Goal: Task Accomplishment & Management: Manage account settings

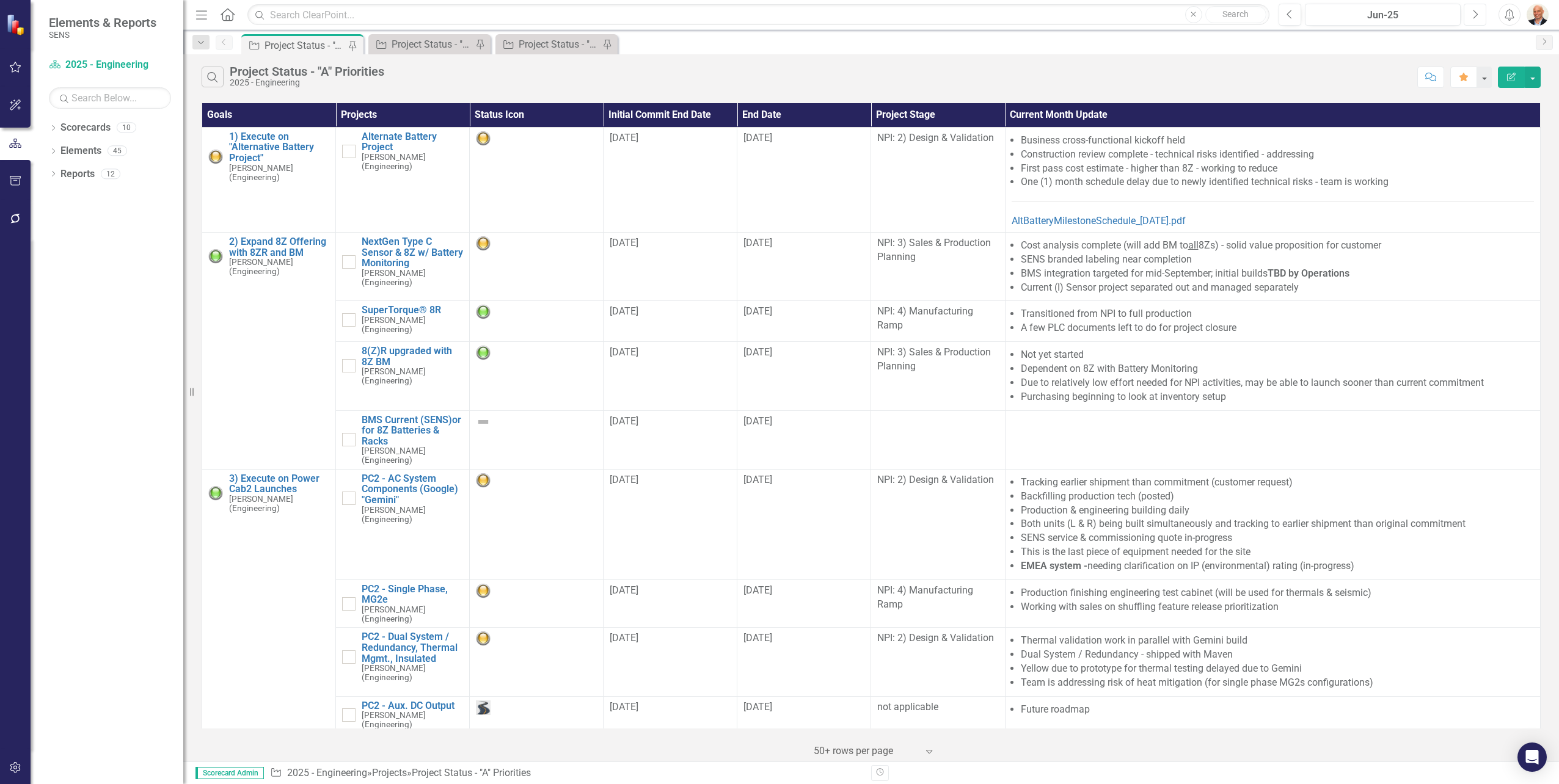
click at [1478, 14] on icon "button" at bounding box center [1476, 13] width 5 height 9
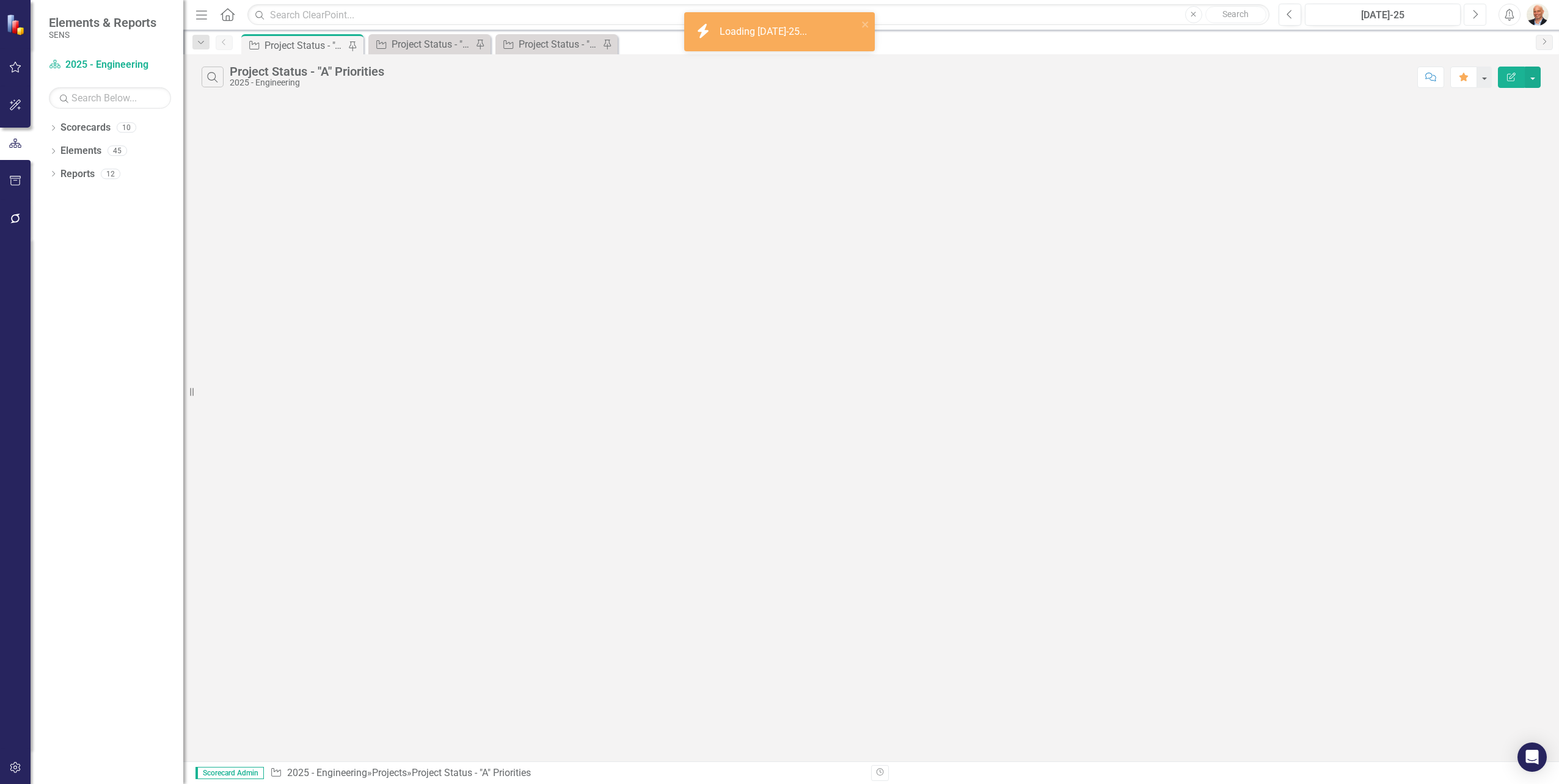
click at [1477, 12] on icon "Next" at bounding box center [1475, 14] width 7 height 11
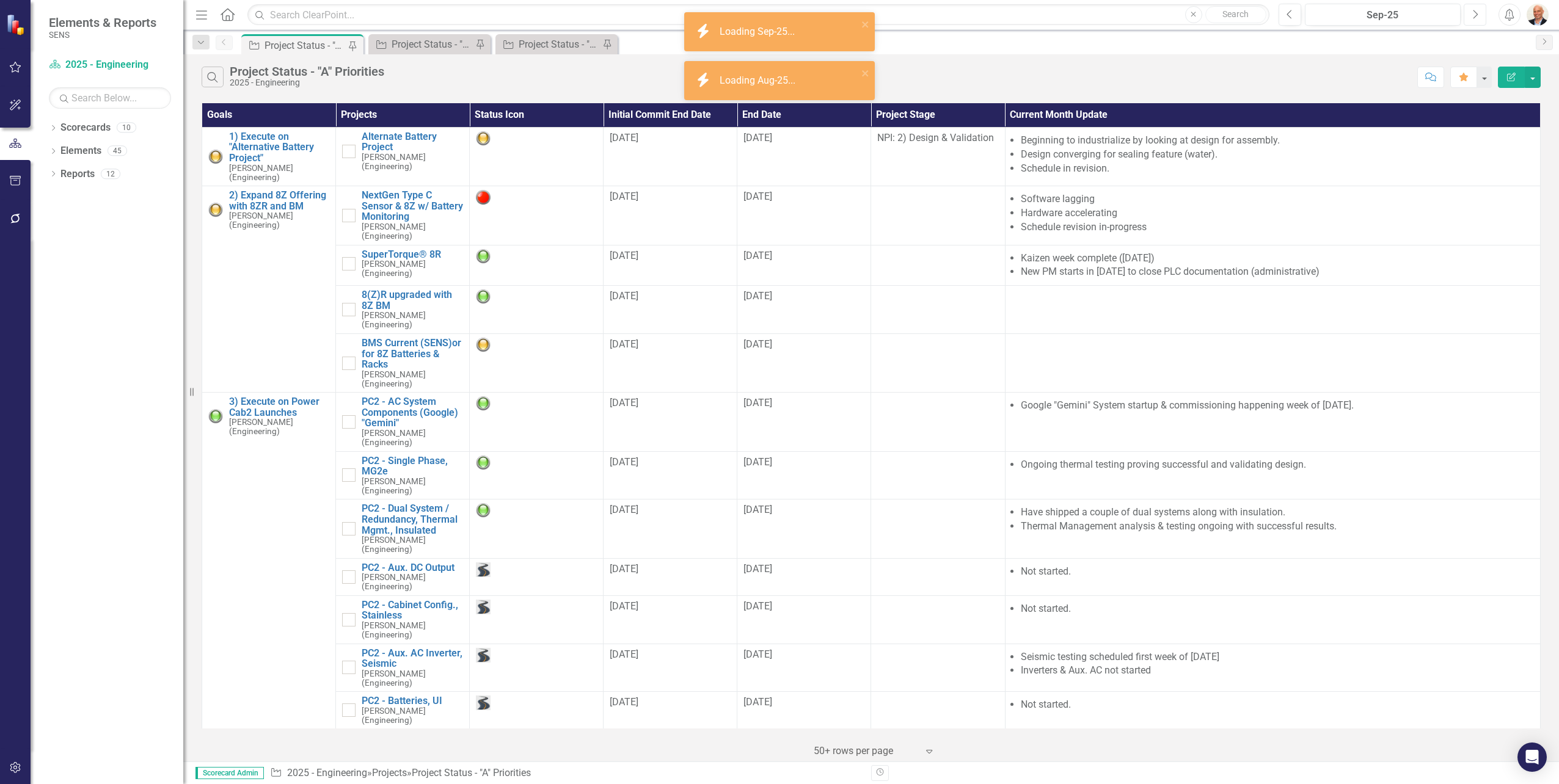
click at [1474, 12] on icon "Next" at bounding box center [1475, 14] width 7 height 11
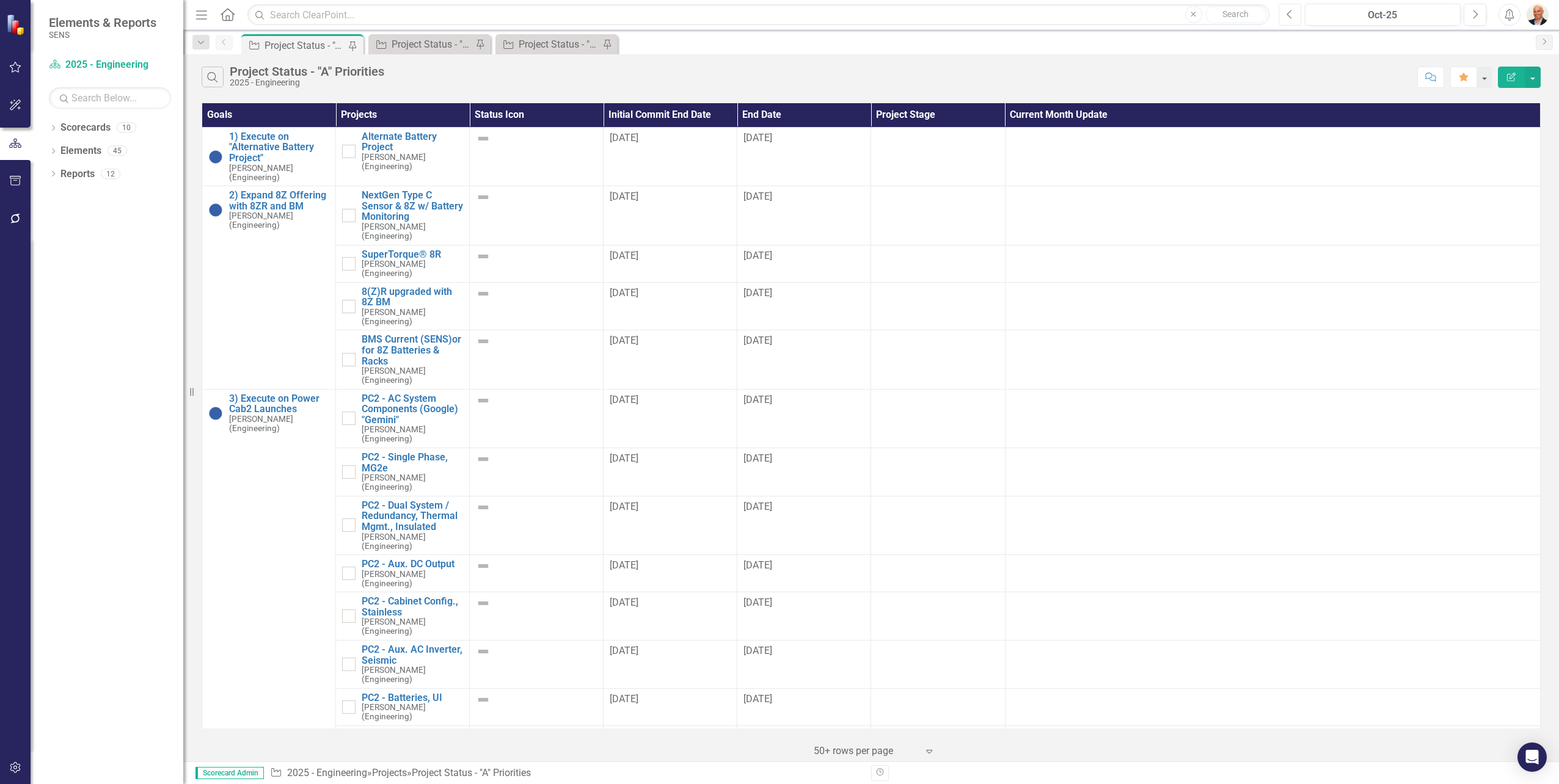
click at [1286, 11] on icon "Previous" at bounding box center [1289, 14] width 7 height 11
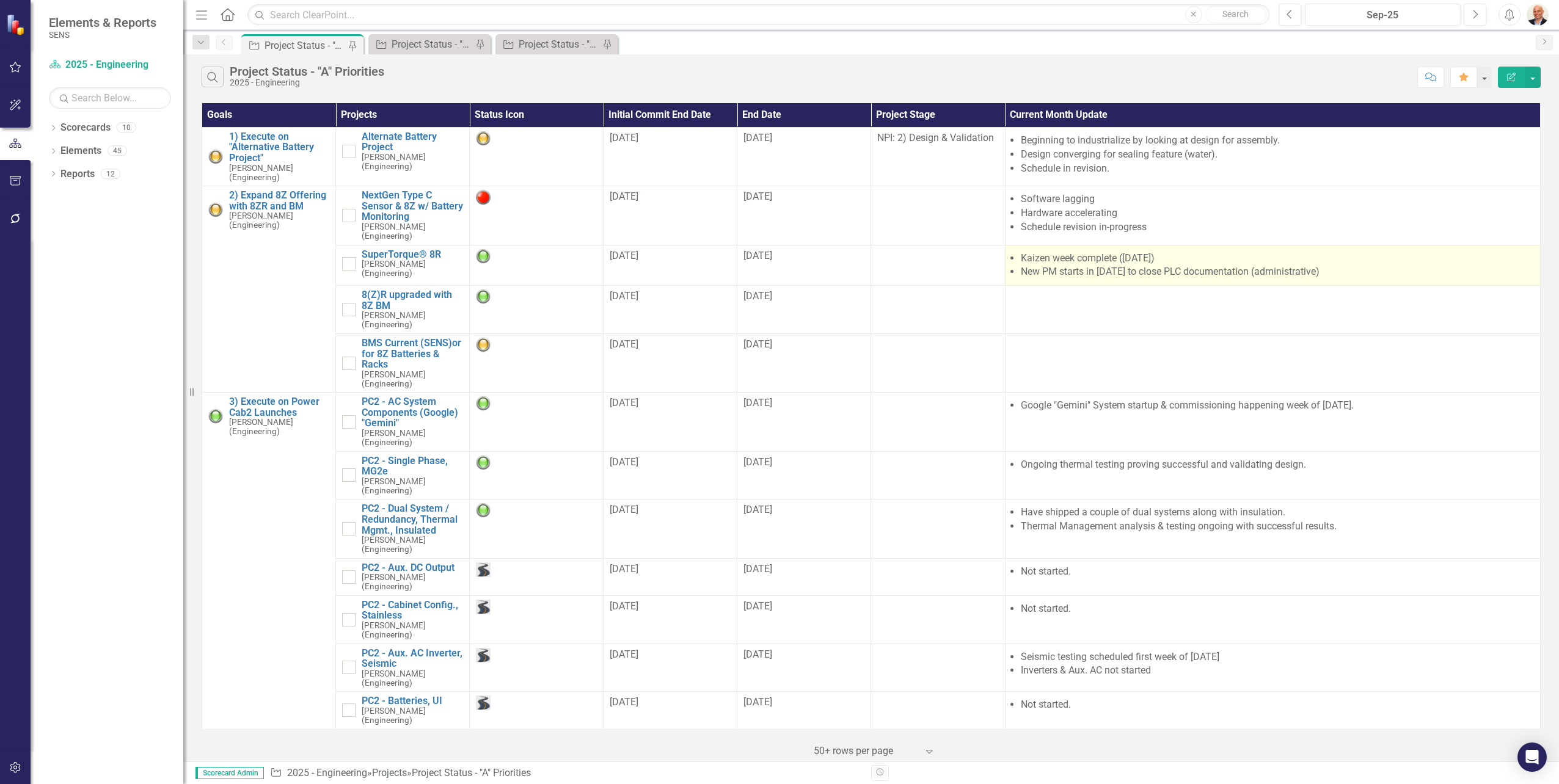
click at [1157, 265] on li "New PM starts in [DATE] to close PLC documentation (administrative)" at bounding box center [1277, 272] width 513 height 14
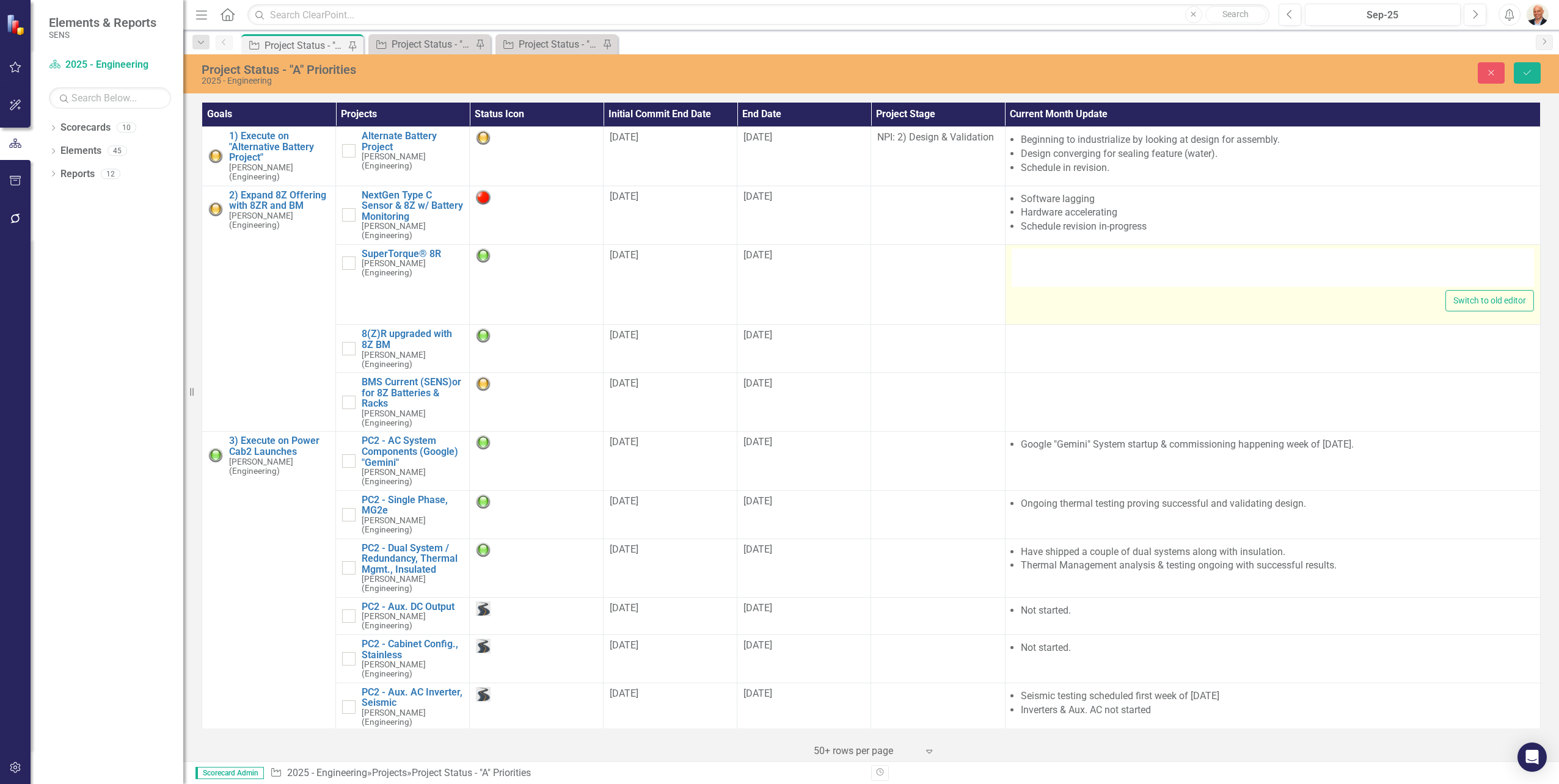
type textarea "<ul> <li>Kaizen week complete (22 Aug'25)</li> <li>New PM starts in Sep'25 to c…"
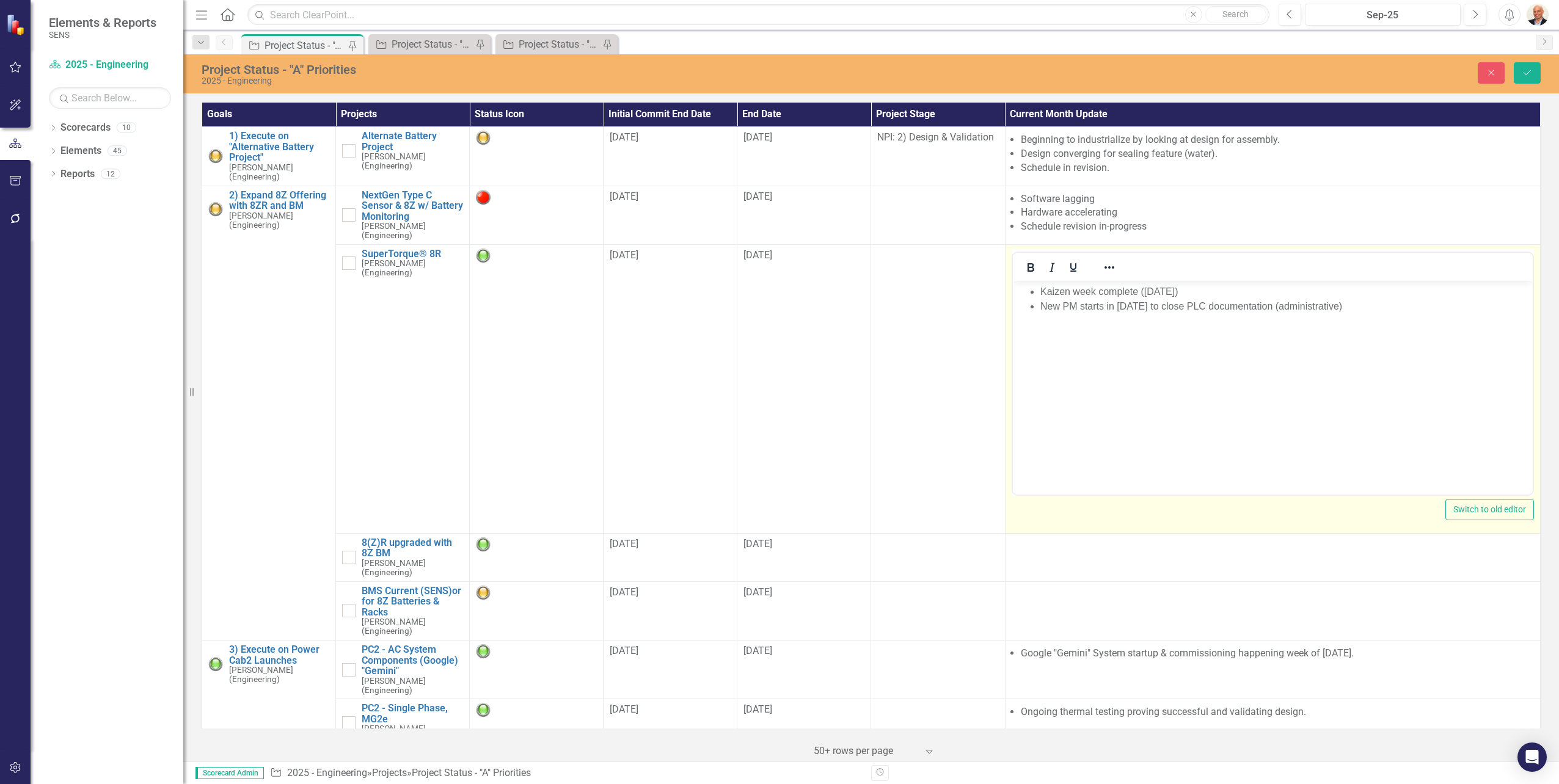
drag, startPoint x: 2169, startPoint y: 547, endPoint x: 1109, endPoint y: 301, distance: 1088.2
click at [1109, 301] on li "New PM starts in [DATE] to close PLC documentation (administrative)" at bounding box center [1284, 305] width 489 height 14
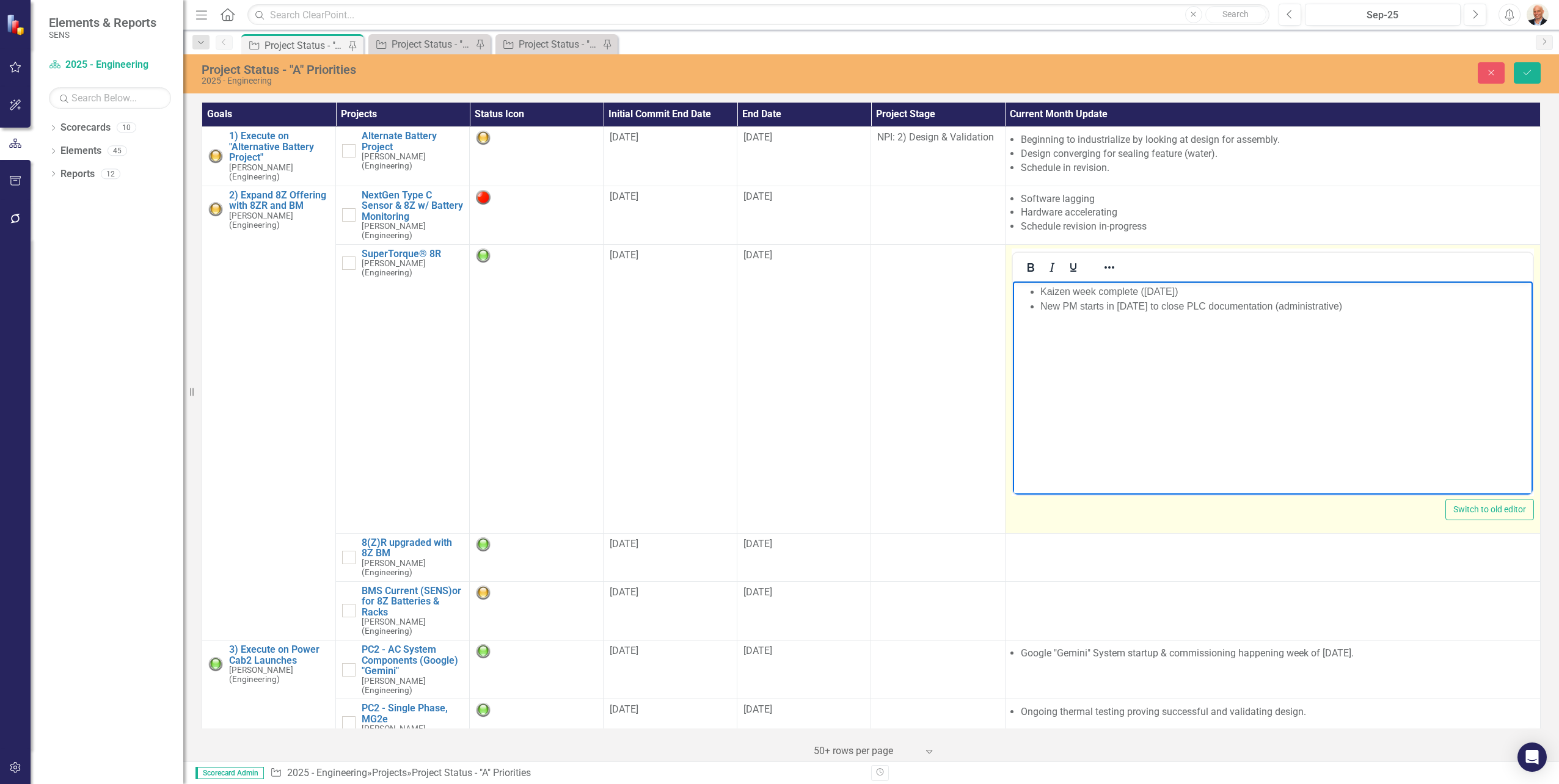
click at [1100, 302] on li "New PM starts in [DATE] to close PLC documentation (administrative)" at bounding box center [1284, 305] width 489 height 14
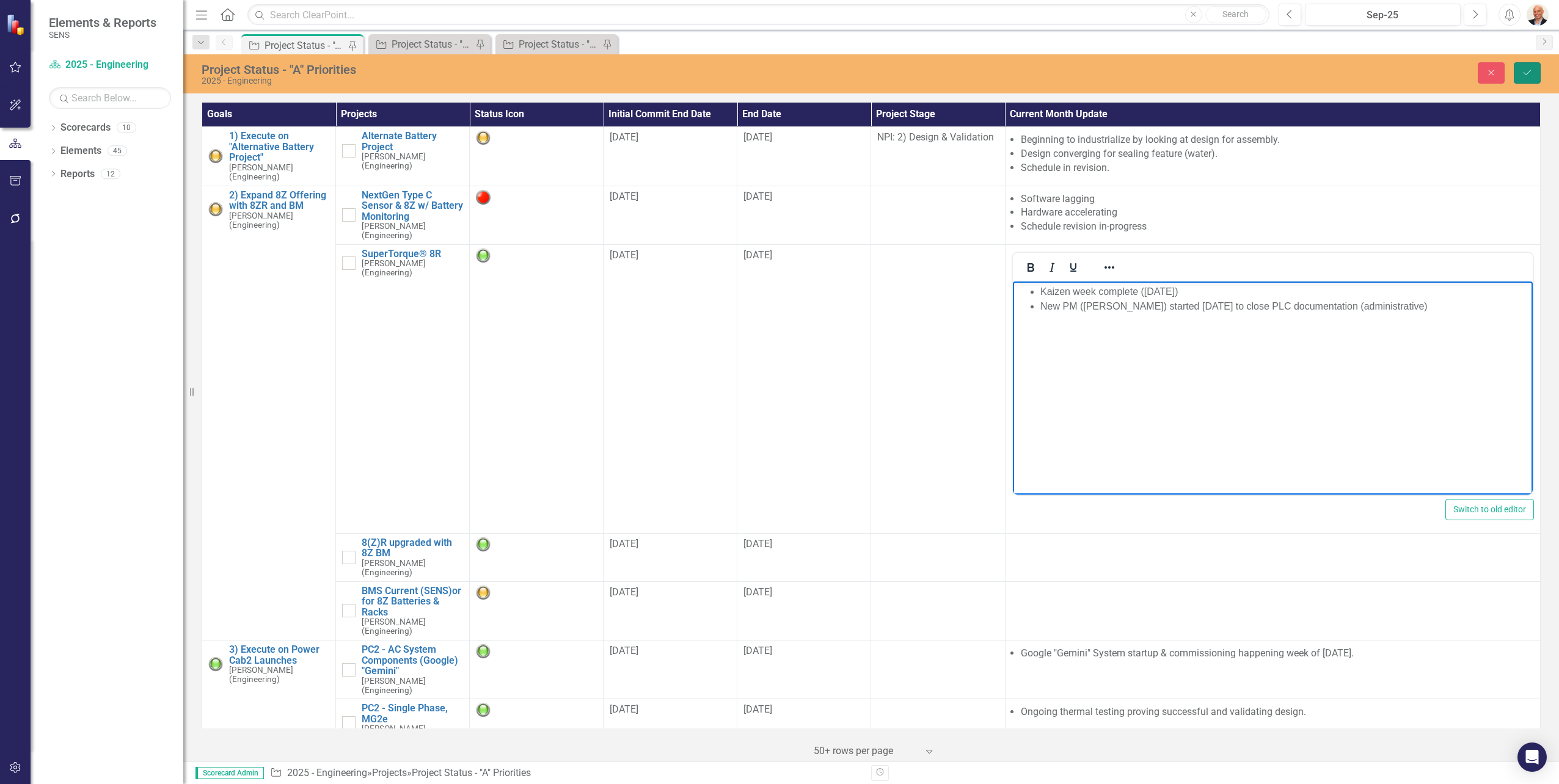
click at [1525, 67] on button "Save" at bounding box center [1527, 73] width 27 height 21
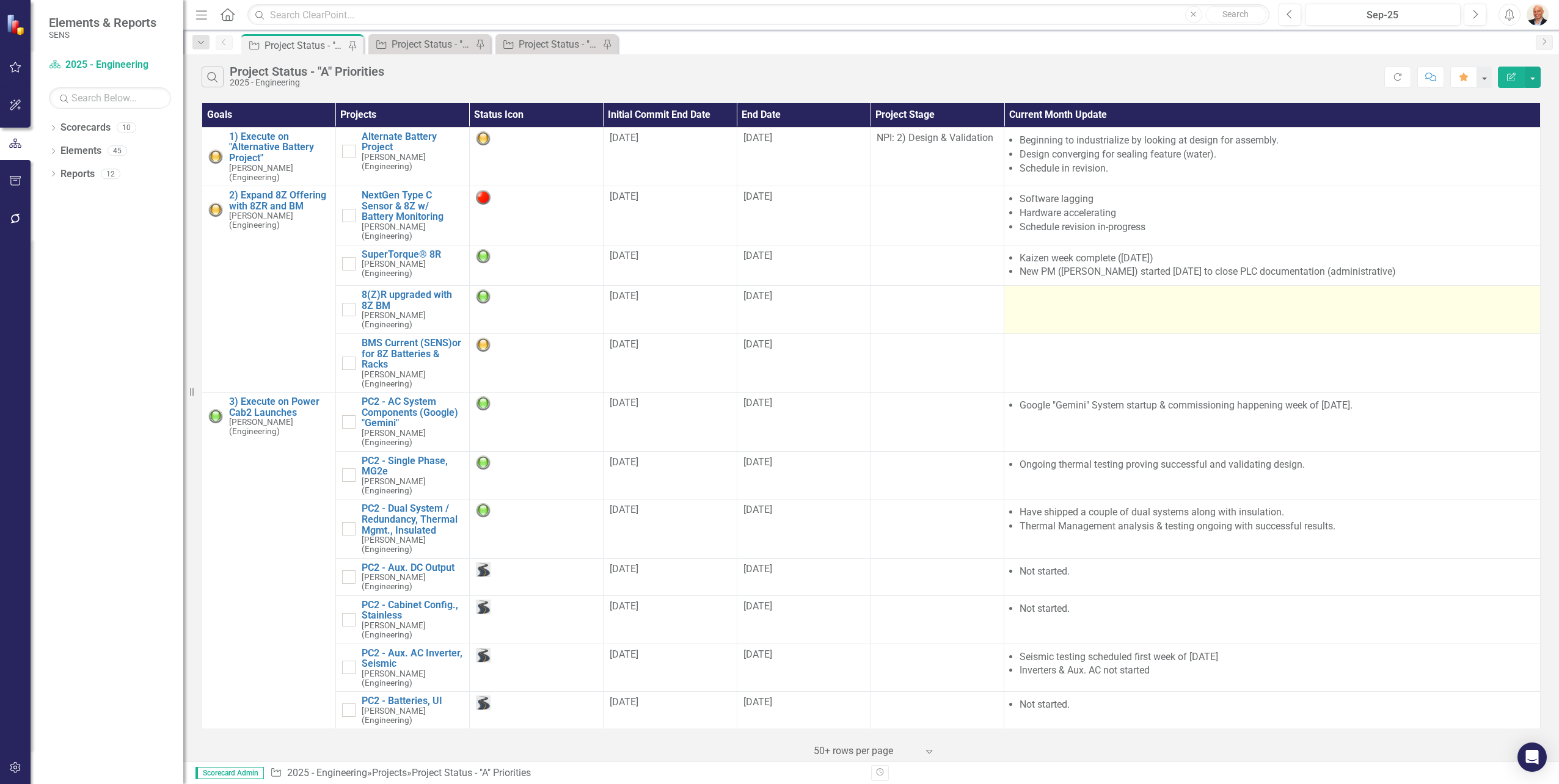
click at [1069, 312] on td at bounding box center [1273, 310] width 536 height 48
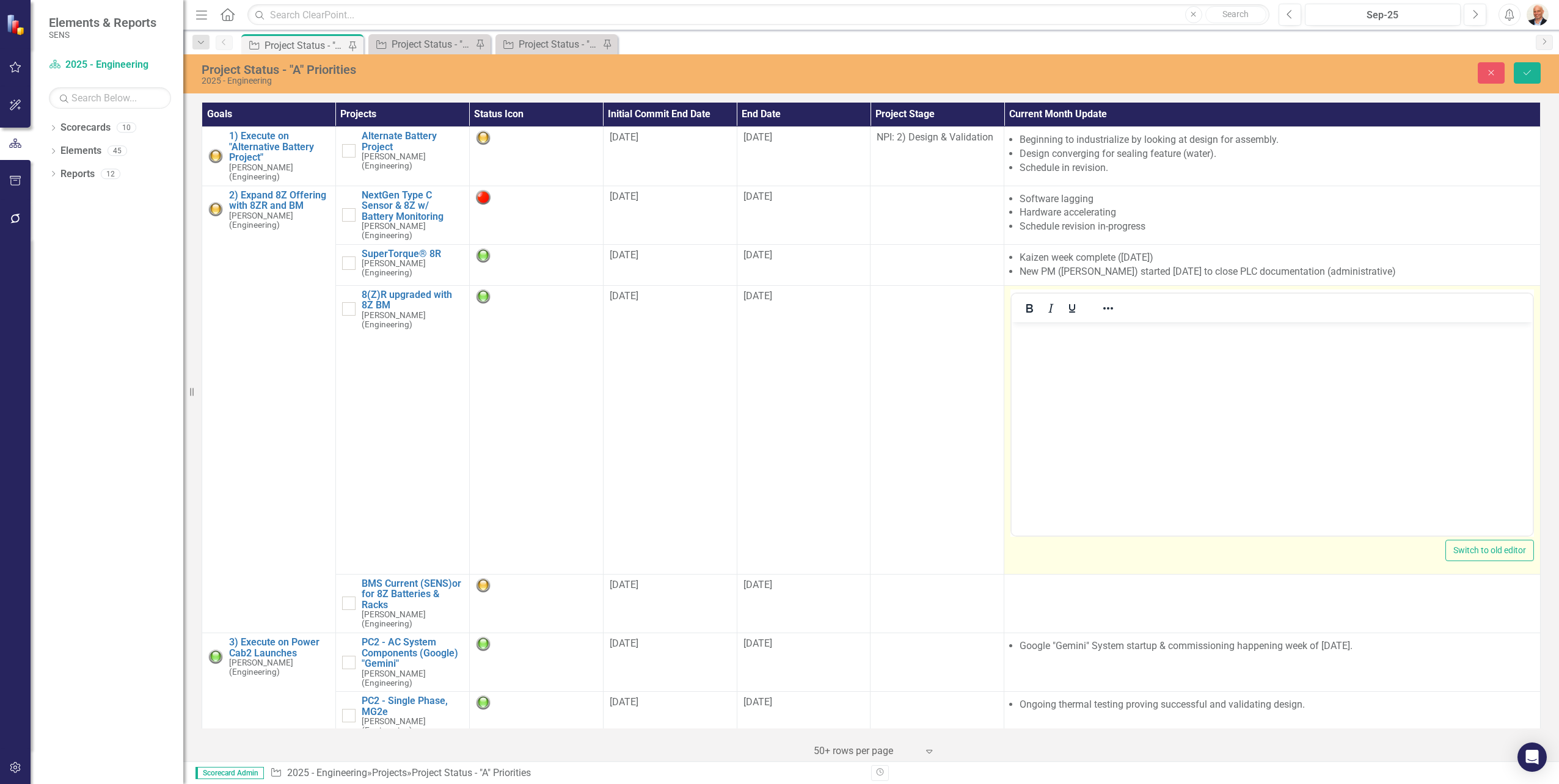
click at [1105, 343] on body "Rich Text Area. Press ALT-0 for help." at bounding box center [1272, 413] width 521 height 183
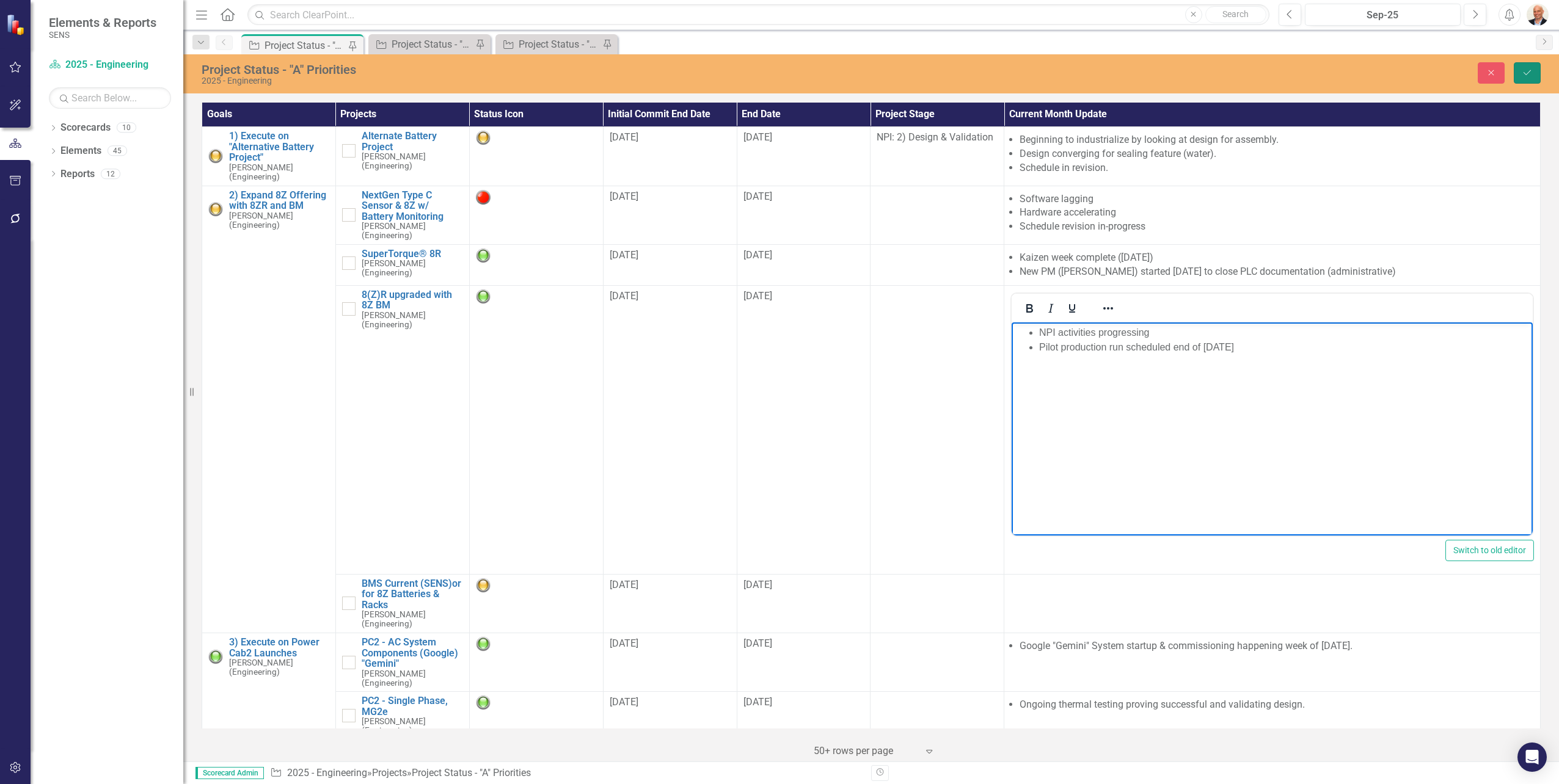
click at [1526, 72] on icon "Save" at bounding box center [1526, 72] width 11 height 9
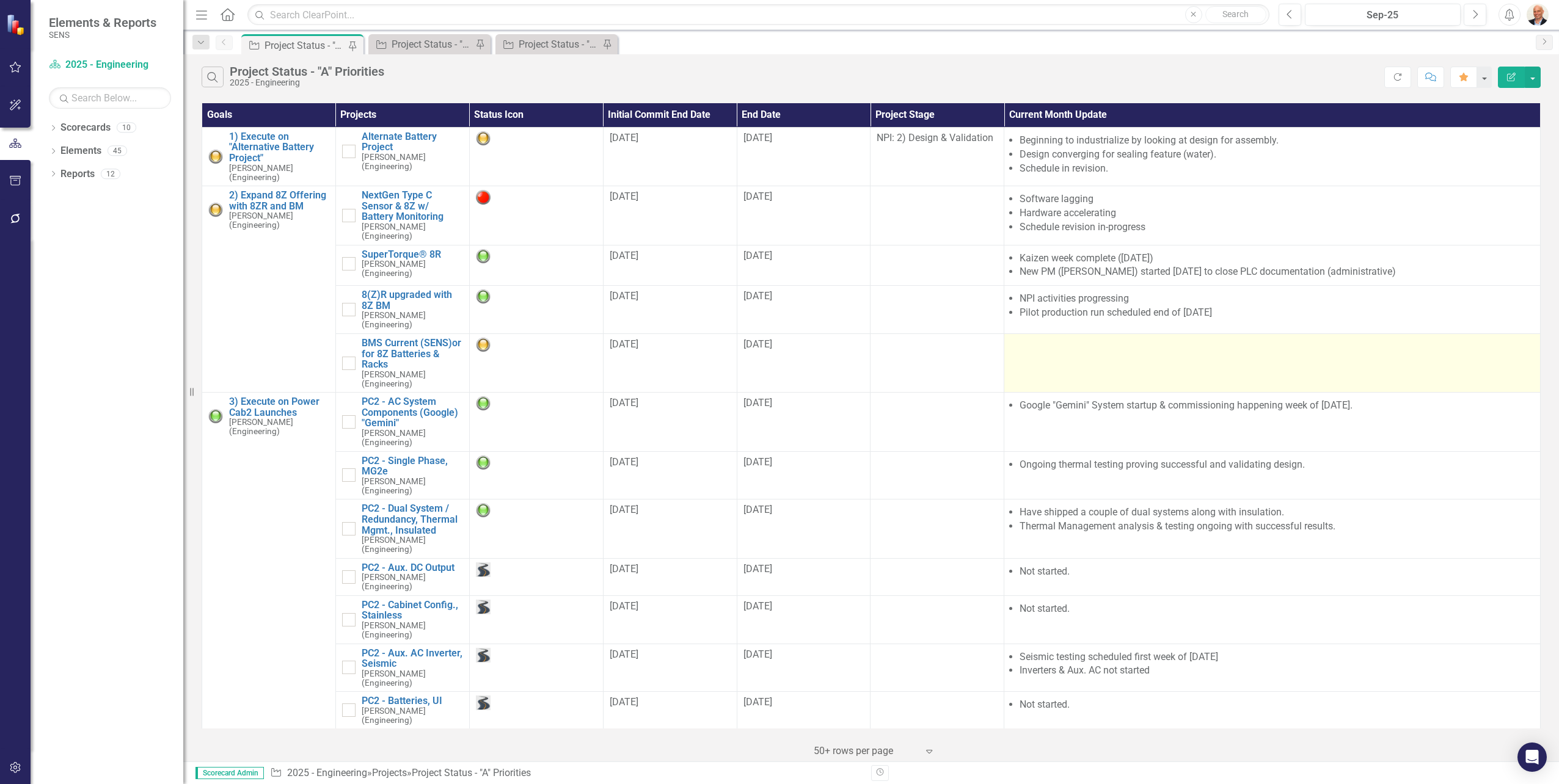
click at [1080, 350] on div at bounding box center [1272, 345] width 524 height 14
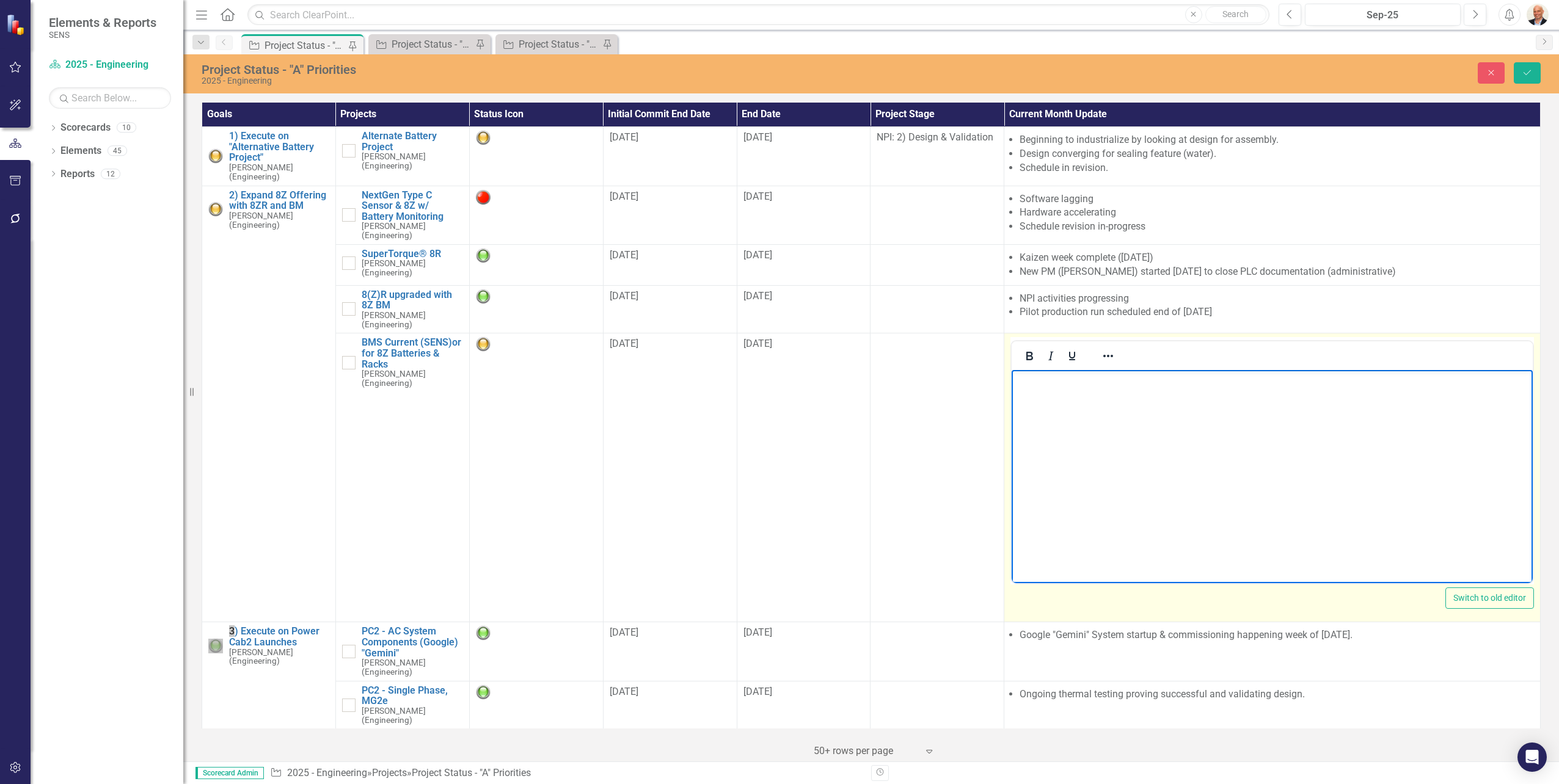
drag, startPoint x: 2091, startPoint y: 721, endPoint x: 1124, endPoint y: 392, distance: 1021.4
click at [1124, 392] on body "Rich Text Area. Press ALT-0 for help." at bounding box center [1272, 461] width 521 height 183
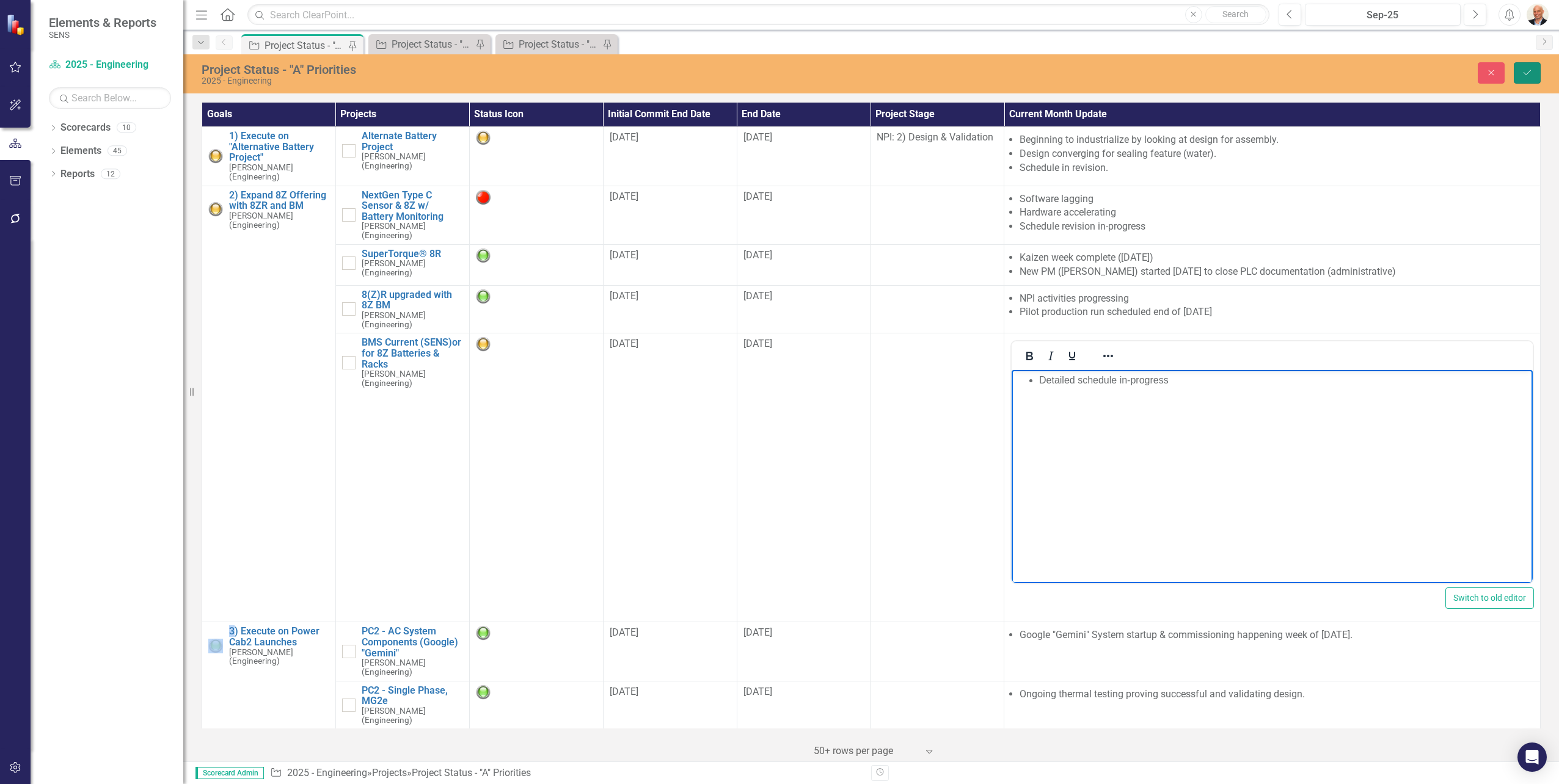
click at [1525, 65] on button "Save" at bounding box center [1527, 73] width 27 height 21
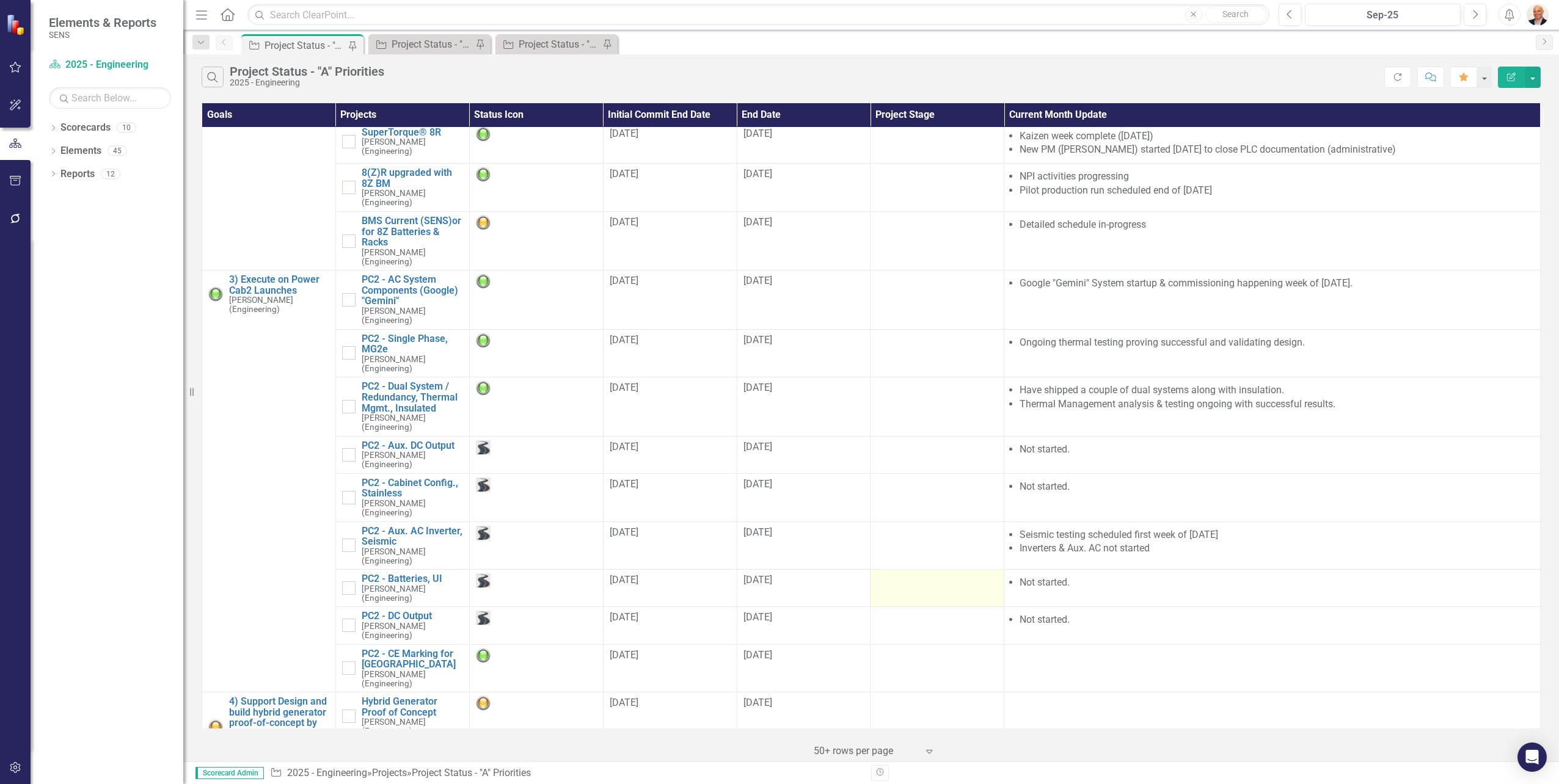
scroll to position [183, 0]
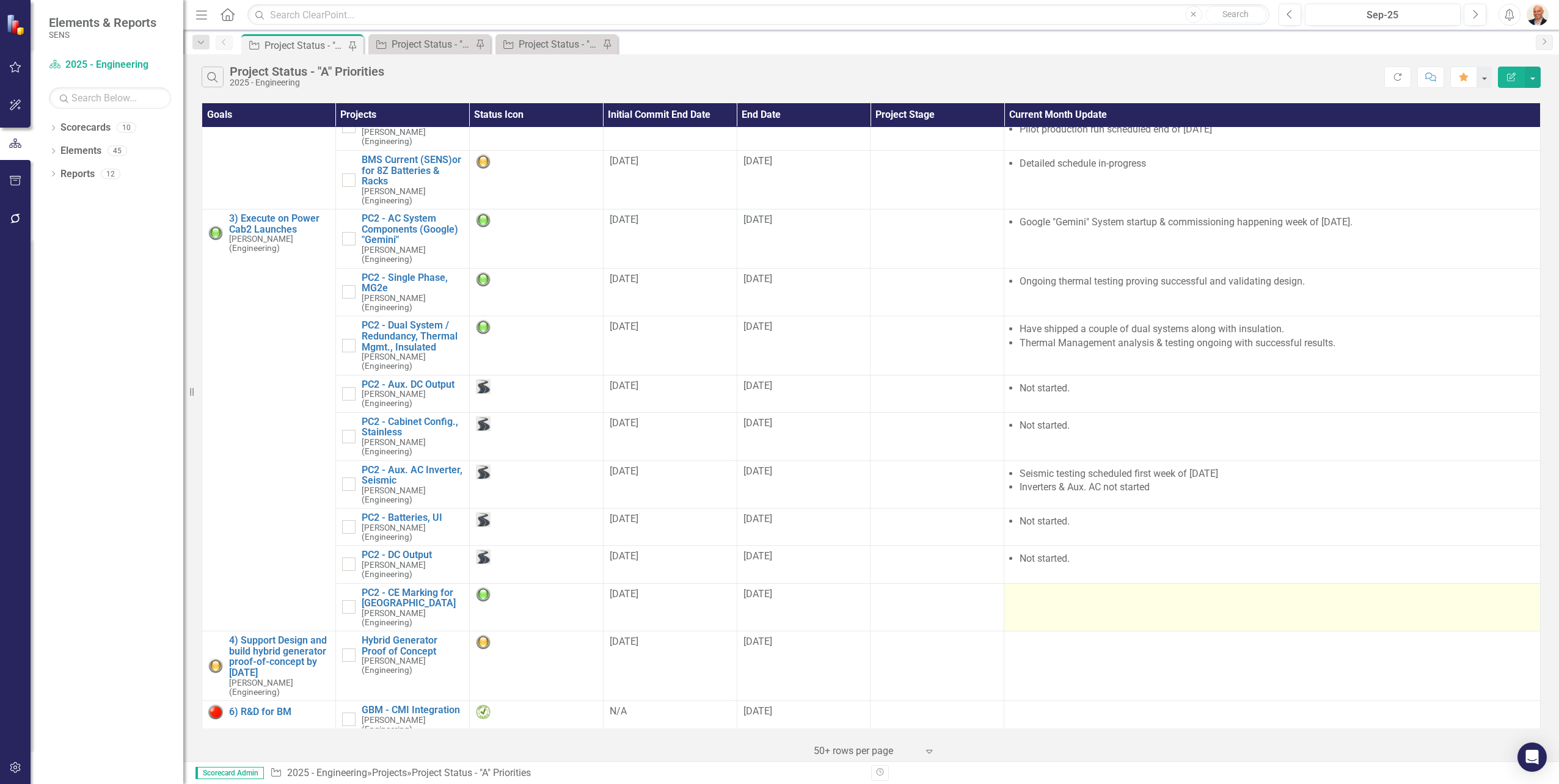
click at [1104, 599] on div at bounding box center [1272, 594] width 524 height 14
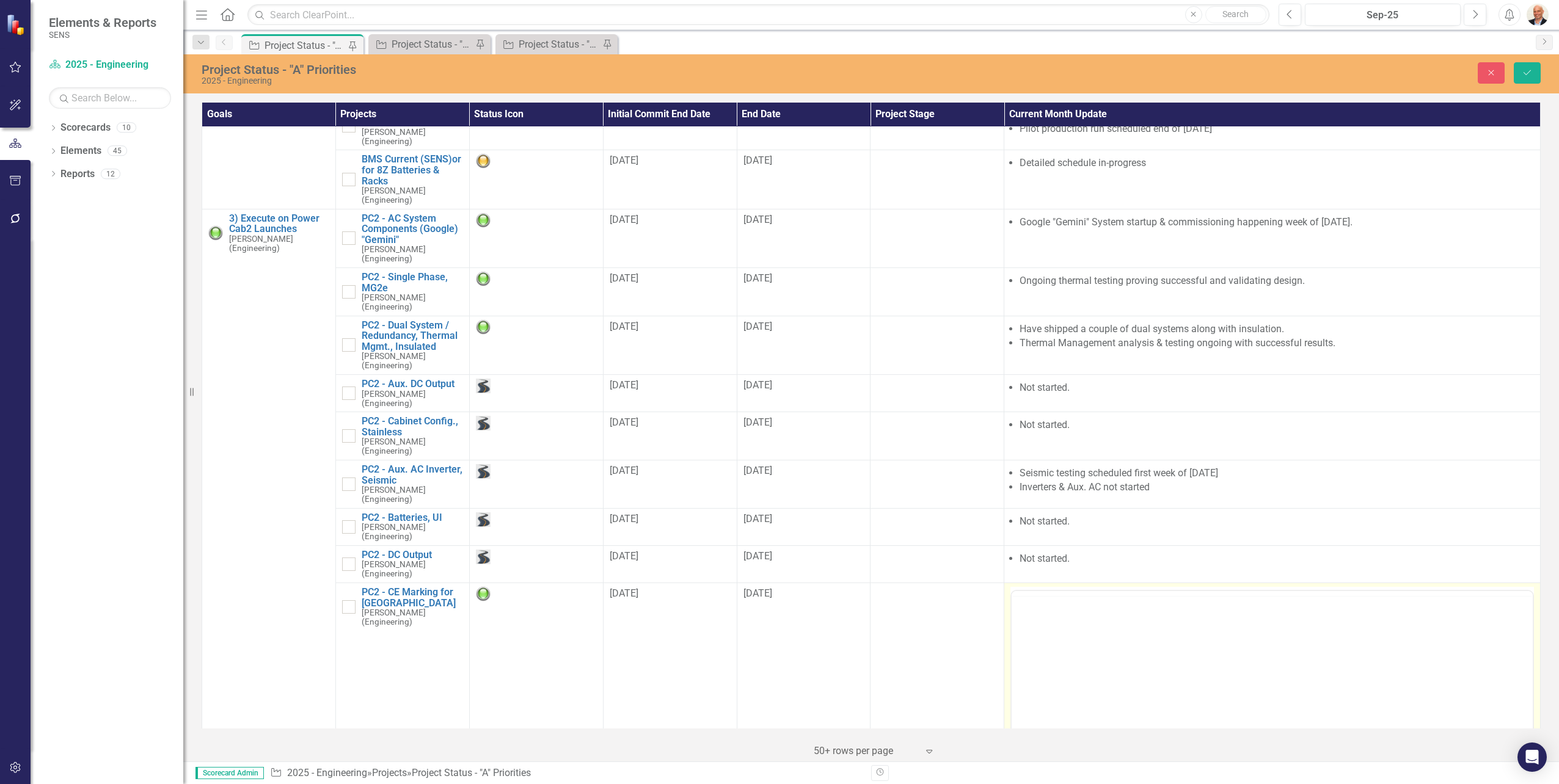
scroll to position [0, 0]
drag, startPoint x: 2116, startPoint y: 1219, endPoint x: 1102, endPoint y: 635, distance: 1170.2
click at [1102, 635] on p "Rich Text Area. Press ALT-0 for help." at bounding box center [1273, 629] width 515 height 14
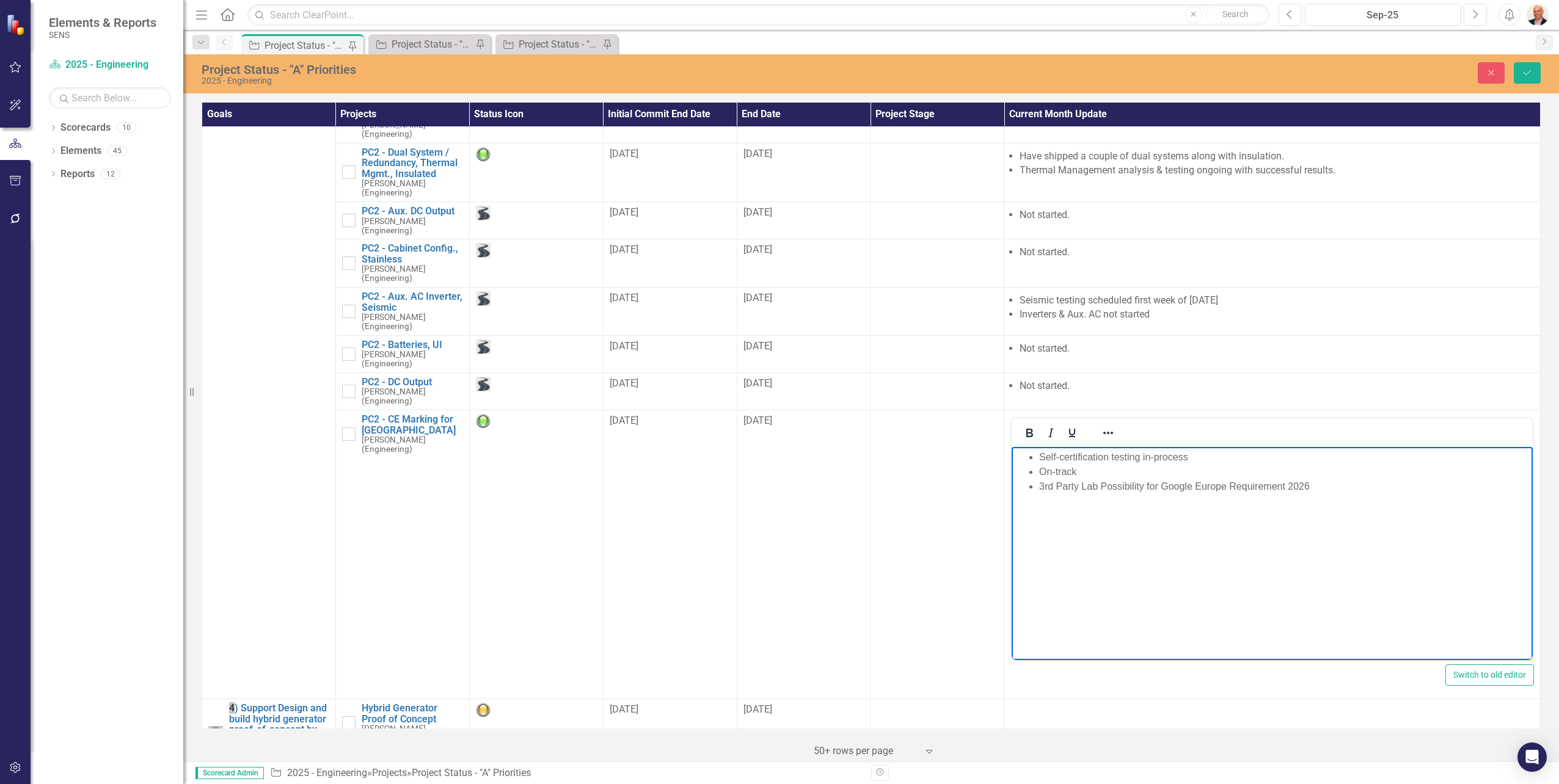
scroll to position [367, 0]
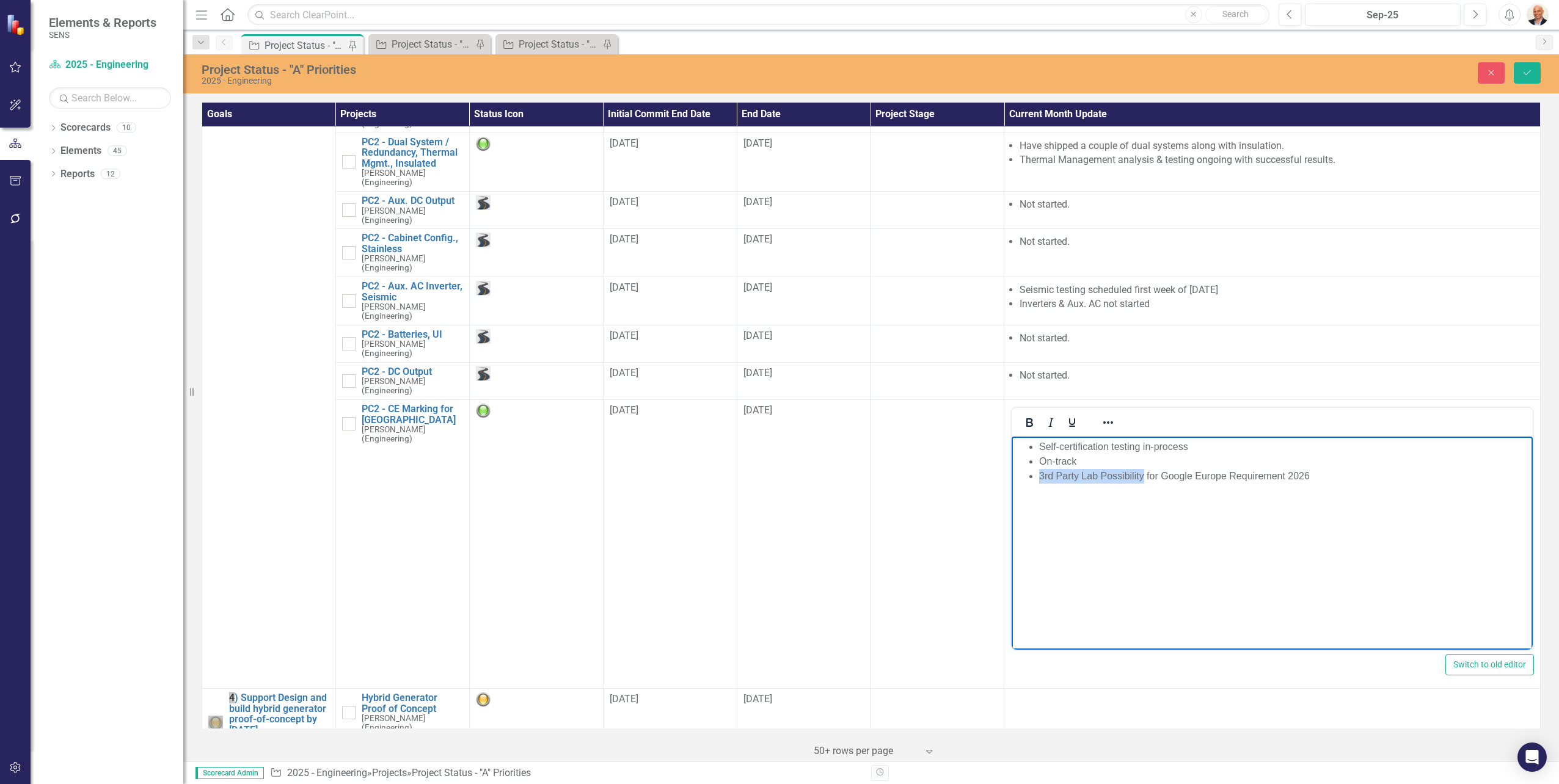
drag, startPoint x: 1037, startPoint y: 477, endPoint x: 1141, endPoint y: 482, distance: 104.1
click at [1141, 482] on ul "Self-certification testing in-process On-track 3rd Party Lab Possibility for Go…" at bounding box center [1273, 461] width 515 height 44
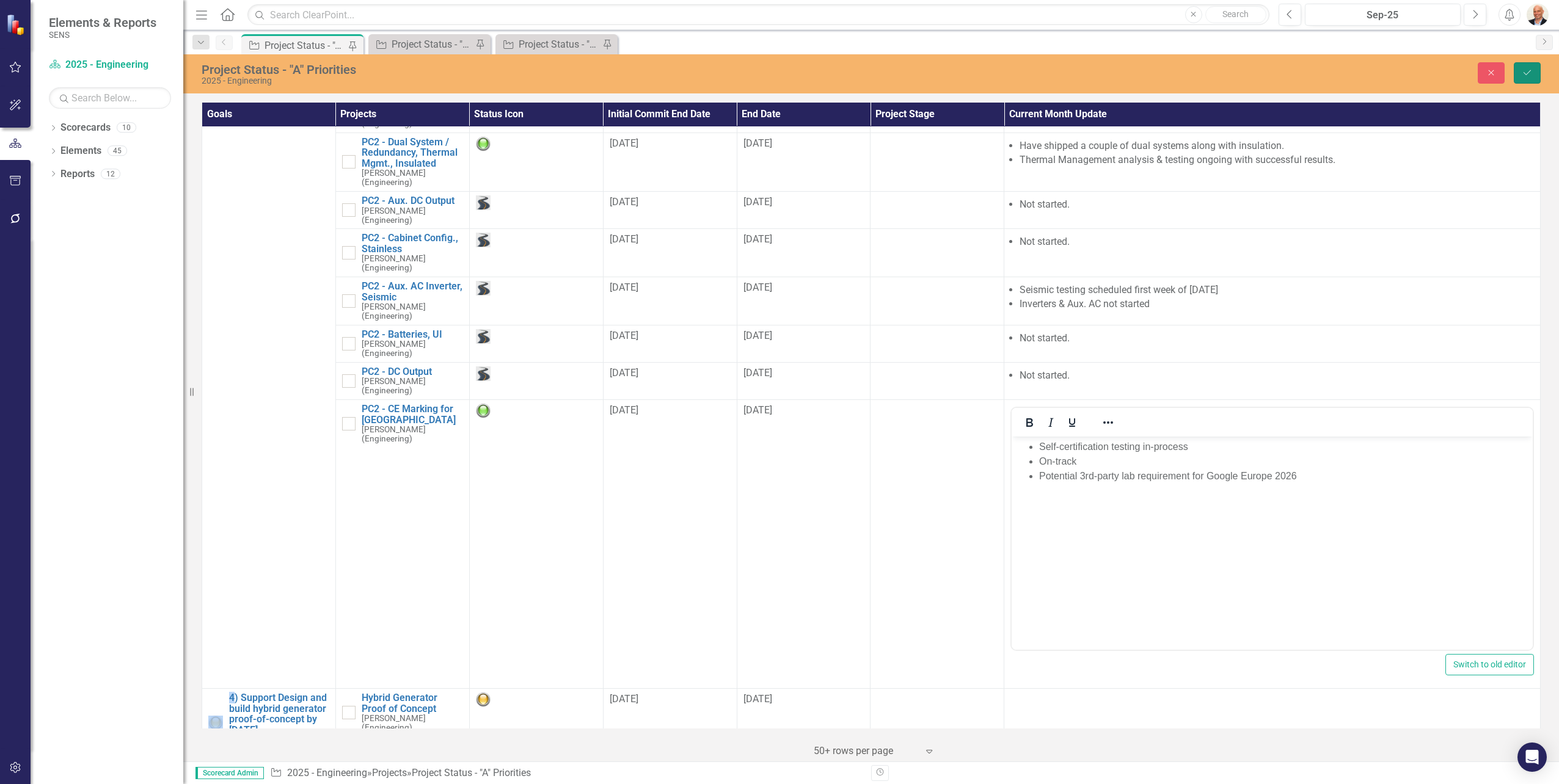
click at [1525, 72] on icon "Save" at bounding box center [1526, 72] width 11 height 9
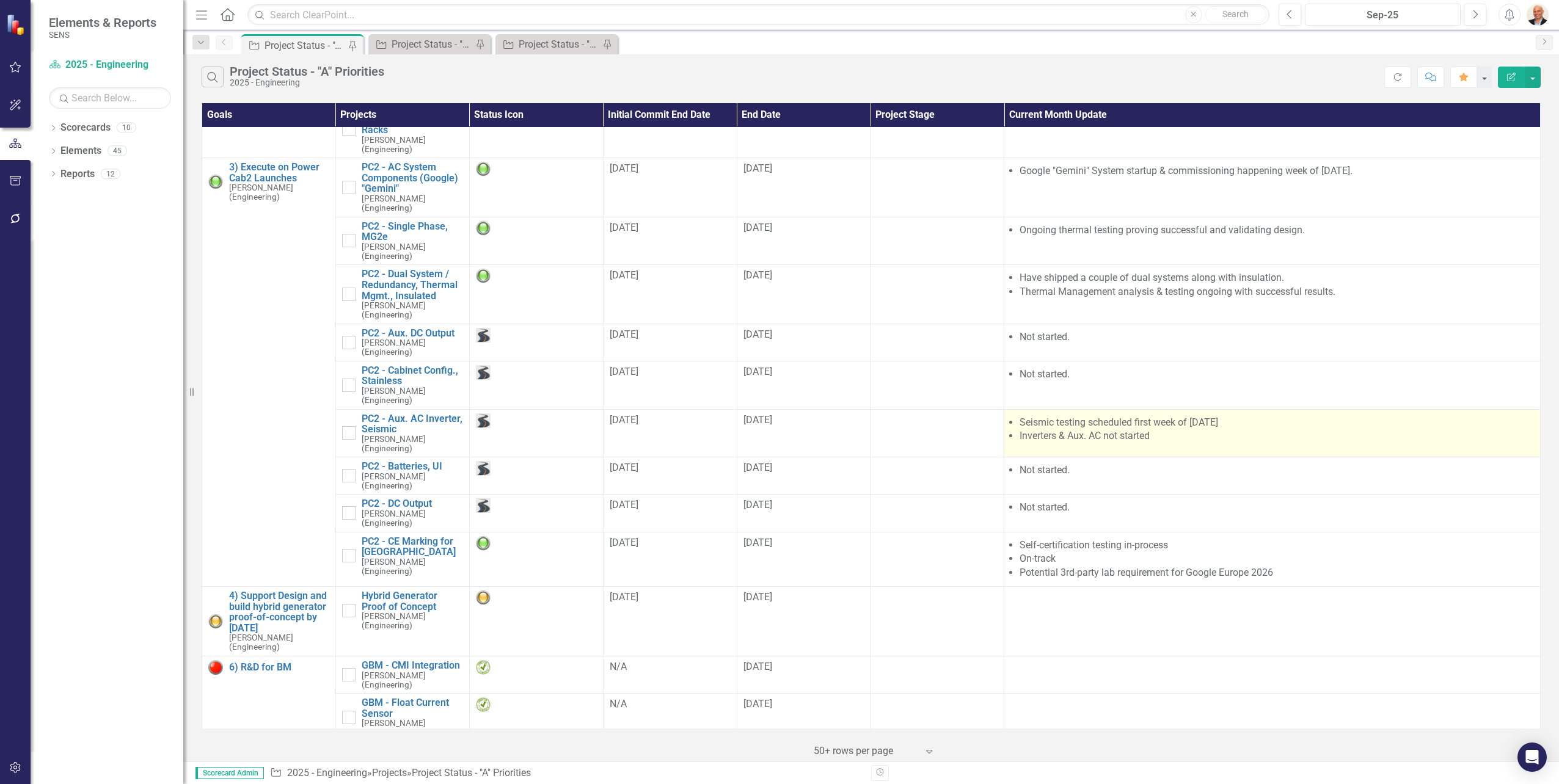
scroll to position [285, 0]
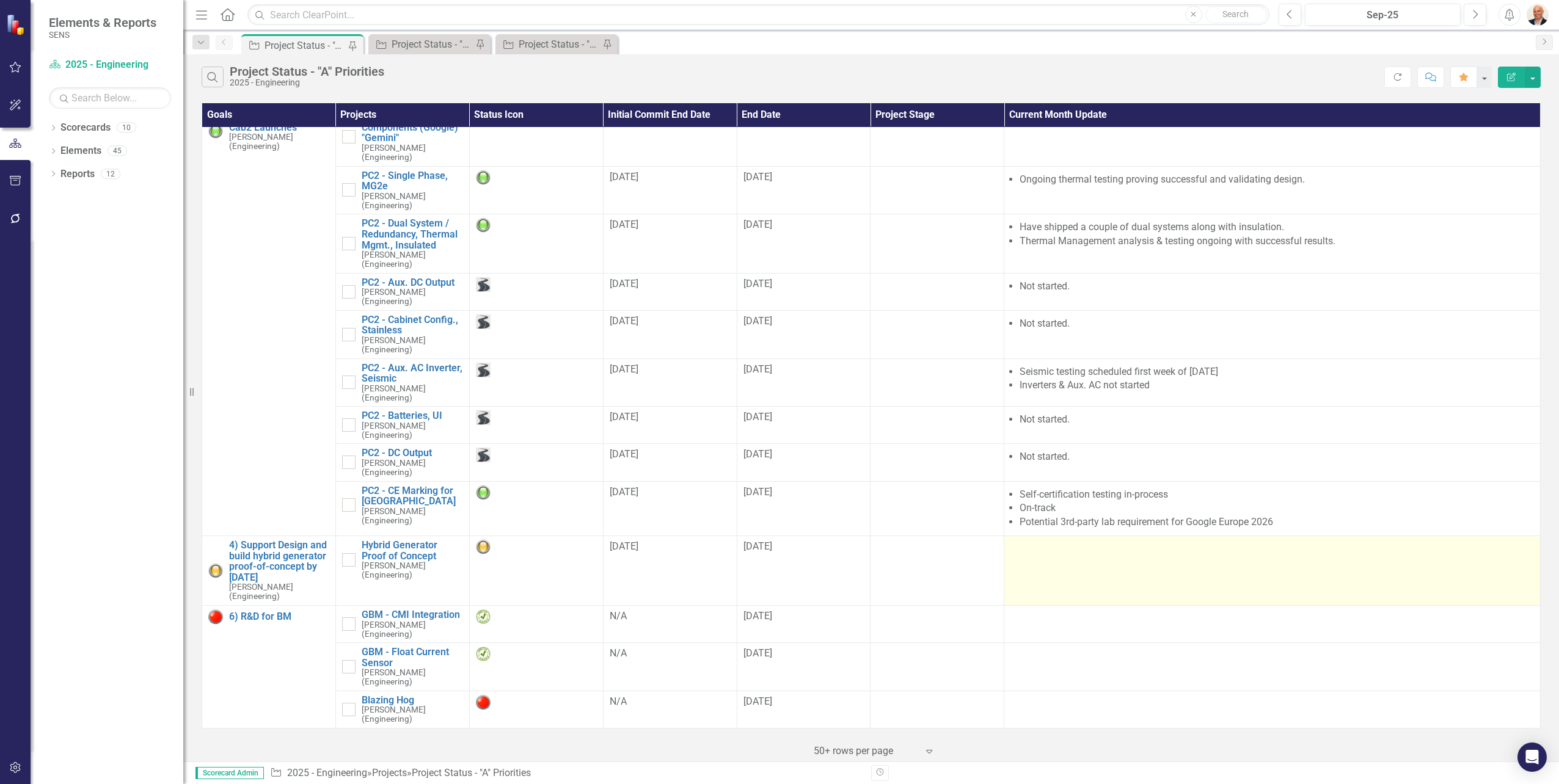
click at [1023, 554] on div at bounding box center [1272, 547] width 524 height 14
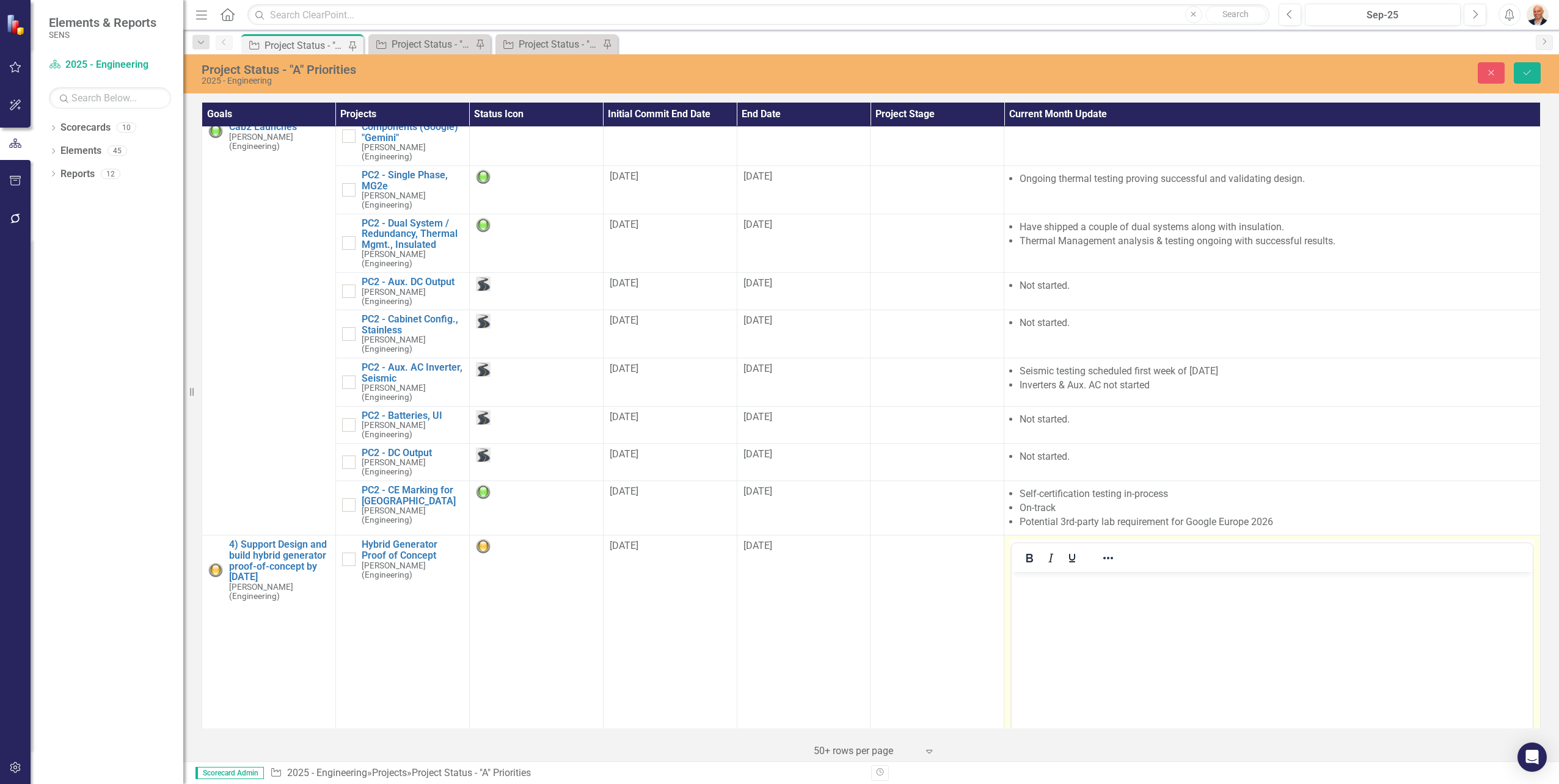
scroll to position [0, 0]
drag, startPoint x: 2035, startPoint y: 1126, endPoint x: 1047, endPoint y: 583, distance: 1127.4
click at [1047, 583] on p "Rich Text Area. Press ALT-0 for help." at bounding box center [1273, 582] width 515 height 14
click at [1529, 70] on icon "Save" at bounding box center [1526, 72] width 11 height 9
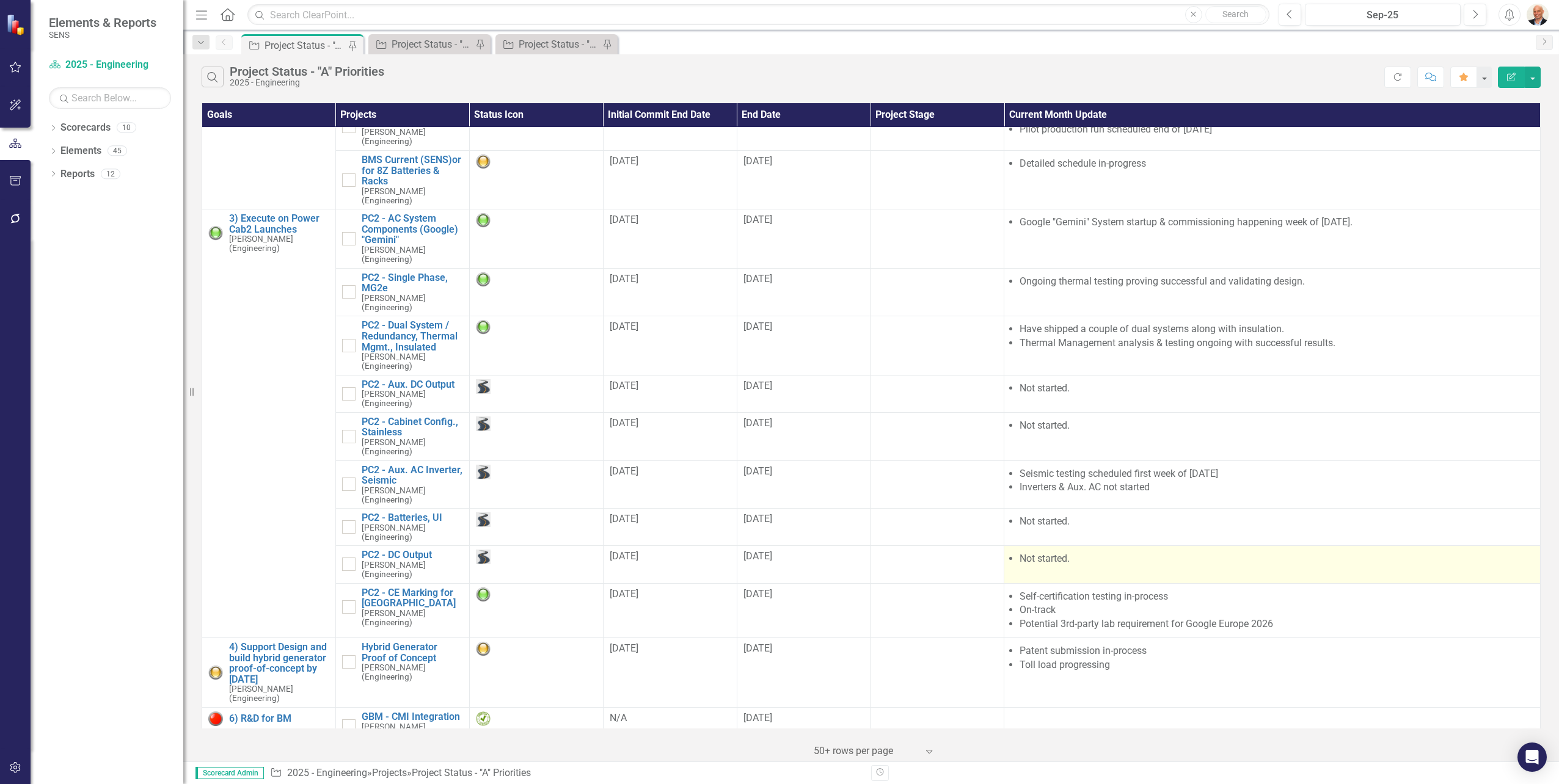
scroll to position [285, 0]
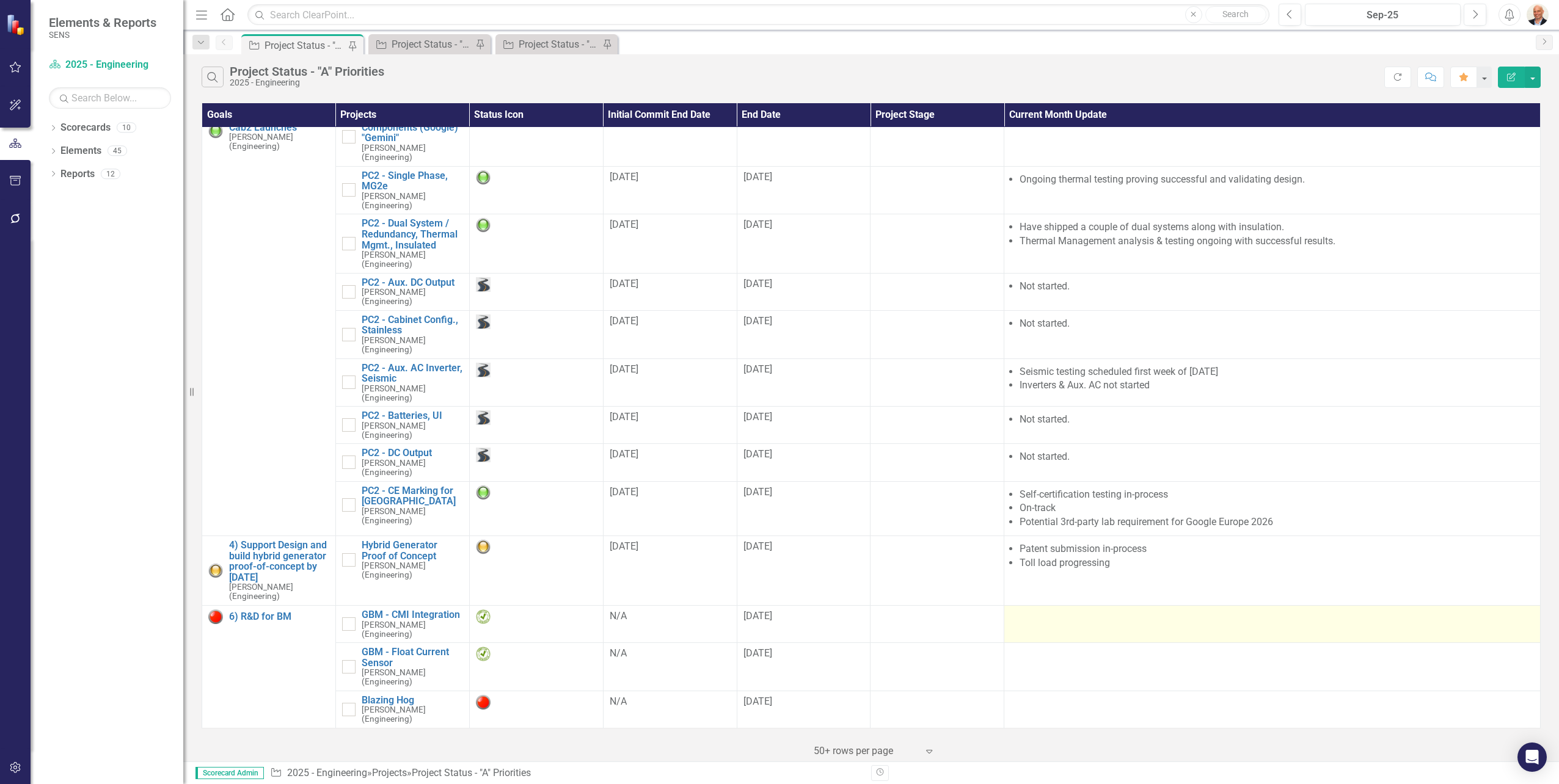
click at [1072, 621] on div at bounding box center [1272, 616] width 524 height 14
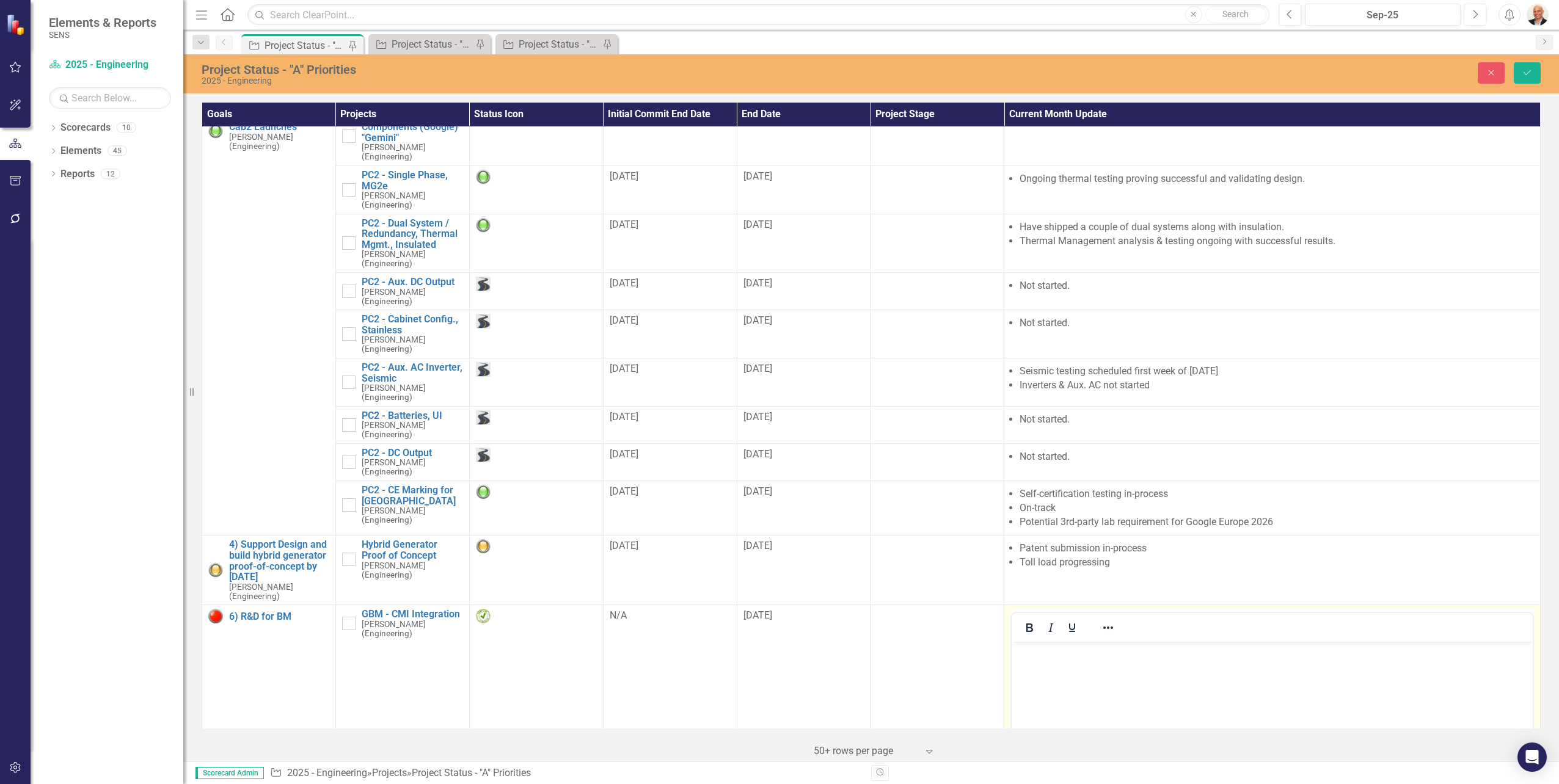
scroll to position [0, 0]
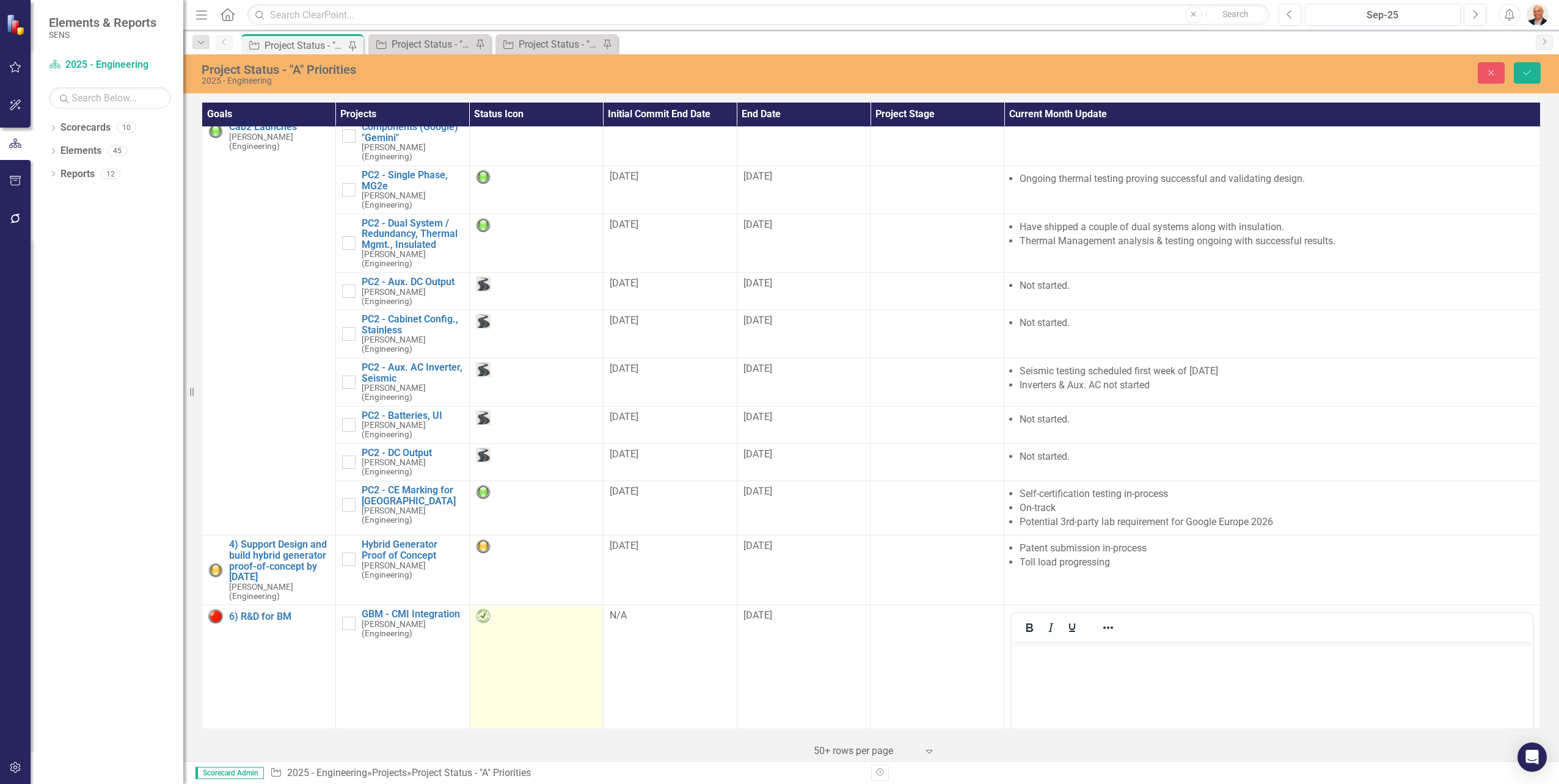
click at [486, 619] on img at bounding box center [483, 616] width 14 height 14
click at [480, 612] on img at bounding box center [483, 616] width 14 height 14
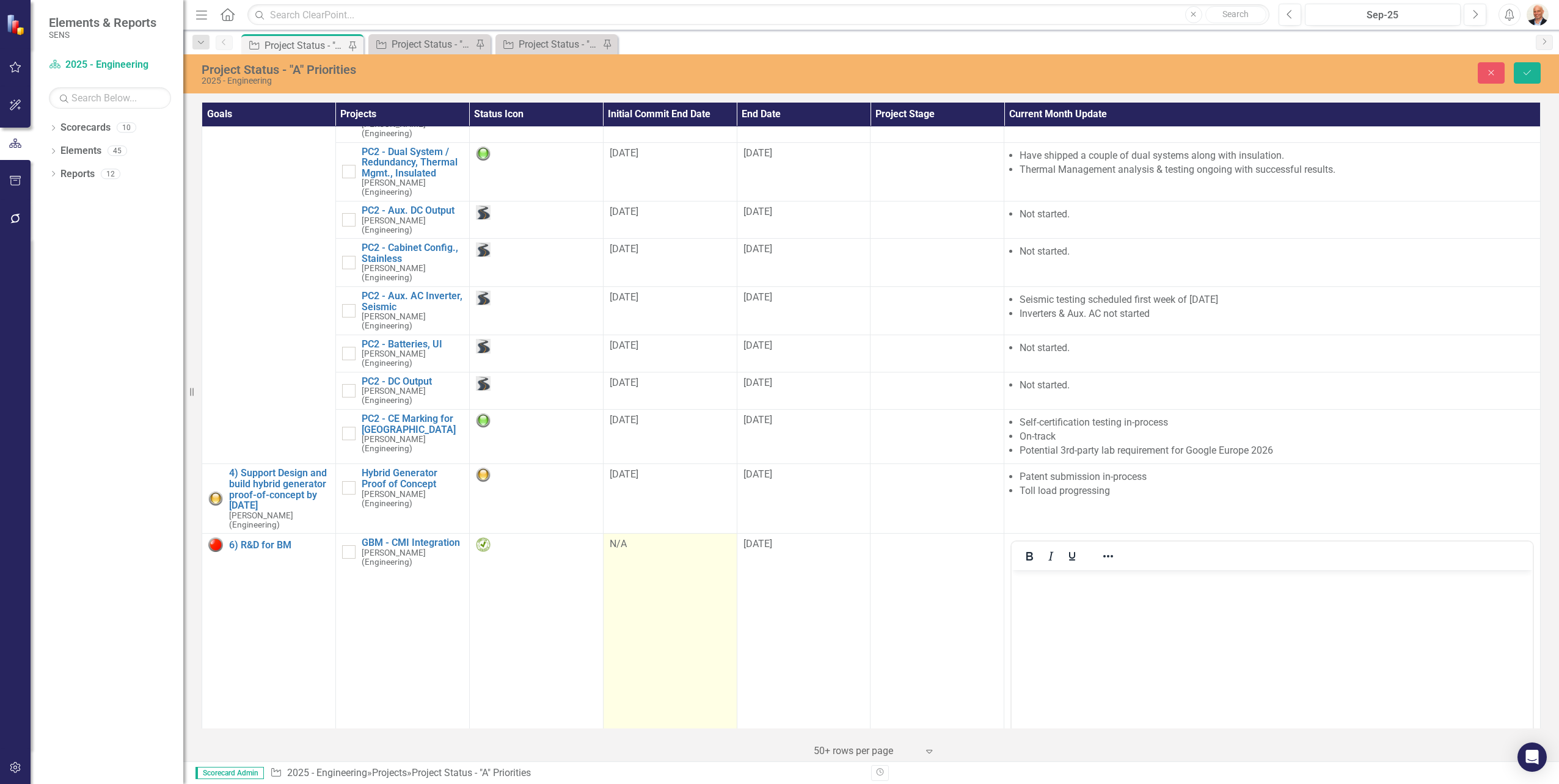
scroll to position [468, 0]
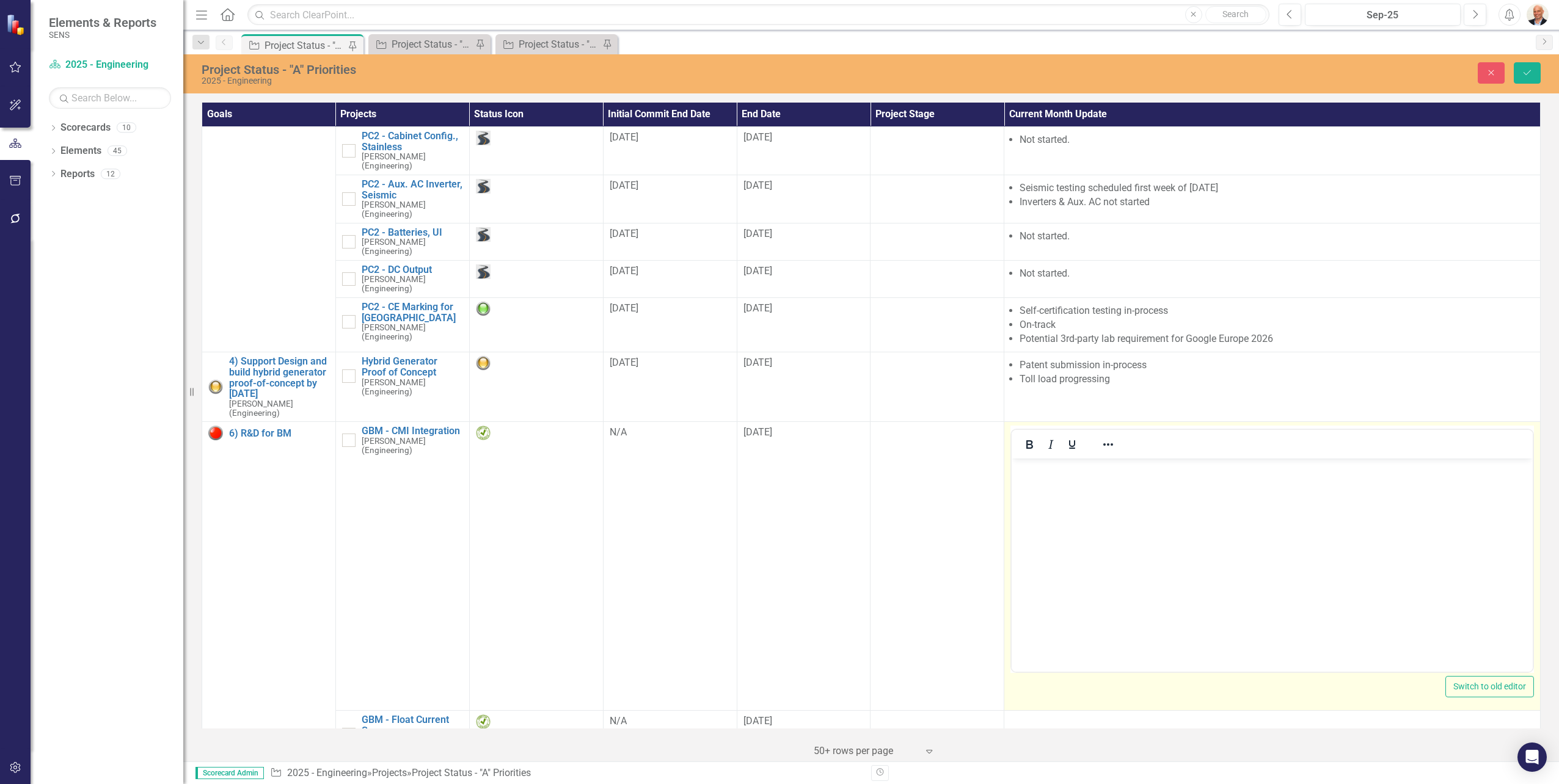
click at [1128, 537] on body "Rich Text Area. Press ALT-0 for help." at bounding box center [1272, 549] width 521 height 183
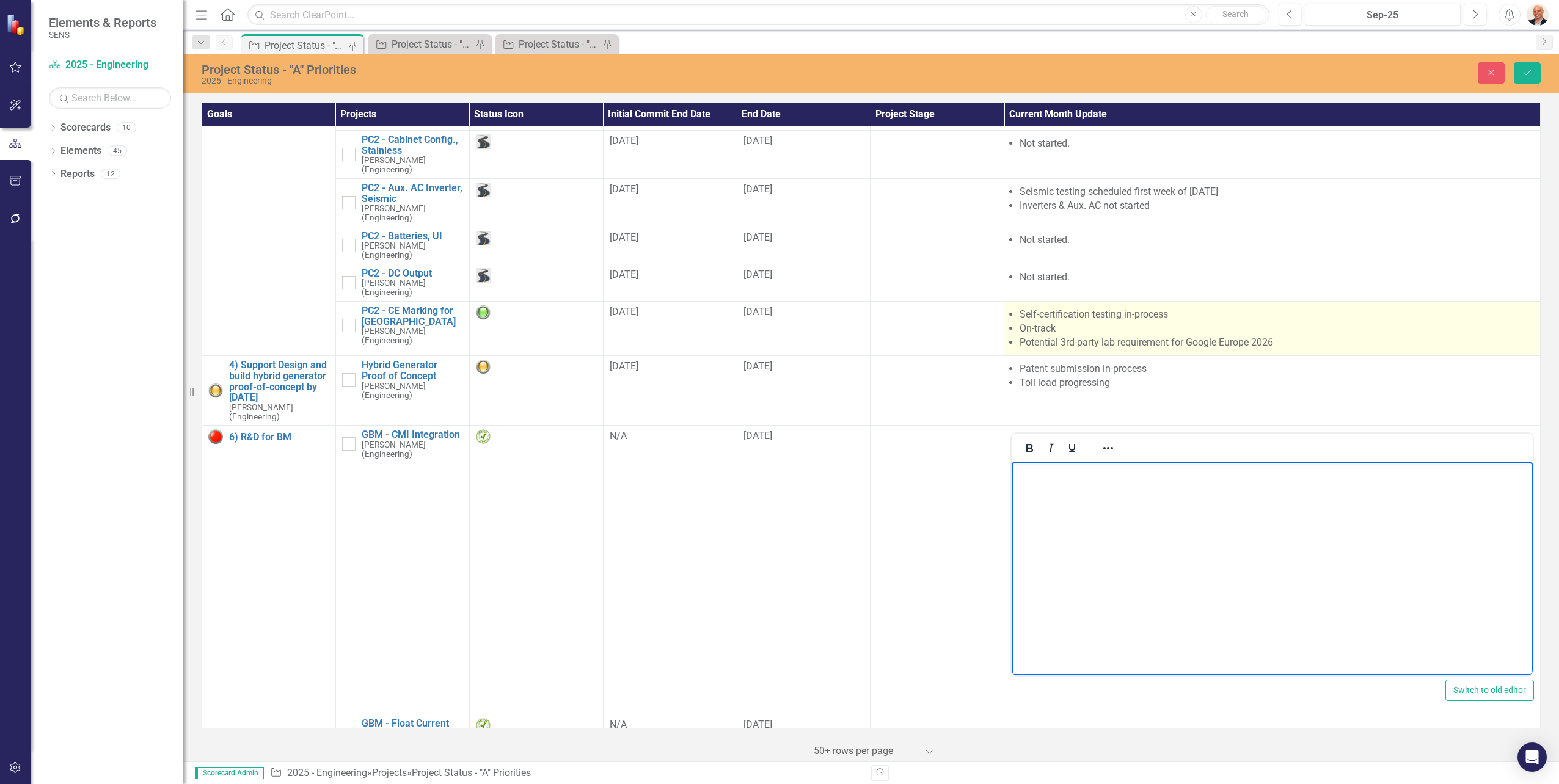
scroll to position [292, 0]
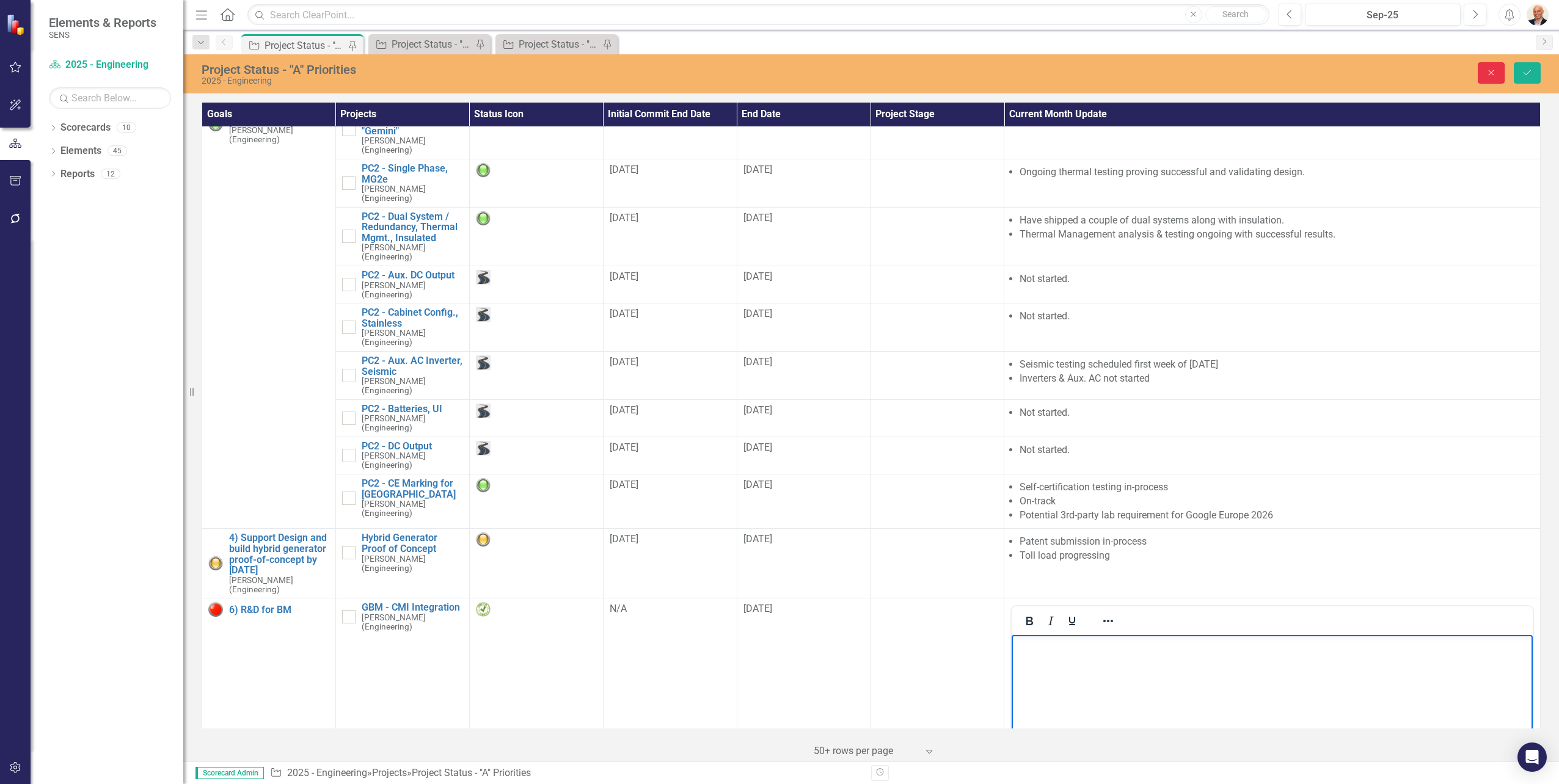
click at [1493, 69] on icon "Close" at bounding box center [1490, 72] width 11 height 9
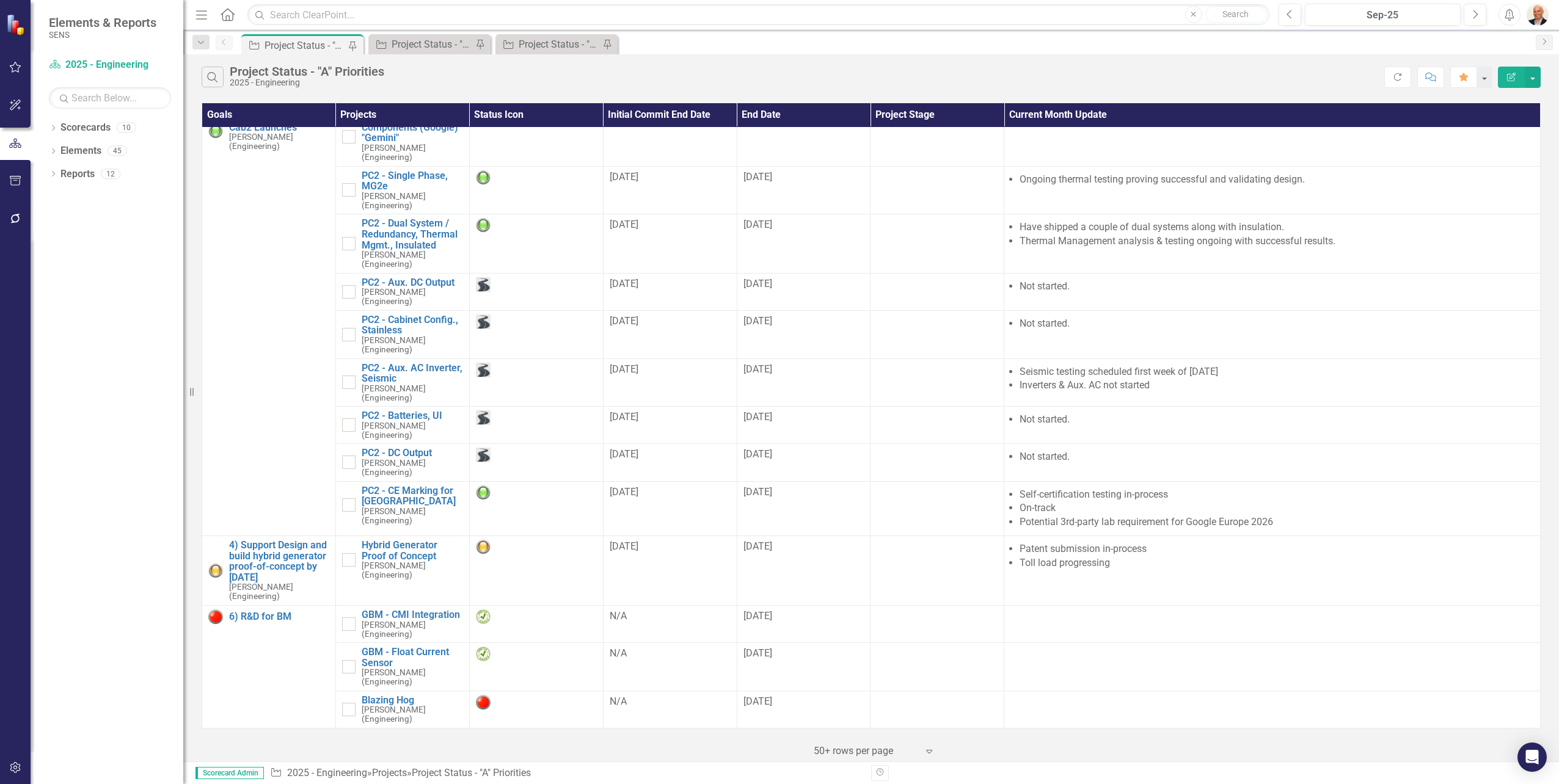
scroll to position [285, 0]
click at [484, 619] on img at bounding box center [483, 616] width 14 height 14
click at [483, 614] on img at bounding box center [483, 616] width 14 height 14
click at [484, 614] on img at bounding box center [483, 616] width 14 height 14
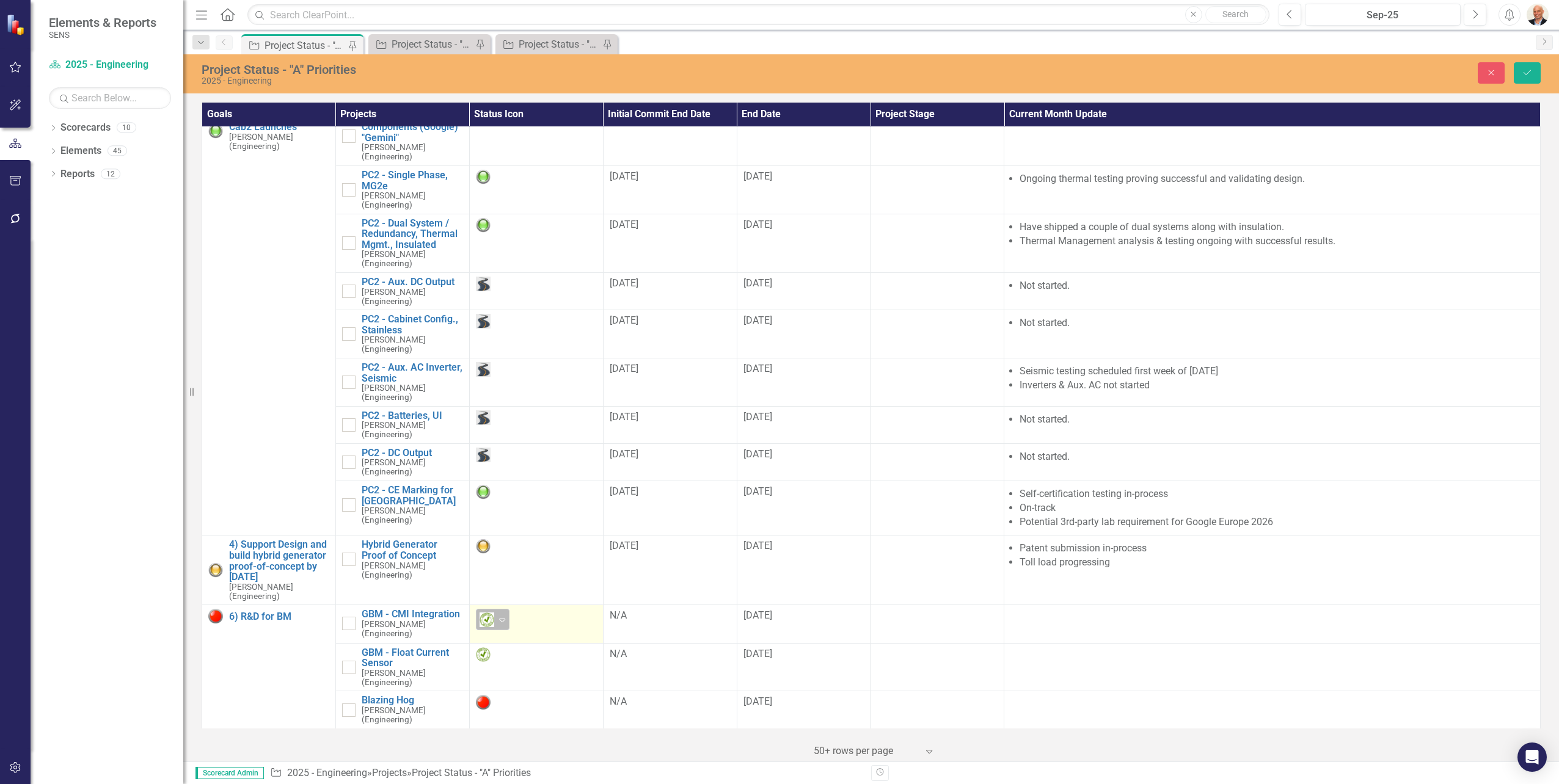
click at [502, 618] on icon "Expand" at bounding box center [502, 619] width 12 height 10
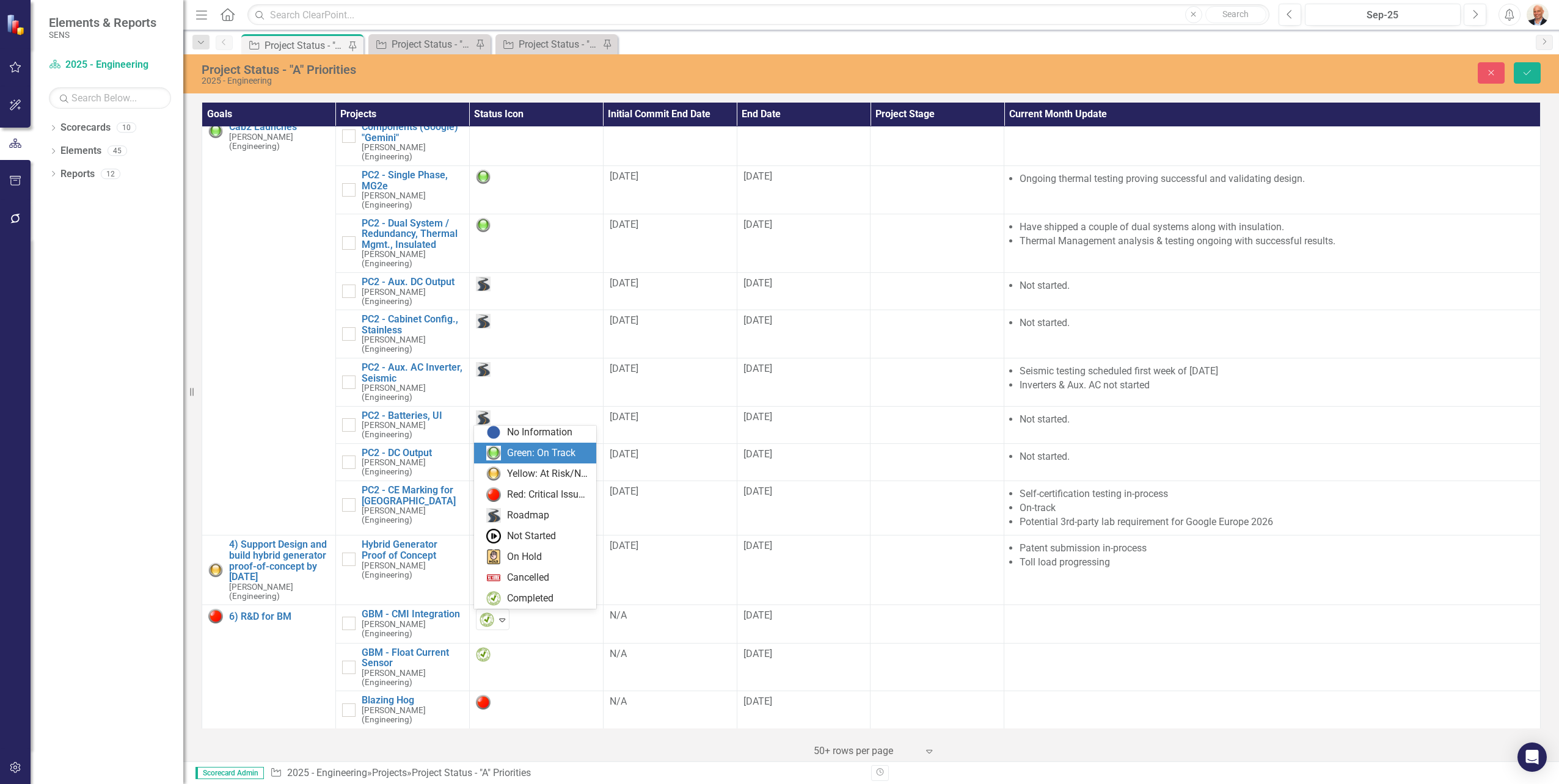
click at [546, 451] on div "Green: On Track" at bounding box center [540, 453] width 68 height 14
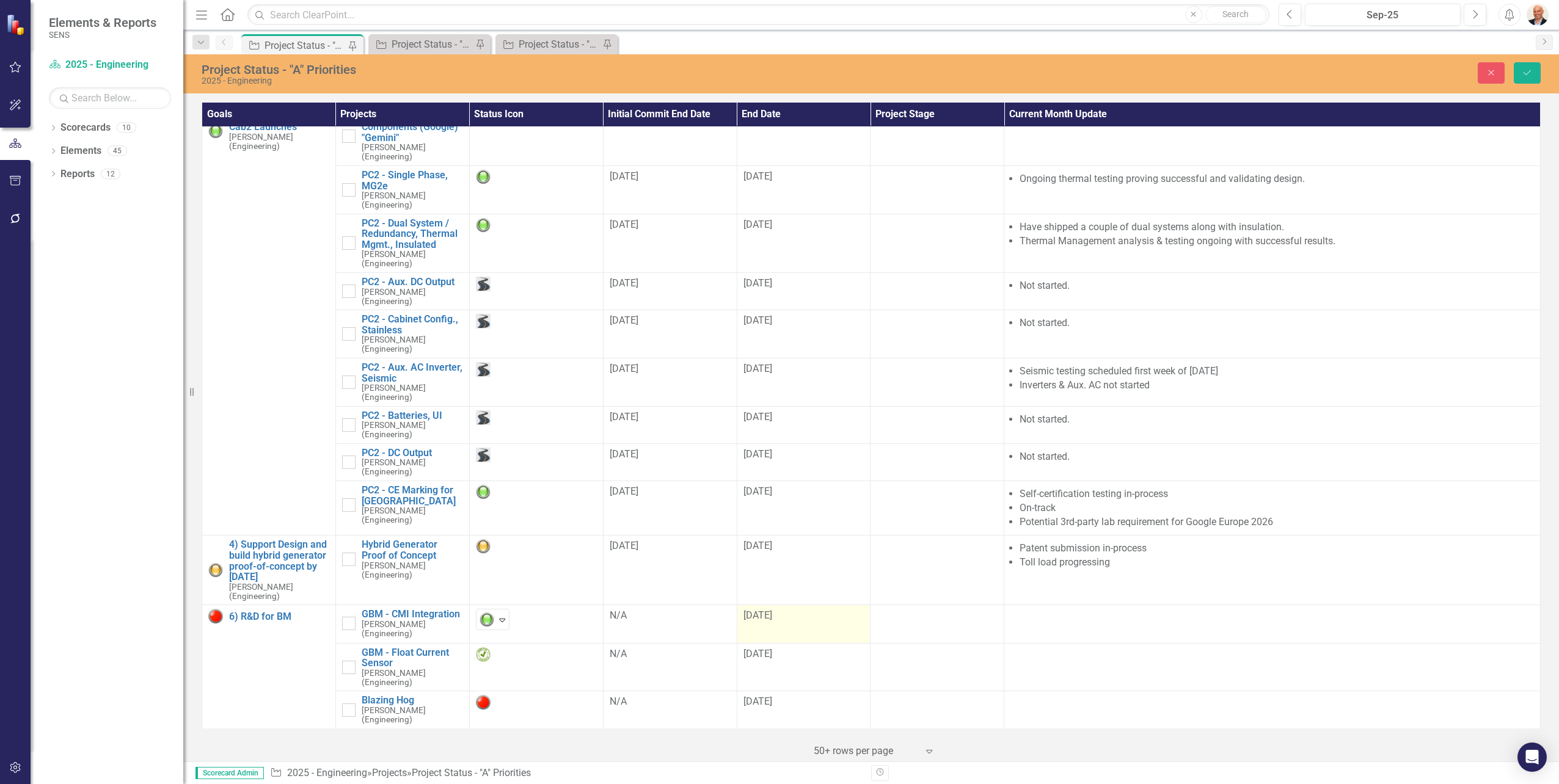
click at [794, 616] on div "[DATE]" at bounding box center [803, 616] width 121 height 14
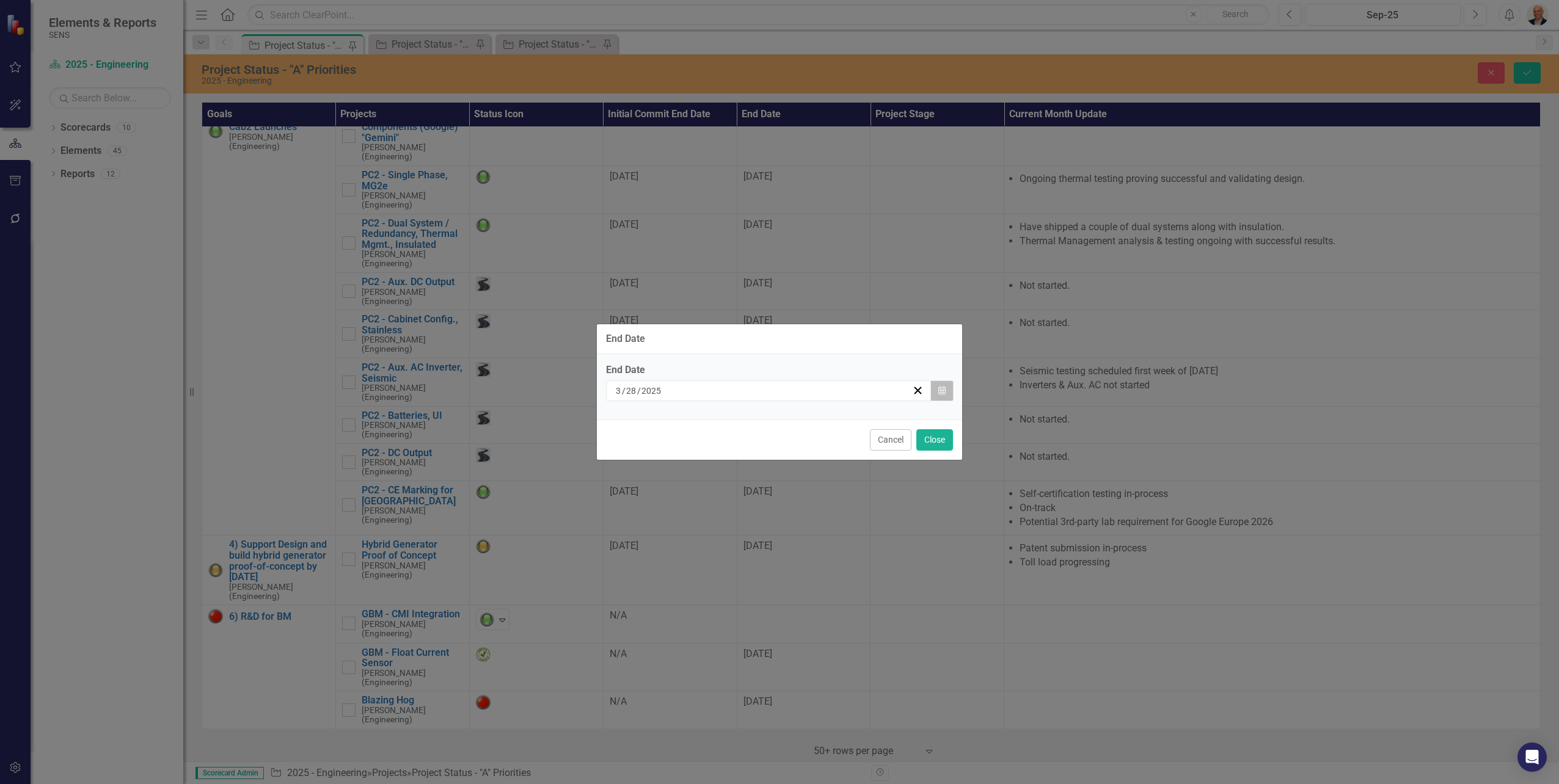
click at [940, 391] on icon "button" at bounding box center [942, 390] width 8 height 9
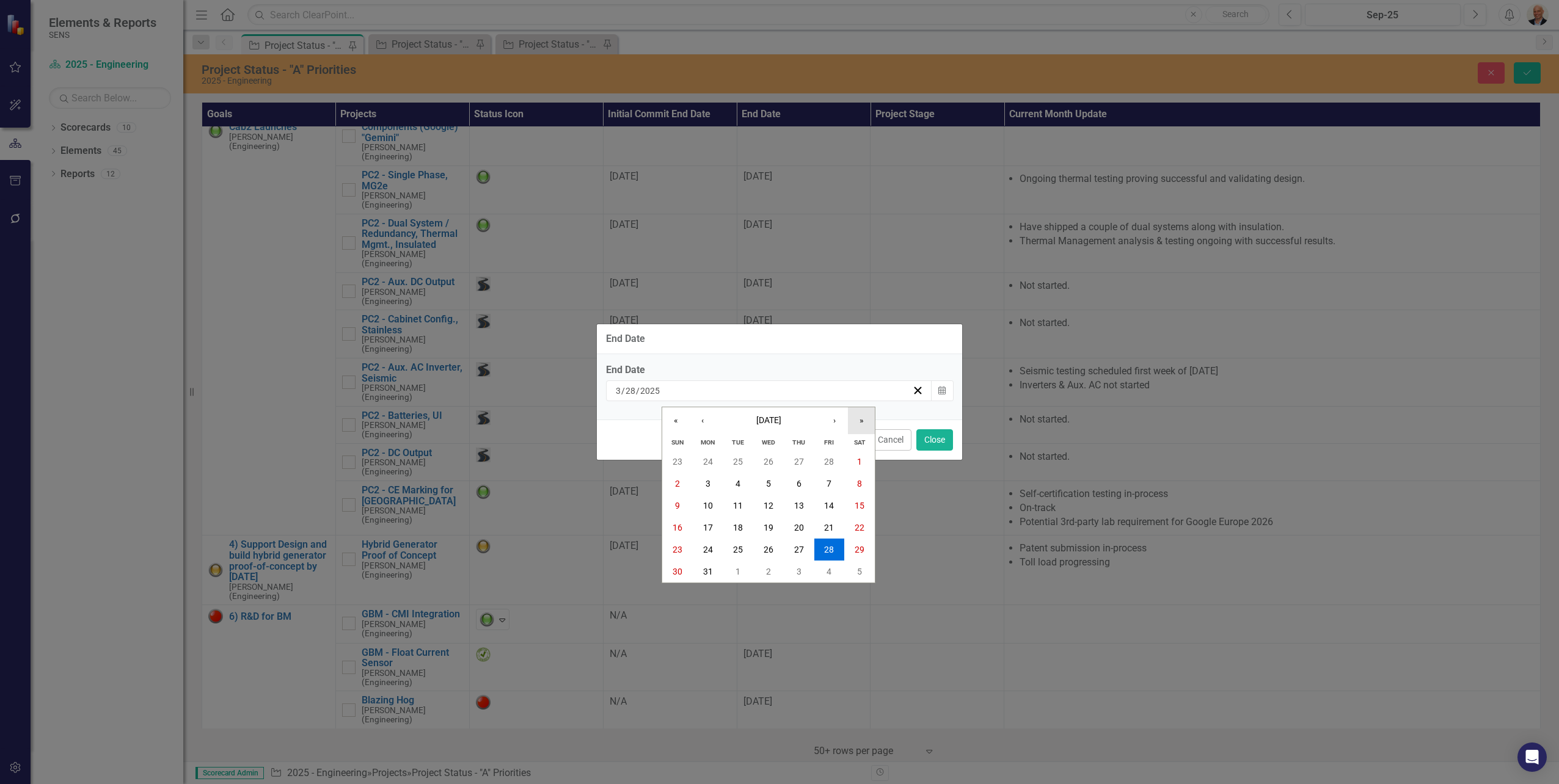
click at [857, 421] on button "»" at bounding box center [861, 420] width 27 height 27
click at [836, 421] on button "›" at bounding box center [834, 420] width 27 height 27
click at [683, 417] on button "«" at bounding box center [675, 420] width 27 height 27
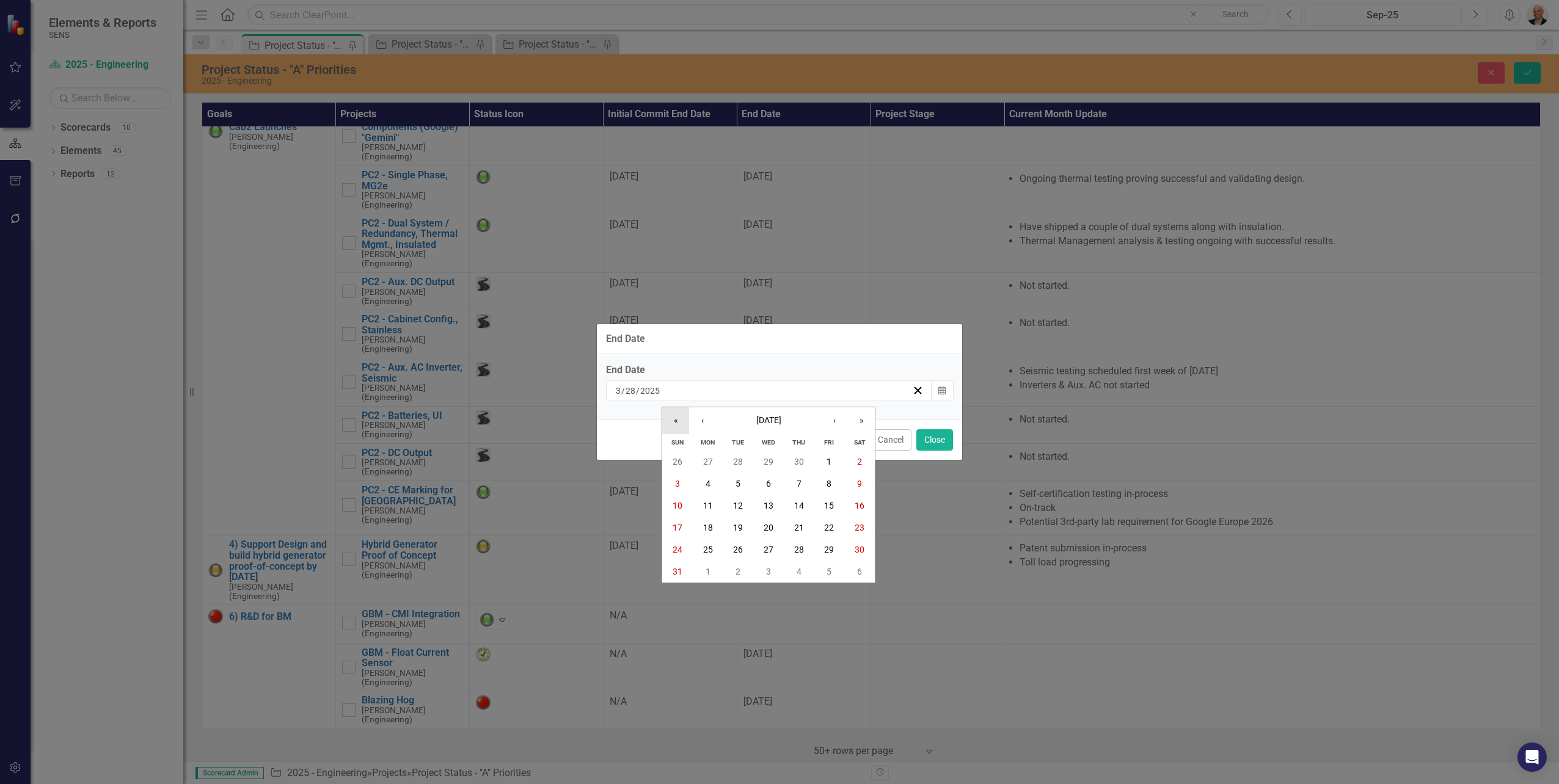
click at [683, 417] on button "«" at bounding box center [675, 420] width 27 height 27
click at [838, 424] on button "›" at bounding box center [834, 420] width 27 height 27
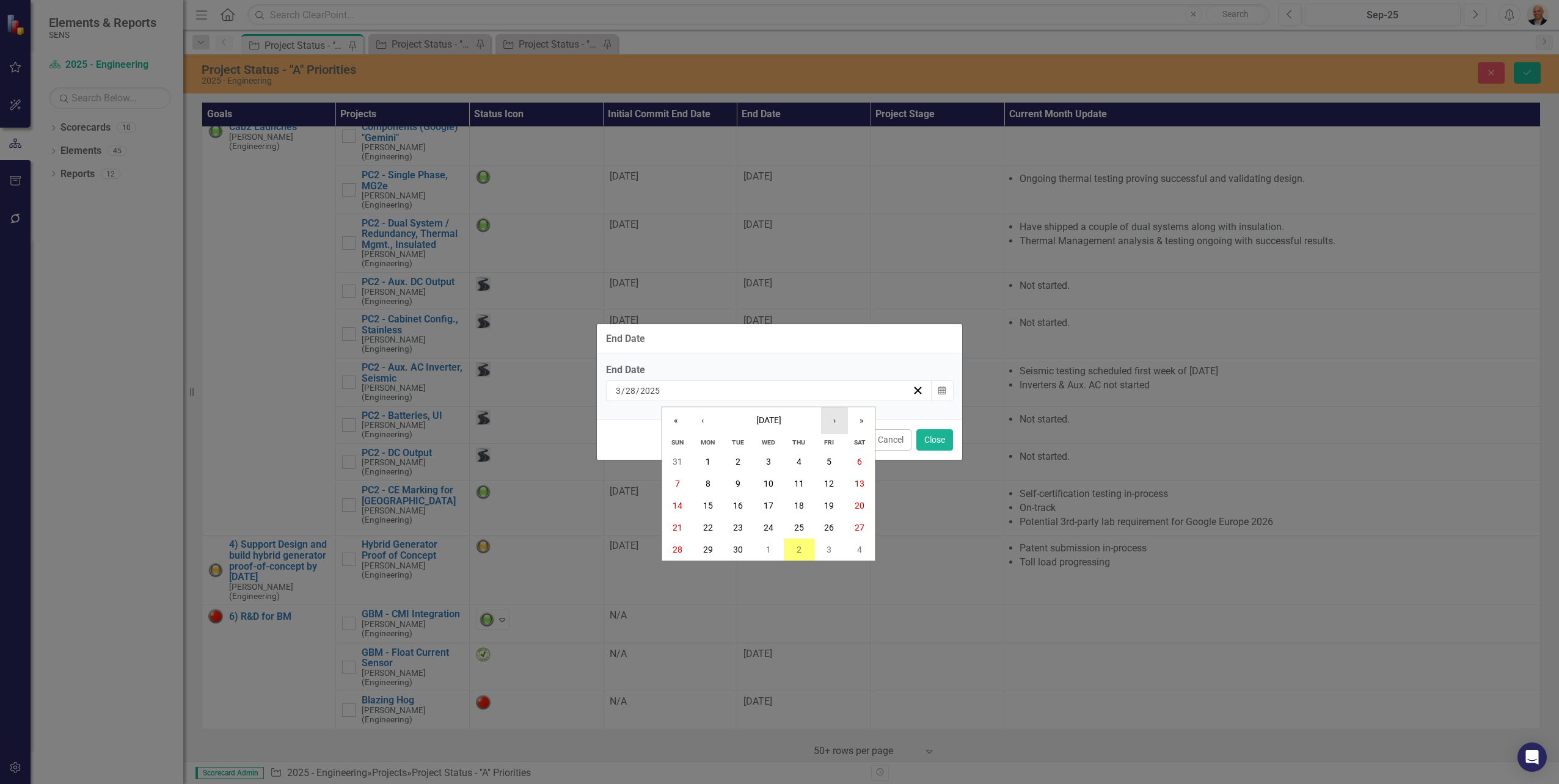
click at [838, 424] on button "›" at bounding box center [834, 420] width 27 height 27
click at [775, 550] on button "31" at bounding box center [769, 549] width 31 height 22
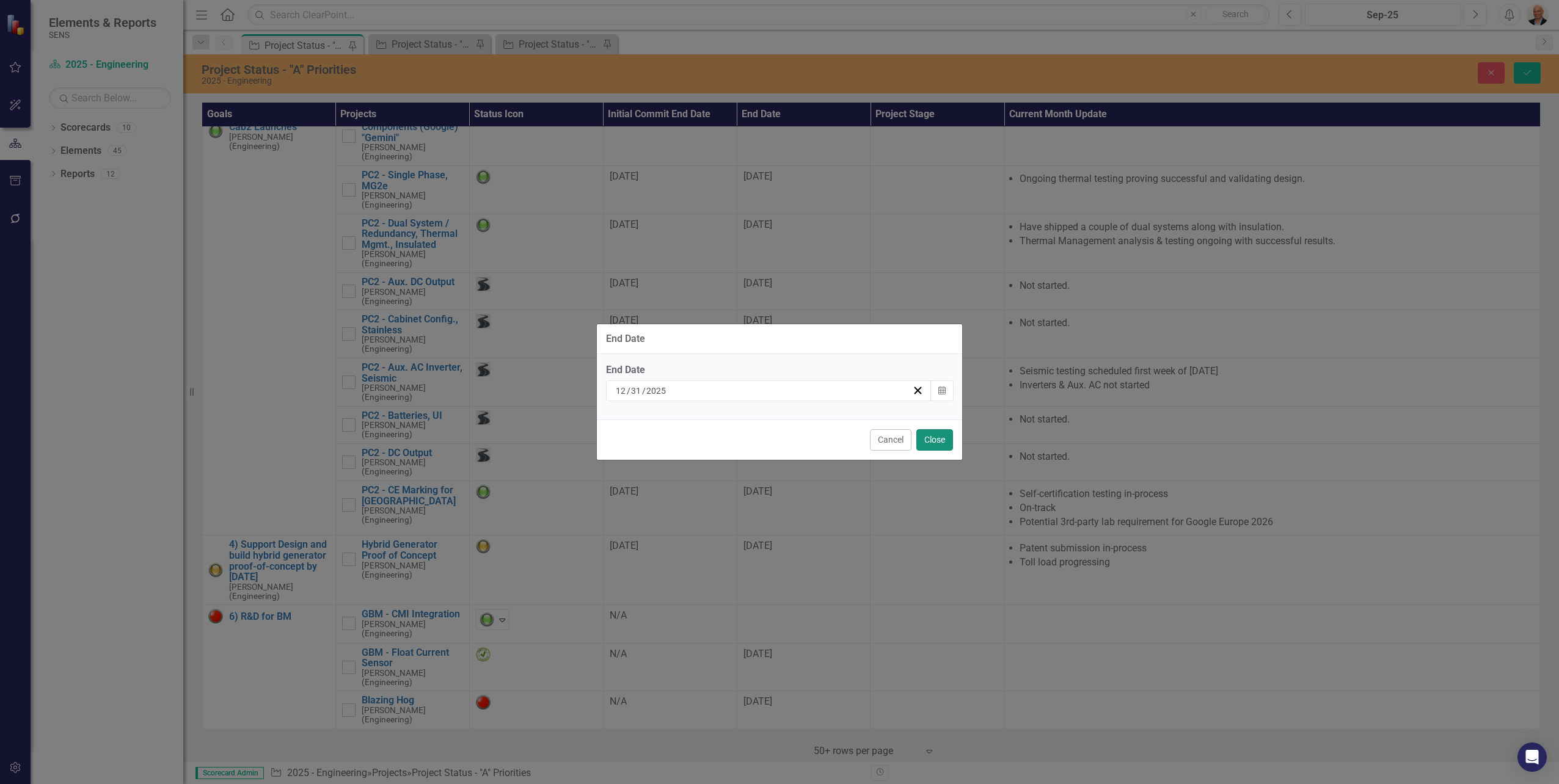
click at [935, 433] on button "Close" at bounding box center [935, 439] width 36 height 21
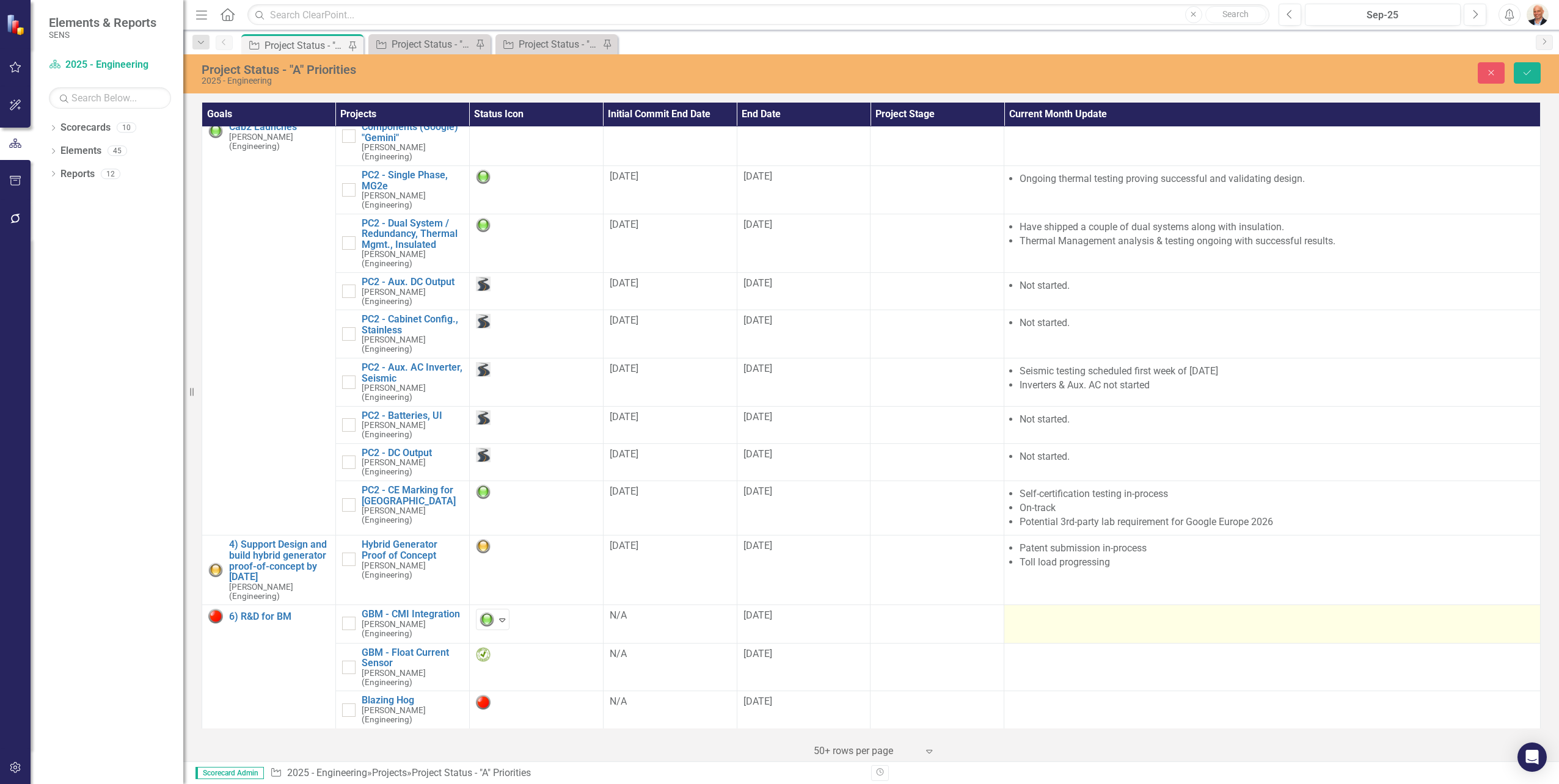
click at [1067, 623] on div at bounding box center [1272, 616] width 524 height 14
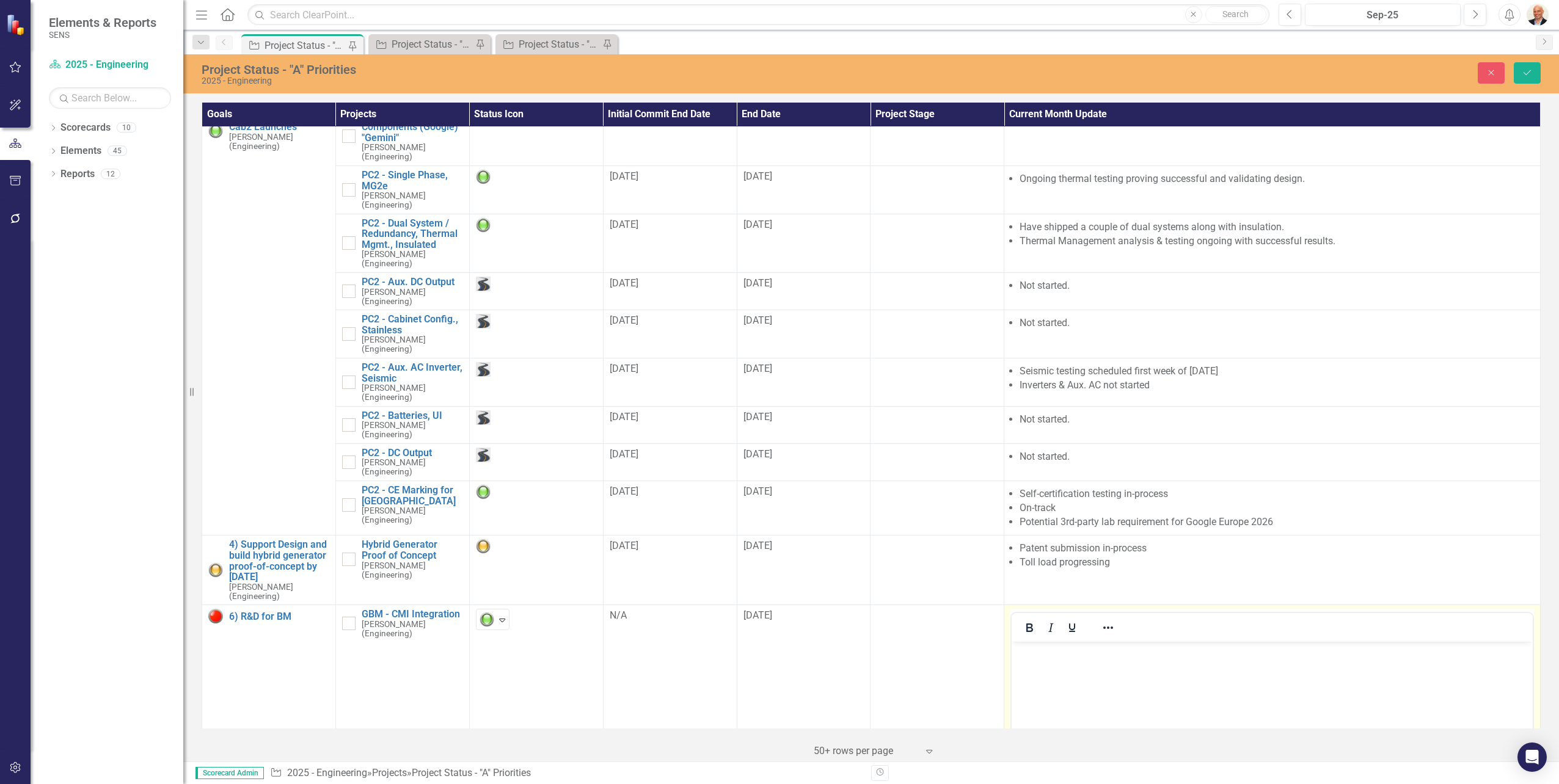
scroll to position [0, 0]
click at [1108, 663] on body "Rich Text Area. Press ALT-0 for help." at bounding box center [1272, 732] width 521 height 183
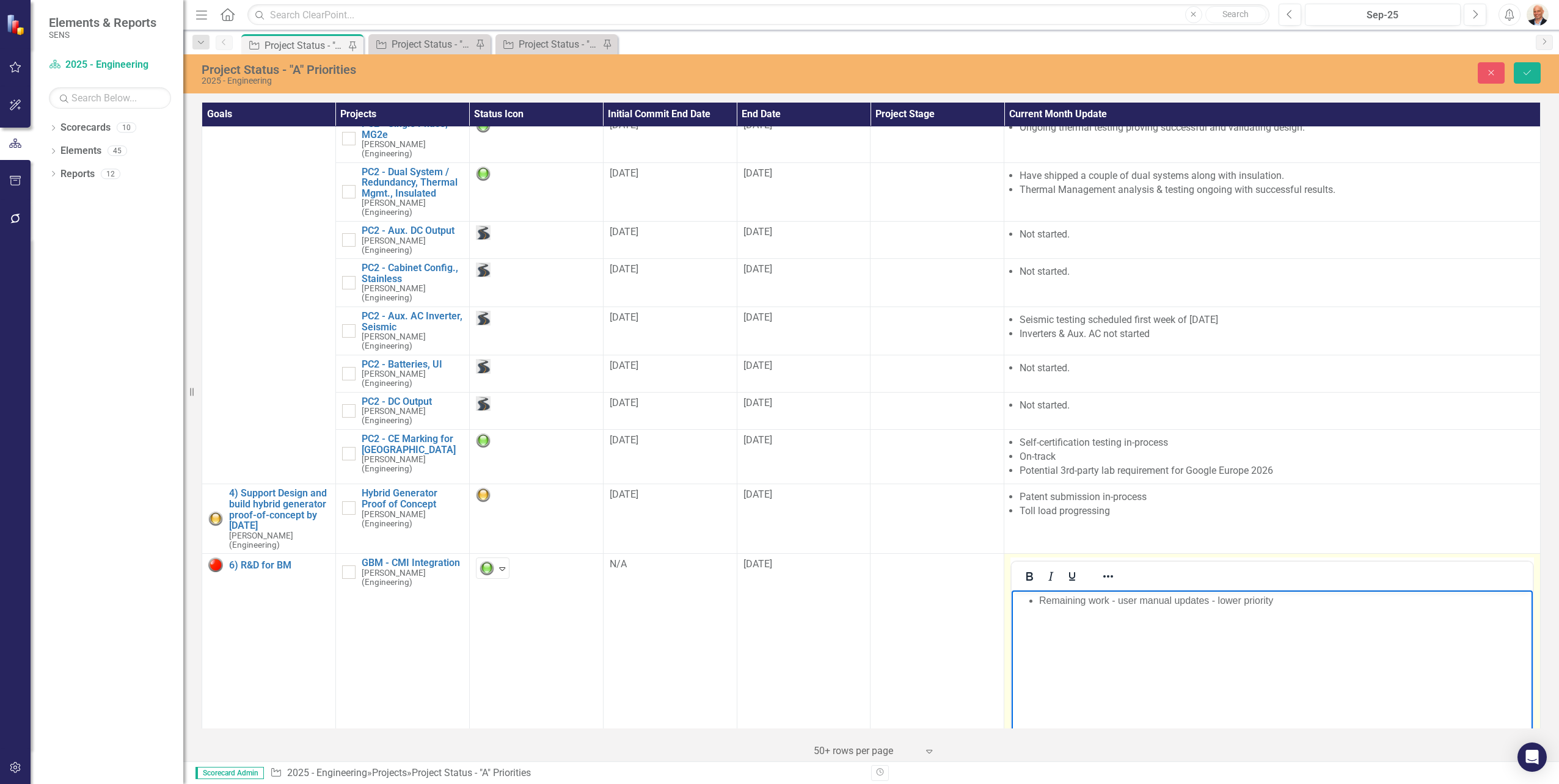
scroll to position [407, 0]
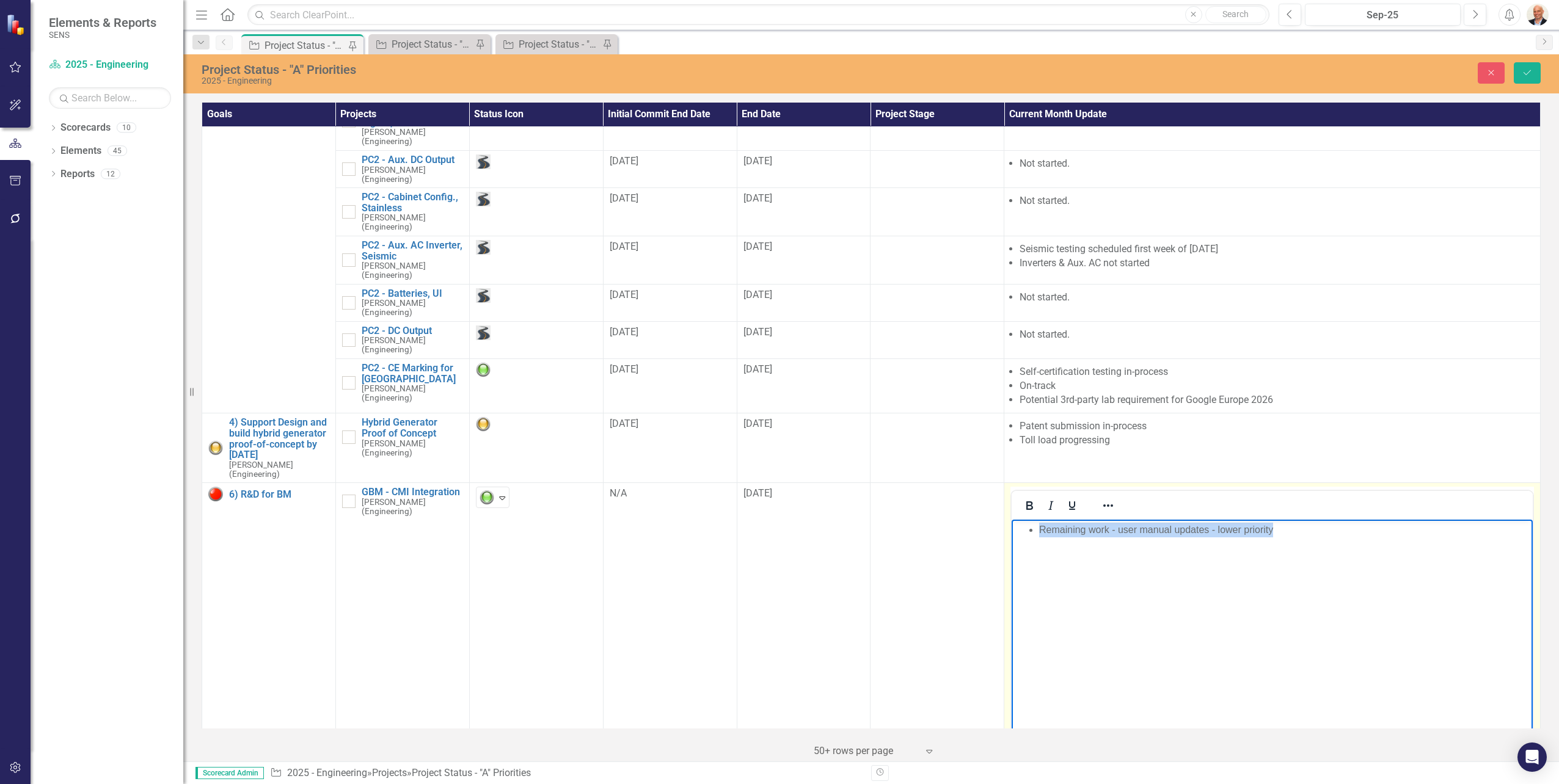
drag, startPoint x: 1237, startPoint y: 532, endPoint x: 956, endPoint y: 552, distance: 281.7
click at [1011, 552] on html "Remaining work - user manual updates - lower priority" at bounding box center [1272, 611] width 521 height 183
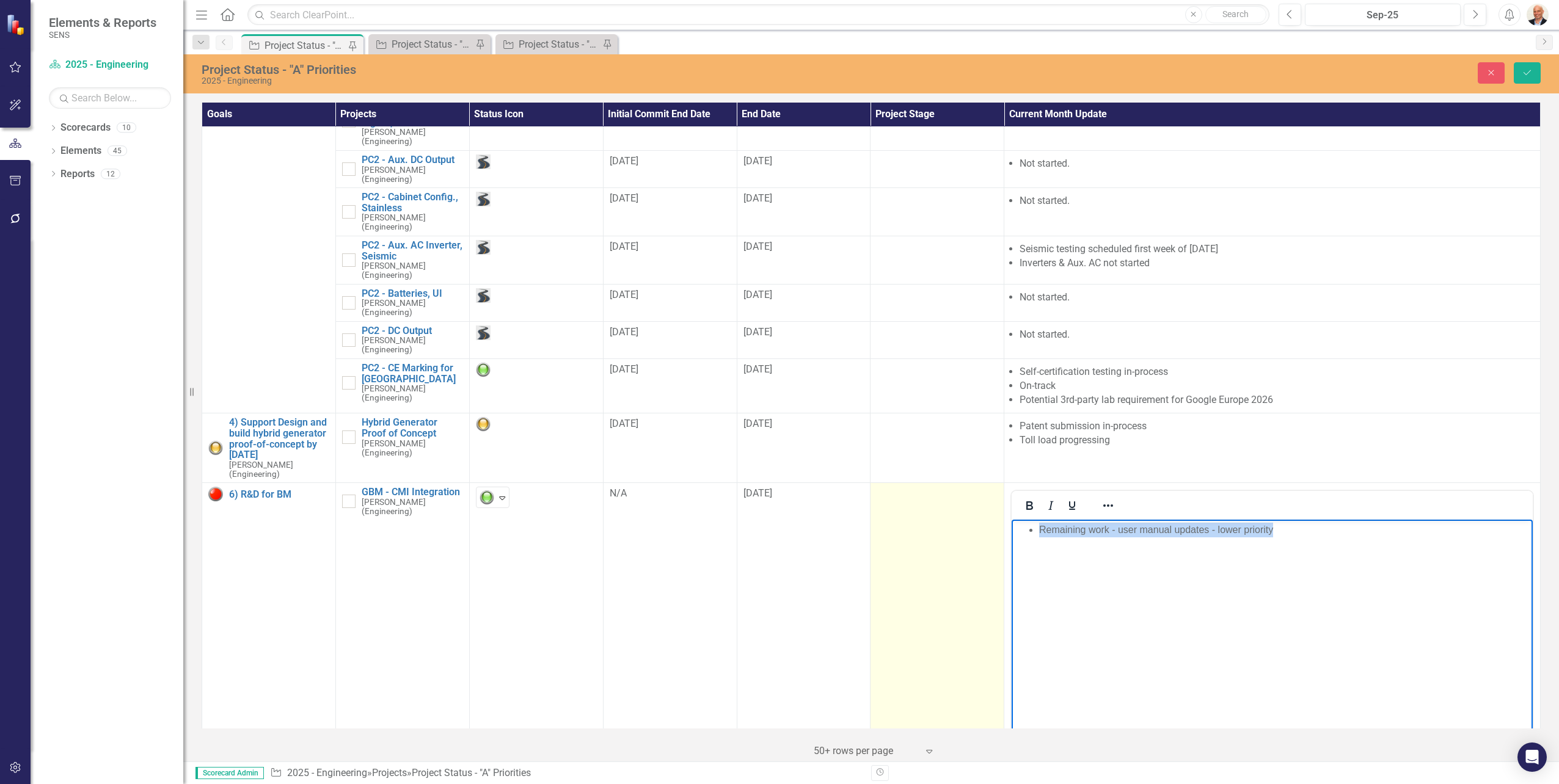
copy li "Remaining work - user manual updates - lower priority"
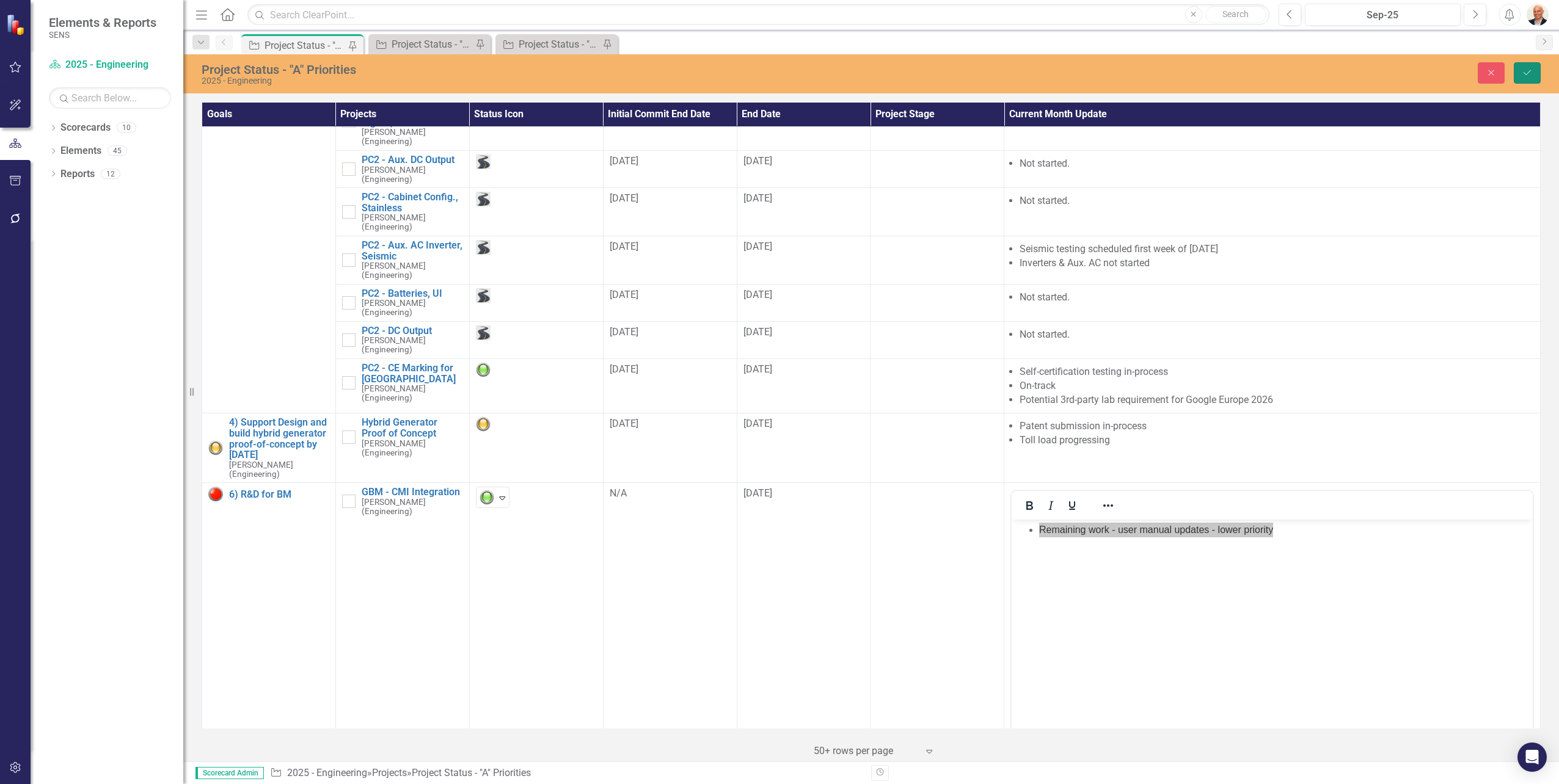
click at [1520, 71] on button "Save" at bounding box center [1527, 73] width 27 height 21
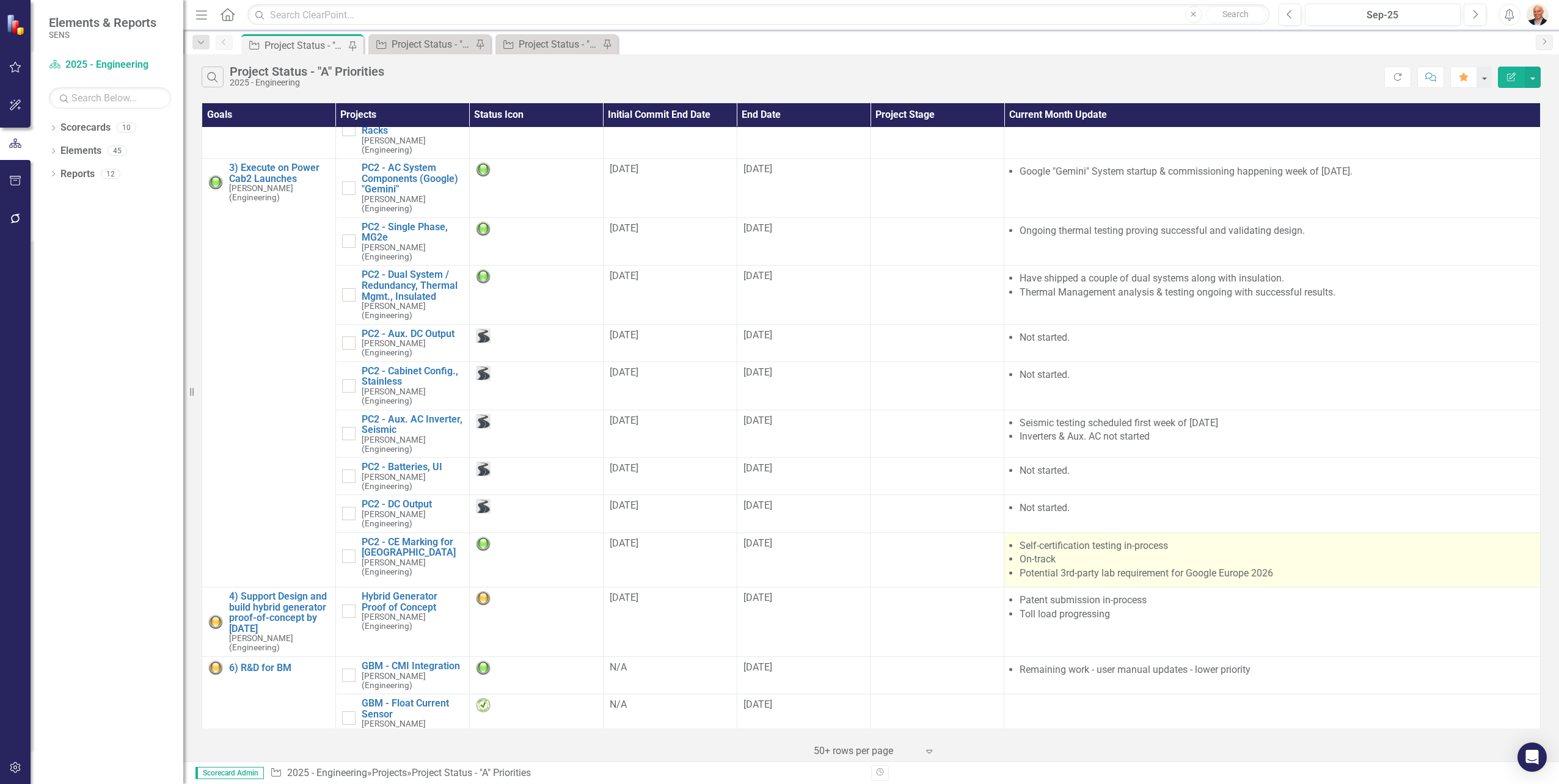
scroll to position [285, 0]
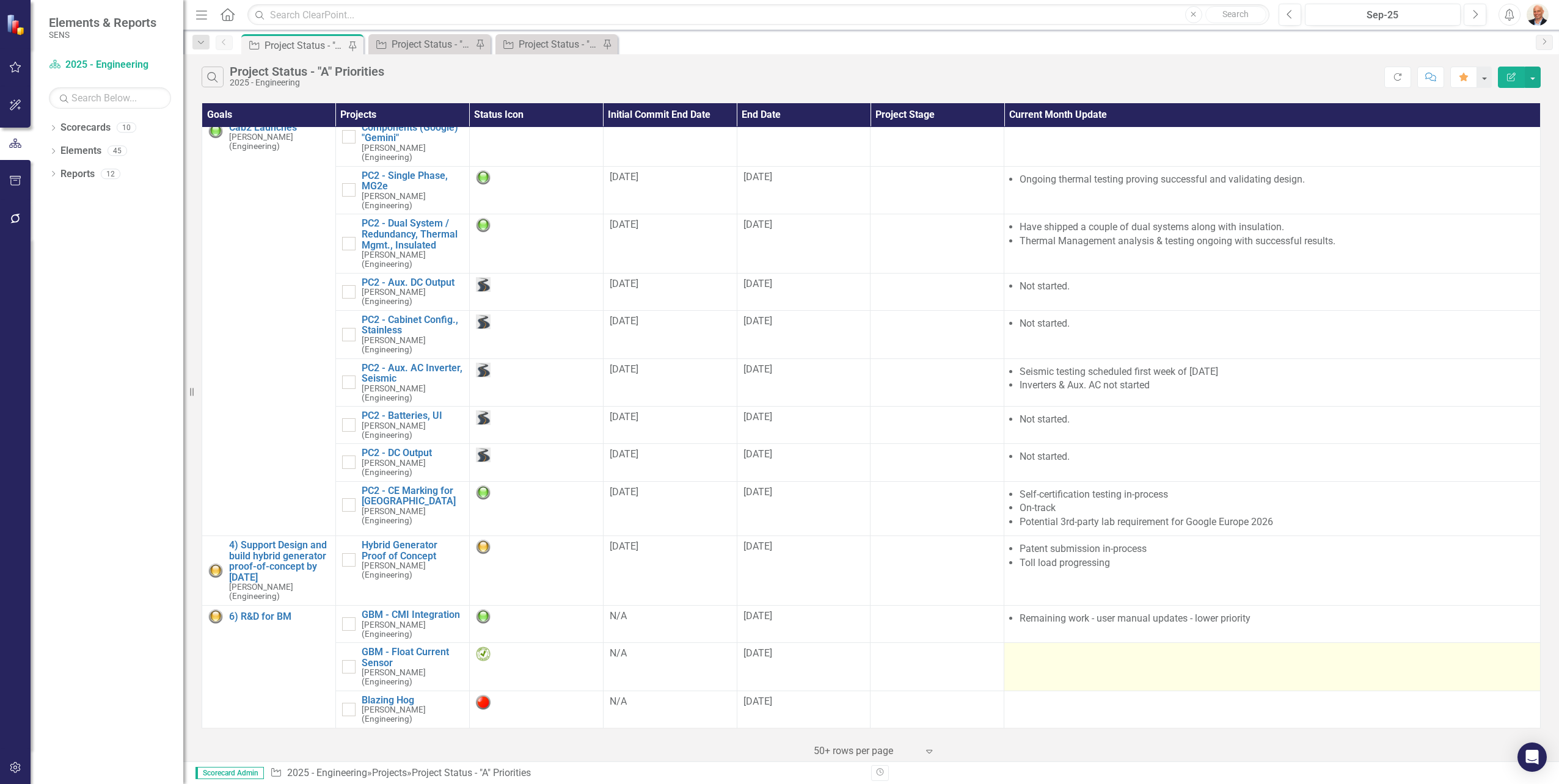
click at [1051, 669] on td at bounding box center [1273, 667] width 536 height 48
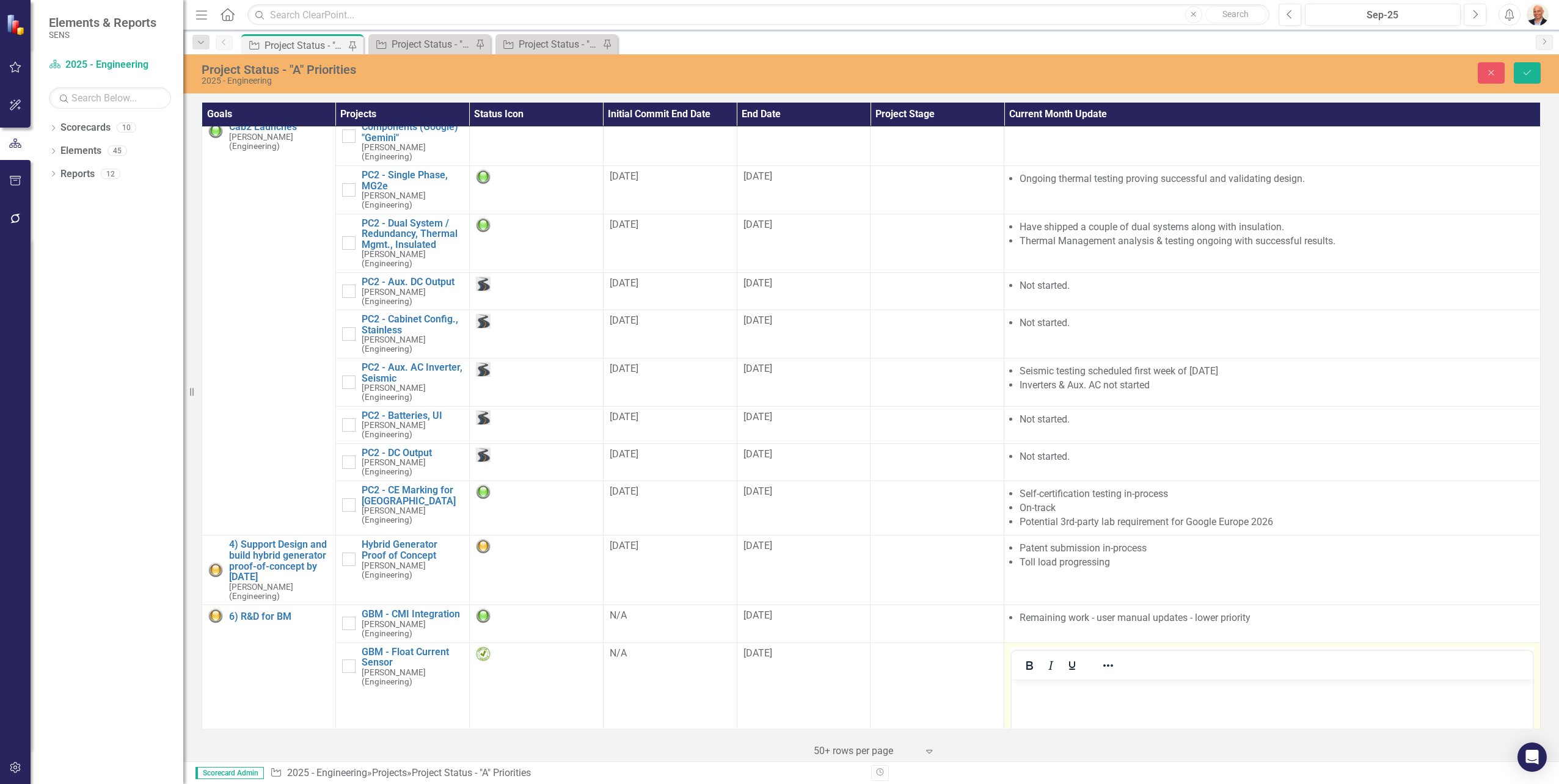
scroll to position [0, 0]
click at [1096, 692] on p "Rich Text Area. Press ALT-0 for help." at bounding box center [1273, 689] width 515 height 14
click at [1532, 66] on button "Save" at bounding box center [1527, 73] width 27 height 21
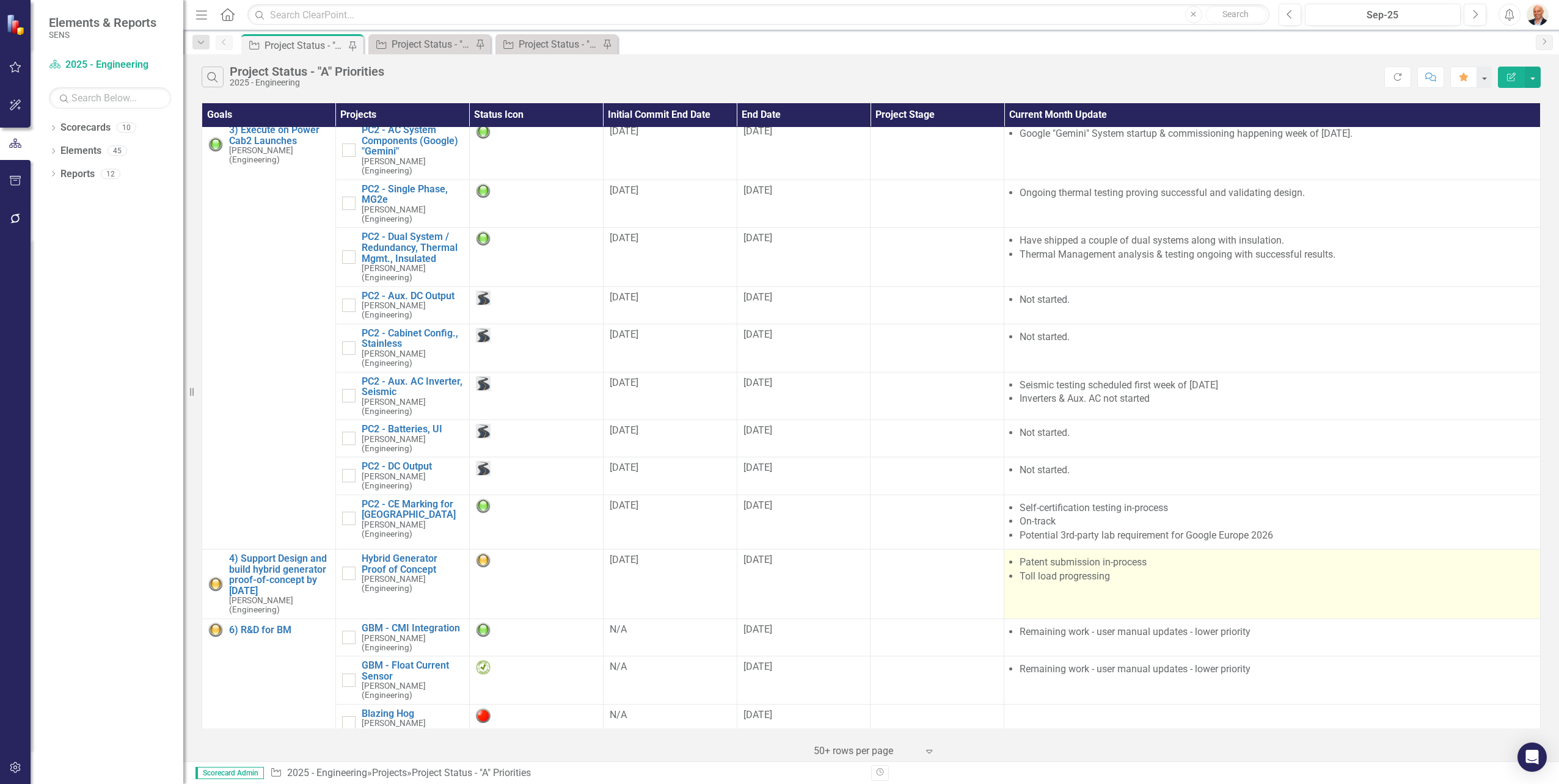
scroll to position [285, 0]
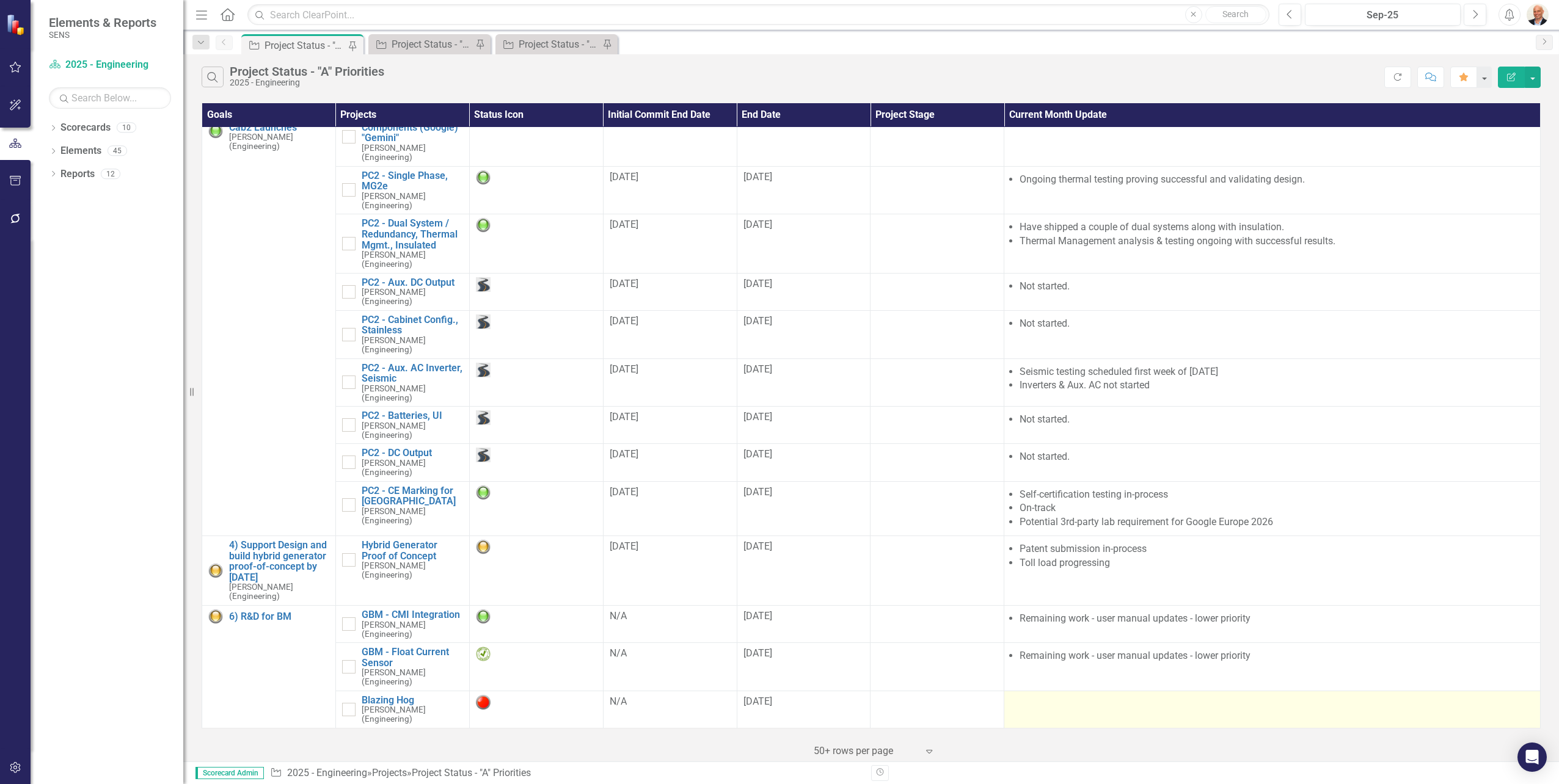
click at [1035, 704] on div at bounding box center [1272, 702] width 524 height 14
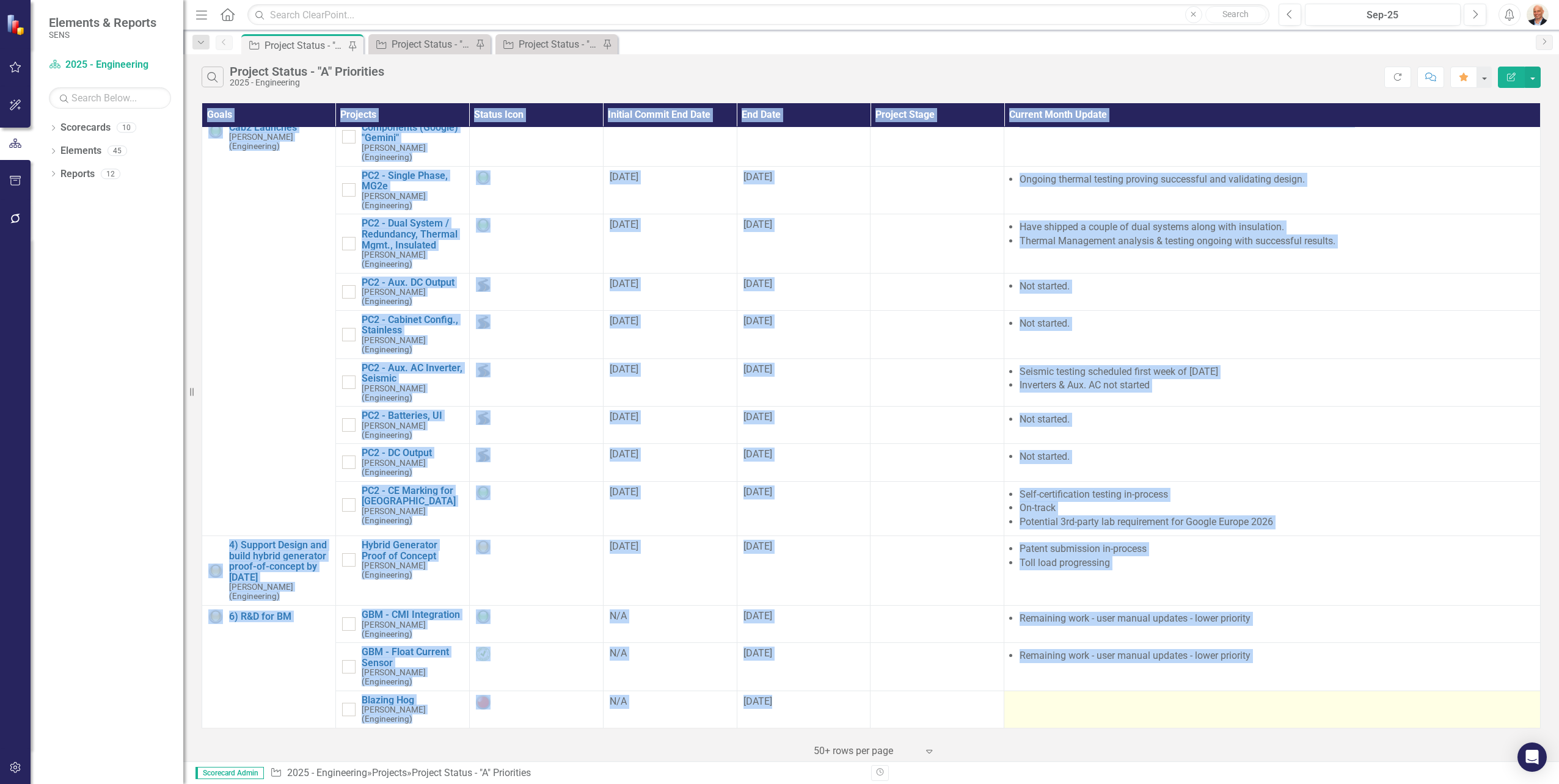
click at [1035, 704] on div at bounding box center [1272, 702] width 524 height 14
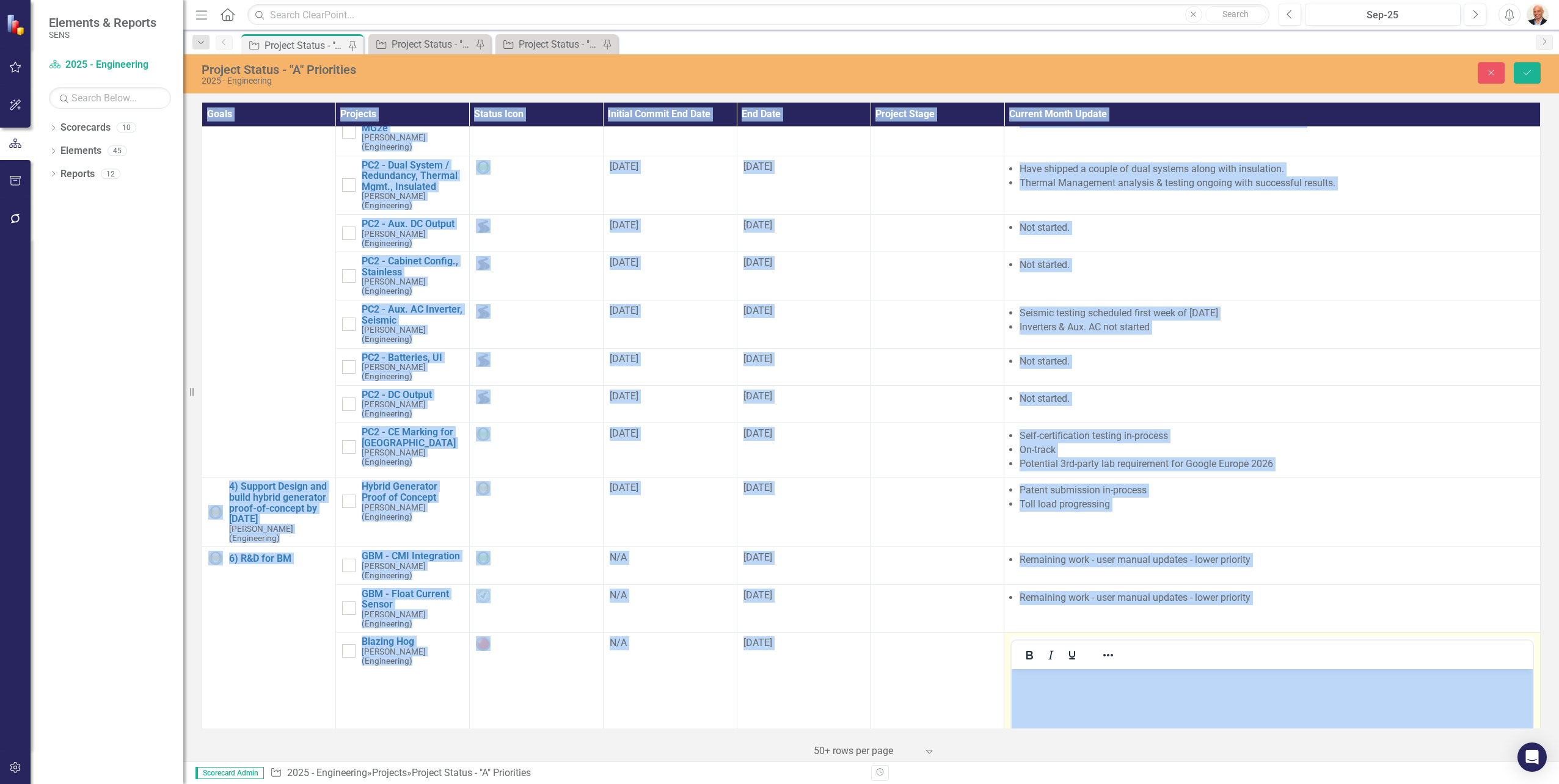
scroll to position [407, 0]
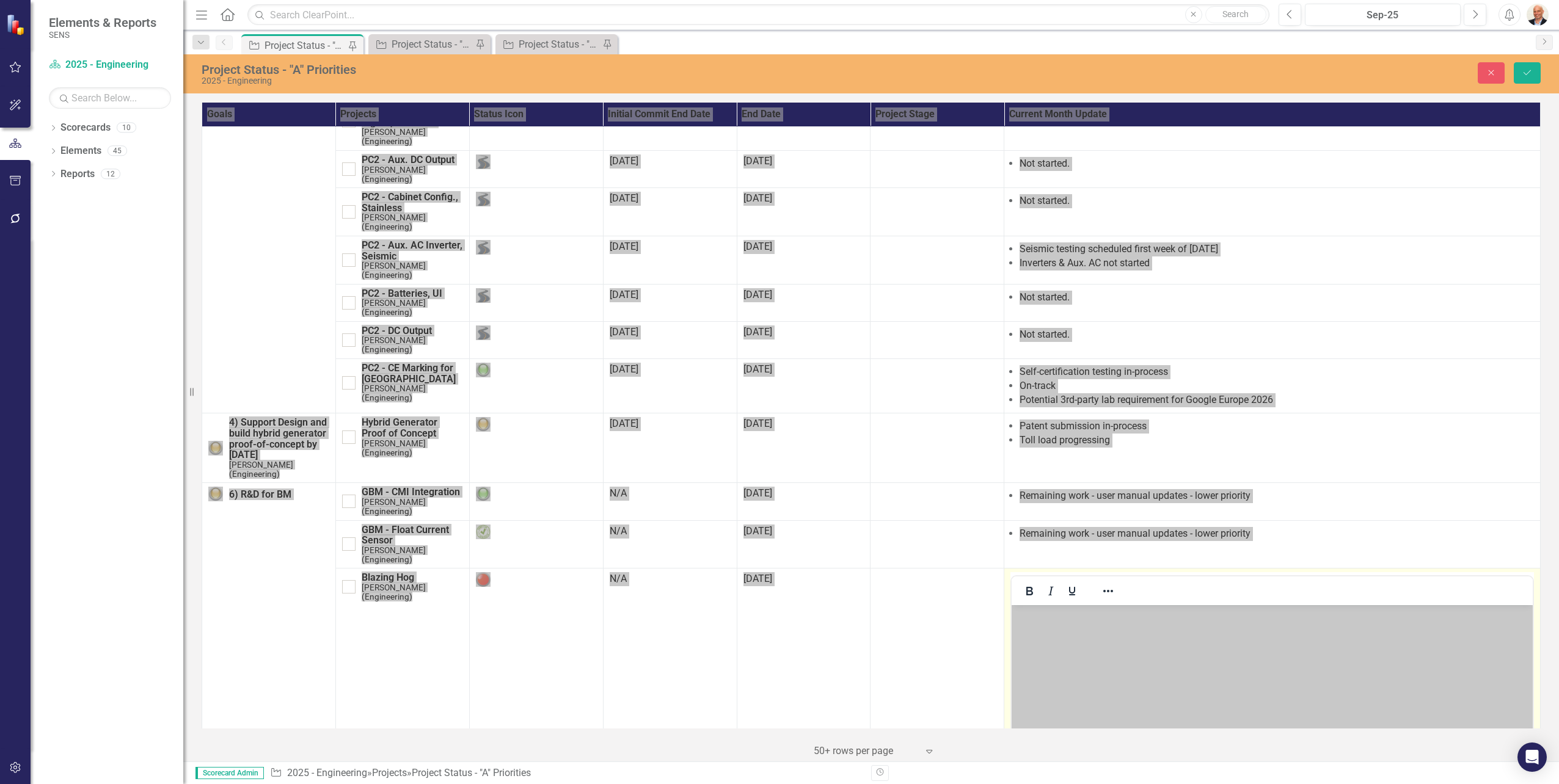
click at [1070, 619] on p "Rich Text Area. Press ALT-0 for help." at bounding box center [1273, 615] width 515 height 14
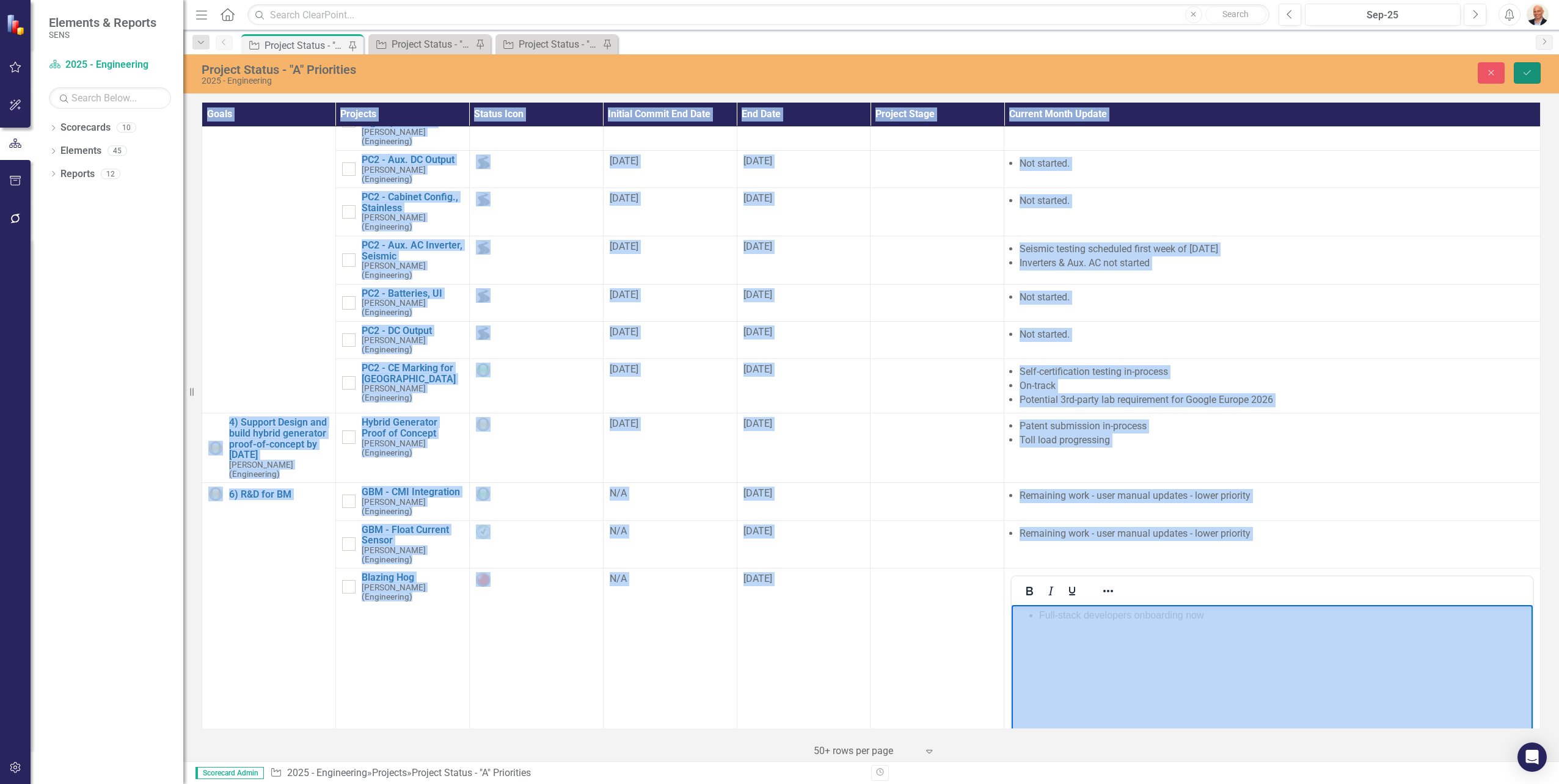
click at [1530, 70] on icon "Save" at bounding box center [1526, 72] width 11 height 9
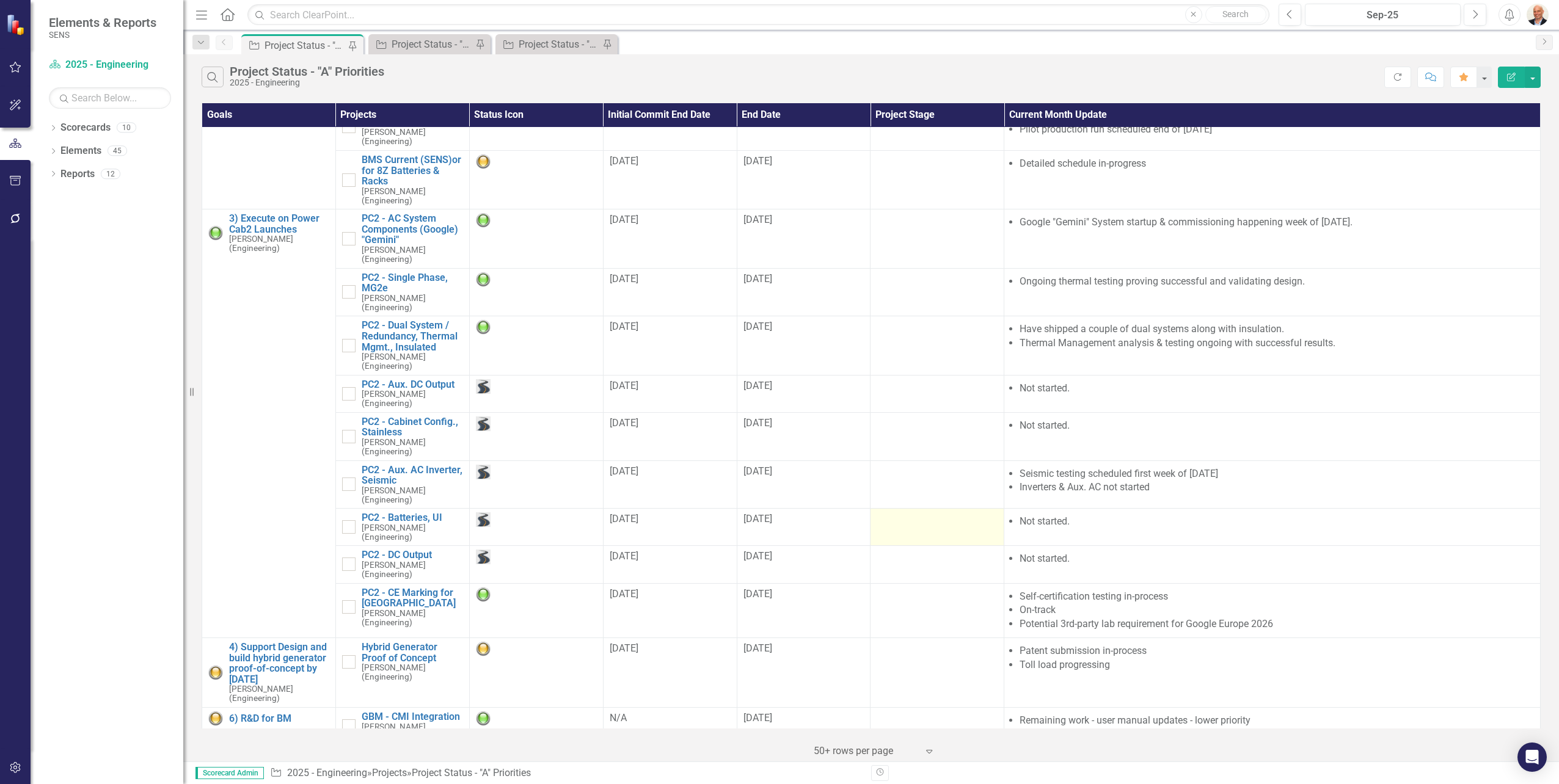
scroll to position [0, 0]
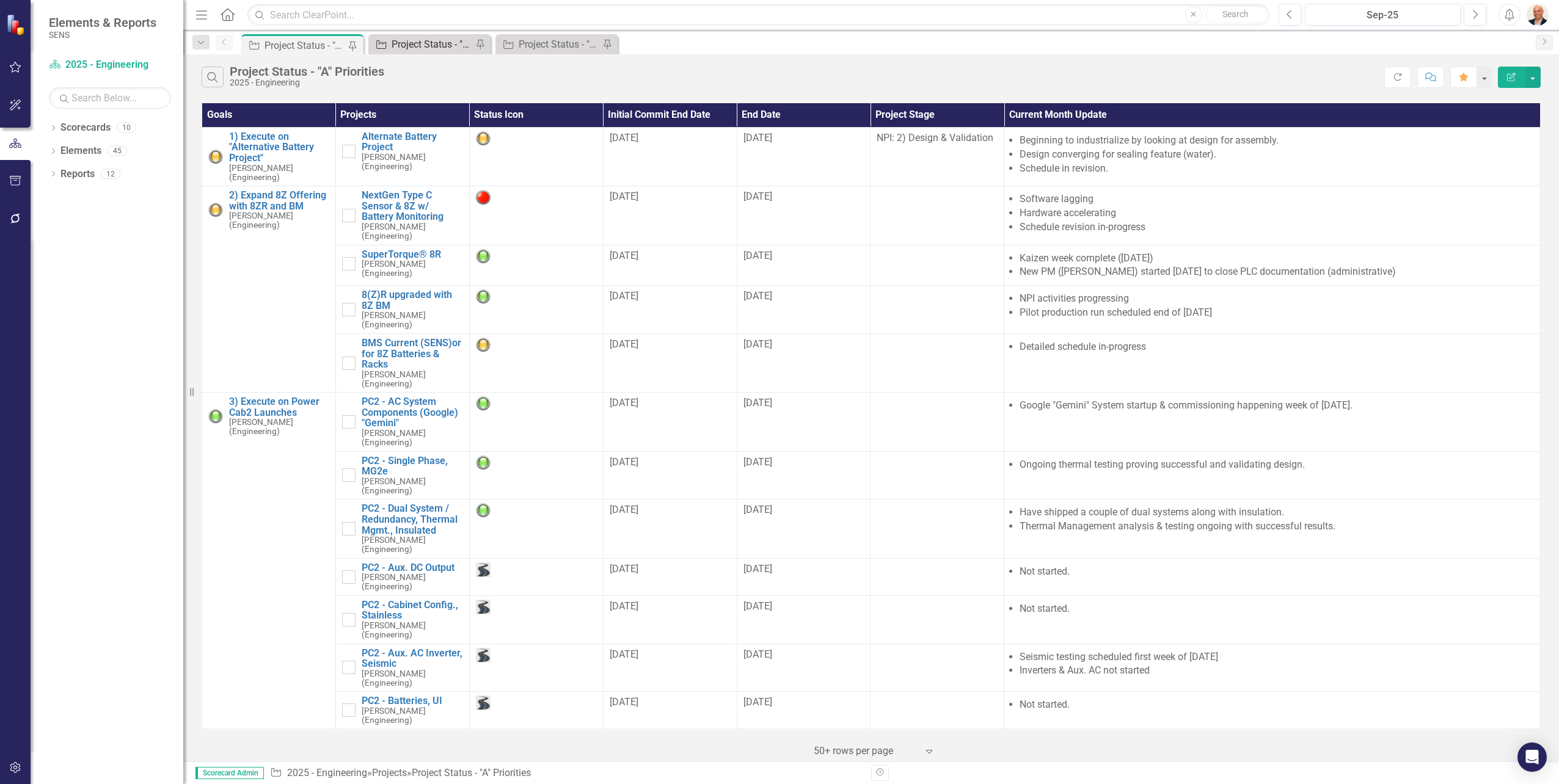
click at [438, 47] on div "Project Status - "B" Priorities" at bounding box center [432, 44] width 80 height 15
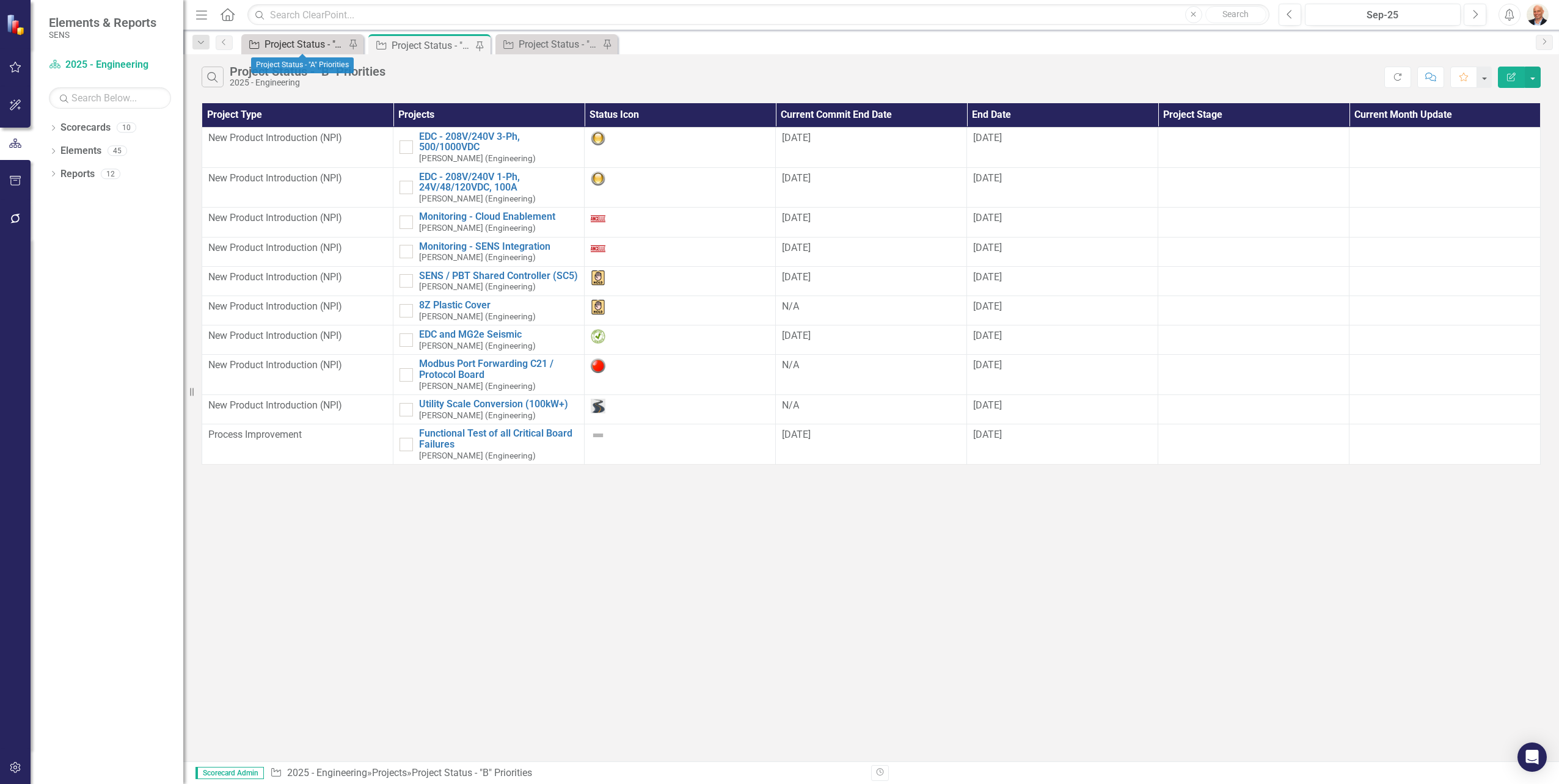
click at [309, 42] on div "Project Status - "A" Priorities" at bounding box center [305, 44] width 80 height 15
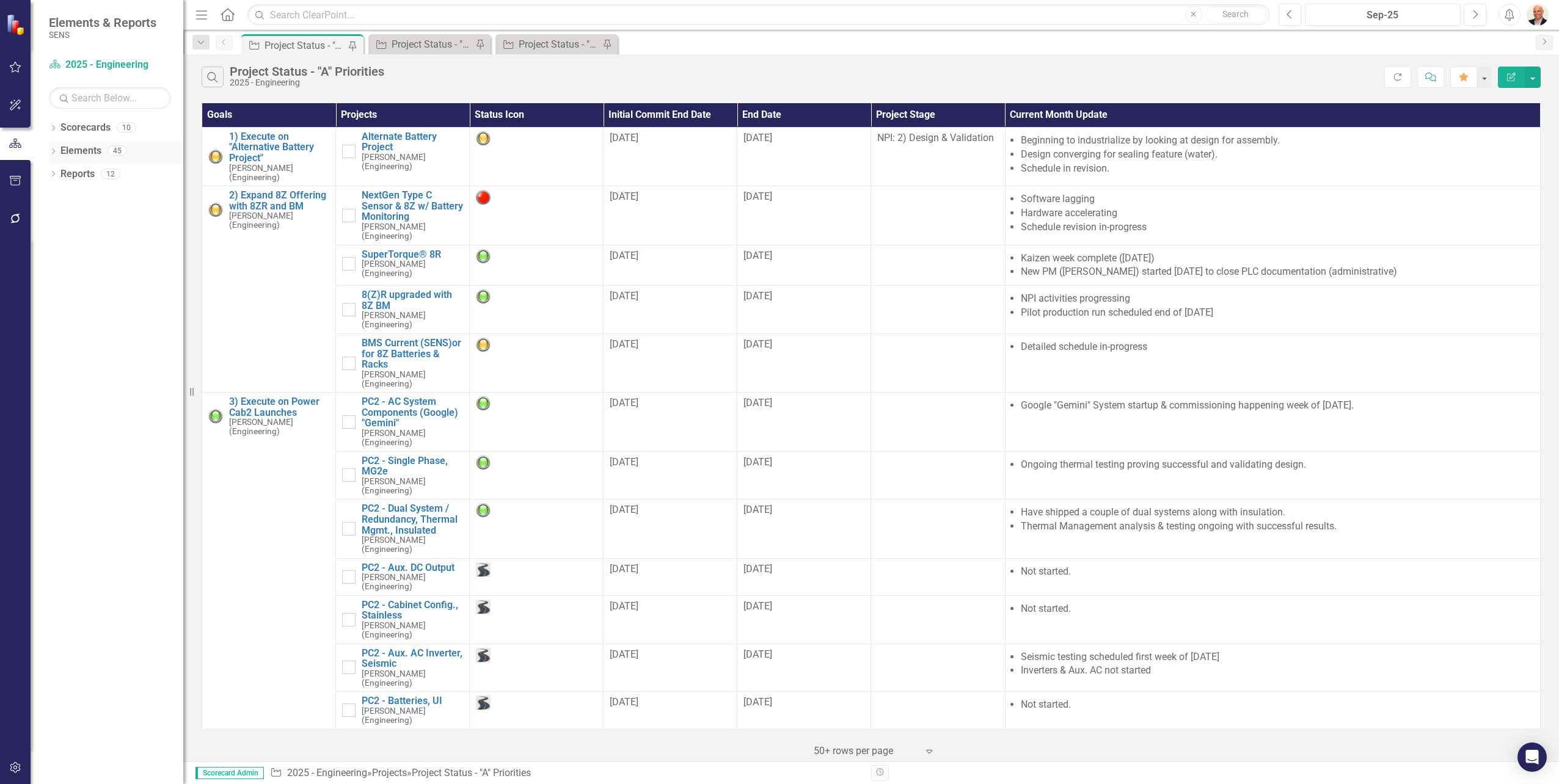
click at [53, 151] on icon "Dropdown" at bounding box center [53, 152] width 9 height 7
click at [61, 216] on div "Dropdown" at bounding box center [58, 221] width 9 height 11
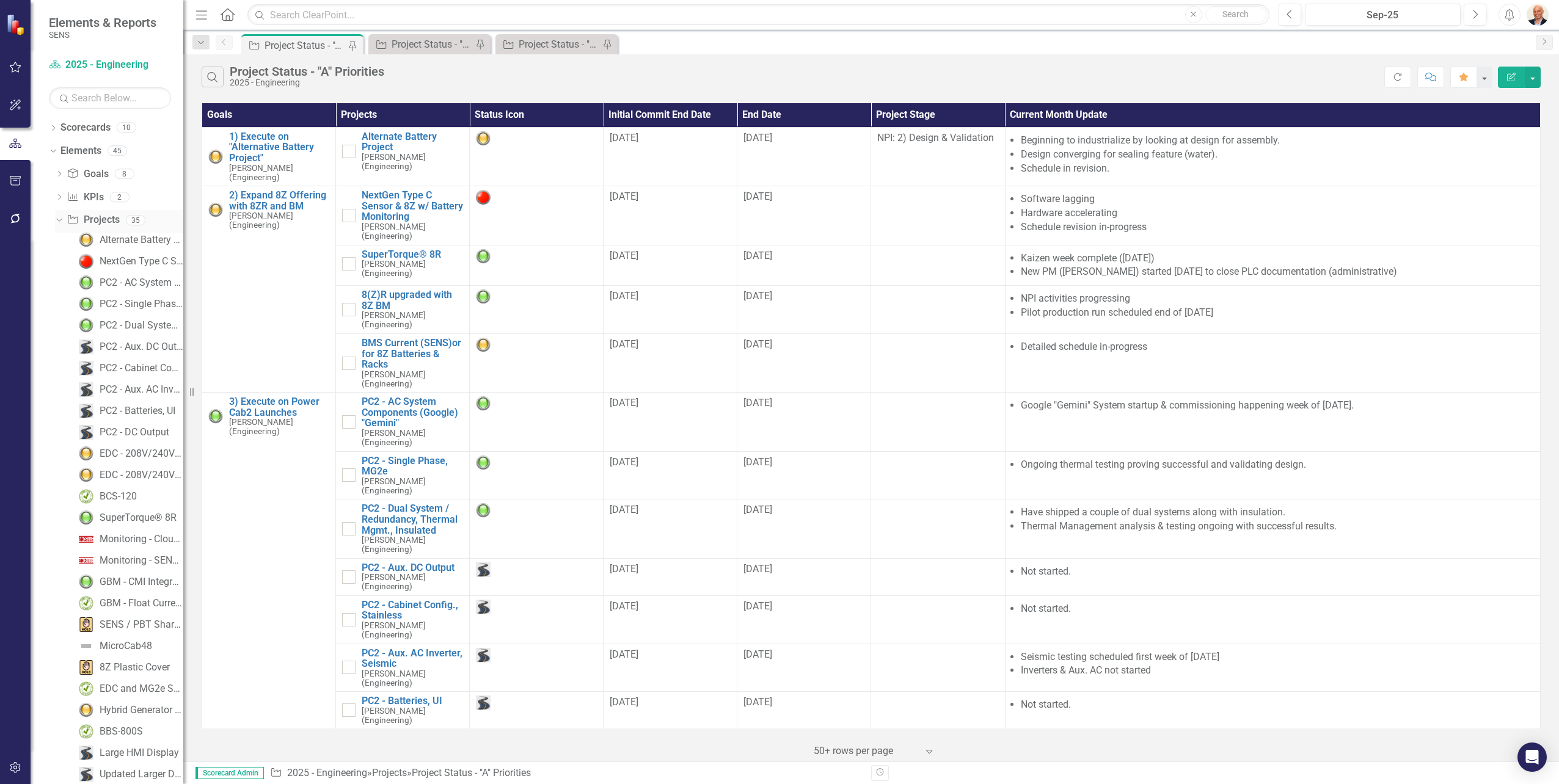
click at [99, 222] on link "Project Projects" at bounding box center [93, 220] width 53 height 14
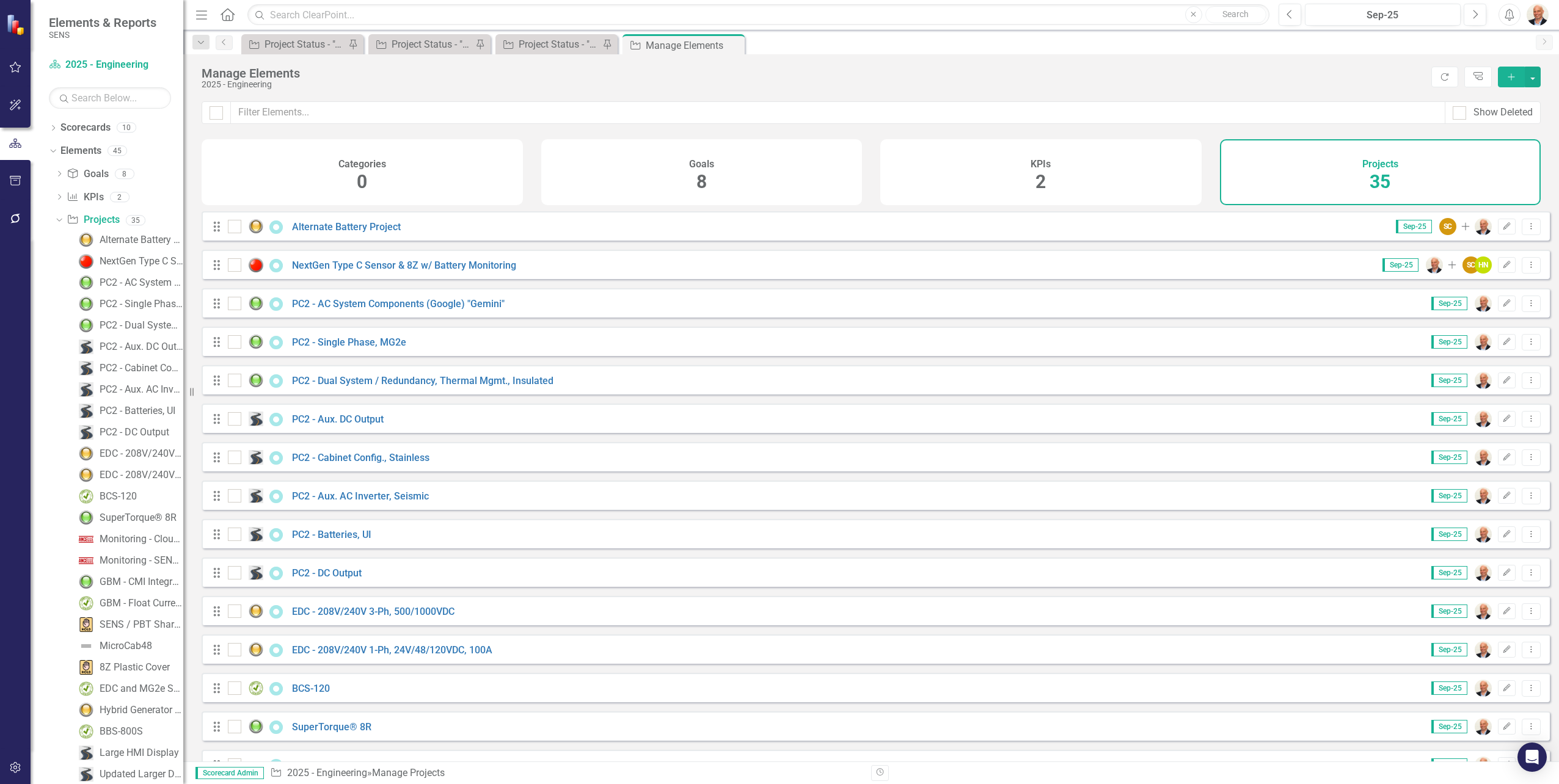
click at [1508, 77] on icon "Add" at bounding box center [1510, 77] width 11 height 9
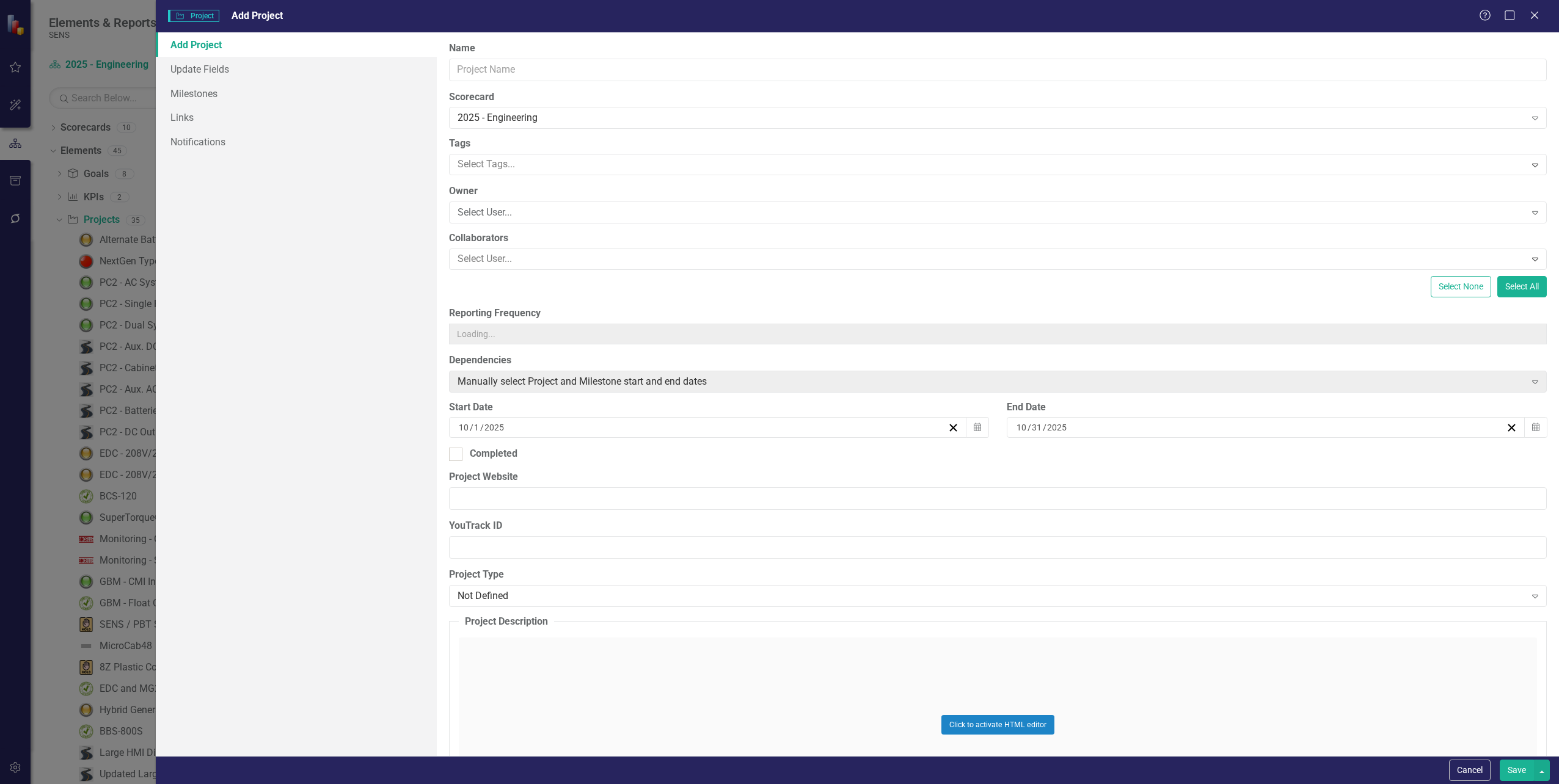
type input "0"
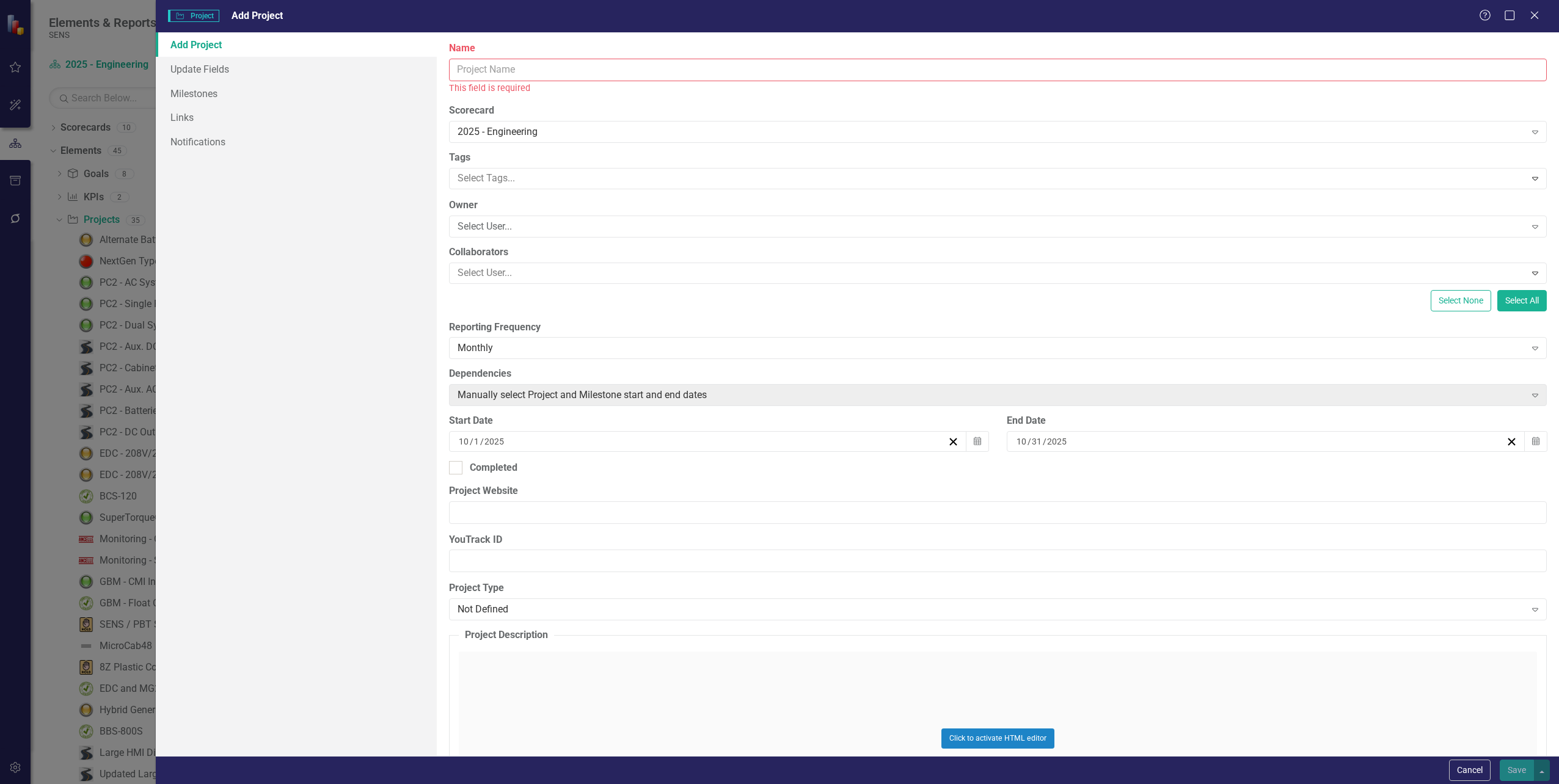
click at [504, 74] on input "Name" at bounding box center [998, 70] width 1097 height 23
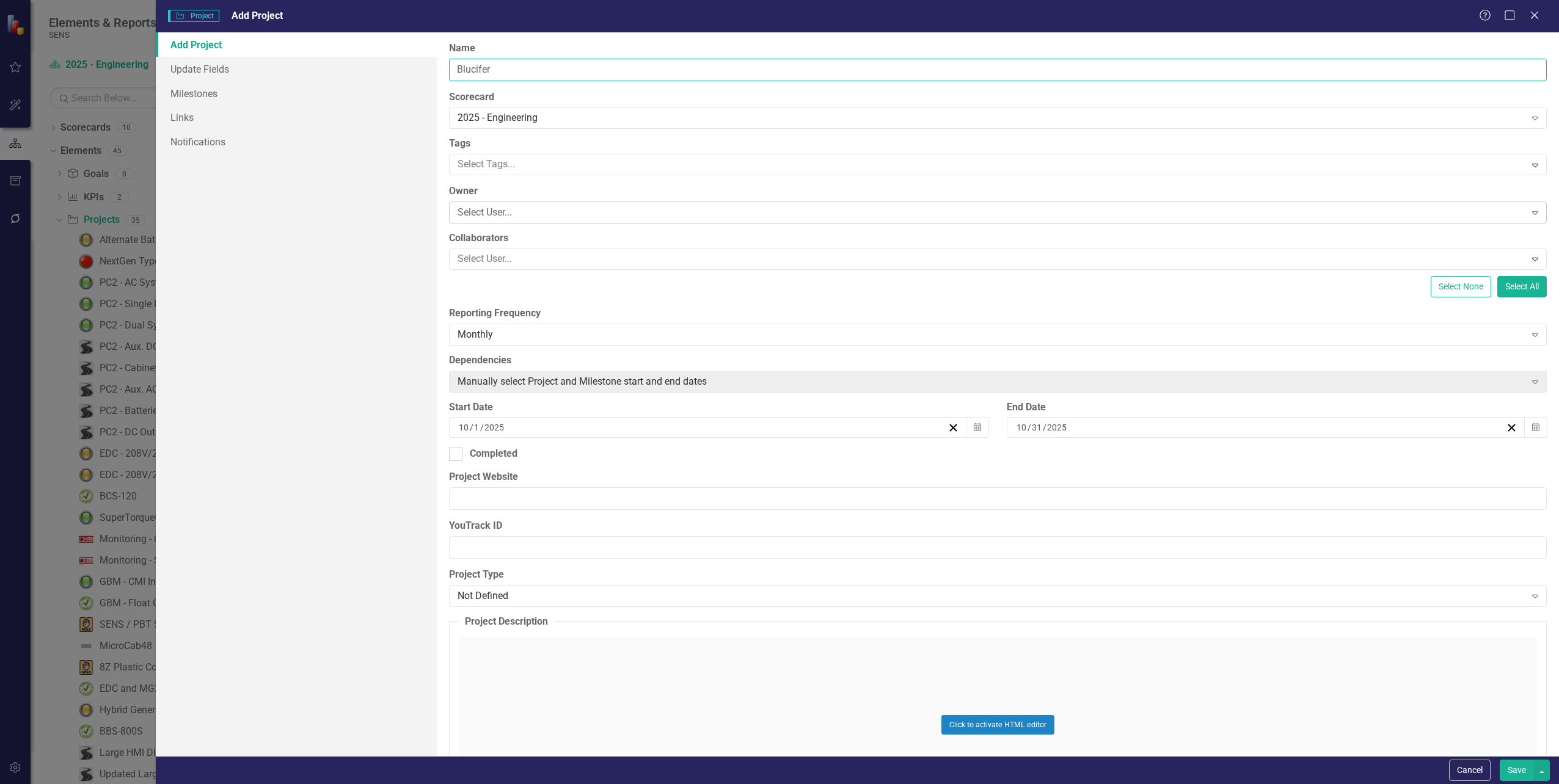
type input "Blucifer"
click at [490, 212] on div "Select User..." at bounding box center [991, 213] width 1068 height 14
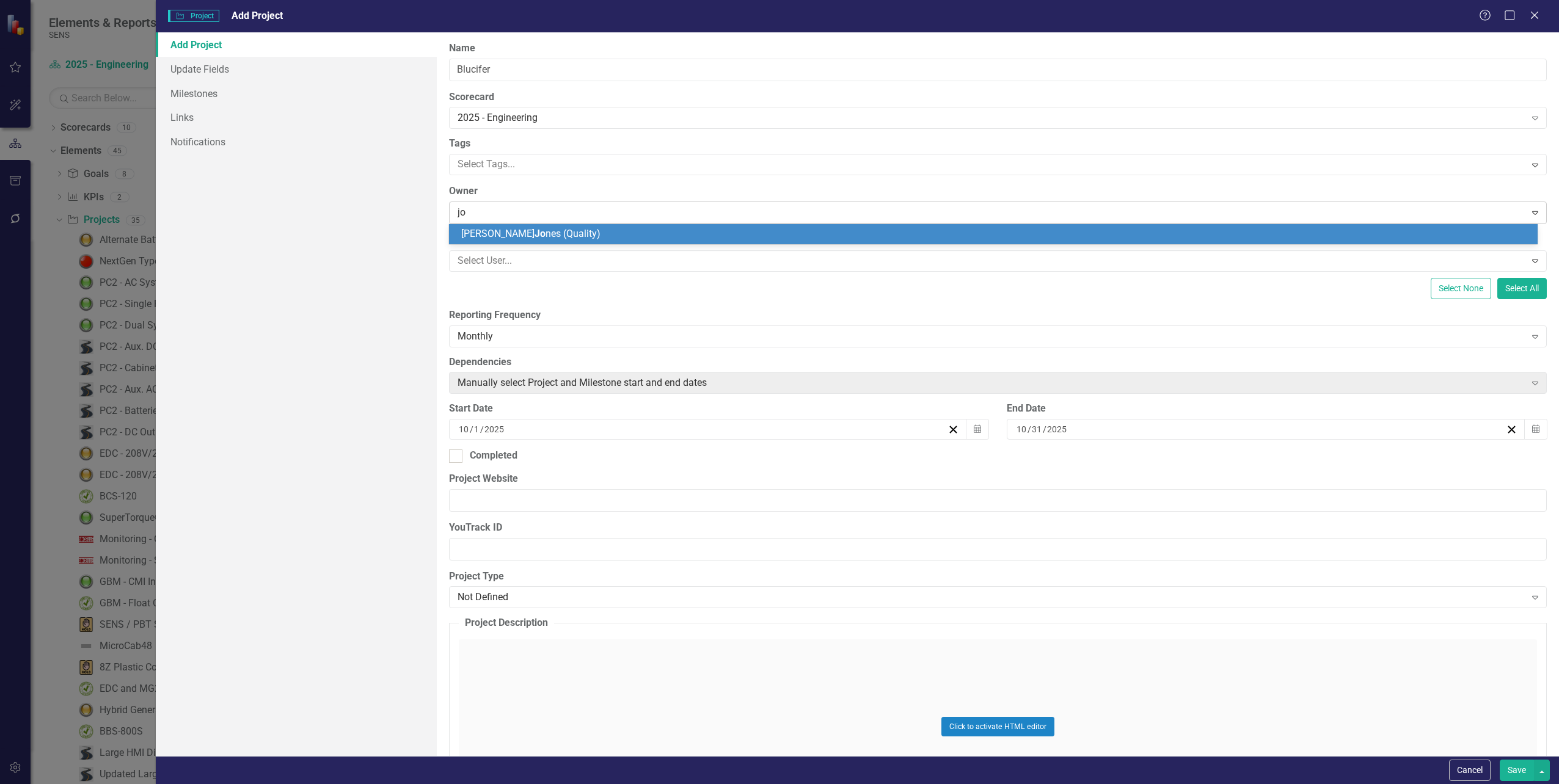
type input "j"
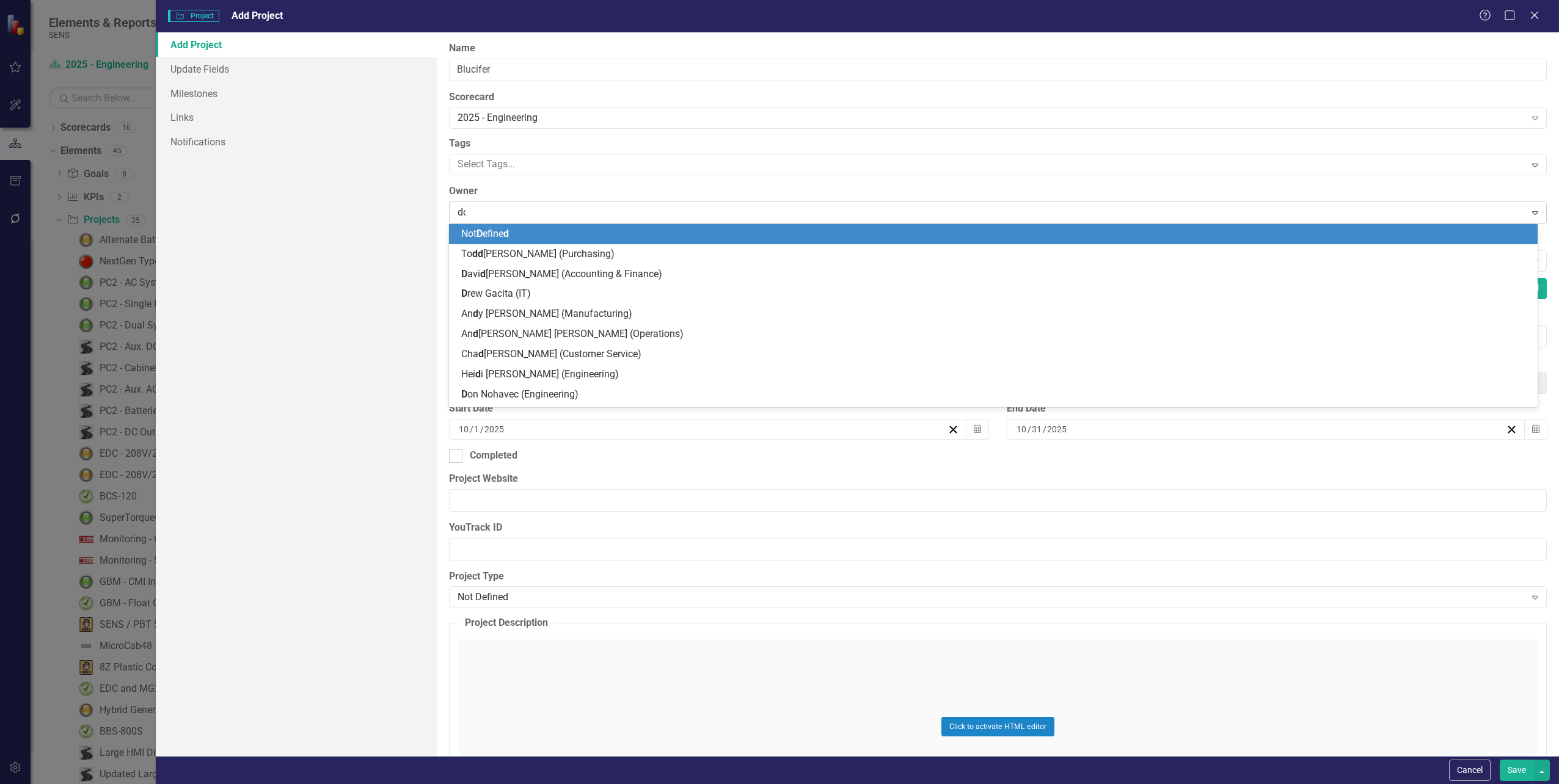
type input "don"
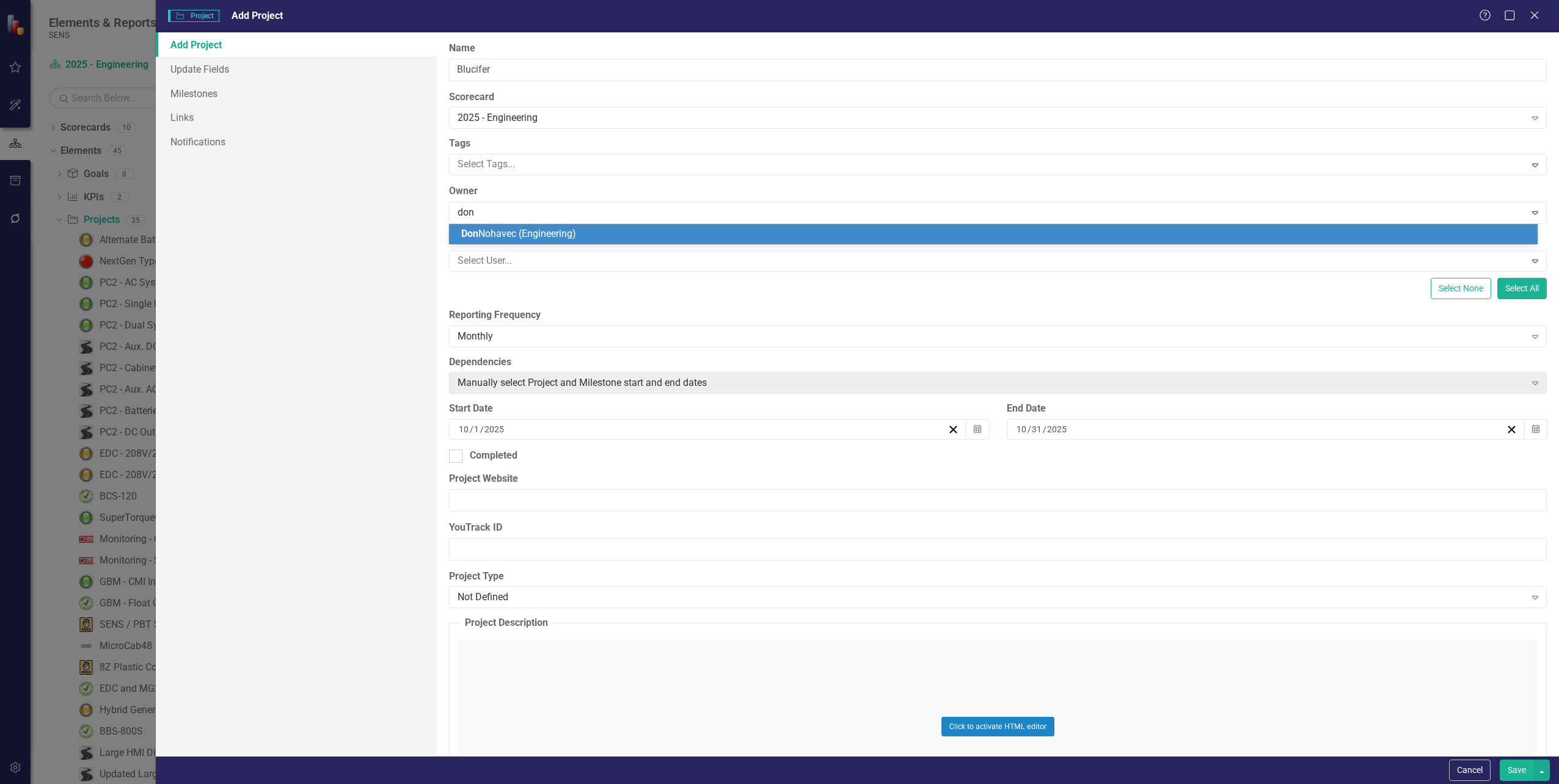
click at [531, 234] on span "Don Nohavec (Engineering)" at bounding box center [519, 234] width 115 height 11
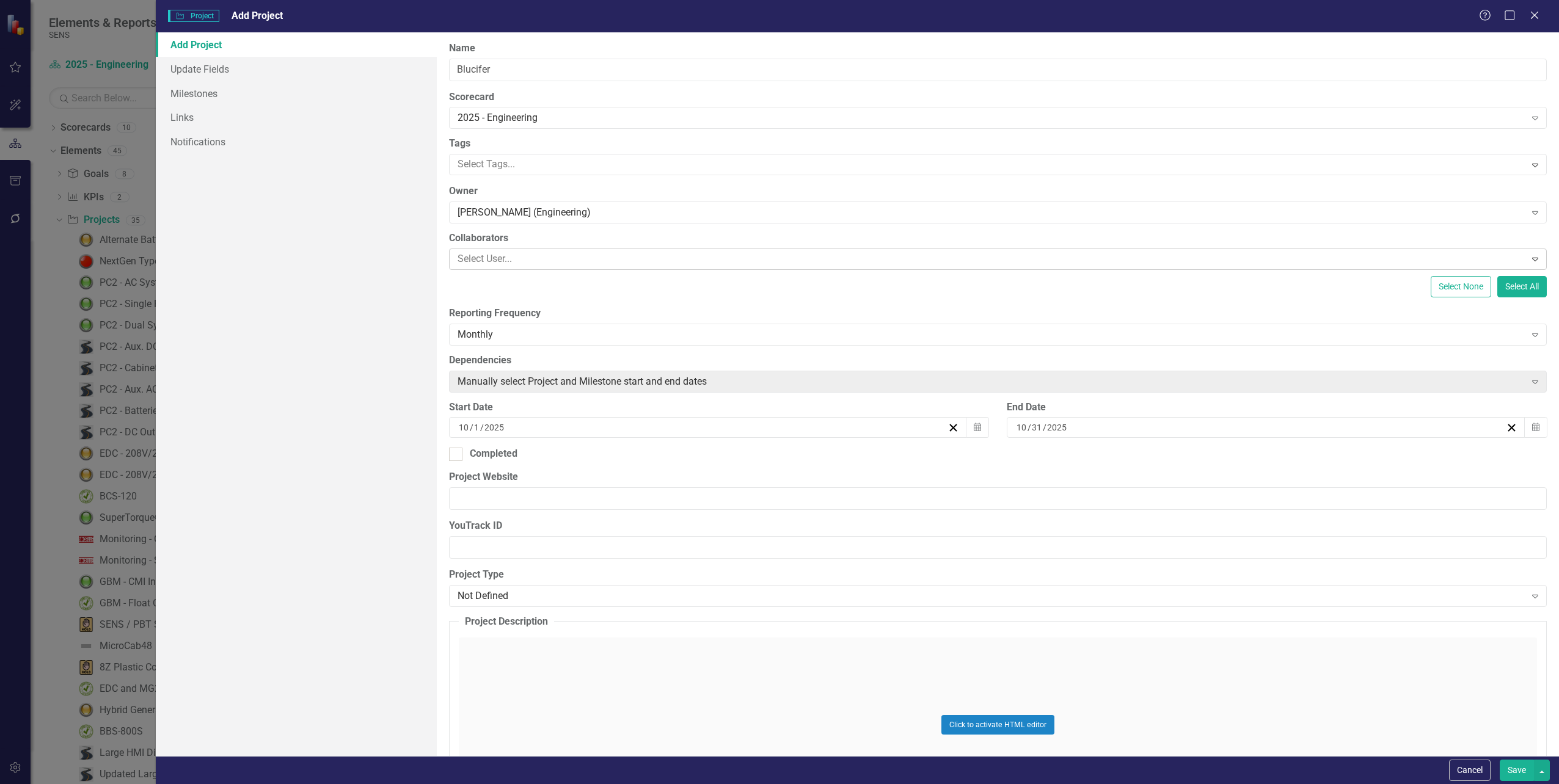
click at [524, 261] on div at bounding box center [989, 258] width 1073 height 16
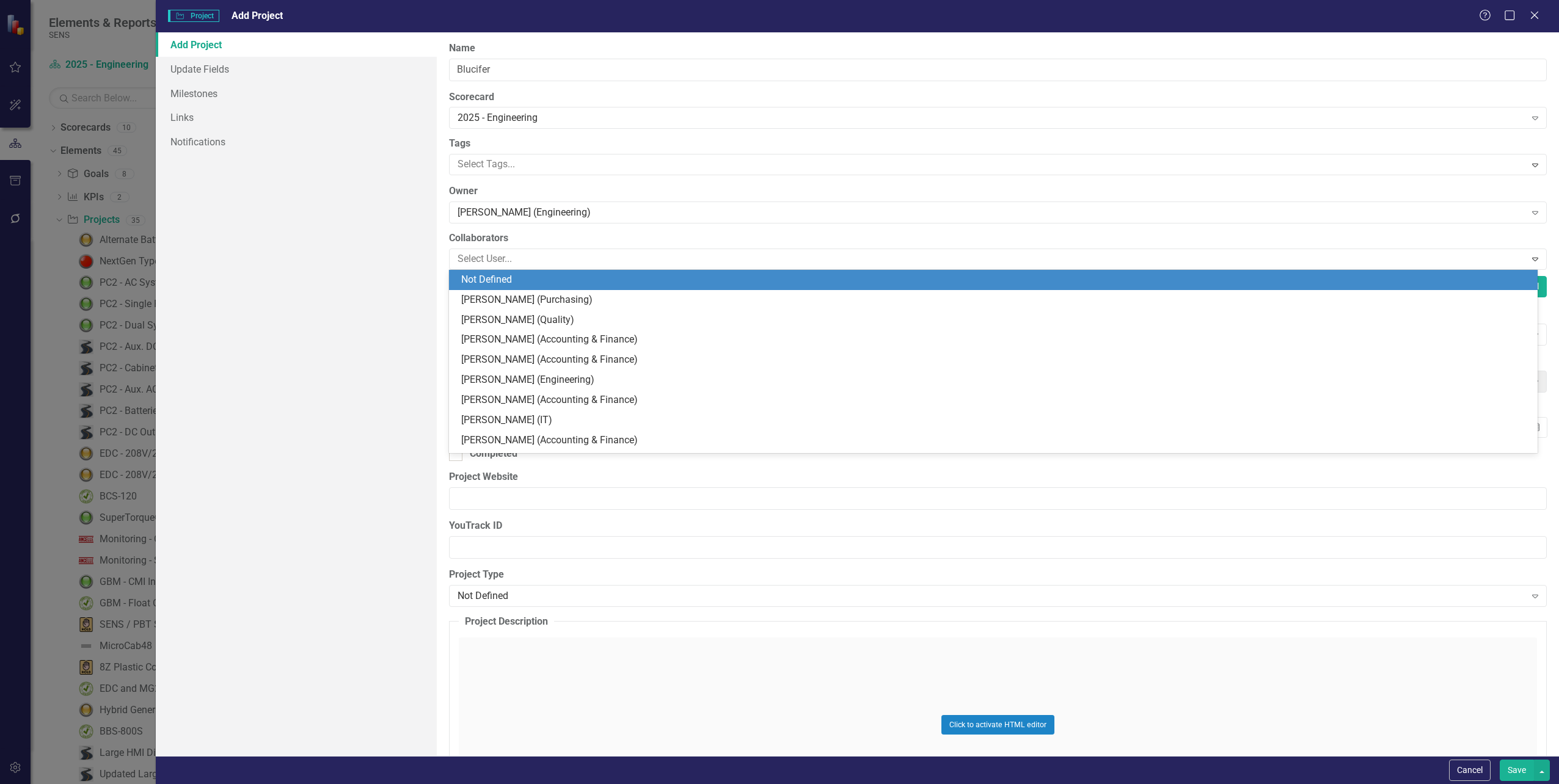
click at [371, 284] on div "Add Project Update Fields Milestones Links Notifications" at bounding box center [296, 394] width 281 height 724
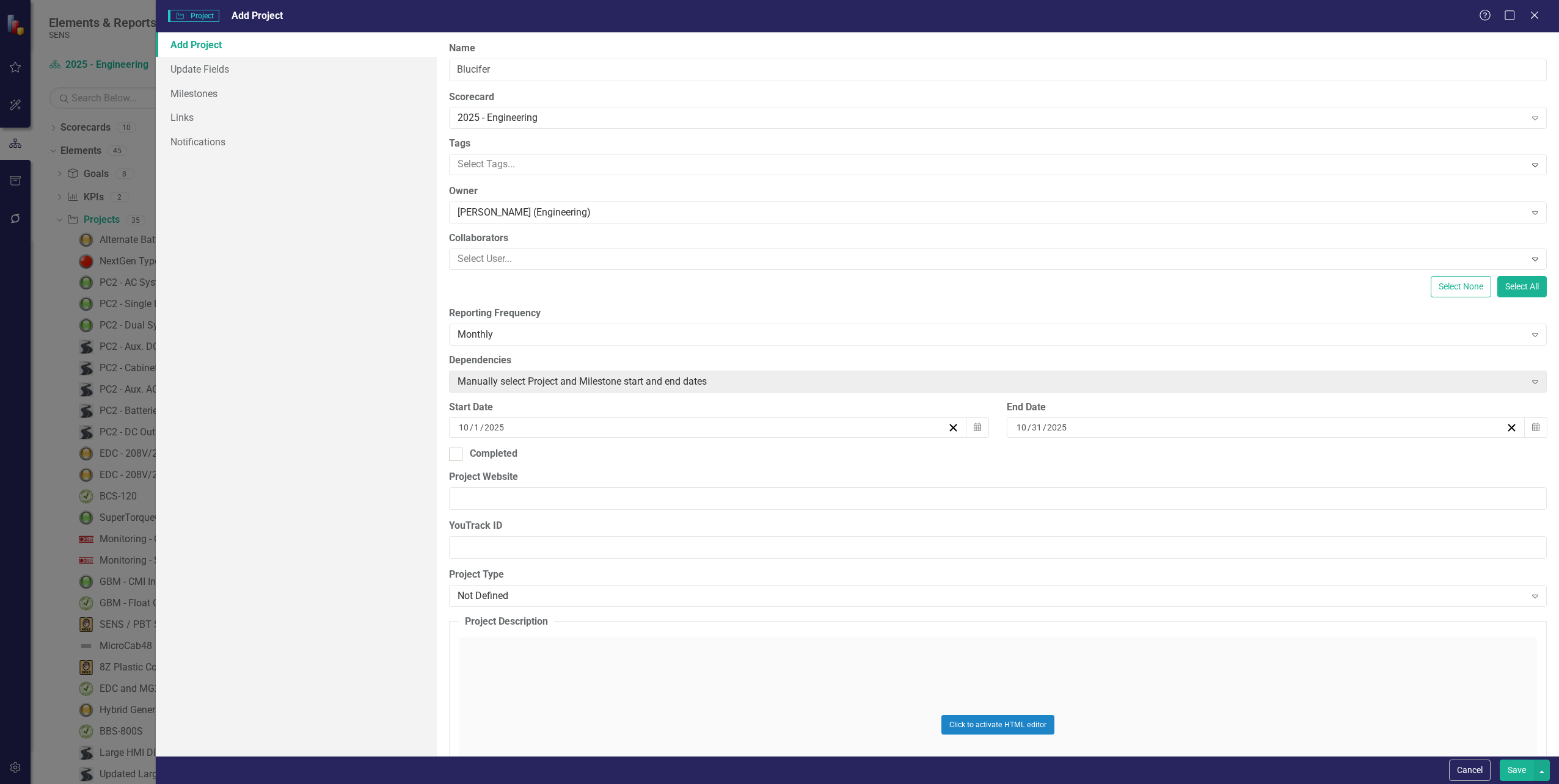
click at [1342, 424] on div "10 / 31 / 2025" at bounding box center [1260, 427] width 490 height 12
click at [1347, 459] on button "»" at bounding box center [1352, 458] width 27 height 27
click at [1348, 459] on button "»" at bounding box center [1352, 458] width 27 height 27
click at [1171, 457] on button "«" at bounding box center [1166, 458] width 27 height 27
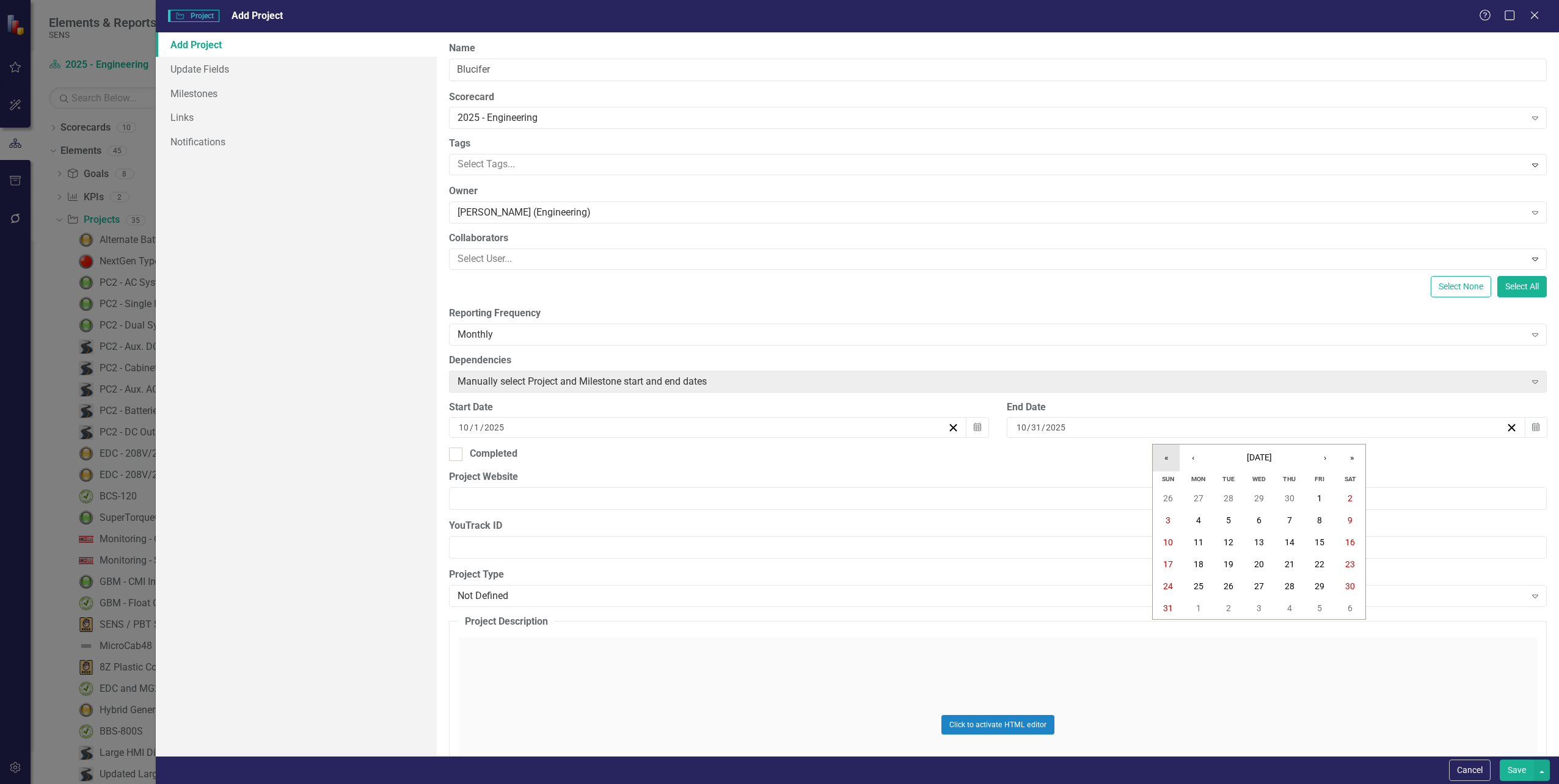
click at [1171, 457] on button "«" at bounding box center [1166, 458] width 27 height 27
click at [1327, 462] on button "›" at bounding box center [1325, 458] width 27 height 27
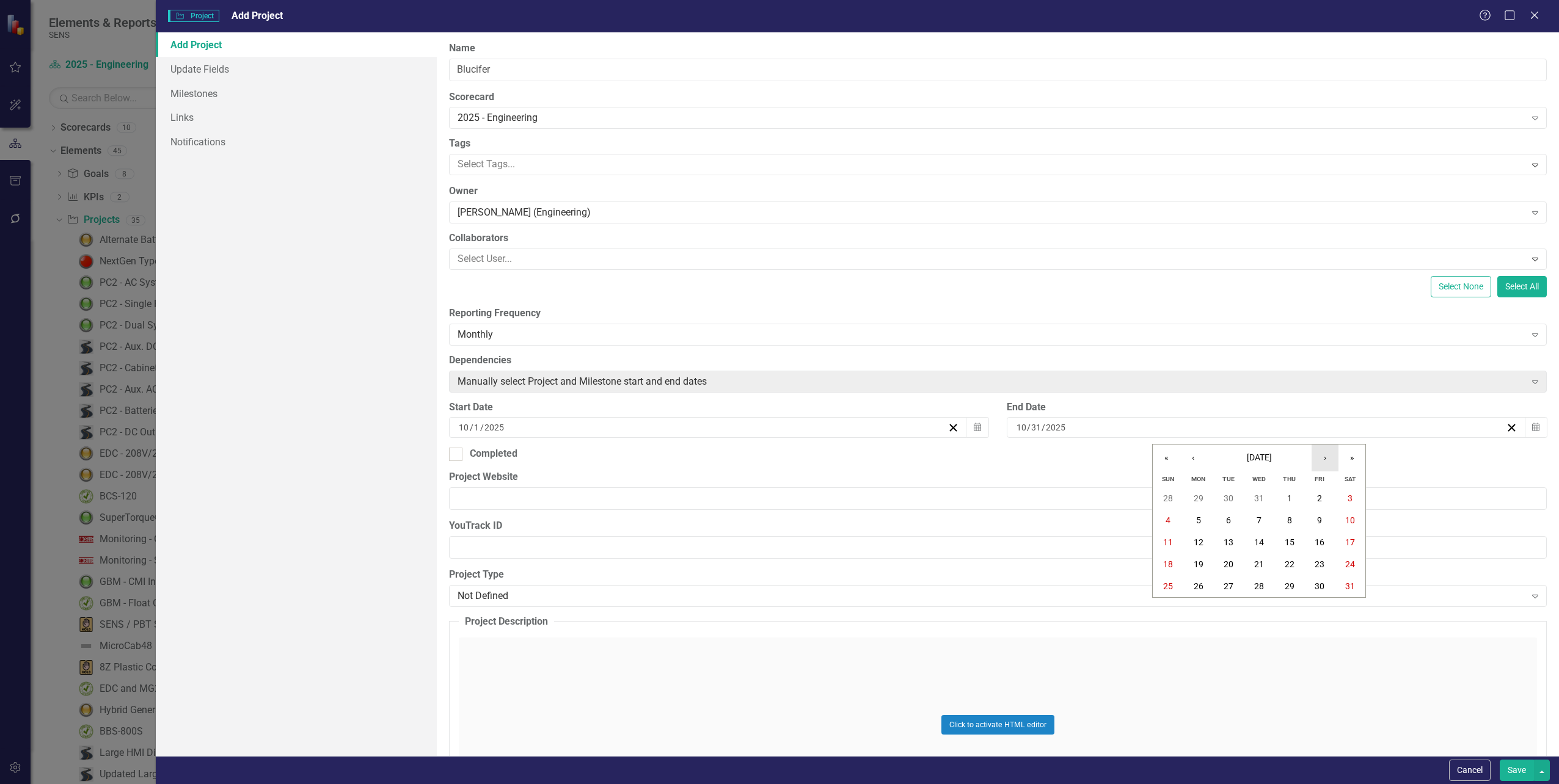
click at [1327, 462] on button "›" at bounding box center [1325, 458] width 27 height 27
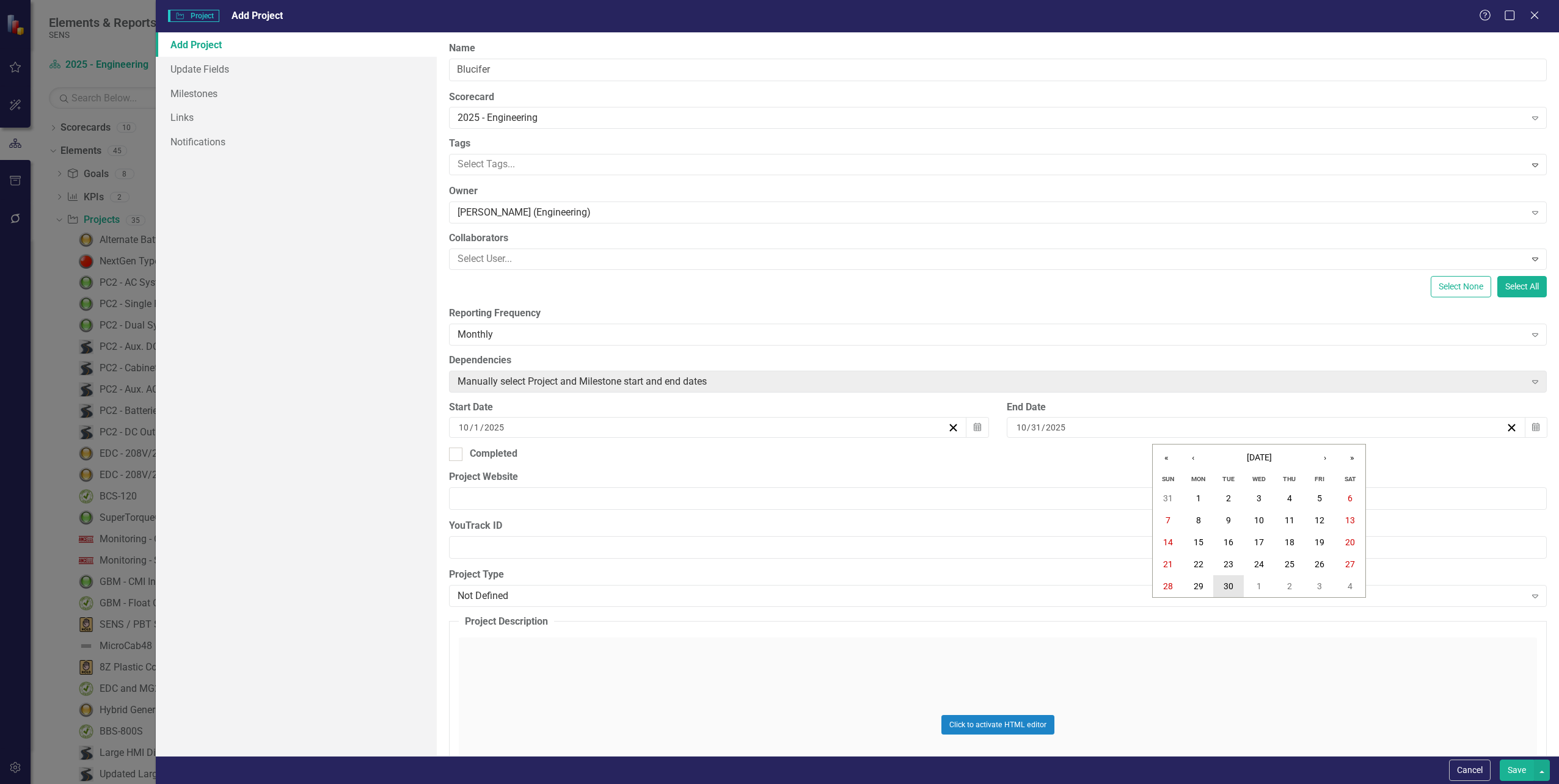
click at [1234, 588] on button "30" at bounding box center [1229, 586] width 31 height 22
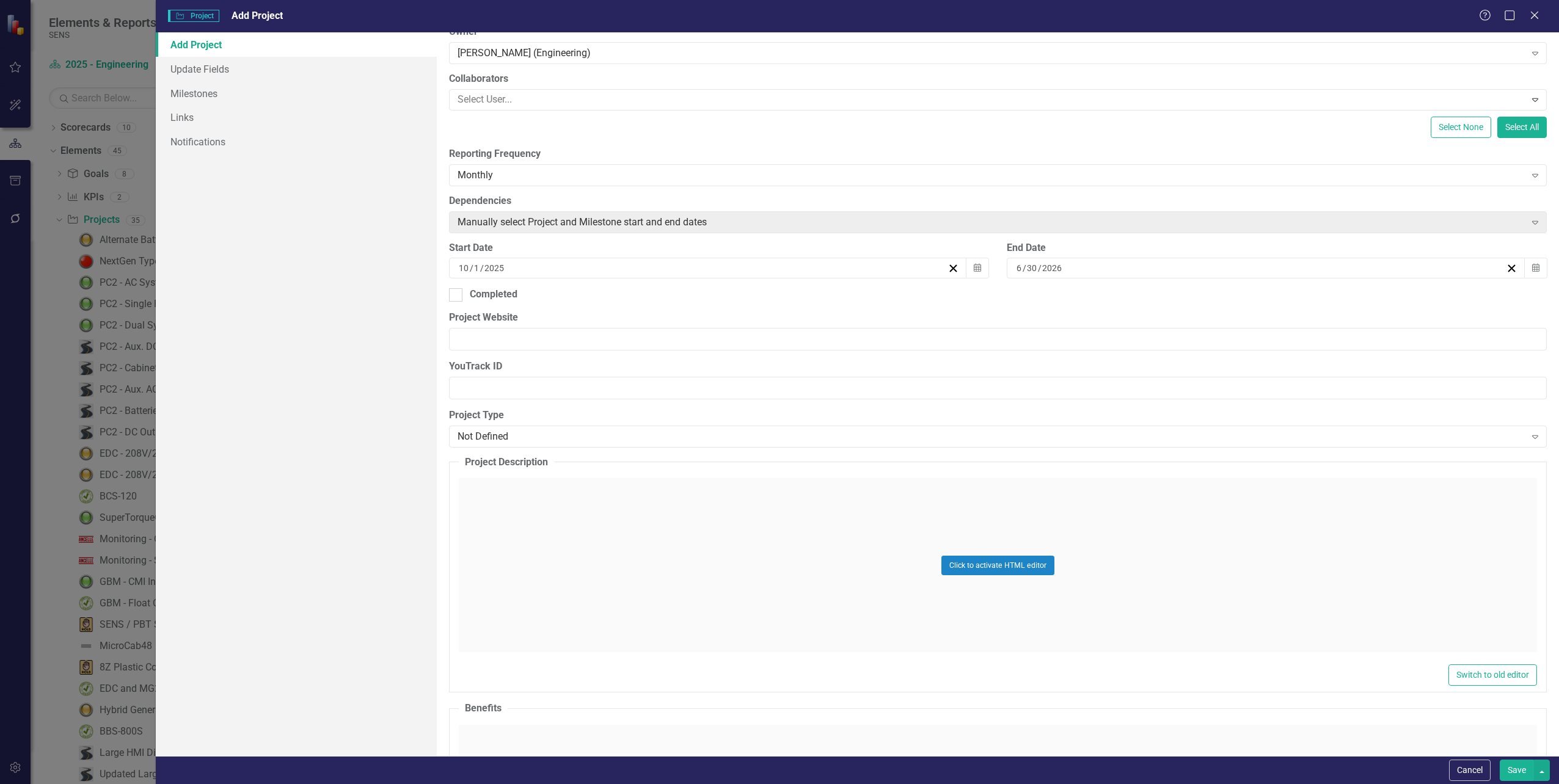
scroll to position [183, 0]
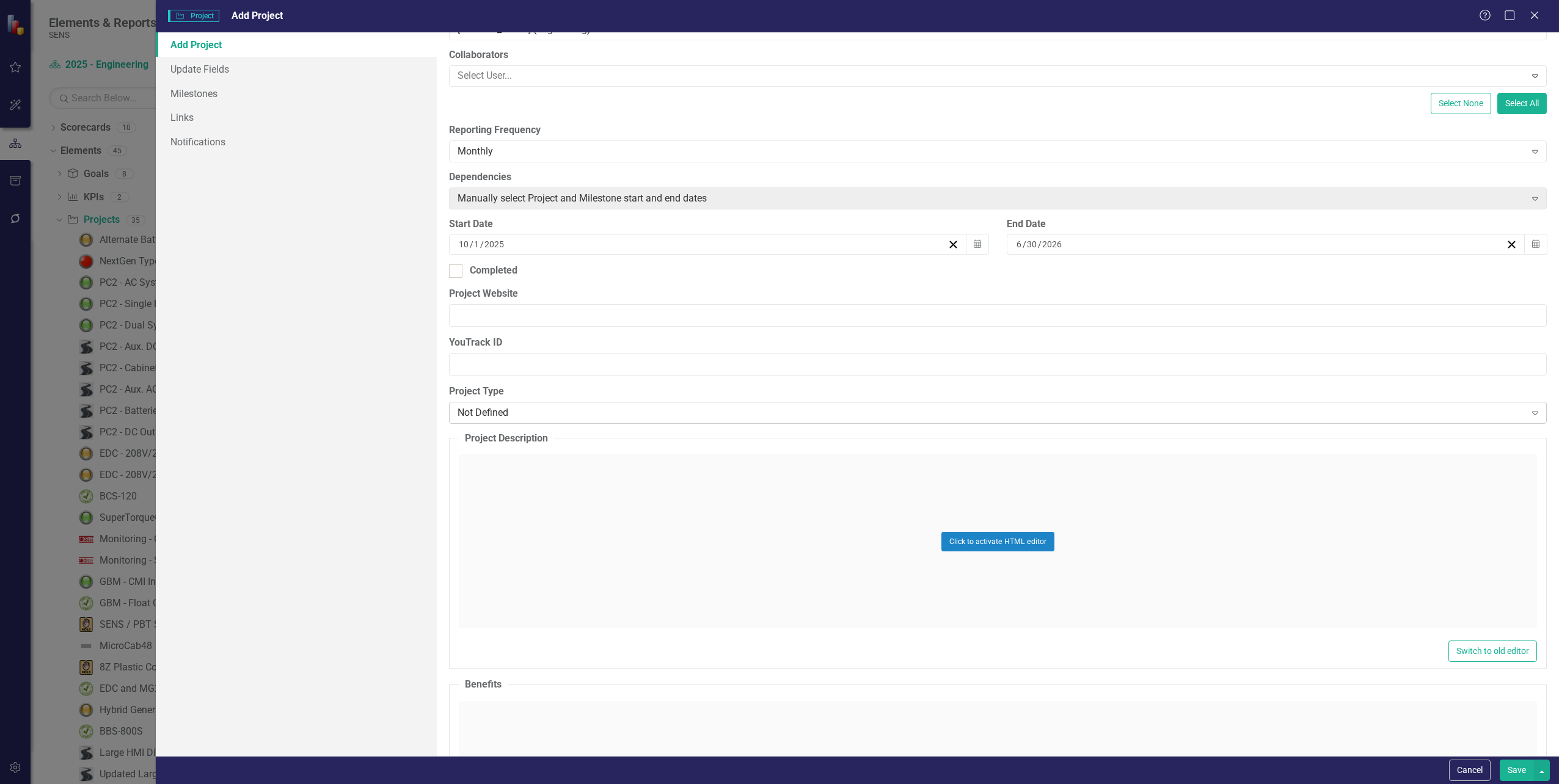
click at [511, 412] on div "Not Defined" at bounding box center [991, 413] width 1068 height 14
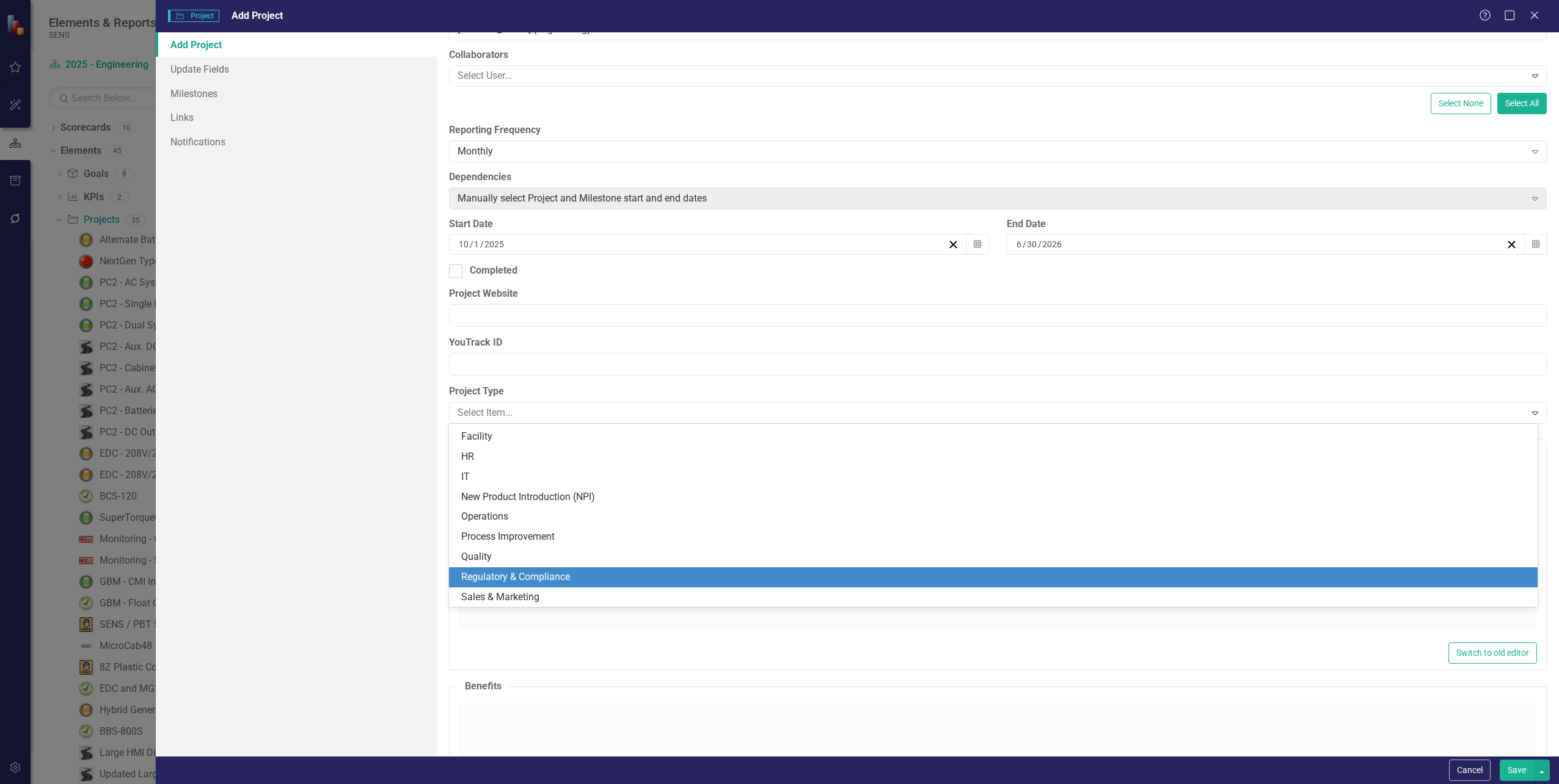
scroll to position [0, 0]
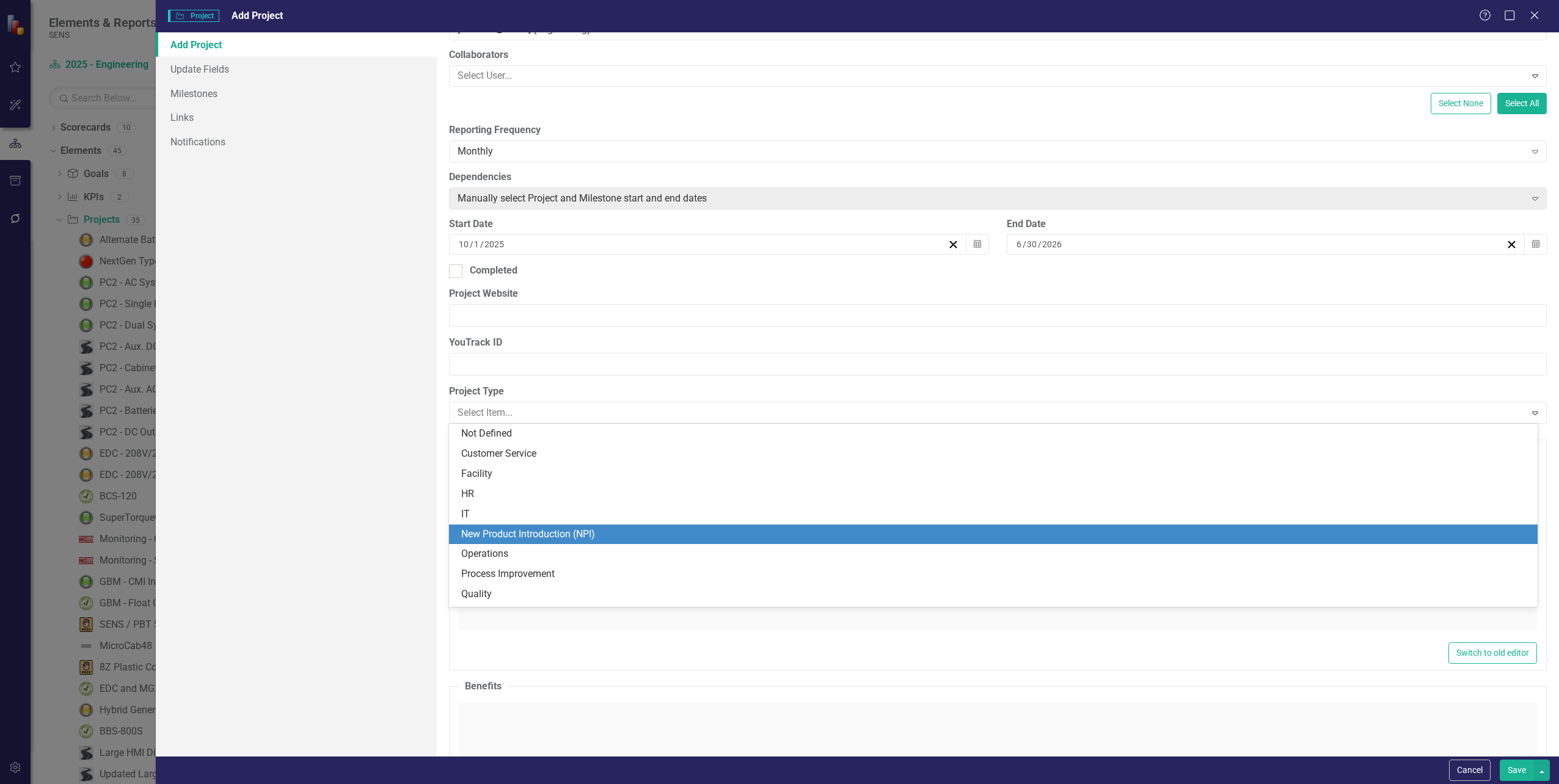
click at [504, 538] on div "New Product Introduction (NPI)" at bounding box center [996, 534] width 1069 height 14
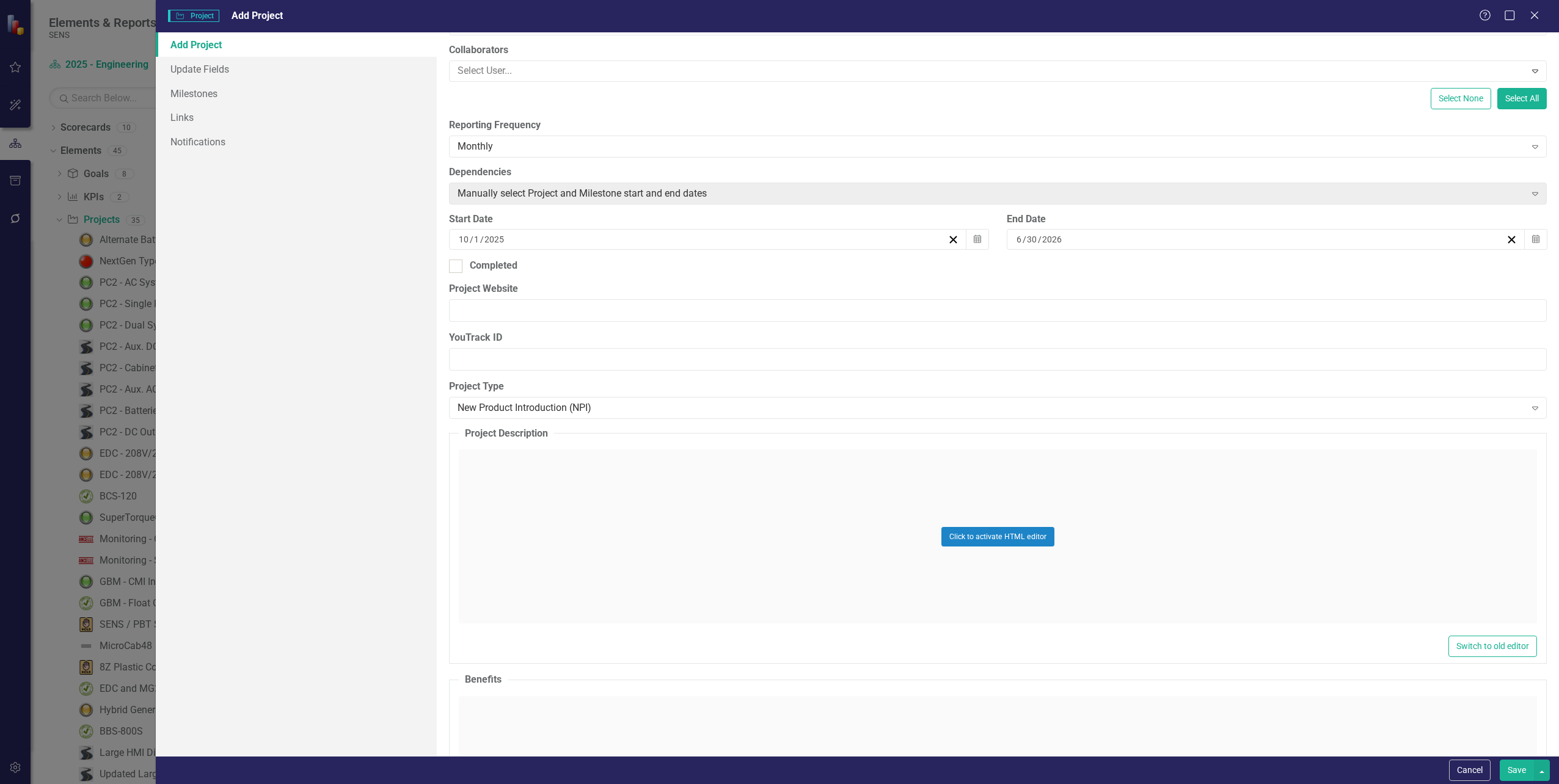
scroll to position [183, 0]
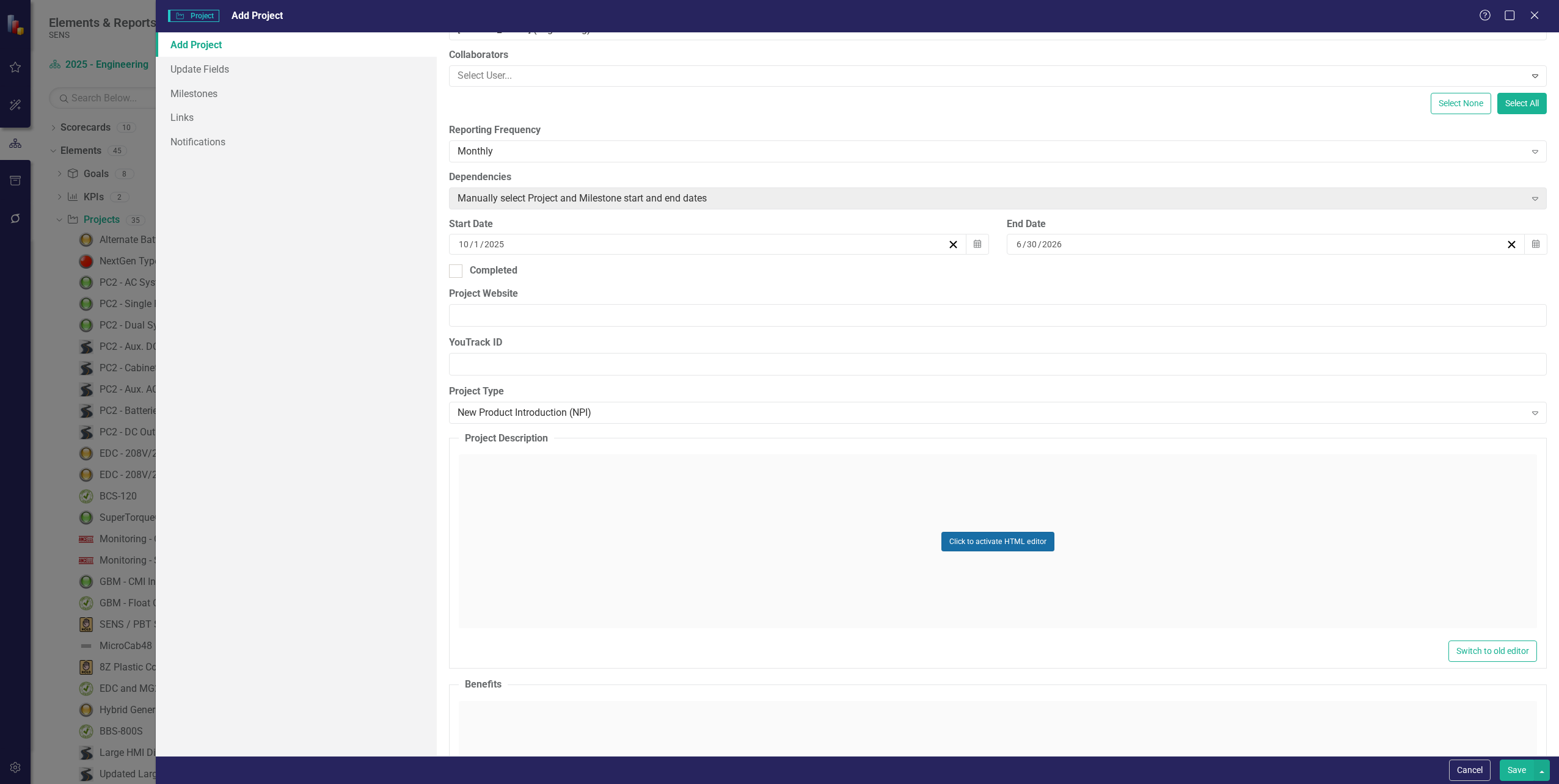
click at [962, 546] on button "Click to activate HTML editor" at bounding box center [998, 542] width 113 height 19
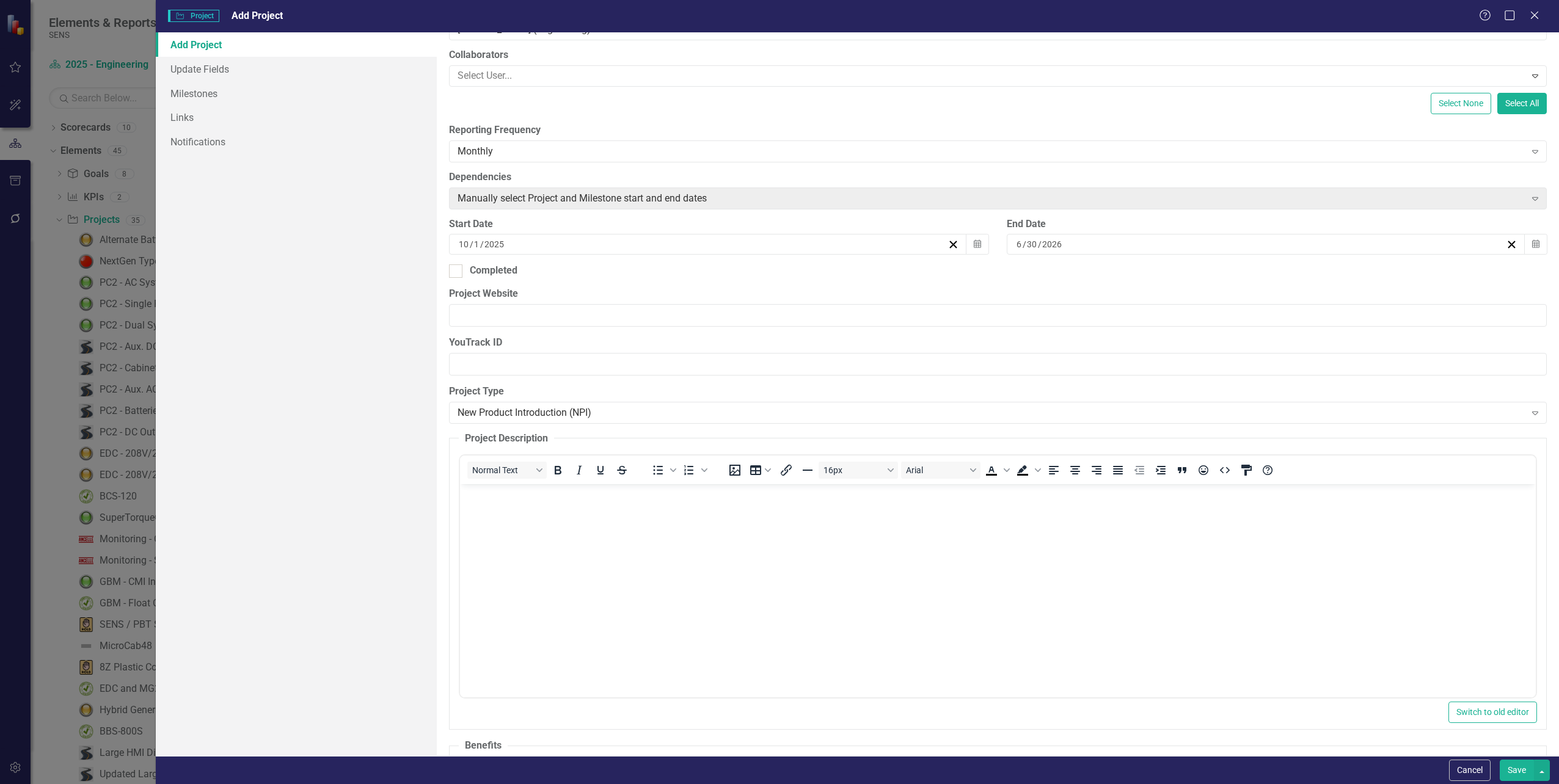
scroll to position [0, 0]
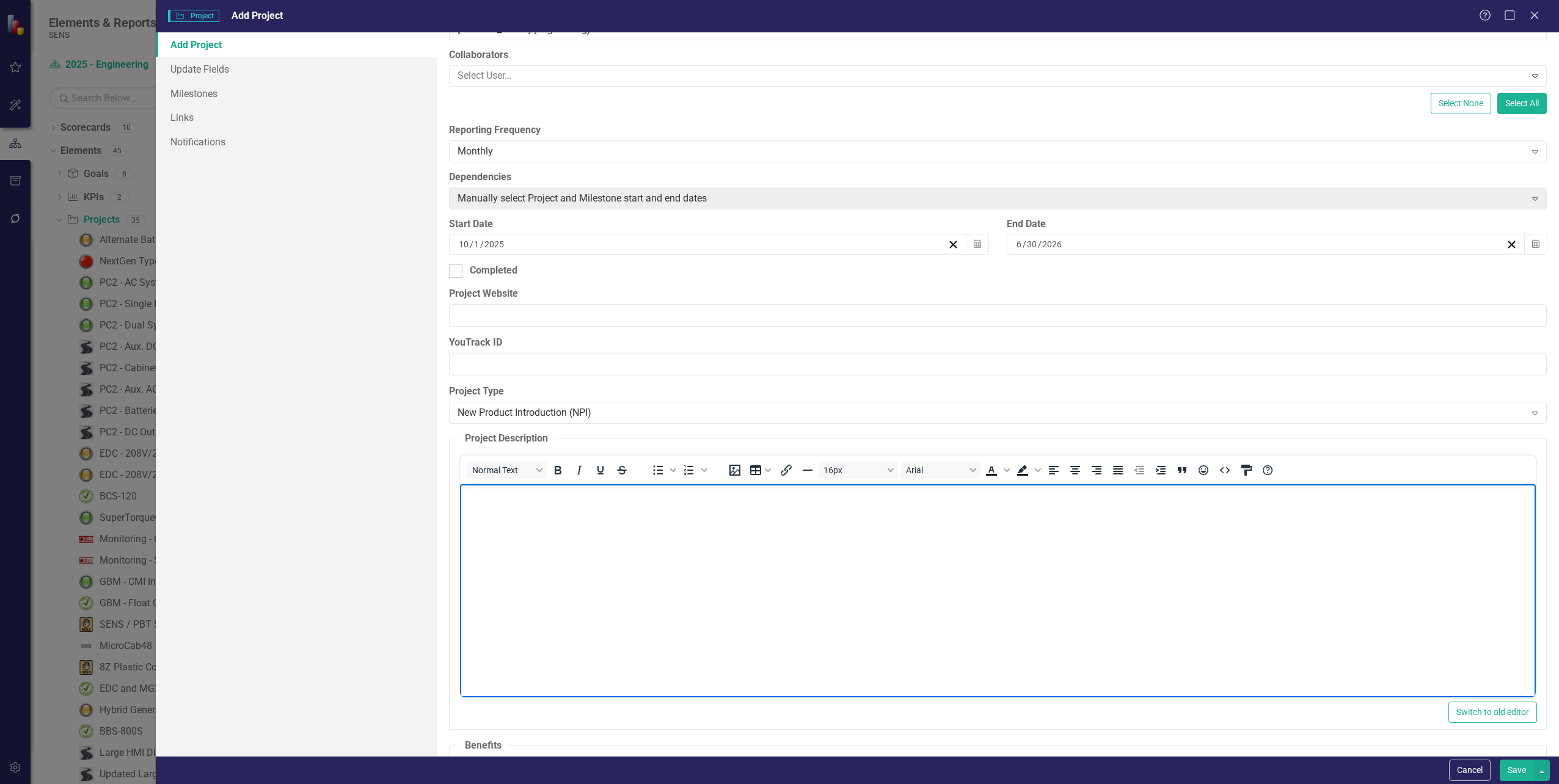
click at [621, 504] on body "Rich Text Area. Press ALT-0 for help." at bounding box center [997, 575] width 1075 height 183
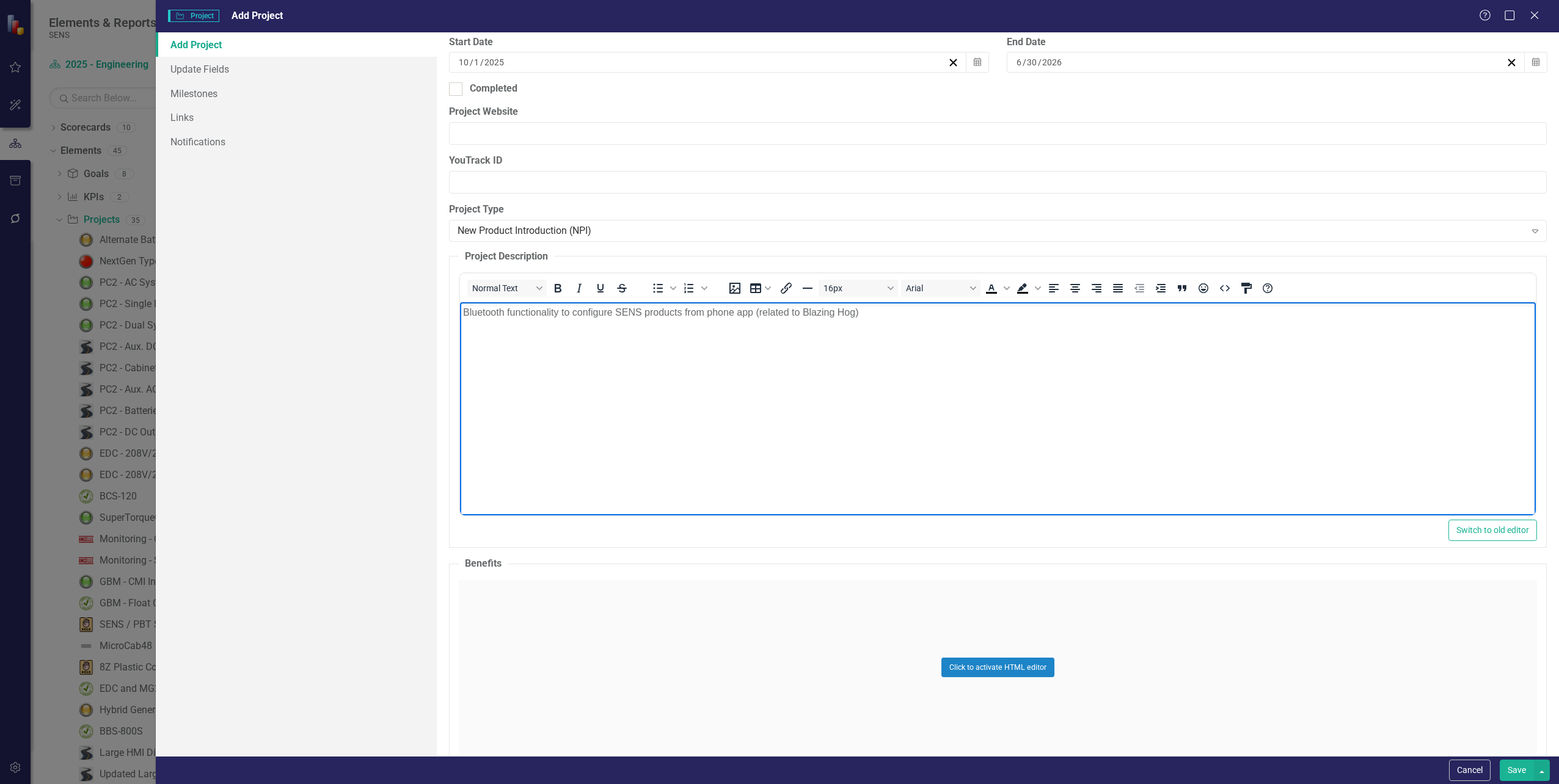
scroll to position [367, 0]
click at [854, 314] on p "Bluetooth functionality to configure SENS products from phone app (related to B…" at bounding box center [997, 311] width 1070 height 14
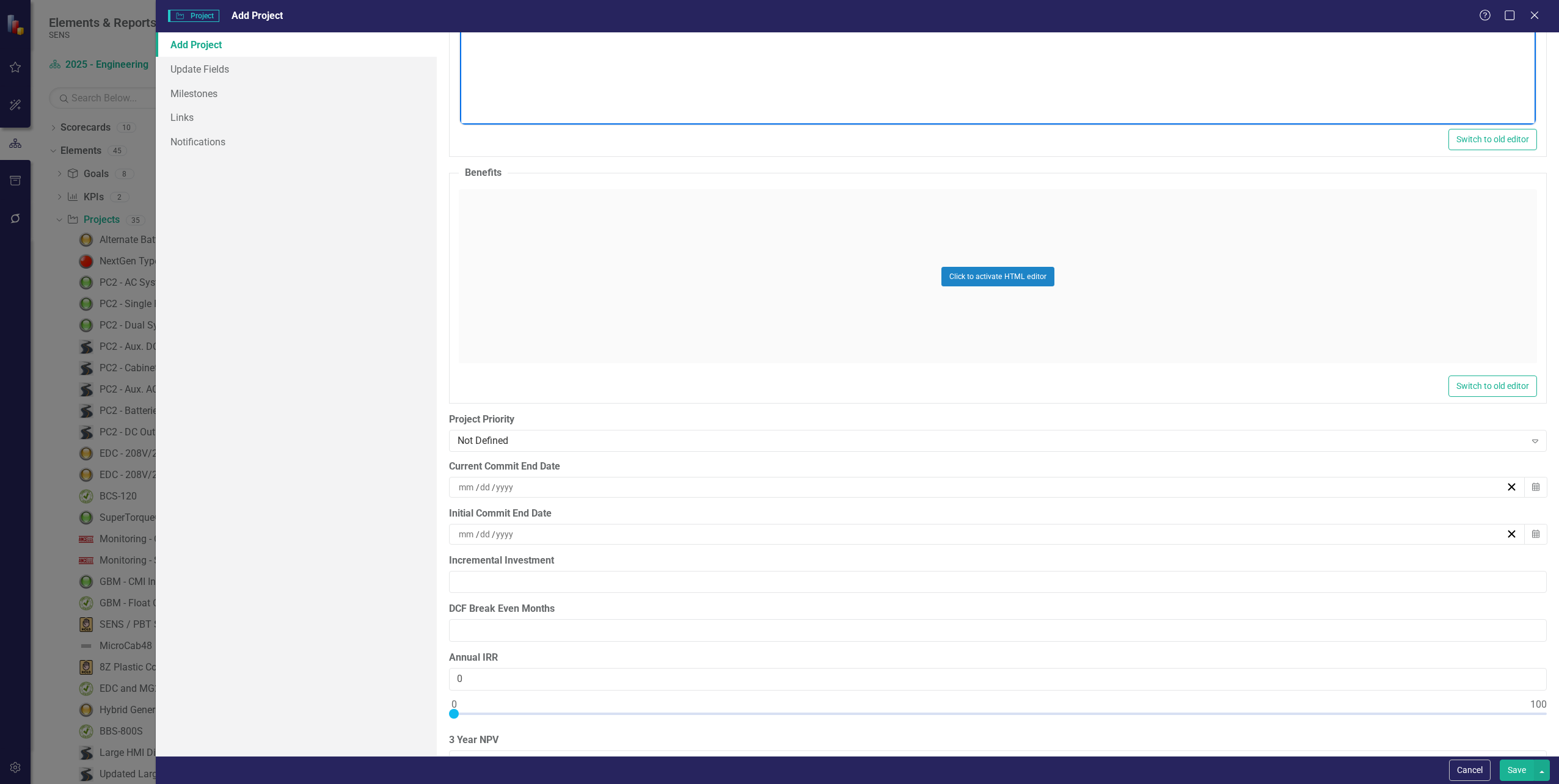
scroll to position [794, 0]
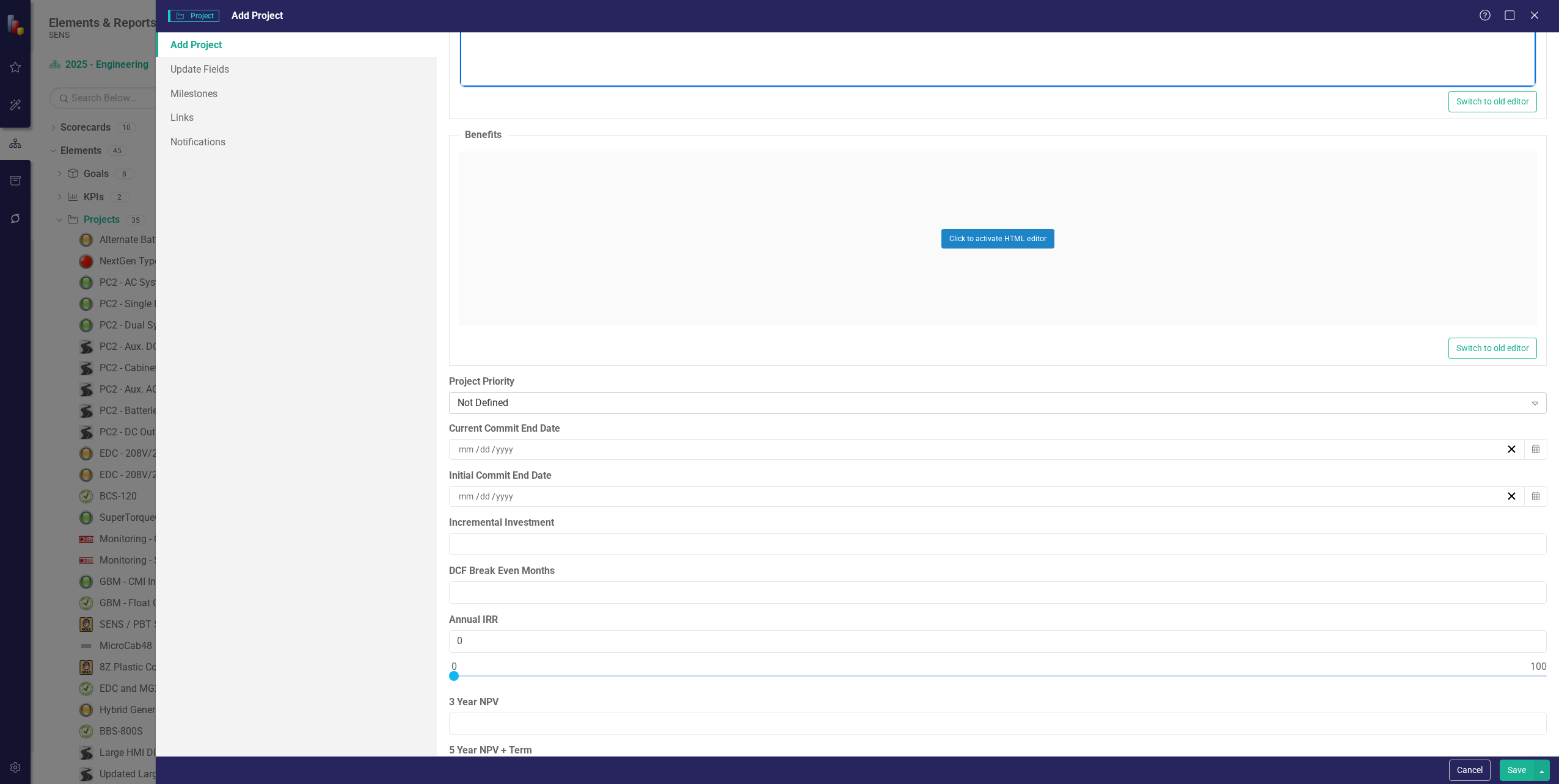
click at [759, 402] on div "Not Defined" at bounding box center [991, 403] width 1068 height 14
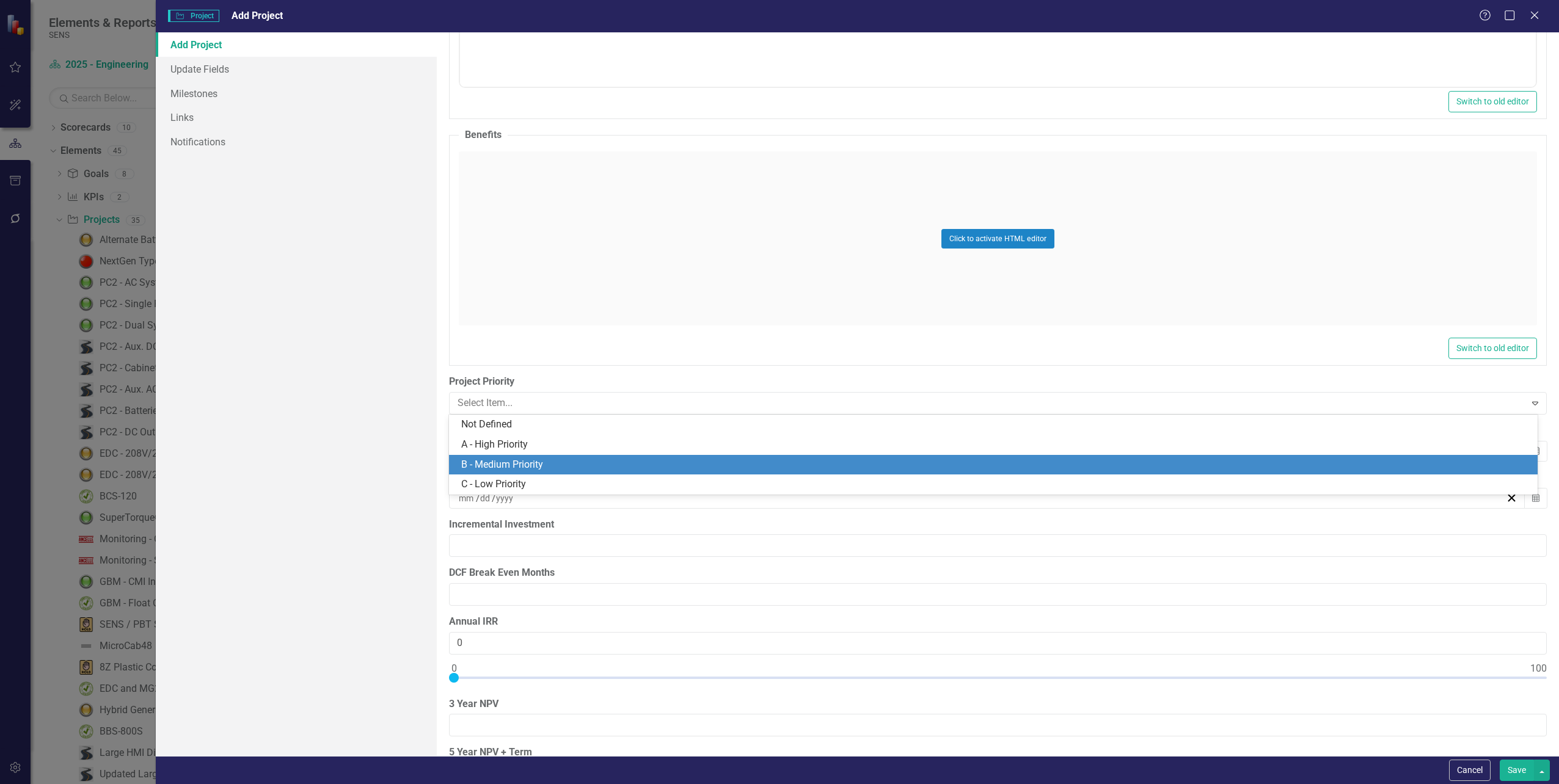
click at [755, 457] on div "B - Medium Priority" at bounding box center [993, 464] width 1089 height 20
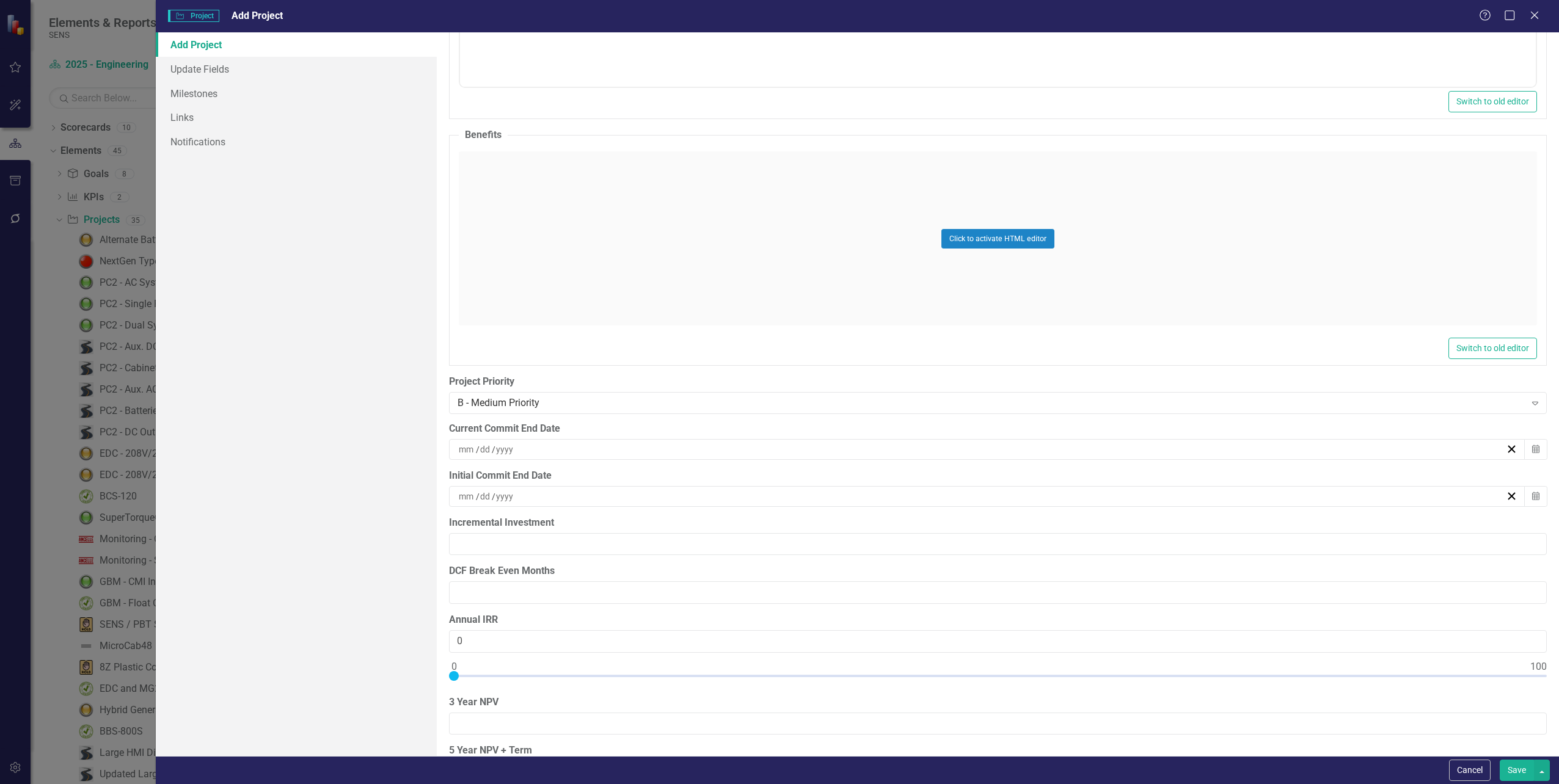
click at [599, 495] on div "/ /" at bounding box center [981, 496] width 1049 height 12
click at [1048, 531] on button "›" at bounding box center [1049, 526] width 27 height 27
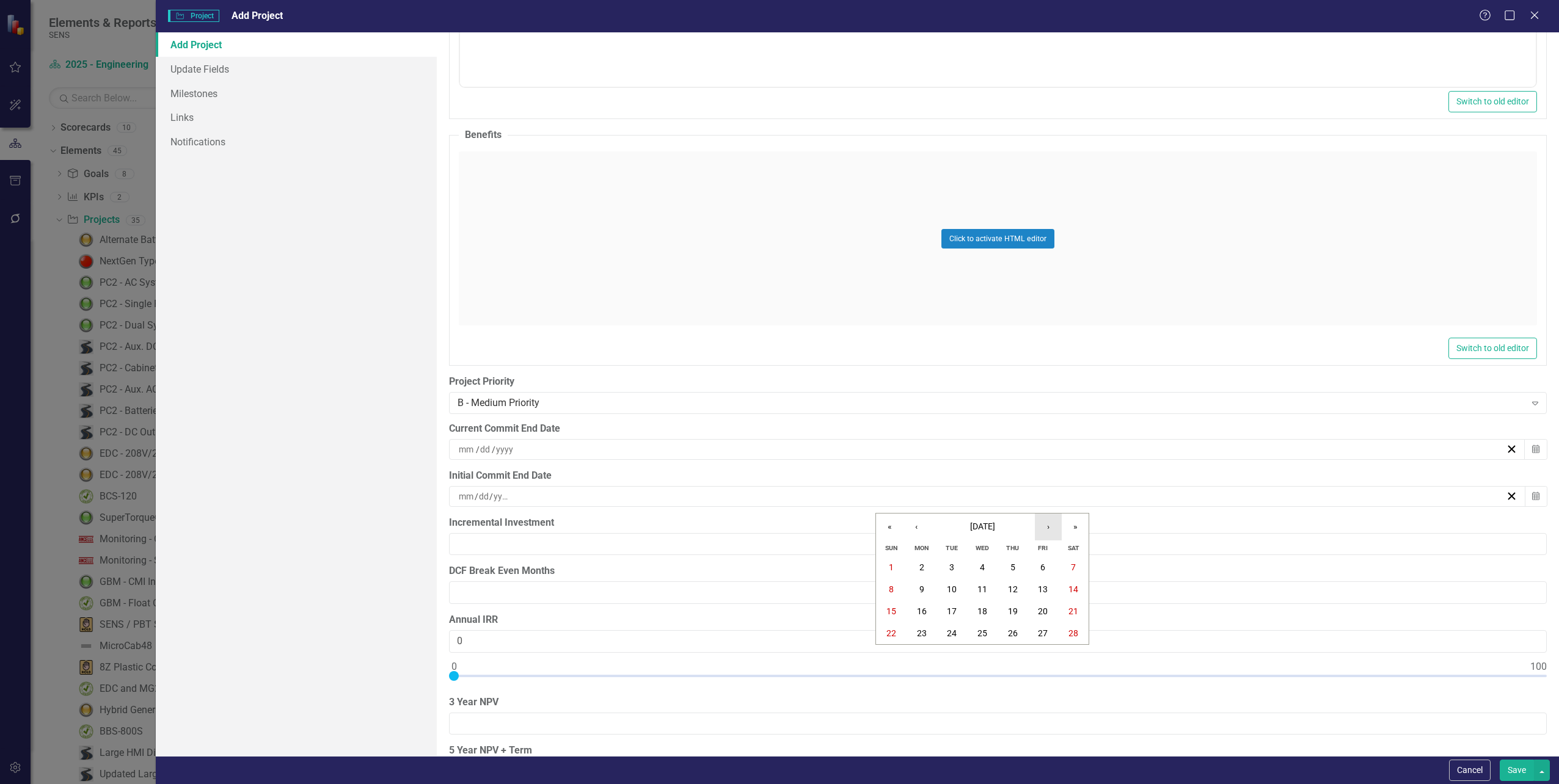
click at [1048, 531] on button "›" at bounding box center [1049, 526] width 27 height 27
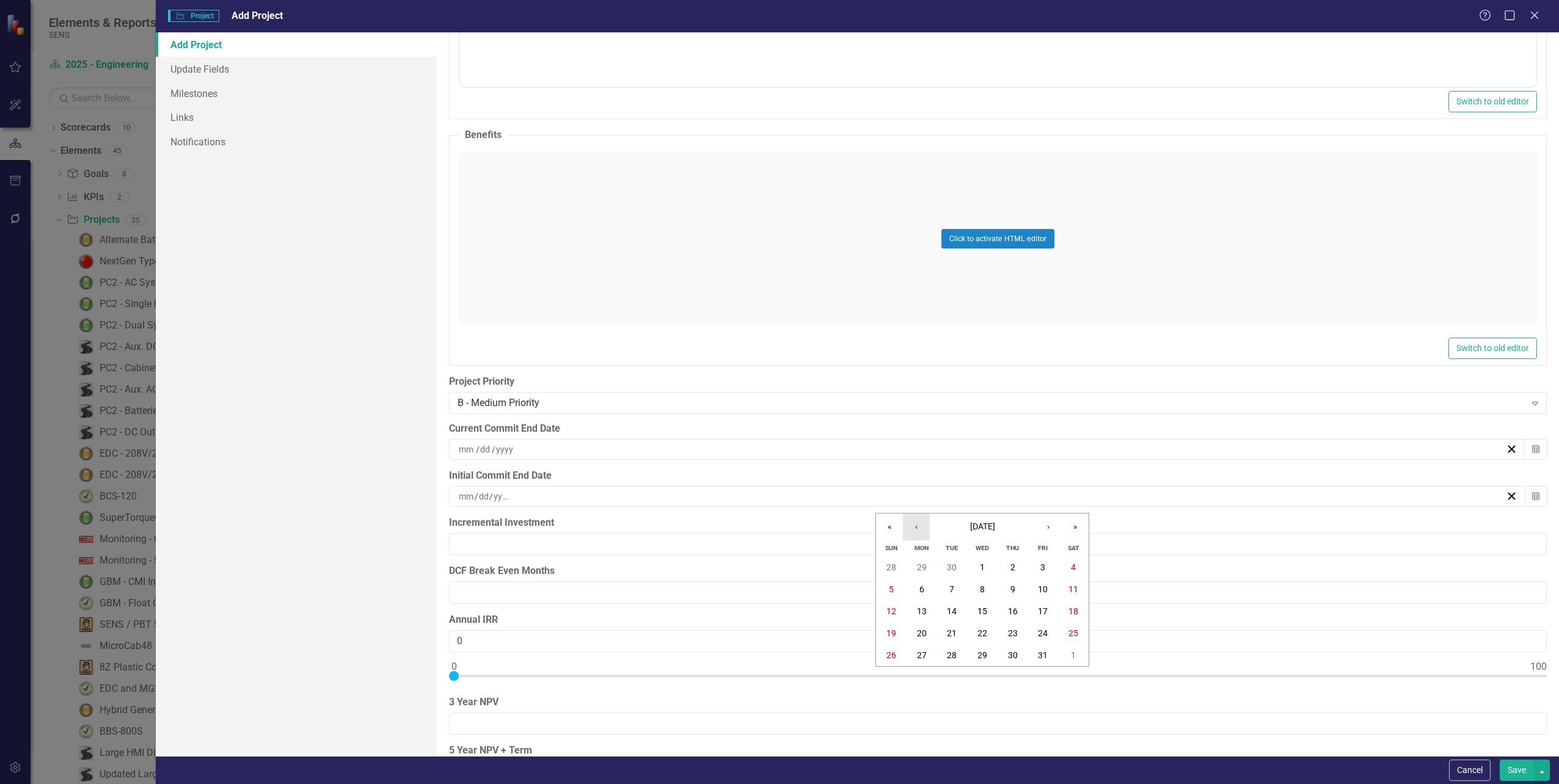
click at [912, 532] on button "‹" at bounding box center [916, 526] width 27 height 27
click at [946, 654] on button "30" at bounding box center [952, 655] width 31 height 22
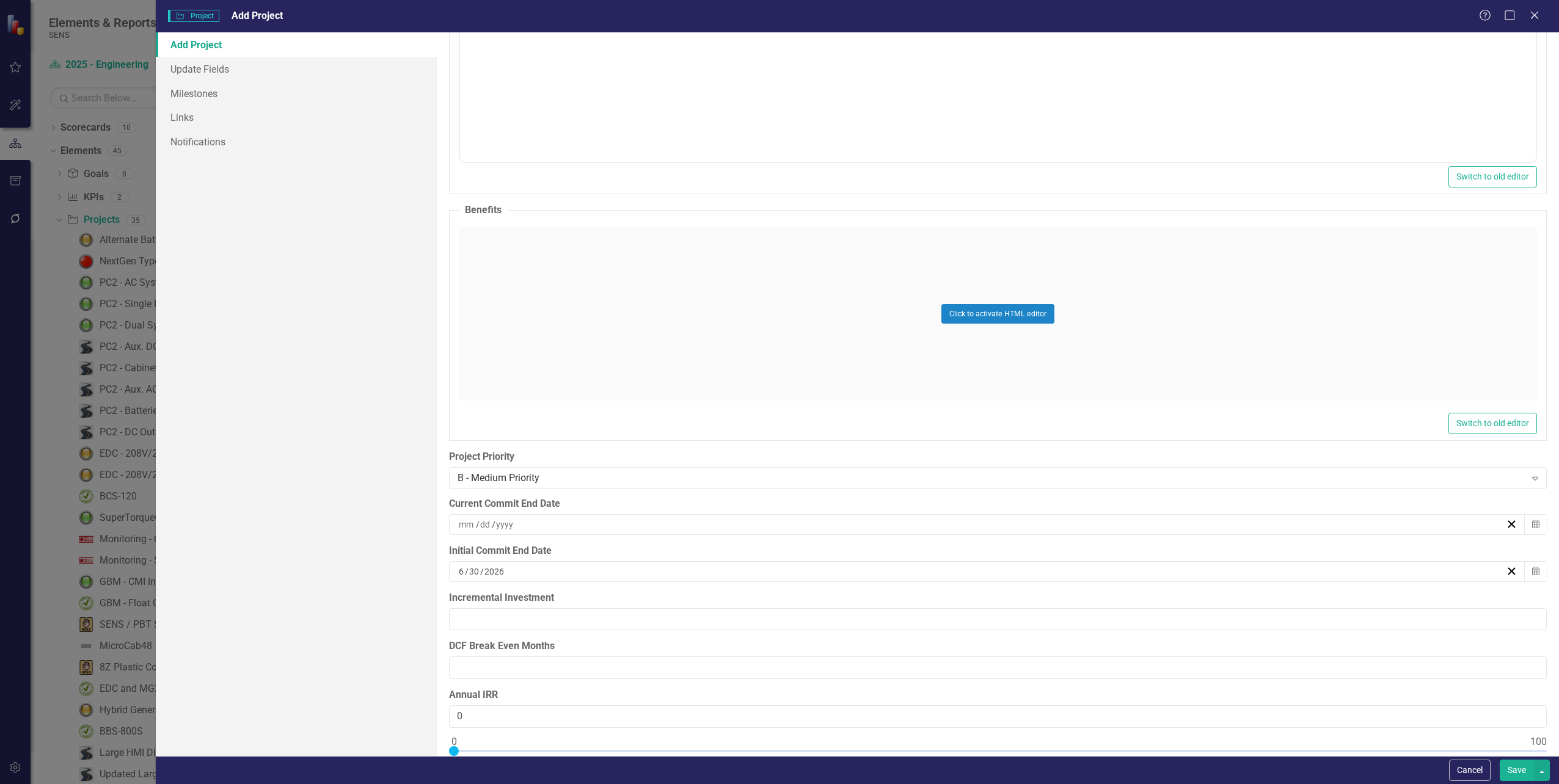
scroll to position [718, 0]
click at [1528, 767] on button "Save" at bounding box center [1517, 771] width 34 height 21
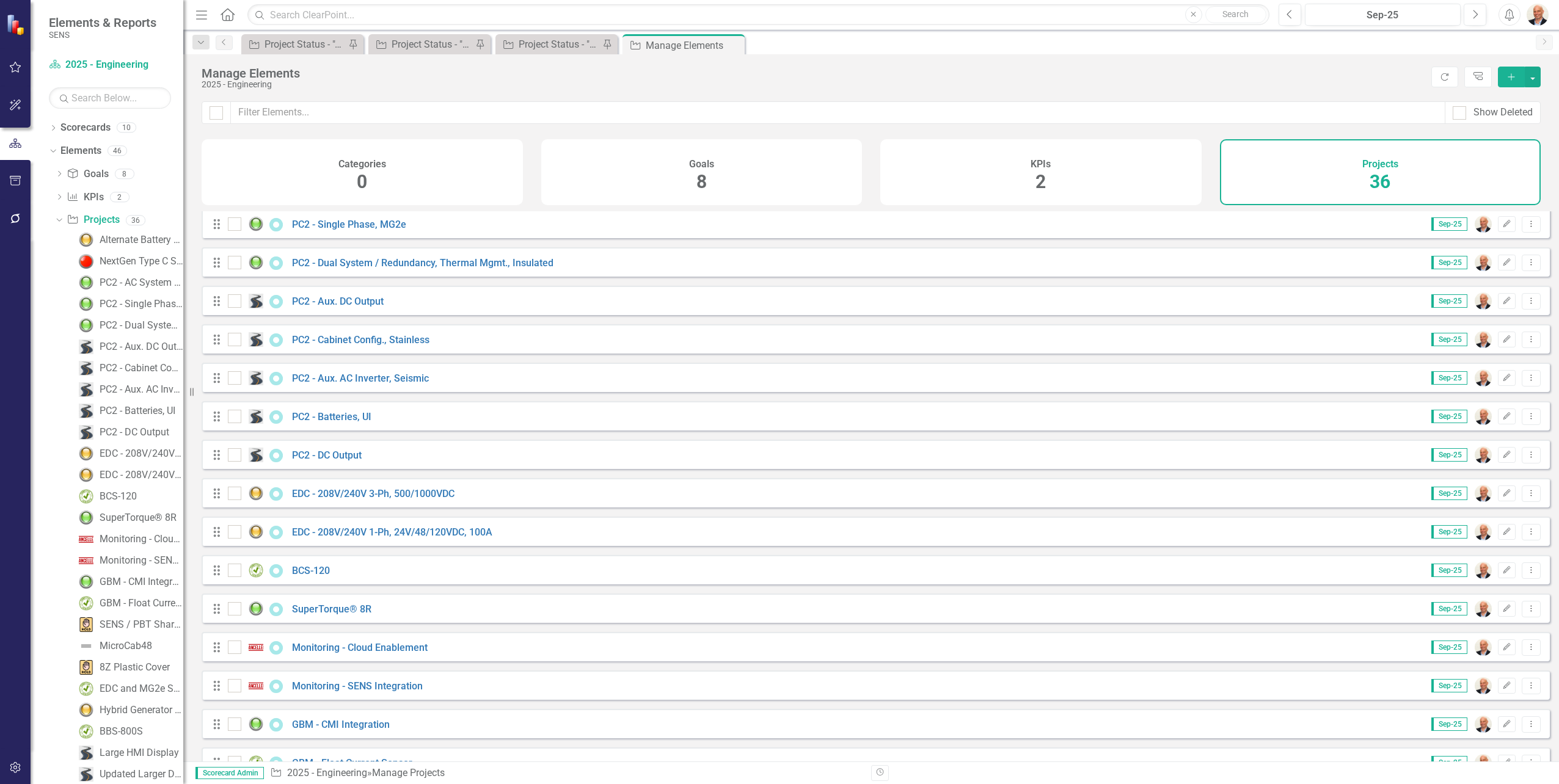
scroll to position [0, 0]
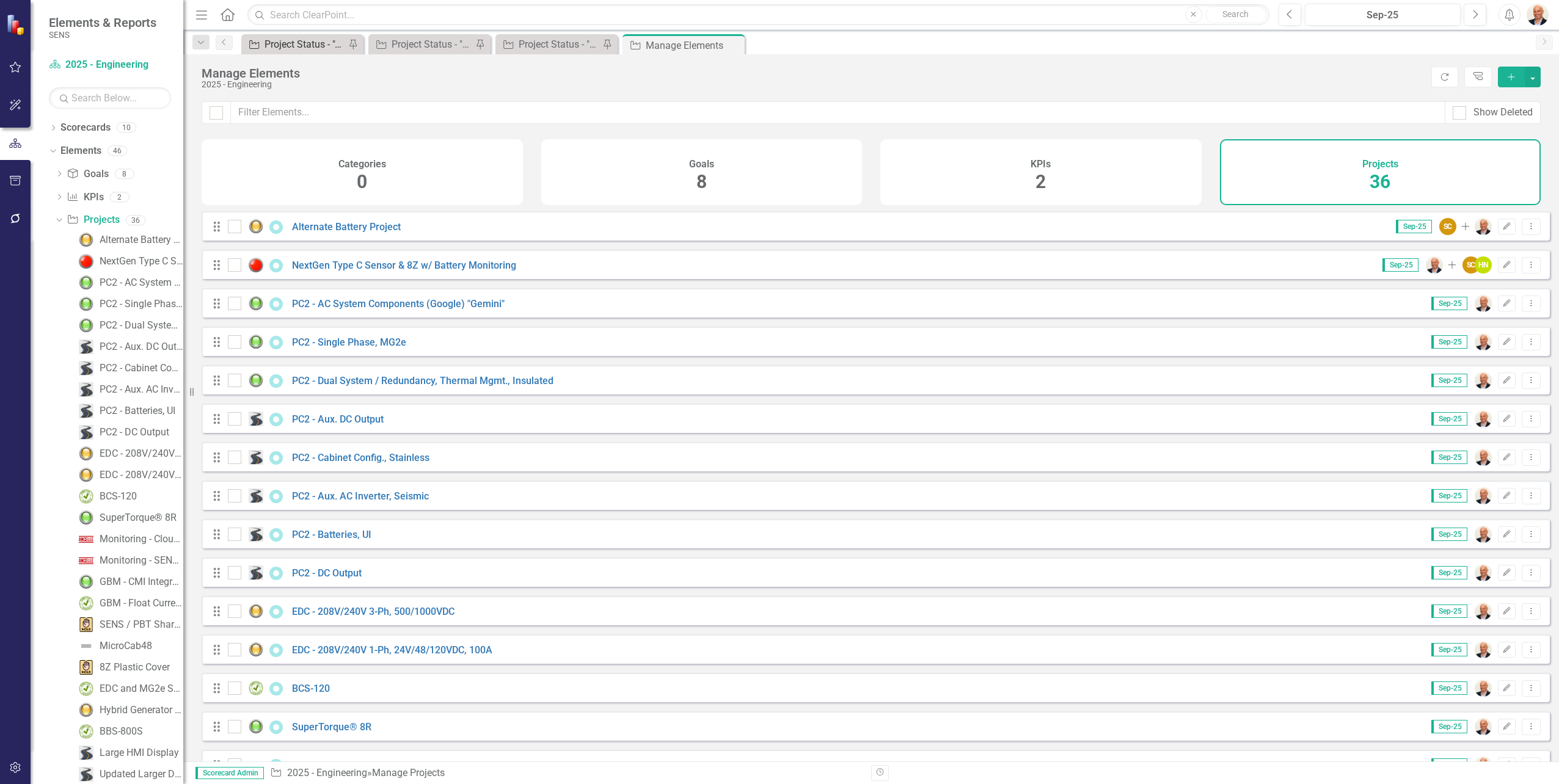
click at [302, 38] on div "Project Status - "A" Priorities" at bounding box center [305, 44] width 80 height 15
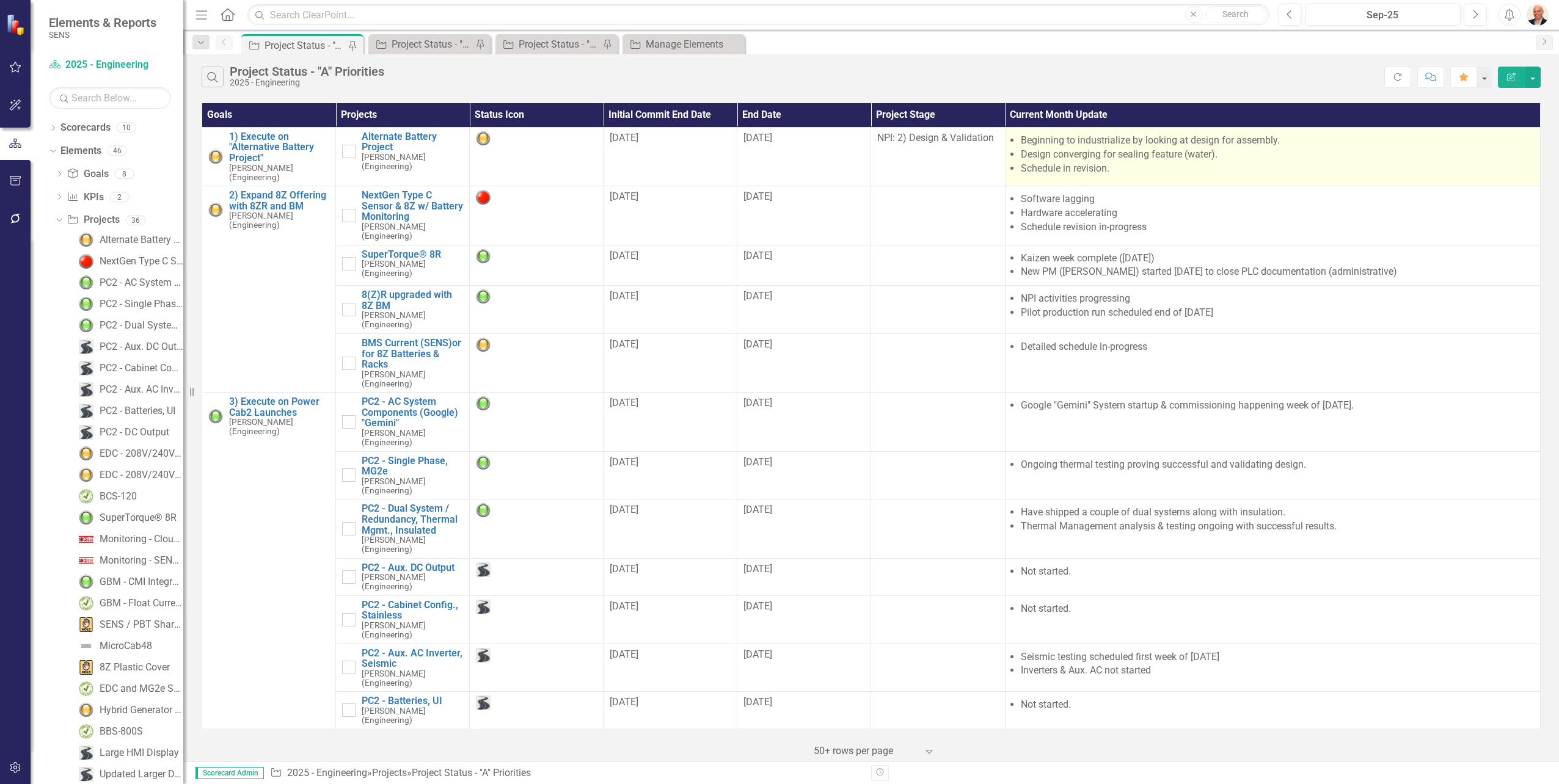
click at [1224, 165] on li "Schedule in revision." at bounding box center [1277, 168] width 513 height 14
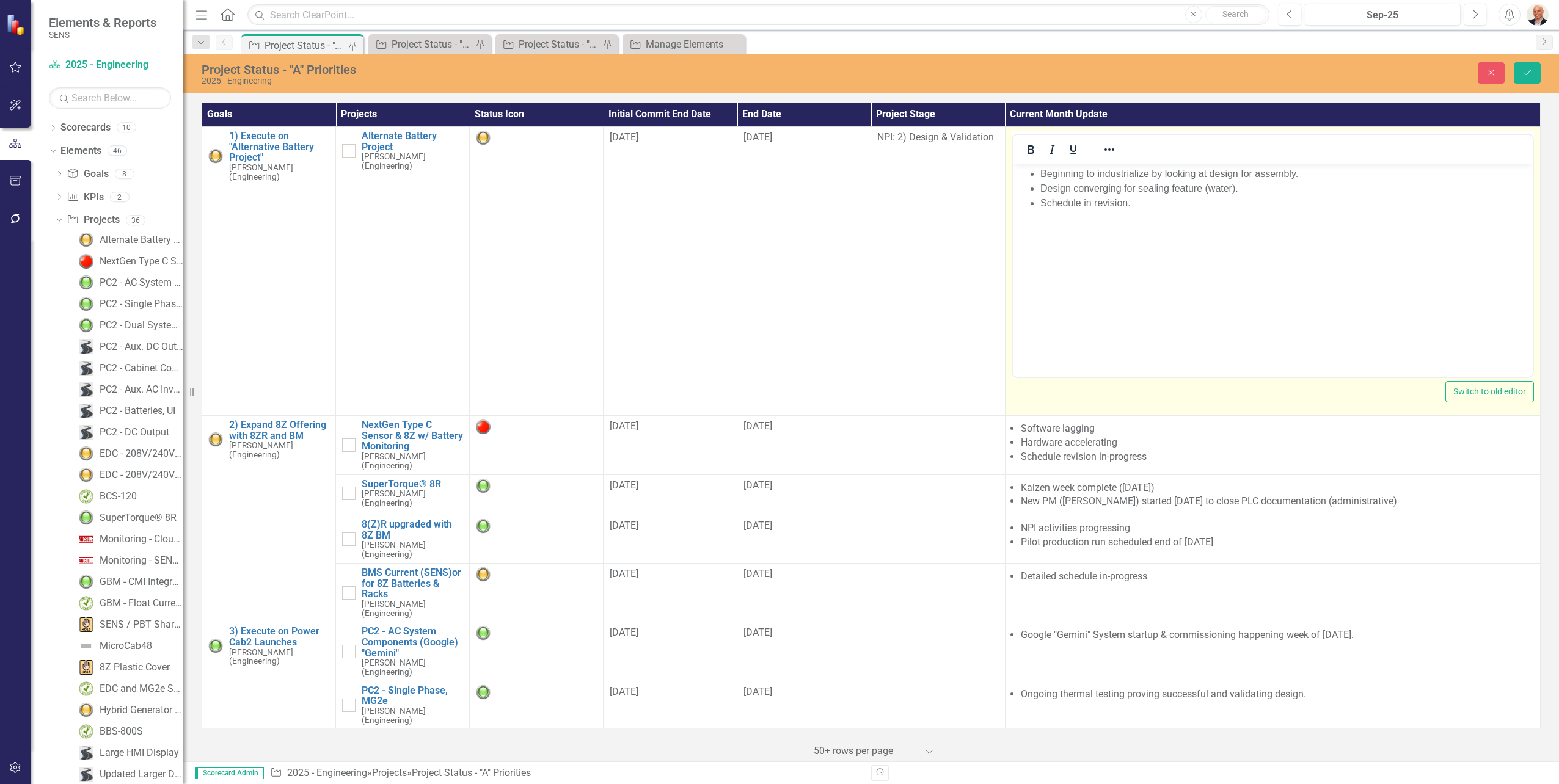
click at [1120, 218] on body "Beginning to industrialize by looking at design for assembly. Design converging…" at bounding box center [1272, 255] width 520 height 183
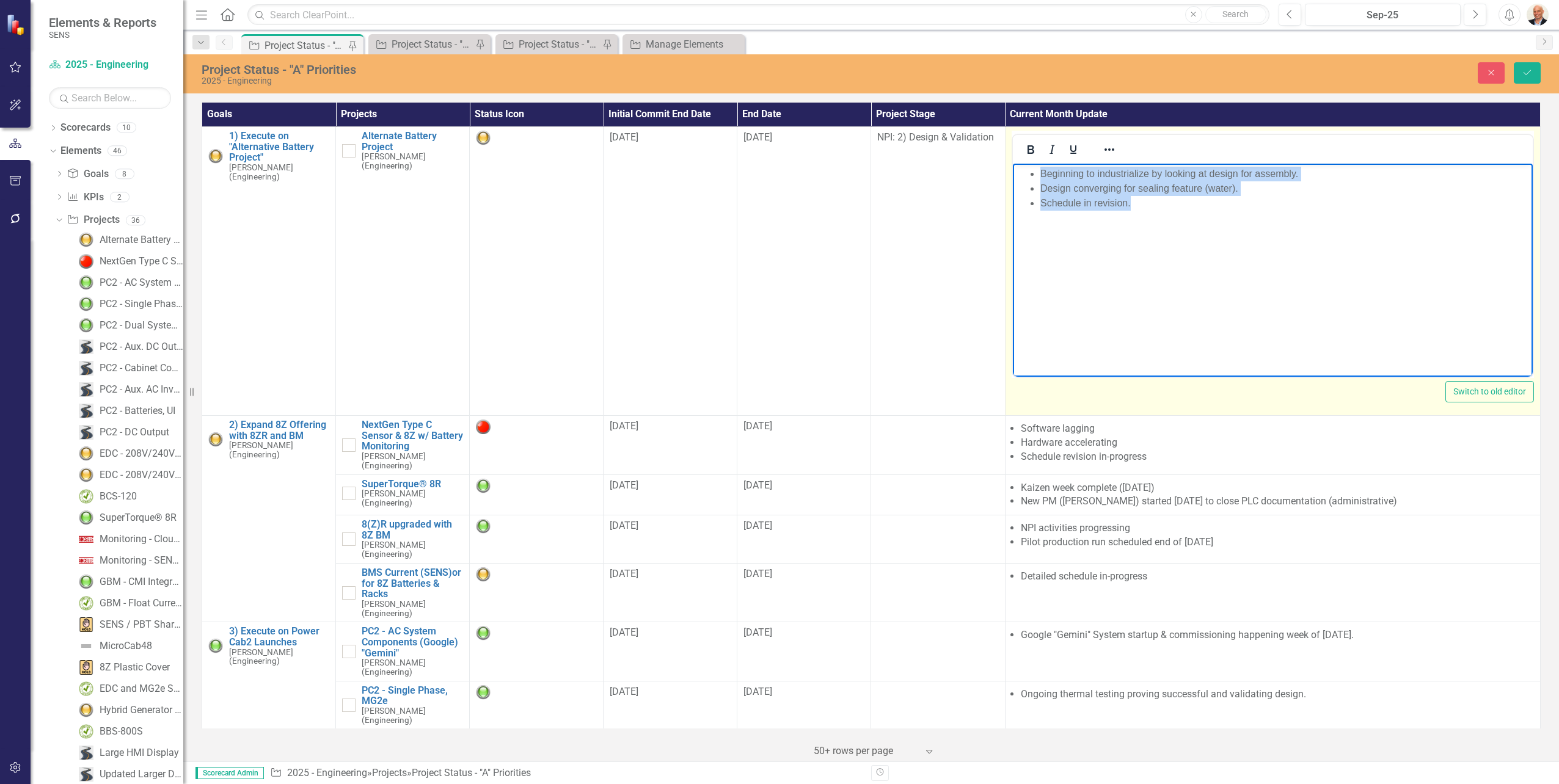
drag, startPoint x: 1154, startPoint y: 203, endPoint x: 1037, endPoint y: 169, distance: 121.8
click at [1037, 169] on ul "Beginning to industrialize by looking at design for assembly. Design converging…" at bounding box center [1272, 189] width 513 height 44
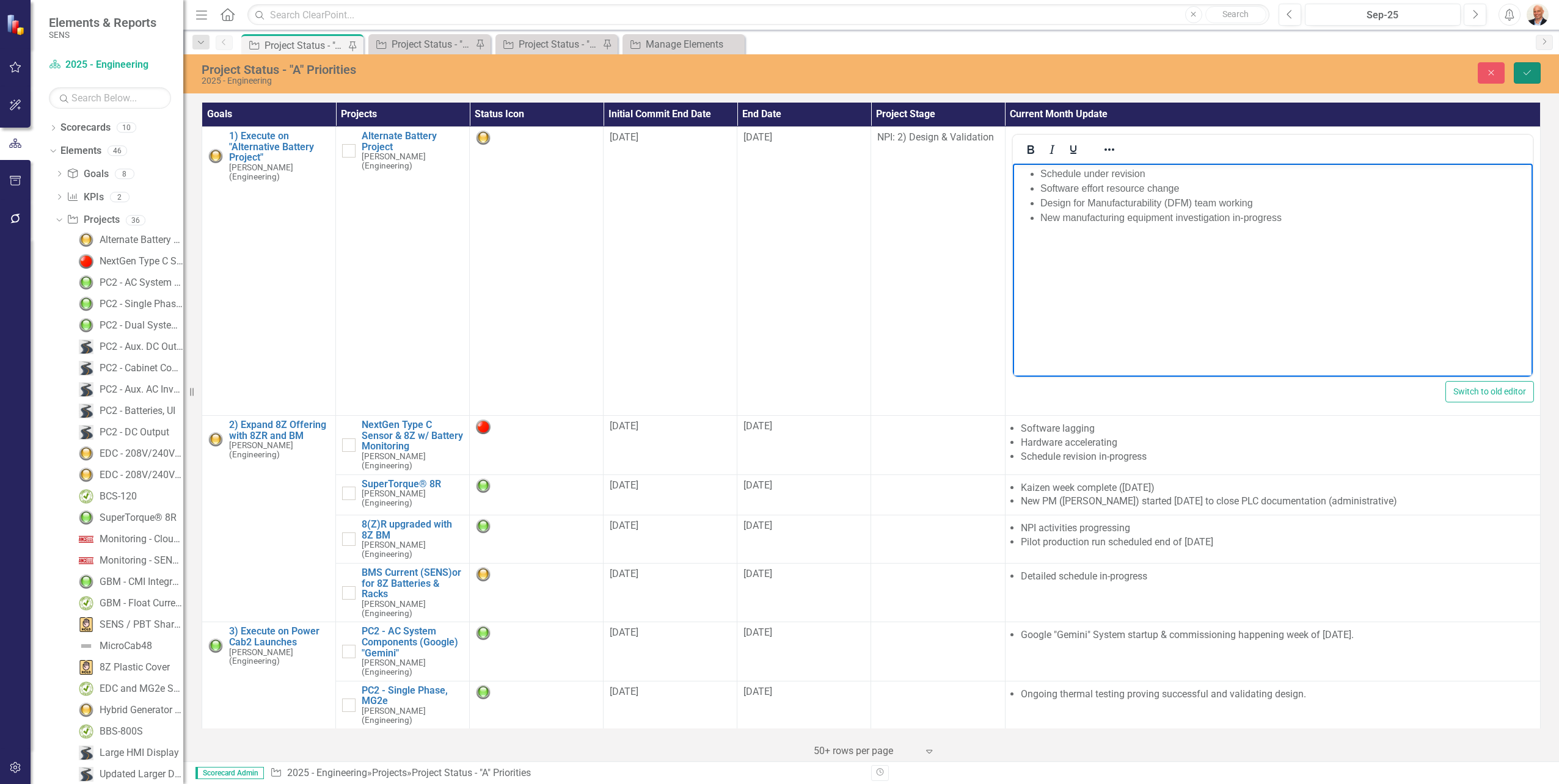
click at [1529, 65] on button "Save" at bounding box center [1527, 73] width 27 height 21
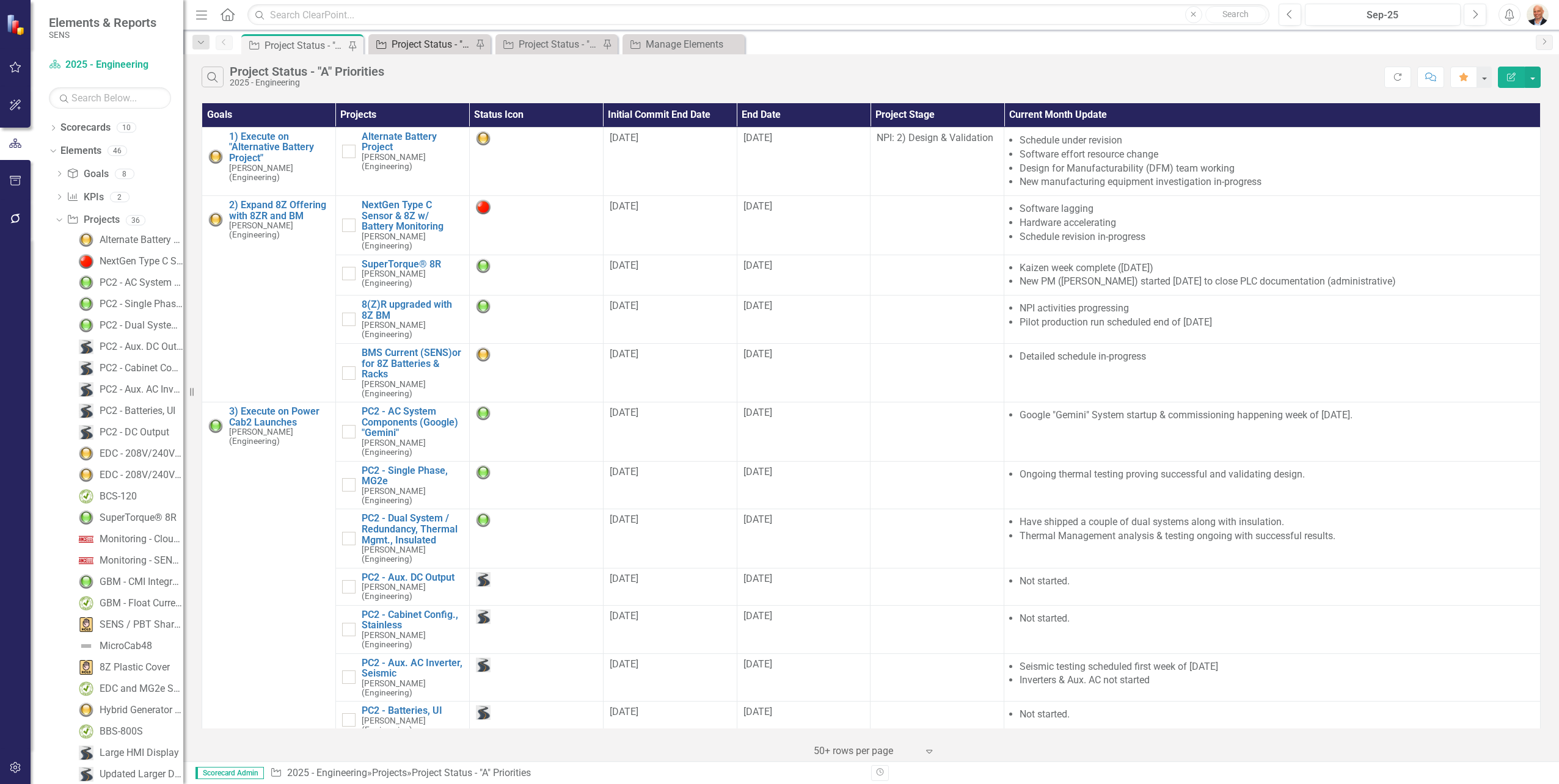
click at [418, 47] on div "Project Status - "B" Priorities" at bounding box center [432, 44] width 80 height 15
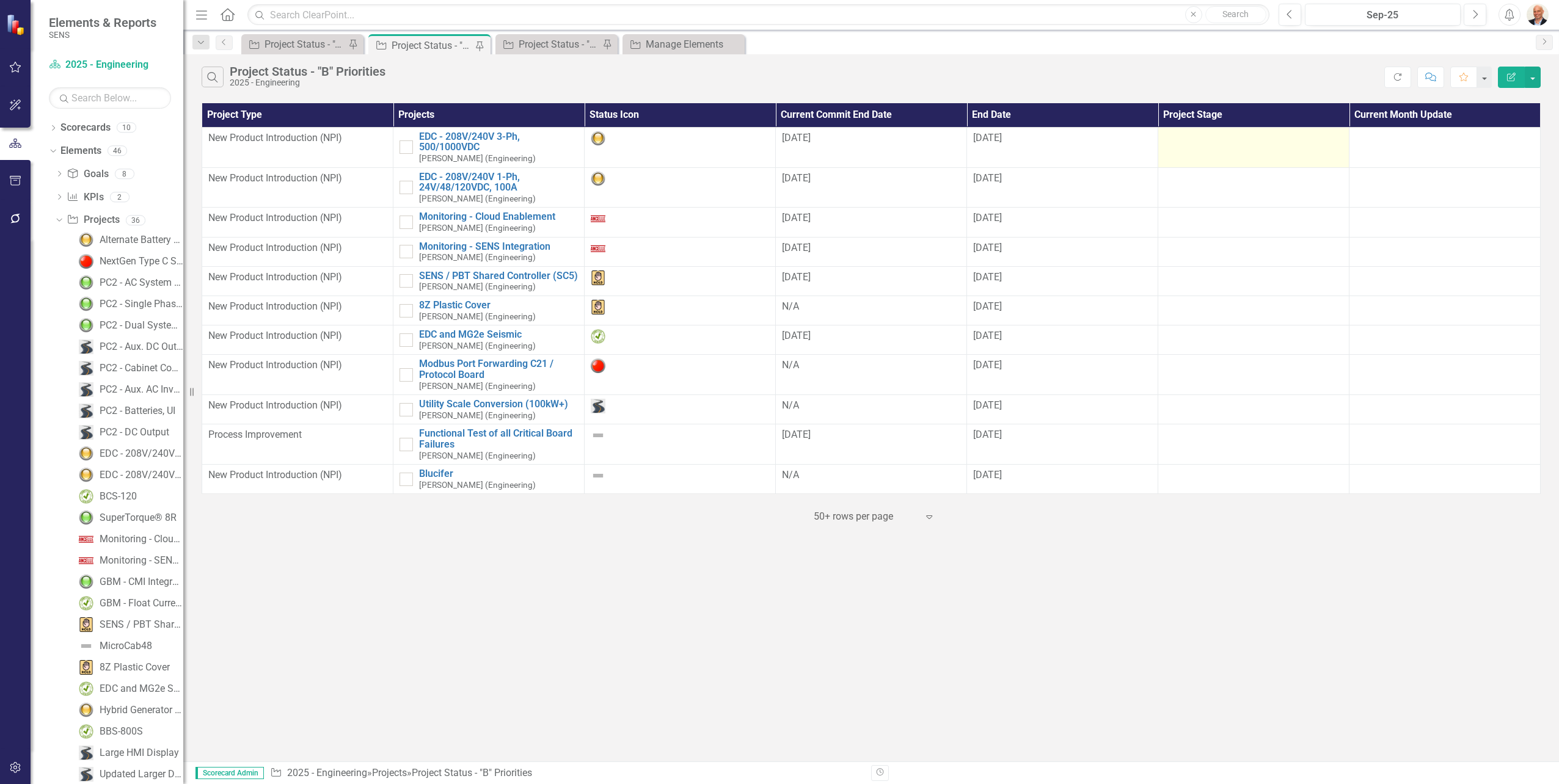
click at [1265, 146] on div at bounding box center [1254, 138] width 178 height 14
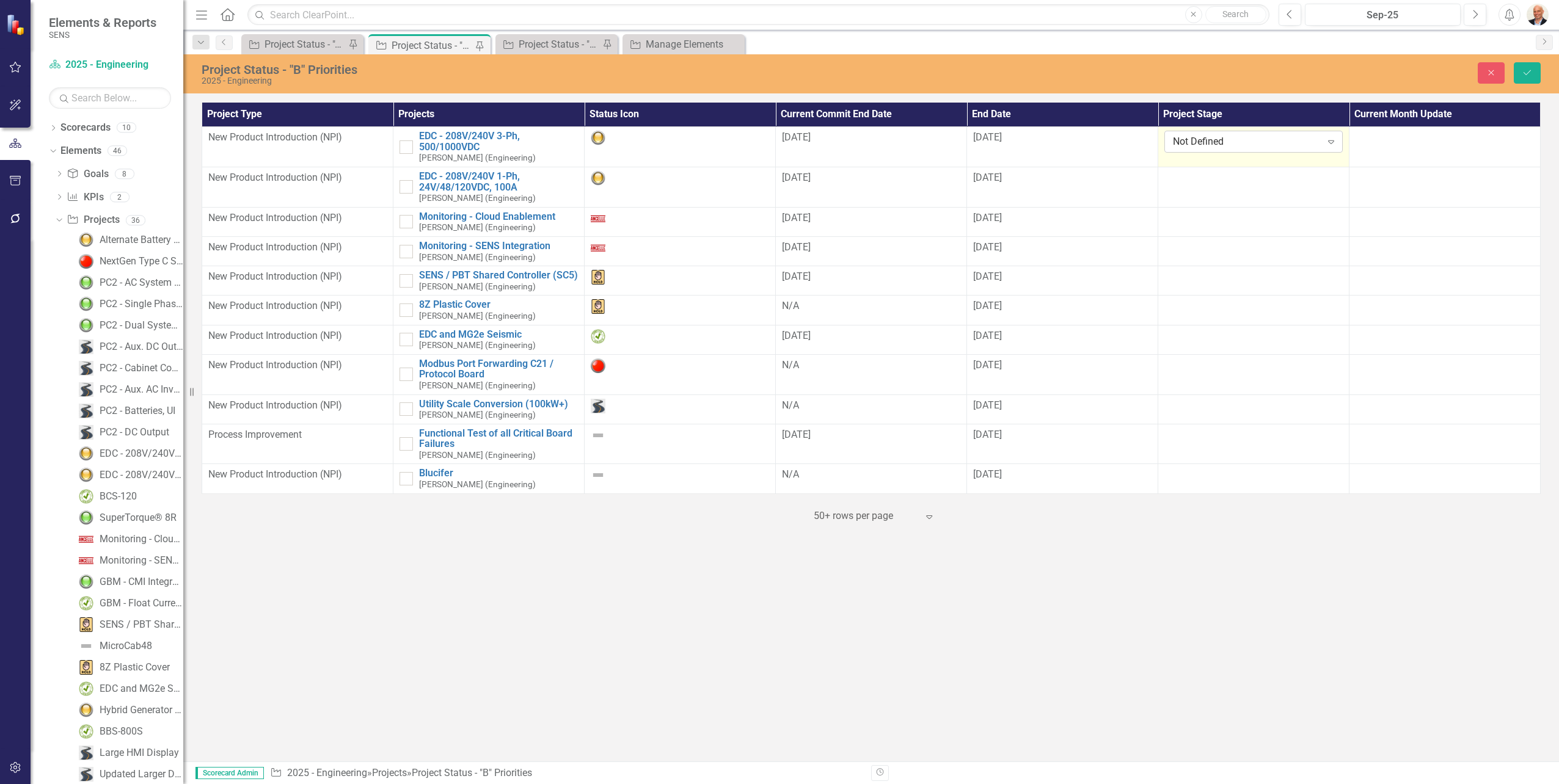
click at [1328, 145] on icon "Expand" at bounding box center [1331, 142] width 12 height 10
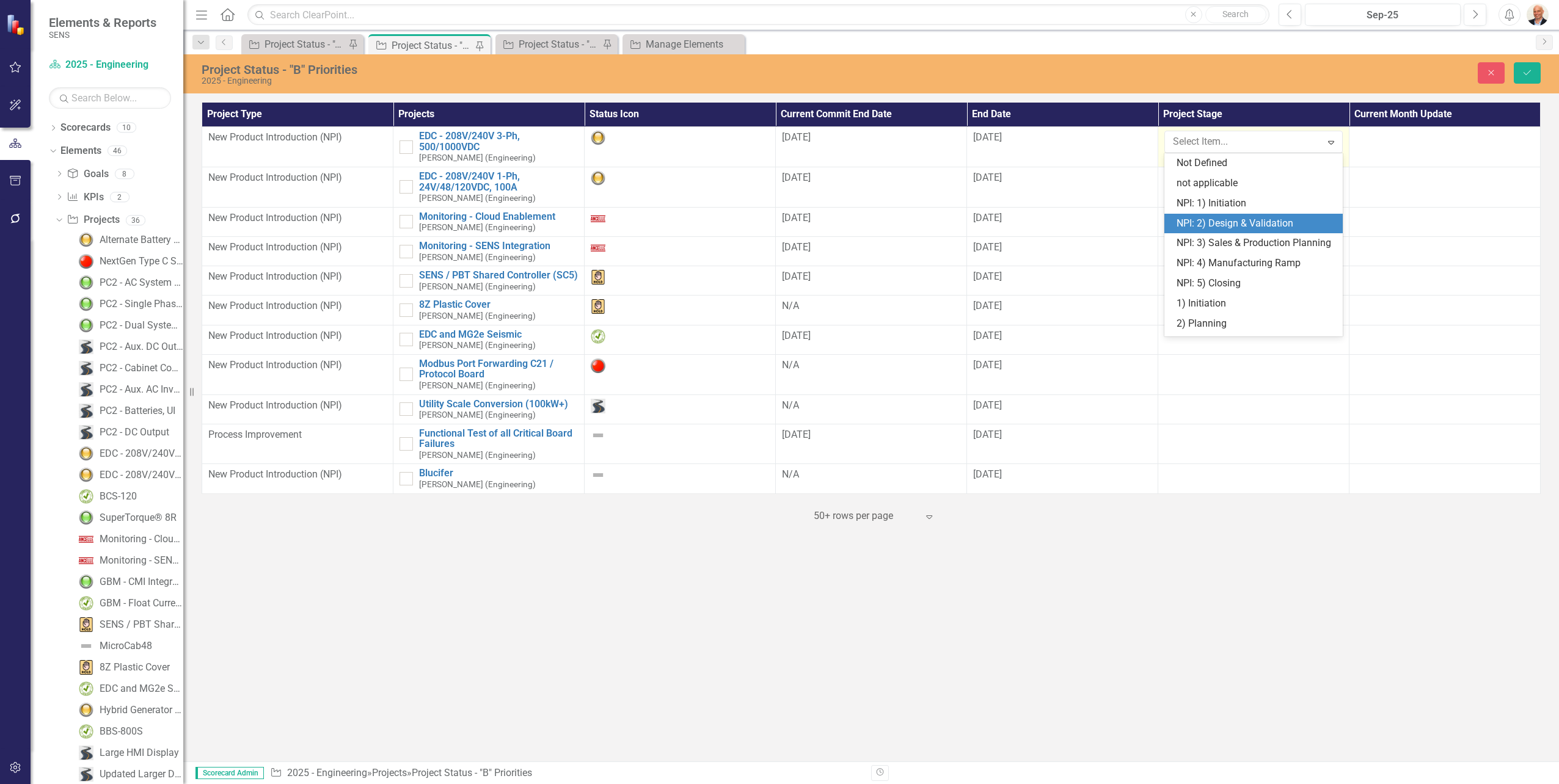
click at [1289, 214] on div "NPI: 2) Design & Validation" at bounding box center [1254, 223] width 178 height 20
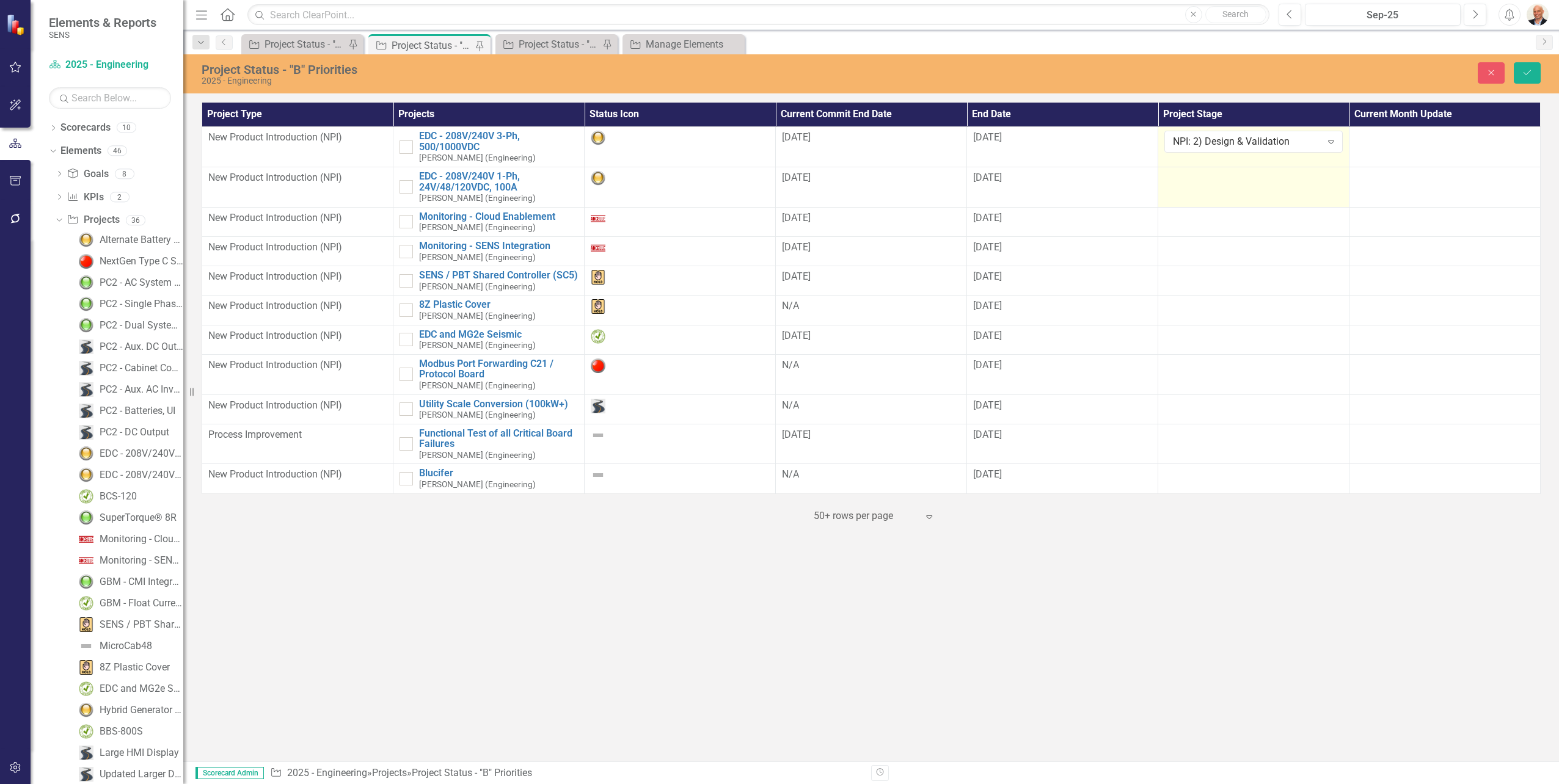
click at [1288, 173] on div at bounding box center [1254, 178] width 178 height 14
click at [1299, 174] on div at bounding box center [1254, 178] width 178 height 14
click at [1335, 181] on icon "Expand" at bounding box center [1331, 182] width 12 height 10
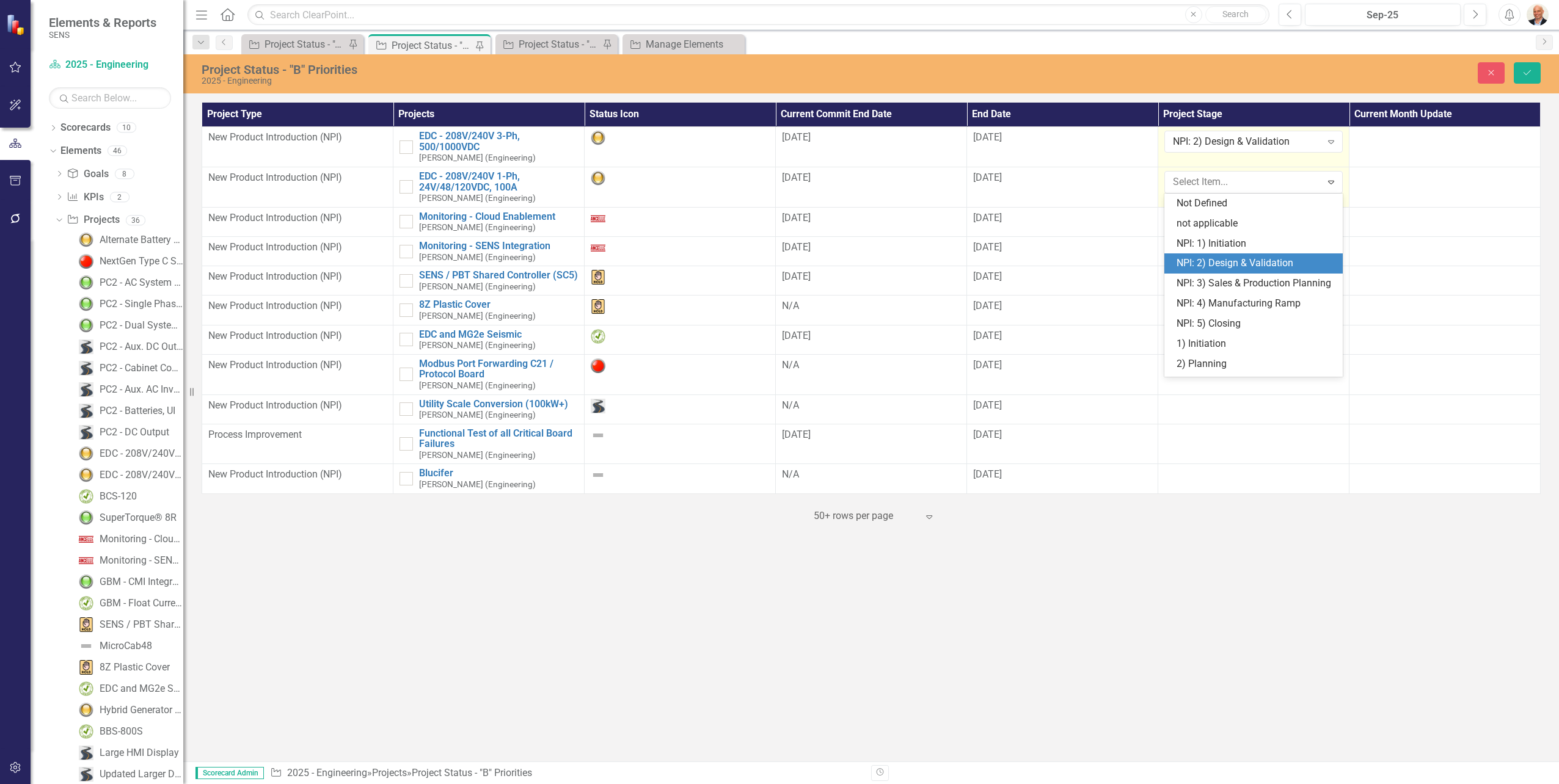
click at [1277, 262] on div "NPI: 2) Design & Validation" at bounding box center [1256, 263] width 159 height 14
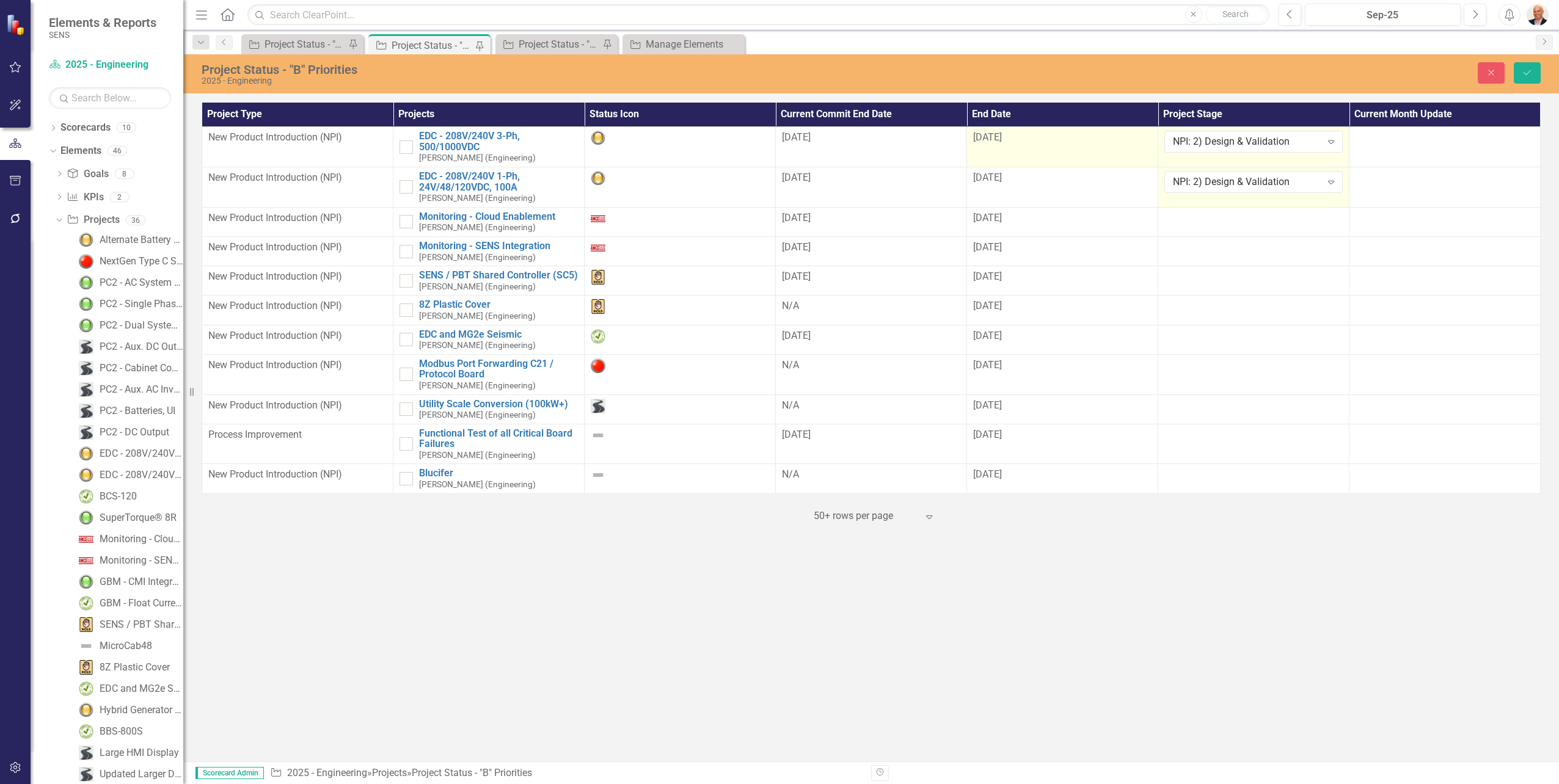
click at [1044, 139] on div "2/27/26" at bounding box center [1062, 138] width 178 height 14
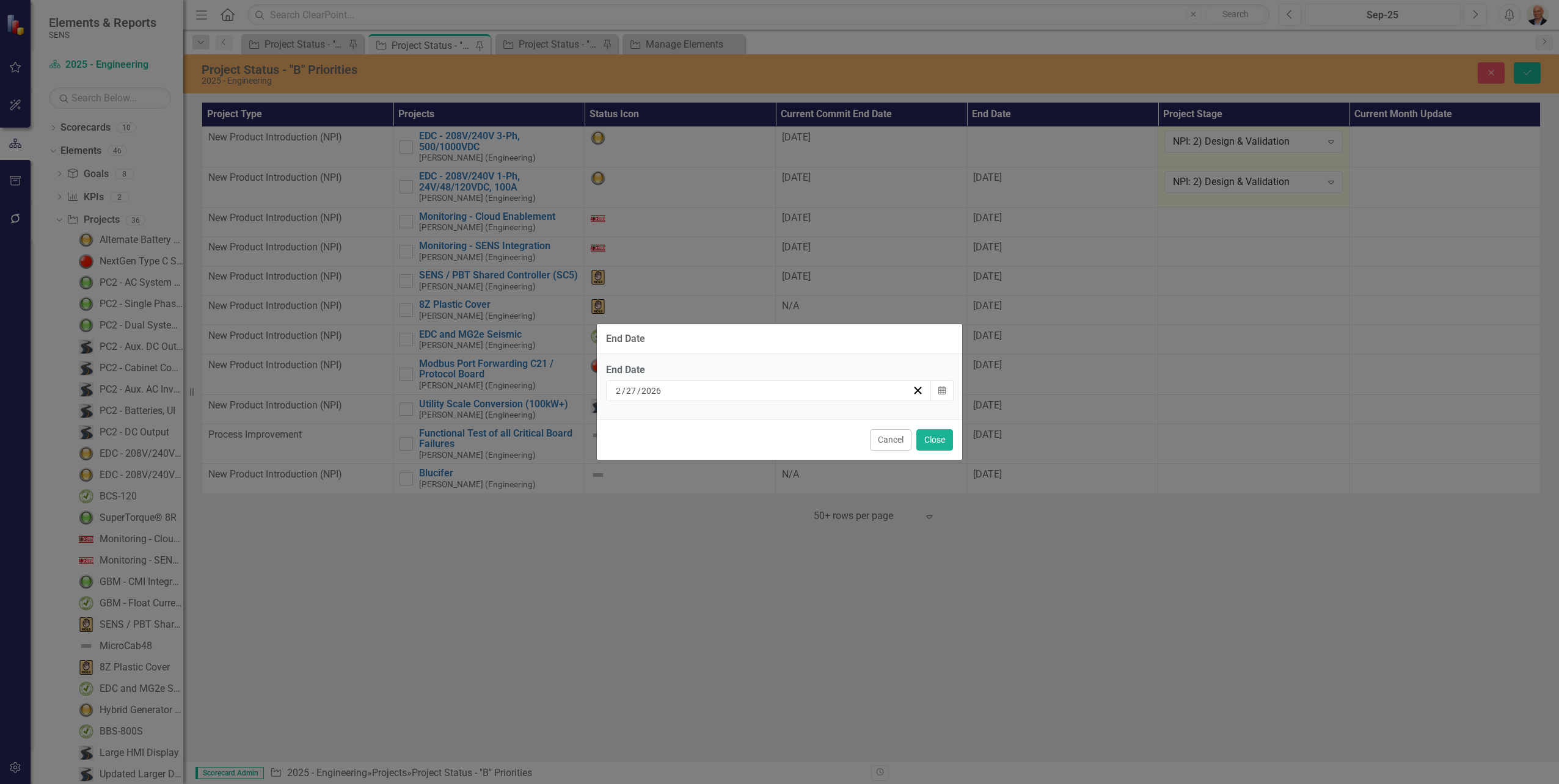
click at [876, 390] on div "2 / 27 / 2026" at bounding box center [762, 391] width 298 height 12
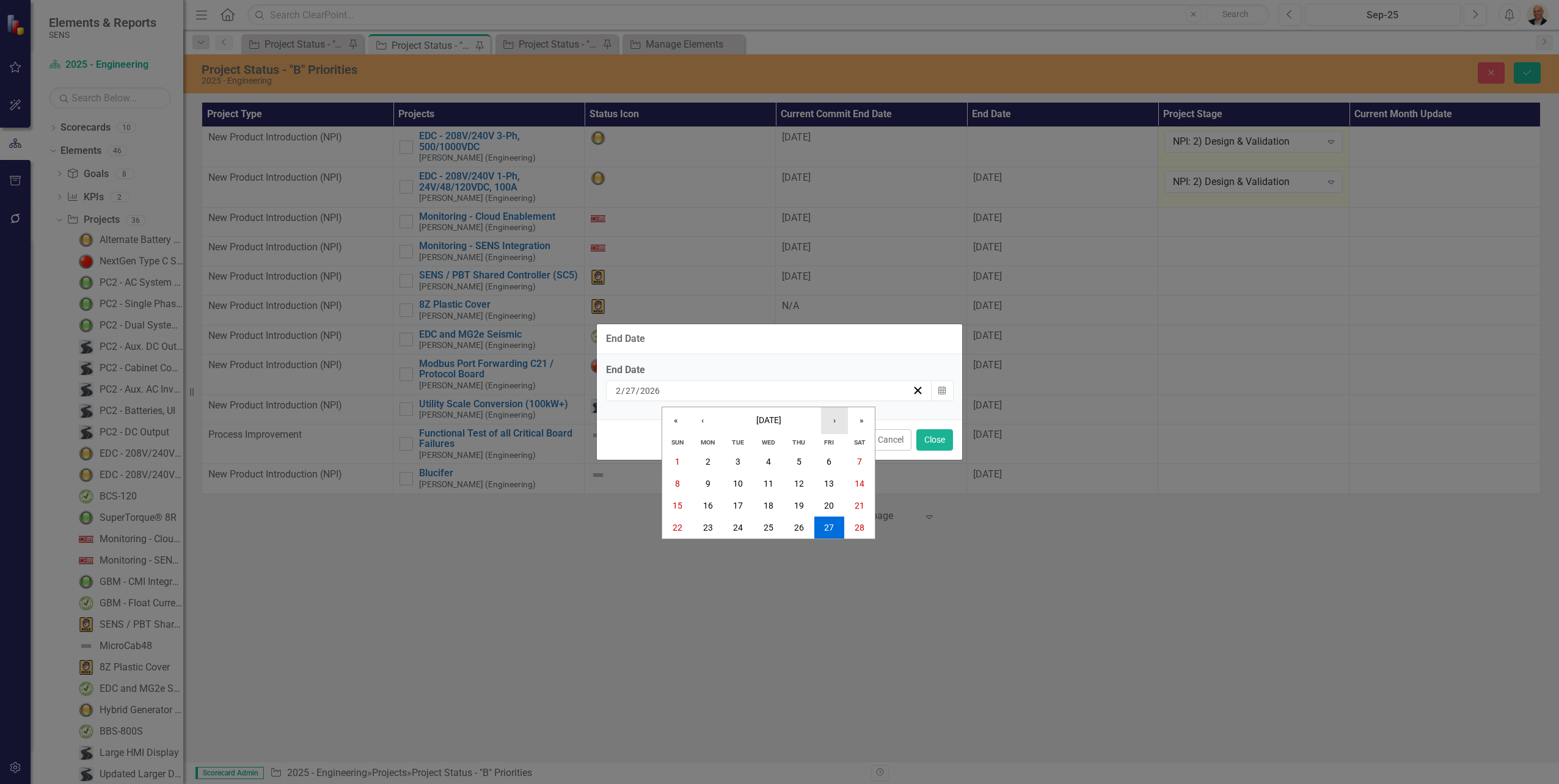
click at [838, 422] on button "›" at bounding box center [834, 420] width 27 height 27
click at [837, 422] on button "›" at bounding box center [834, 420] width 27 height 27
click at [734, 548] on abbr "30" at bounding box center [737, 549] width 10 height 10
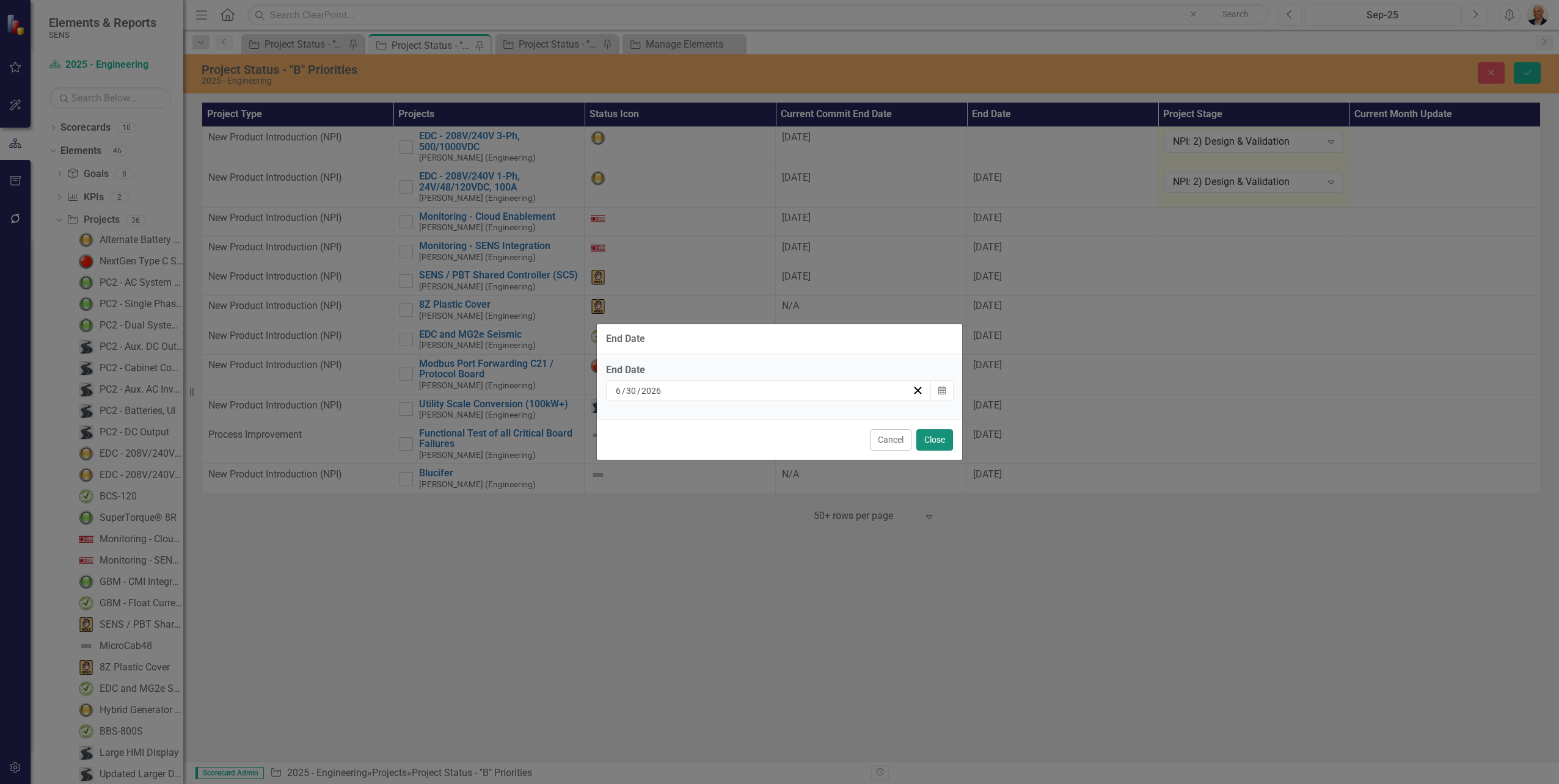
click at [929, 440] on button "Close" at bounding box center [935, 439] width 36 height 21
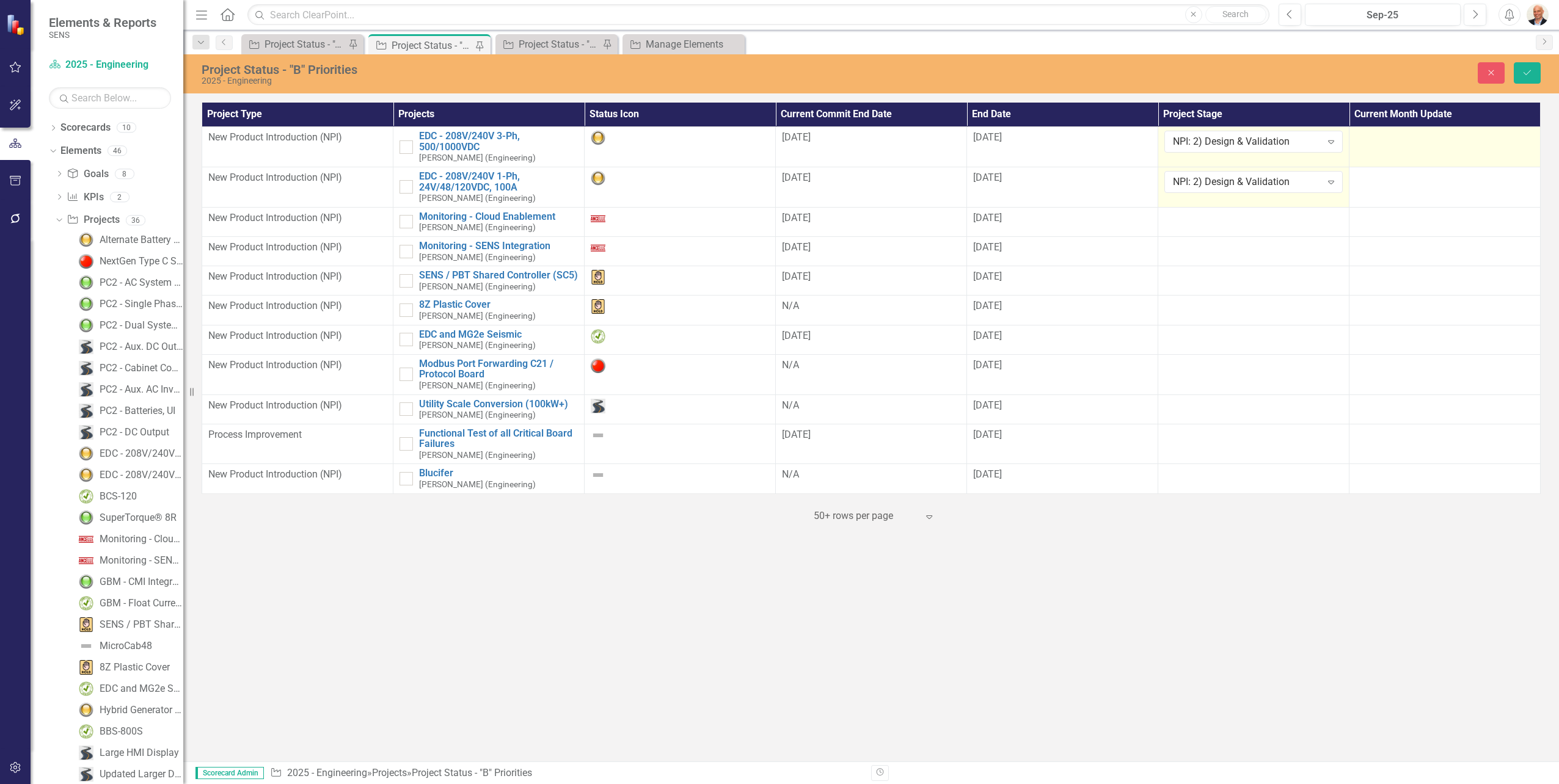
click at [1404, 142] on div at bounding box center [1444, 138] width 178 height 14
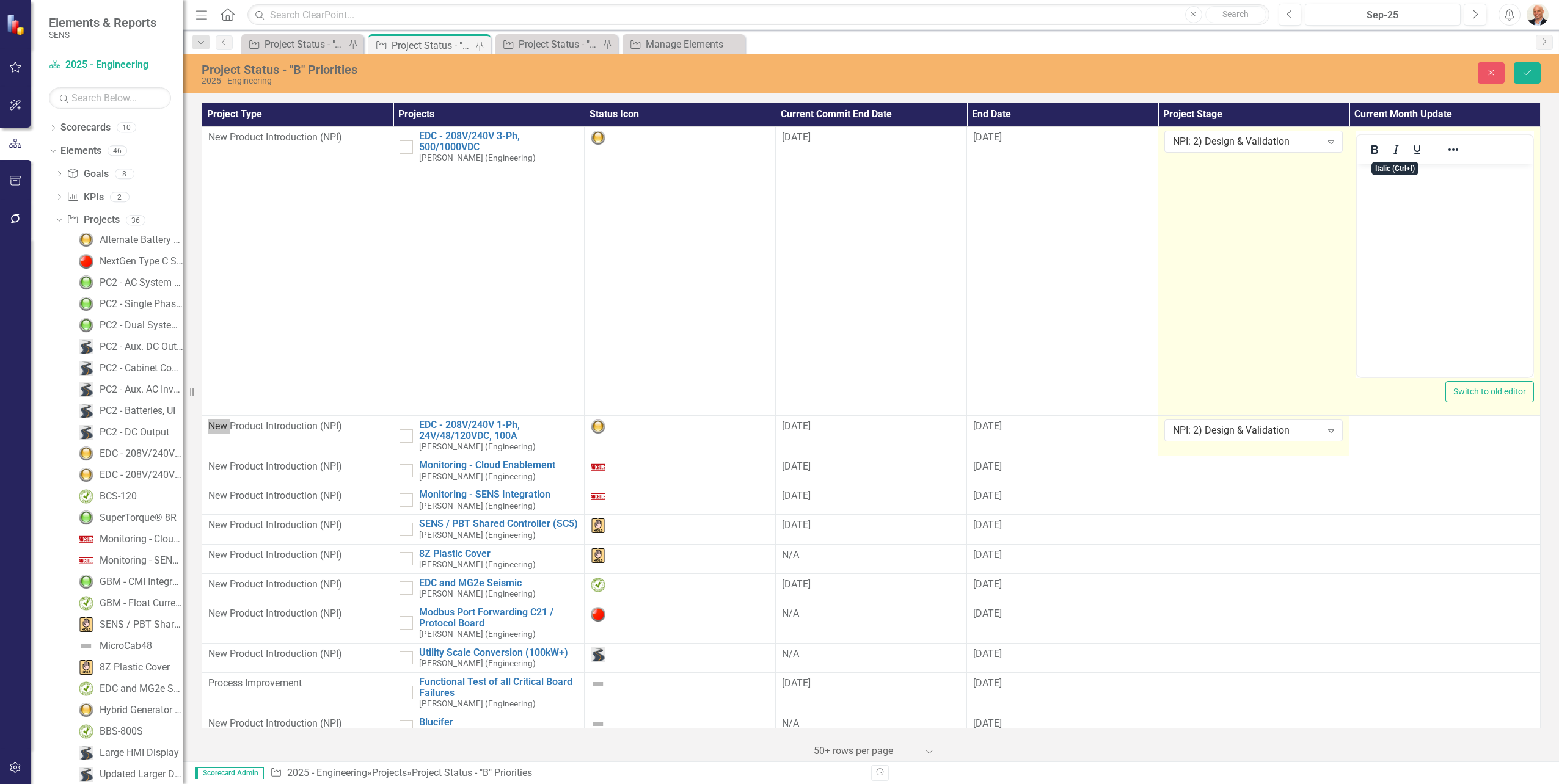
drag, startPoint x: 2761, startPoint y: 305, endPoint x: 1418, endPoint y: 184, distance: 1348.4
click at [1418, 184] on body "Rich Text Area. Press ALT-0 for help." at bounding box center [1445, 255] width 176 height 183
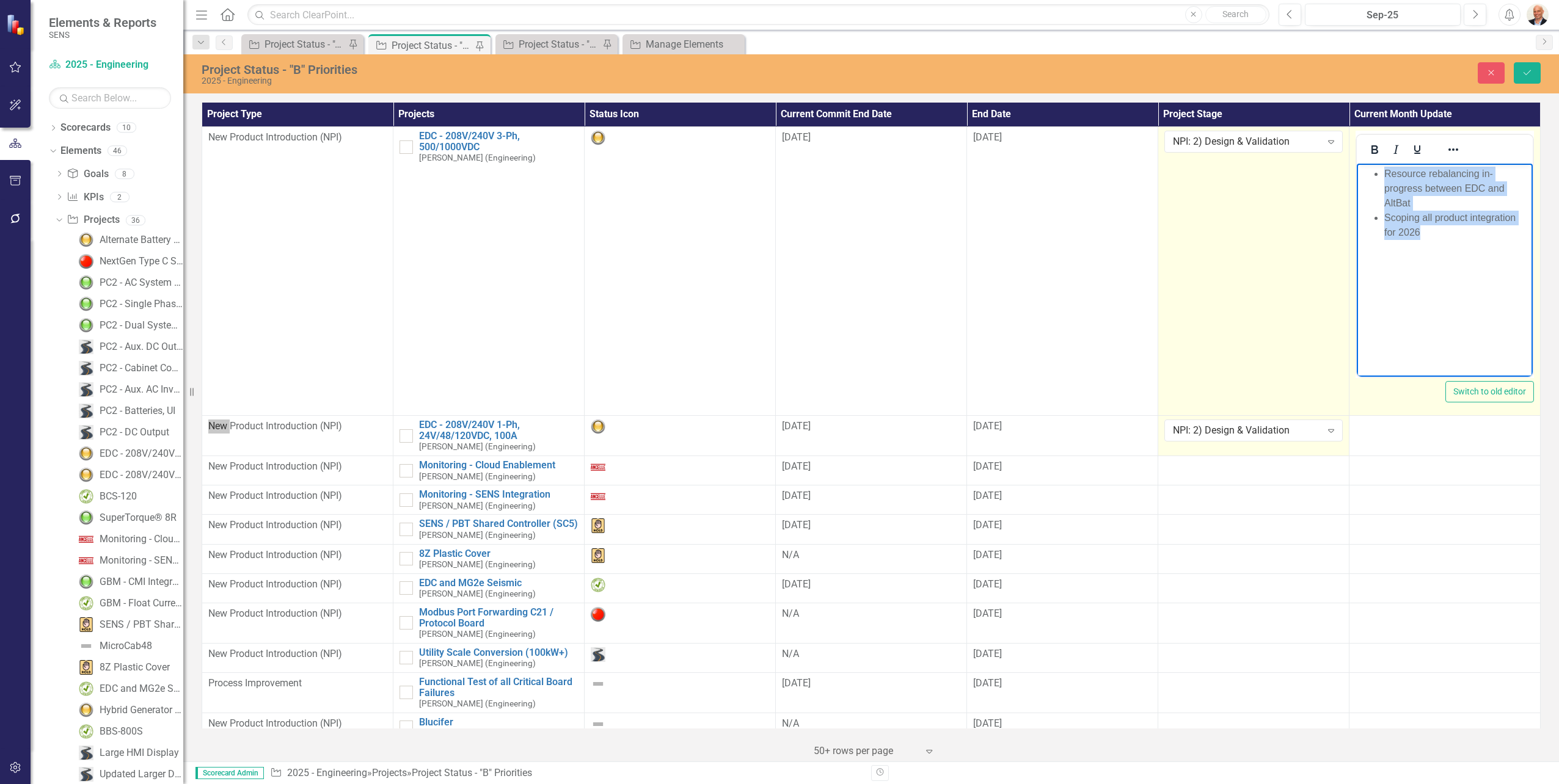
drag, startPoint x: 1425, startPoint y: 232, endPoint x: 1372, endPoint y: 158, distance: 91.0
click at [1372, 164] on html "Resource rebalancing in-progress between EDC and AltBat Scoping all product int…" at bounding box center [1445, 255] width 176 height 183
copy ul "Resource rebalancing in-progress between EDC and AltBat Scoping all product int…"
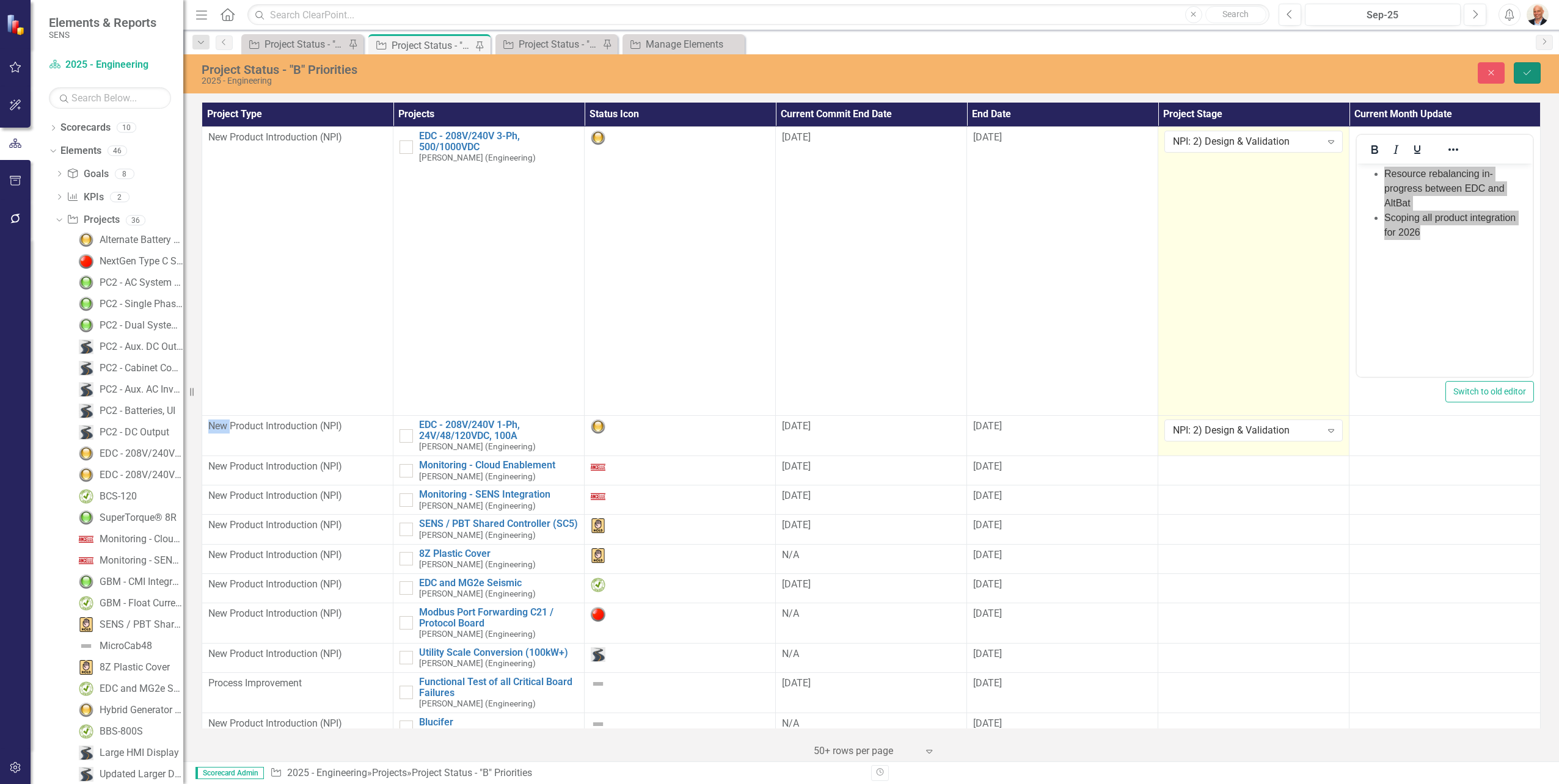
click at [1523, 68] on icon "Save" at bounding box center [1526, 72] width 11 height 9
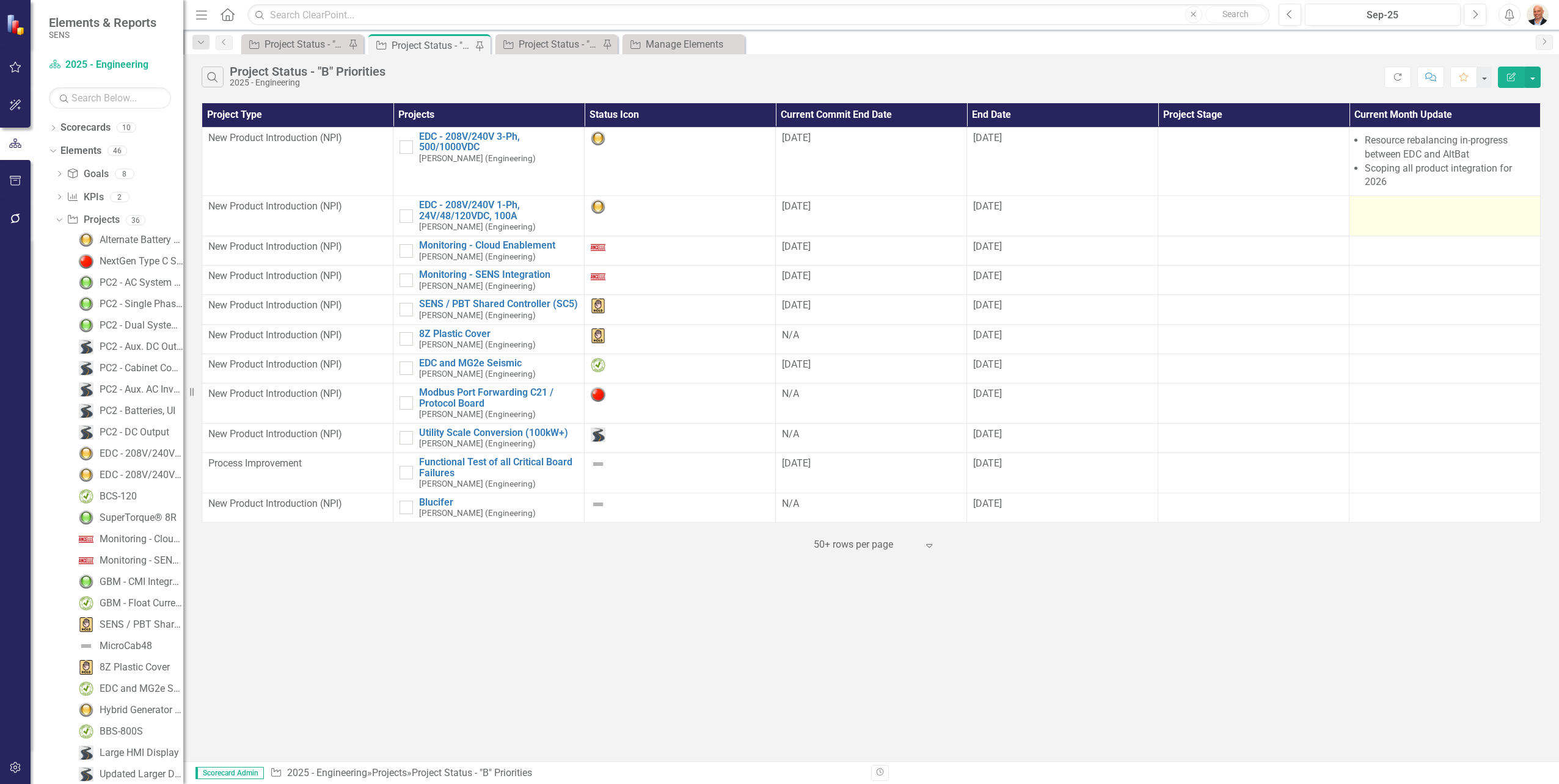
click at [1435, 217] on td at bounding box center [1445, 216] width 192 height 40
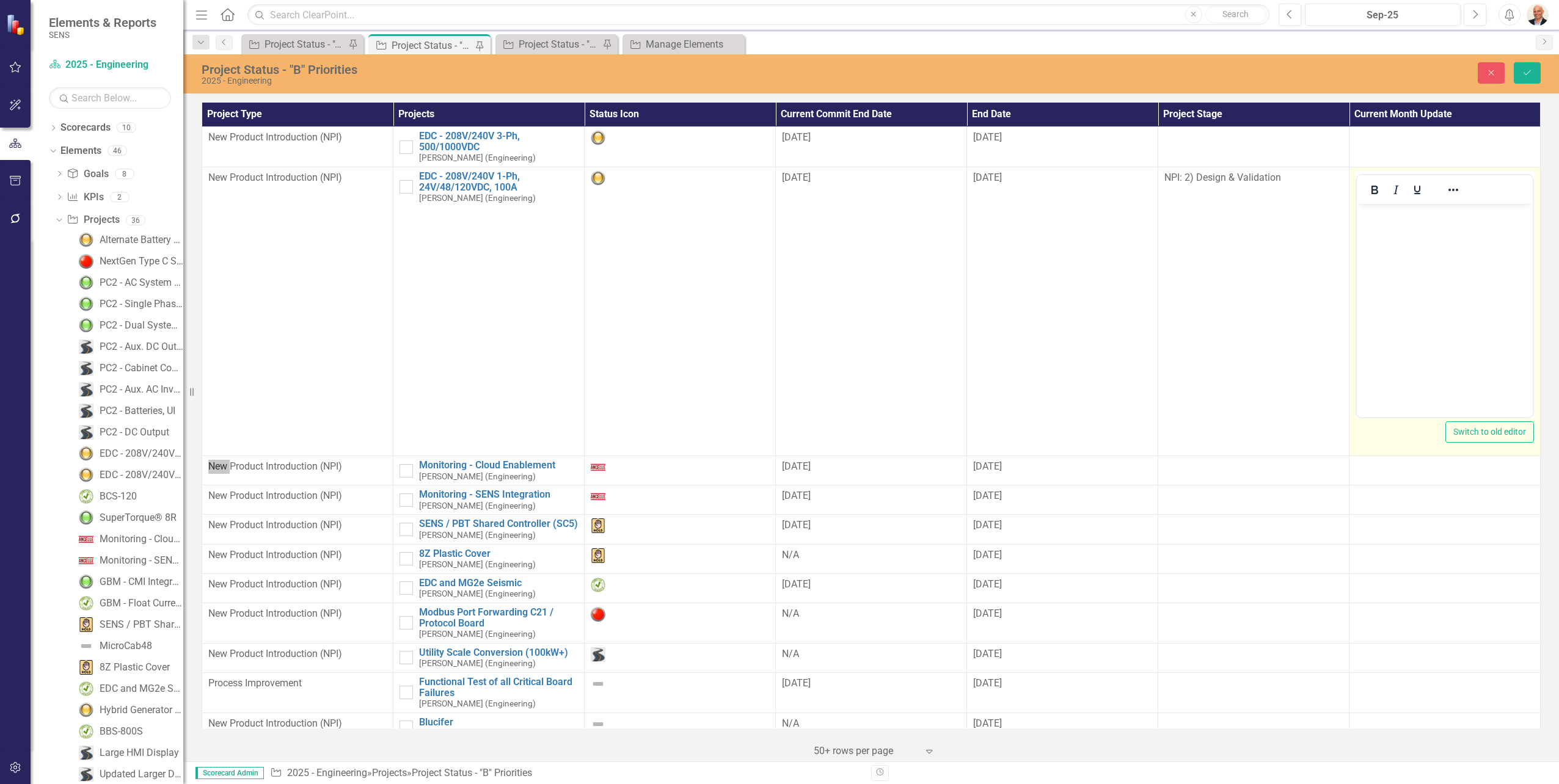
drag, startPoint x: 2791, startPoint y: 421, endPoint x: 1431, endPoint y: 229, distance: 1373.5
click at [1431, 229] on body "Rich Text Area. Press ALT-0 for help." at bounding box center [1445, 295] width 176 height 183
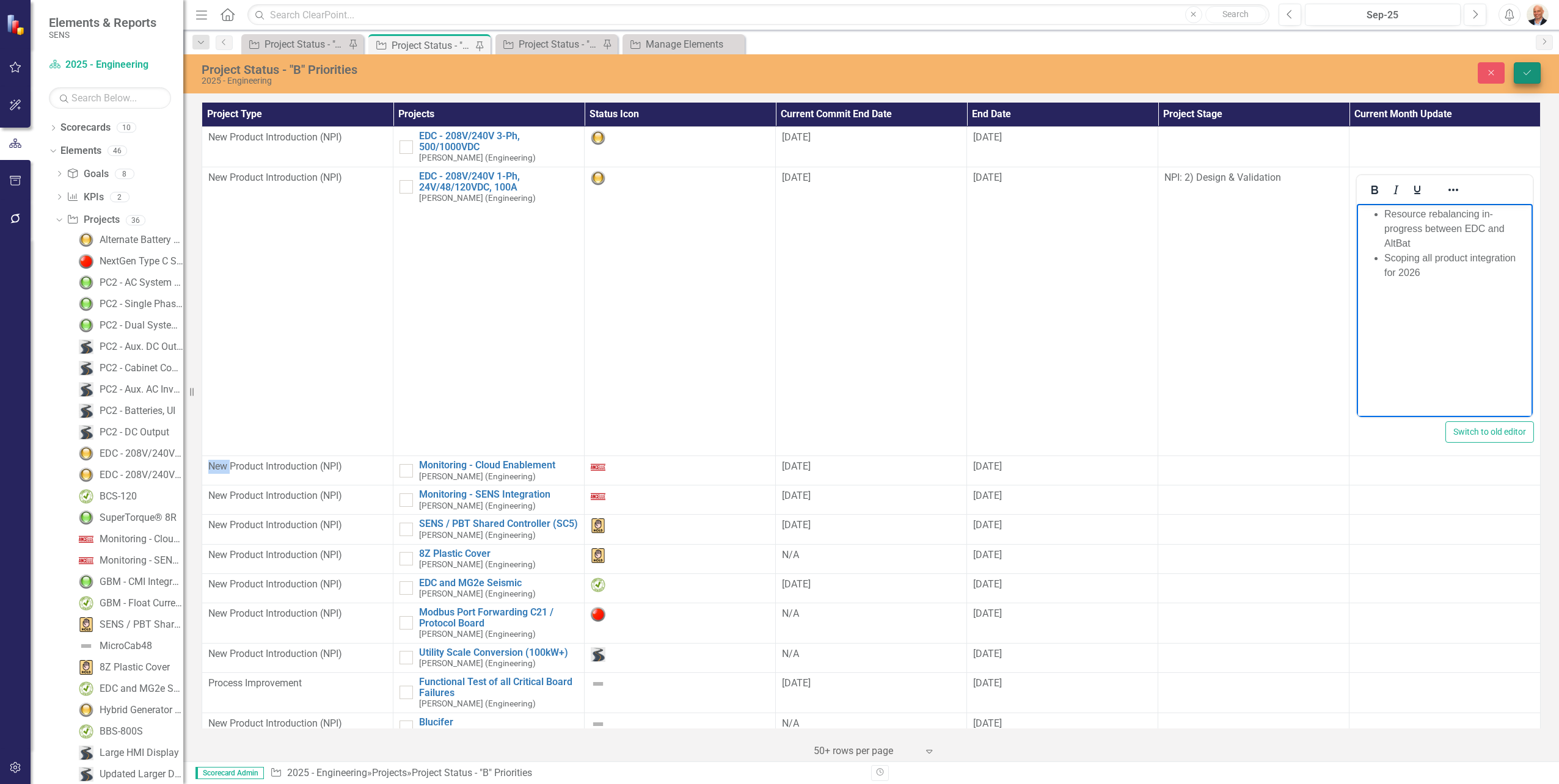
click at [1526, 70] on icon "Save" at bounding box center [1526, 72] width 11 height 9
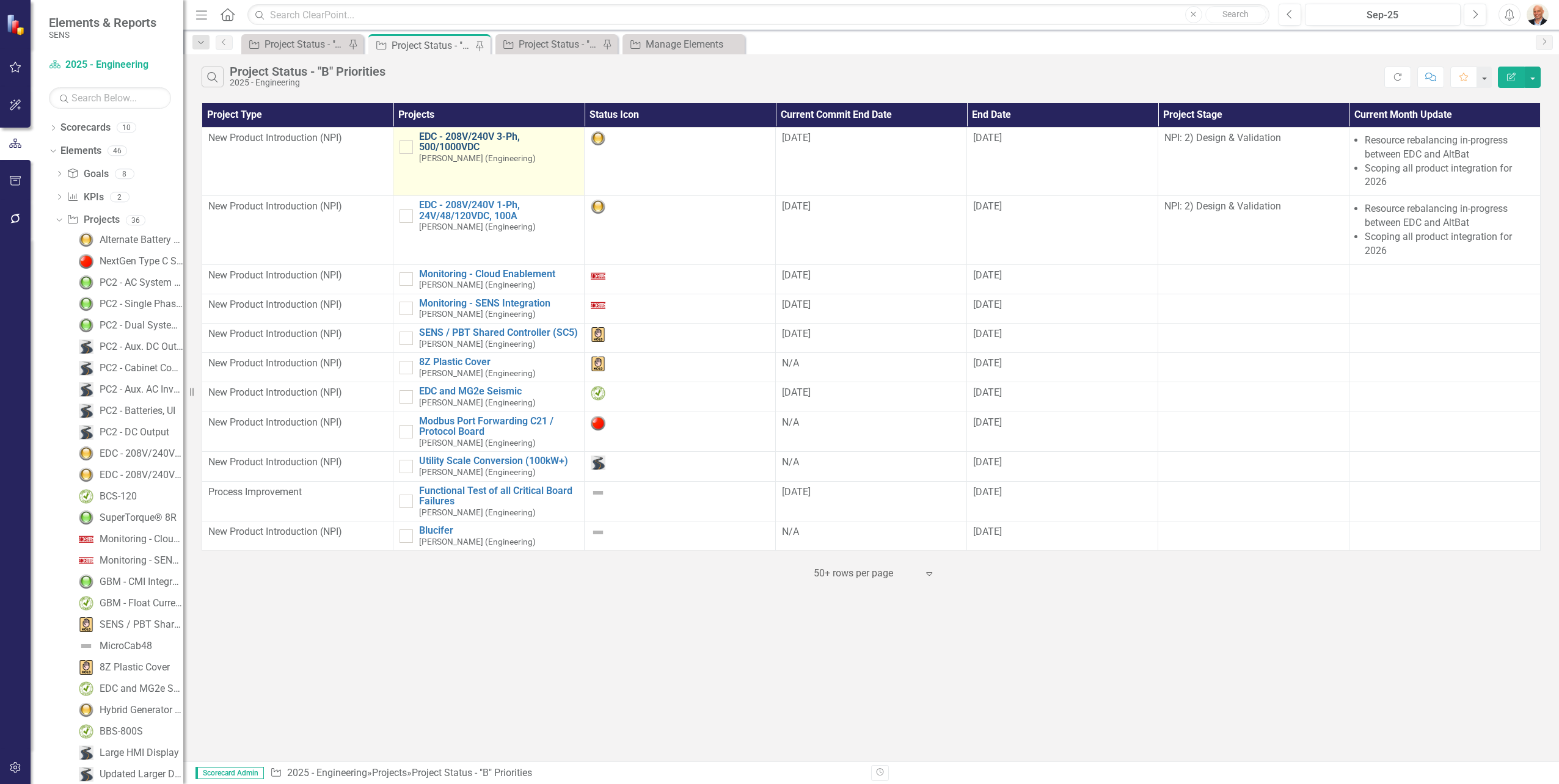
click at [429, 136] on link "EDC - 208V/240V 3-Ph, 500/1000VDC" at bounding box center [499, 142] width 159 height 21
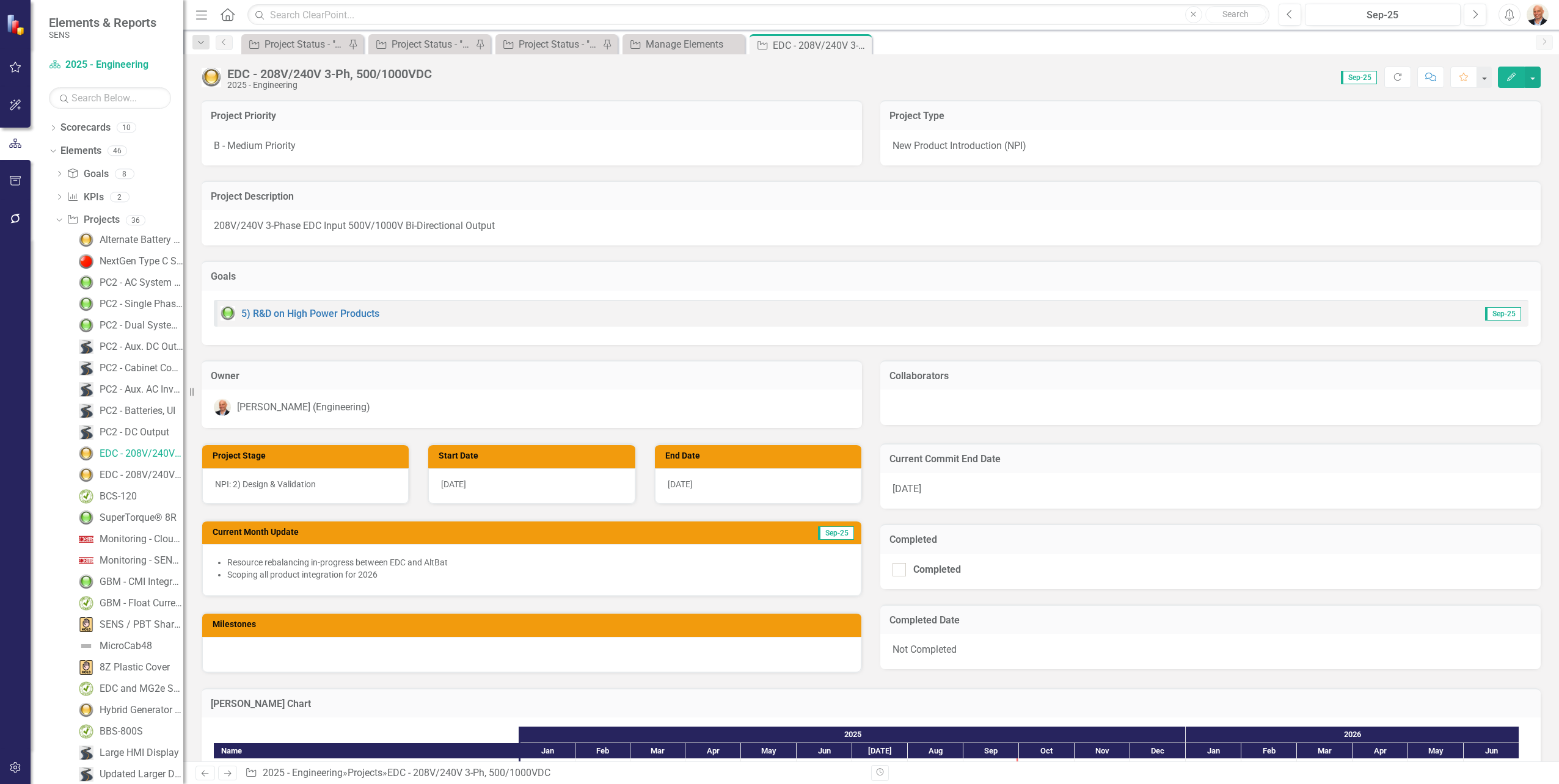
click at [366, 161] on div "B - Medium Priority" at bounding box center [532, 147] width 661 height 35
click at [367, 153] on div "B - Medium Priority" at bounding box center [532, 147] width 661 height 35
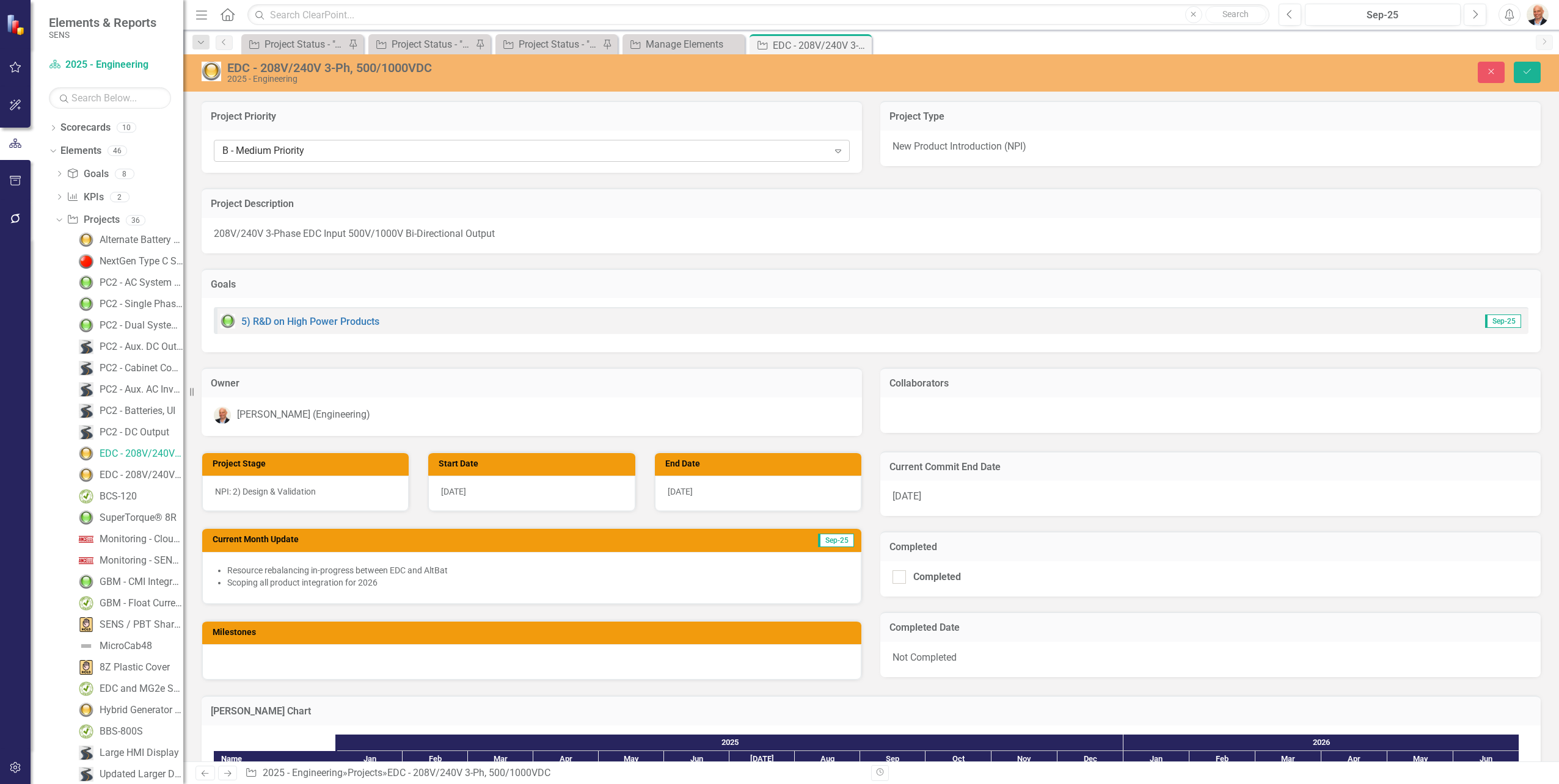
click at [752, 152] on div "B - Medium Priority" at bounding box center [525, 151] width 606 height 14
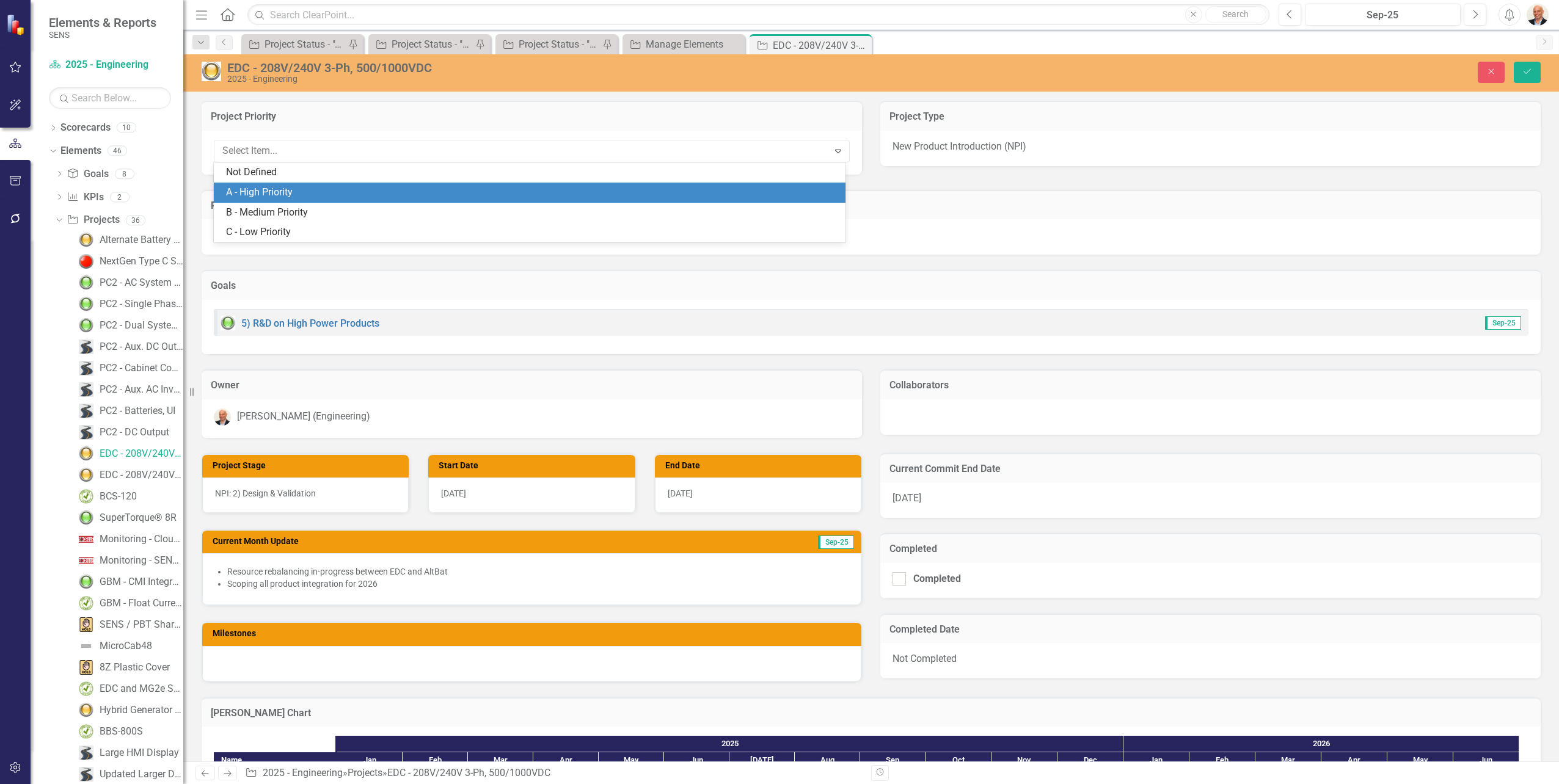
click at [669, 190] on div "A - High Priority" at bounding box center [531, 192] width 612 height 14
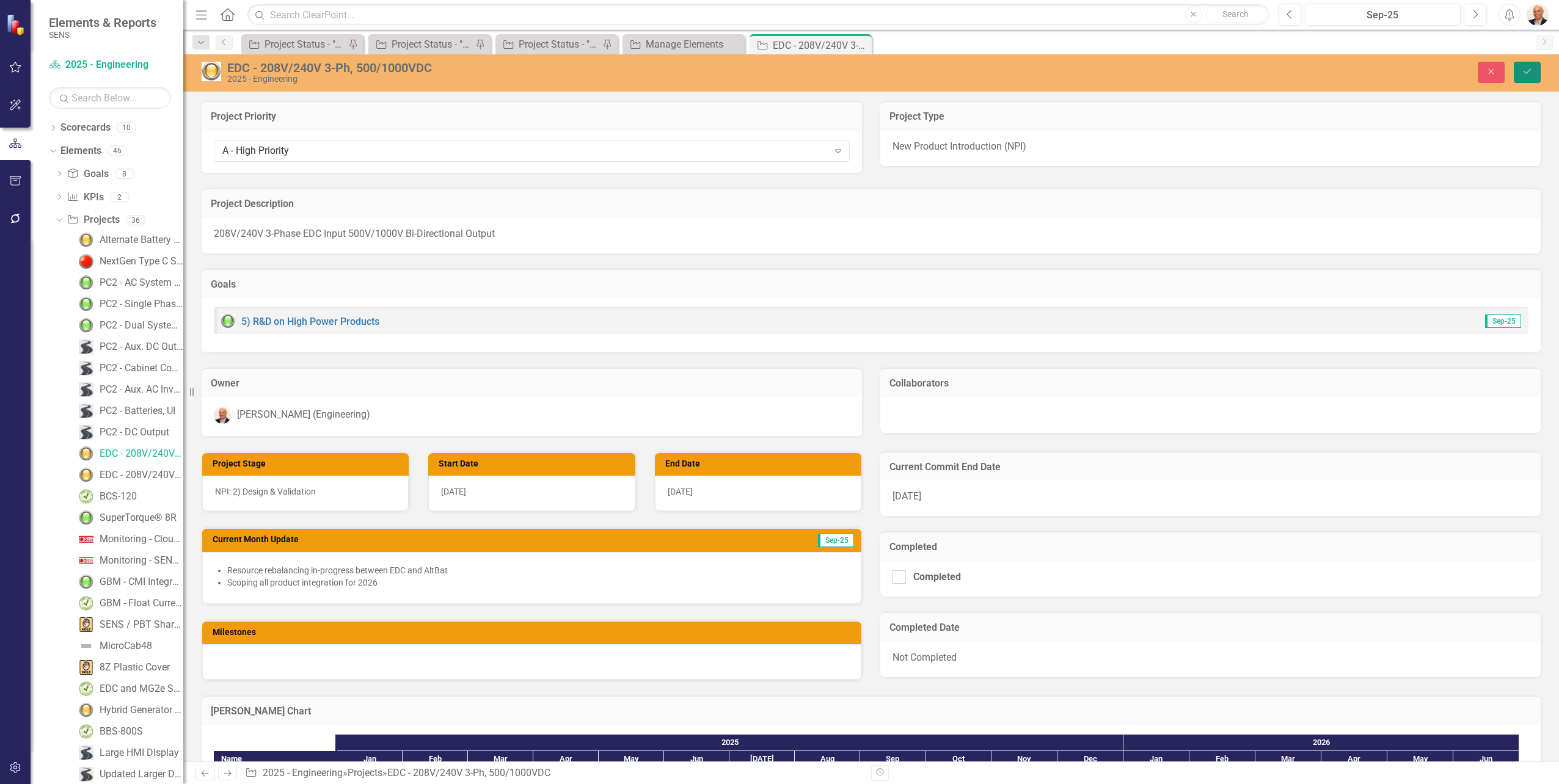
click at [1531, 66] on button "Save" at bounding box center [1527, 72] width 27 height 21
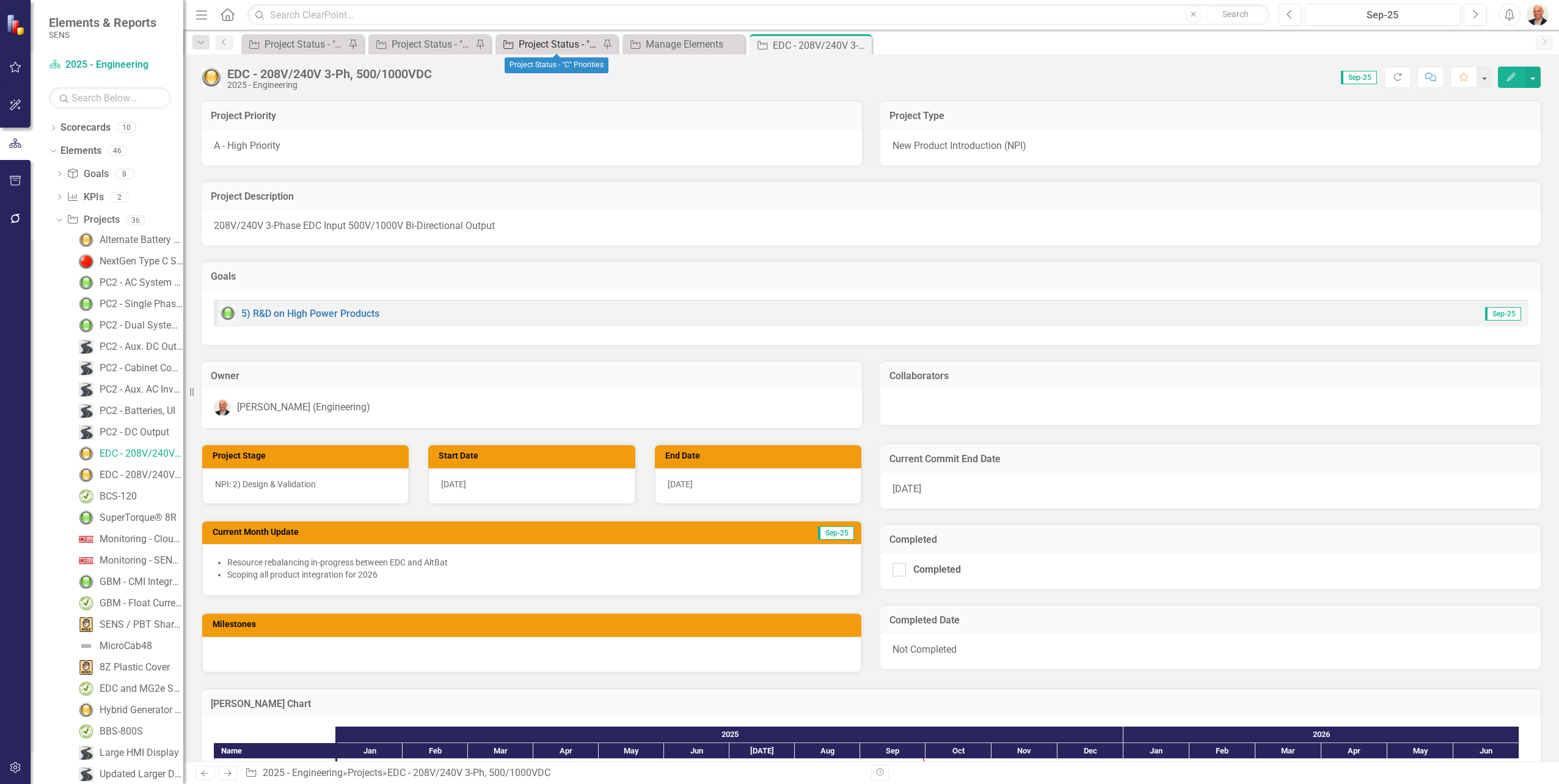
click at [542, 49] on div "Project Status - "C" Priorities" at bounding box center [559, 44] width 80 height 15
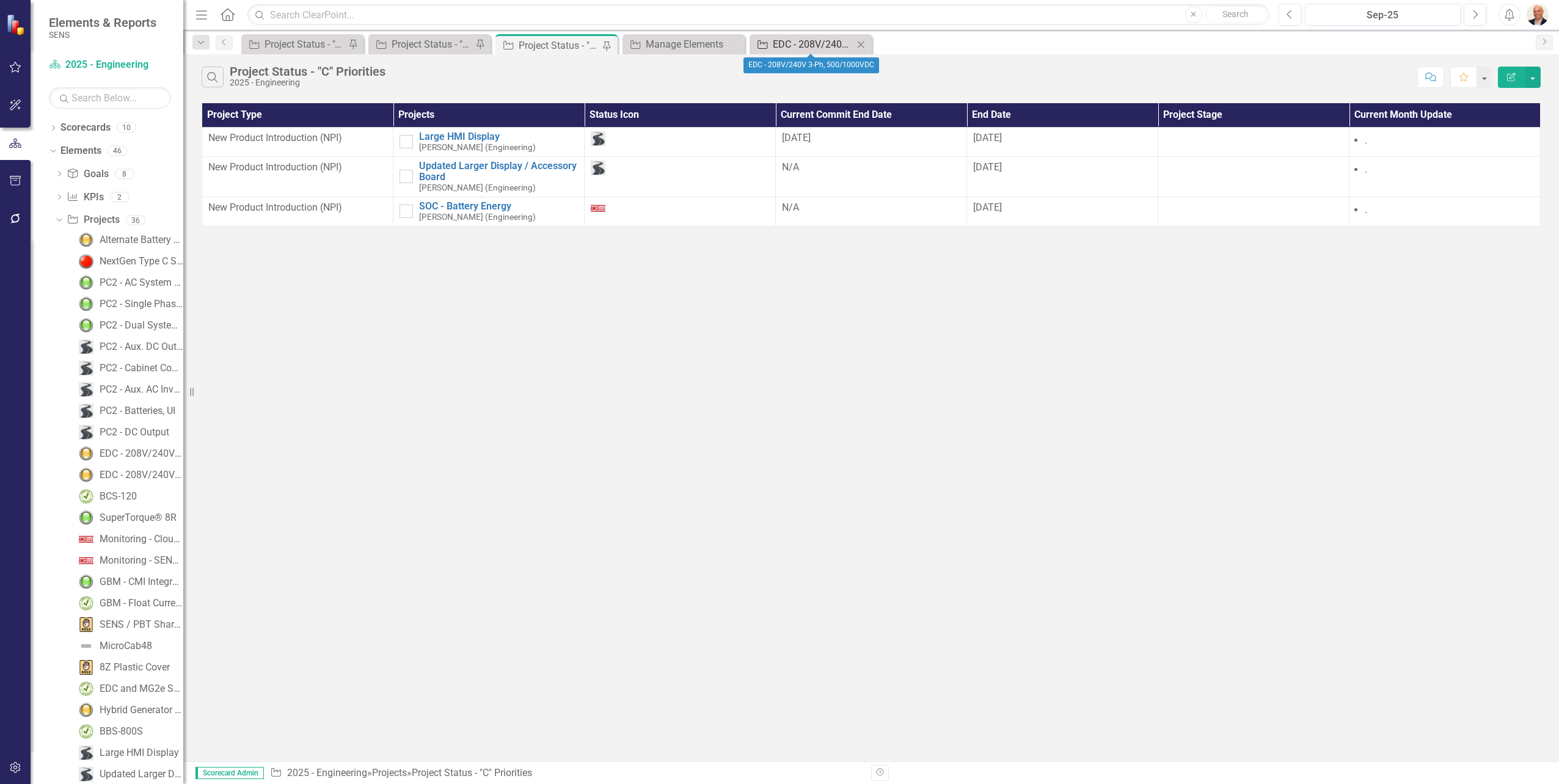
click at [779, 43] on div "EDC - 208V/240V 3-Ph, 500/1000VDC" at bounding box center [813, 44] width 80 height 15
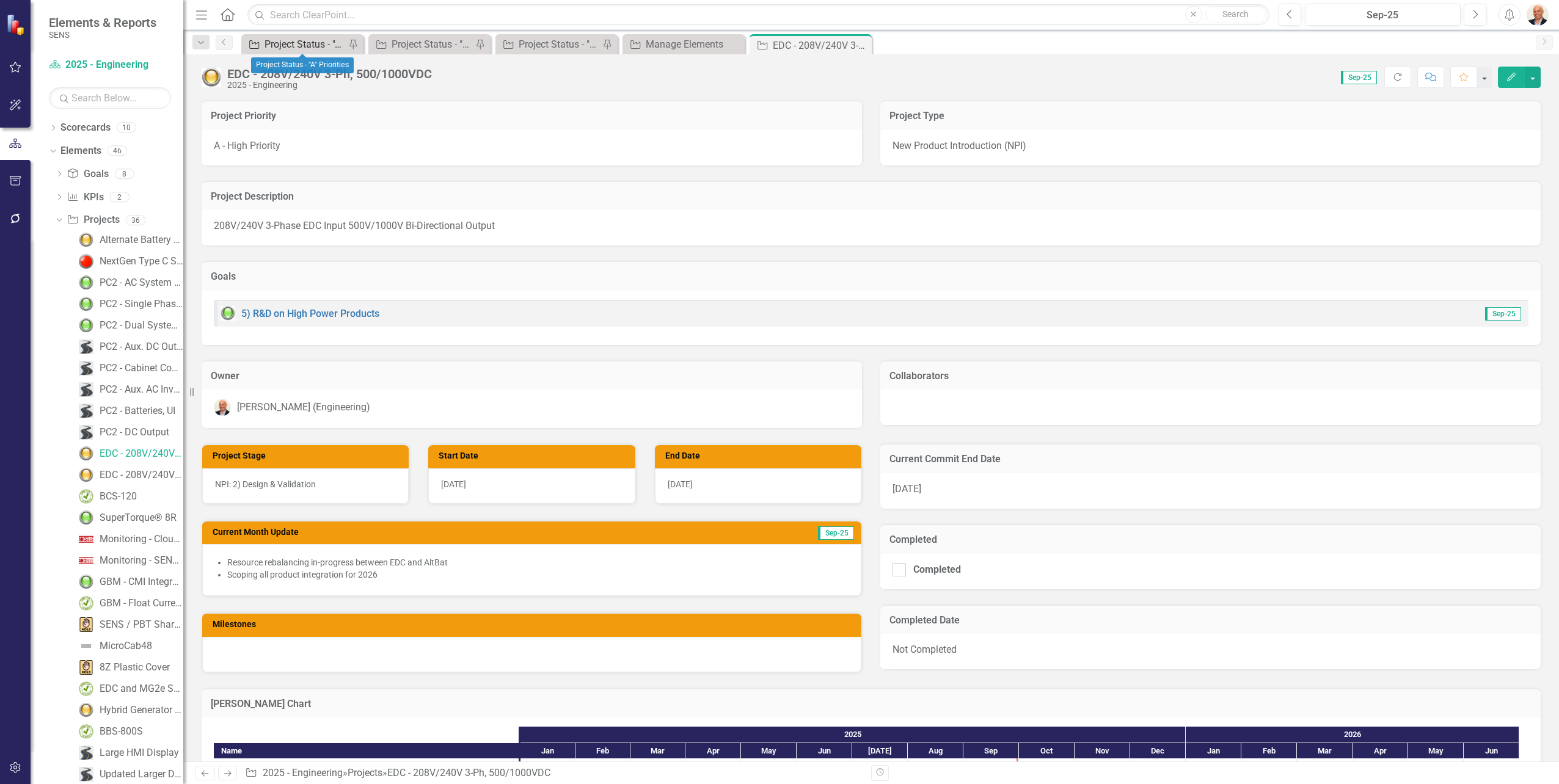
click at [313, 41] on div "Project Status - "A" Priorities" at bounding box center [305, 44] width 80 height 15
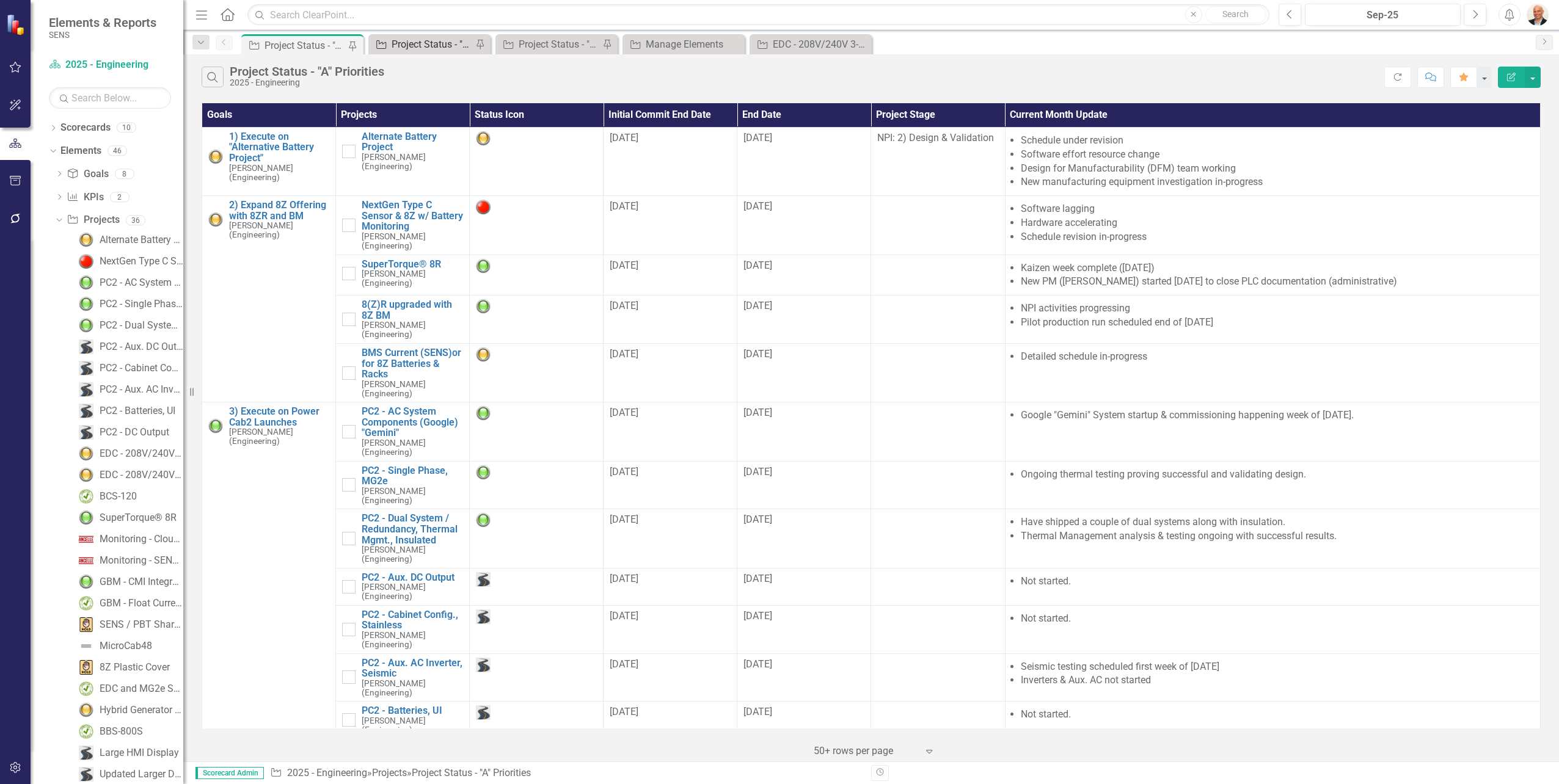
click at [386, 41] on icon "Project" at bounding box center [381, 44] width 12 height 10
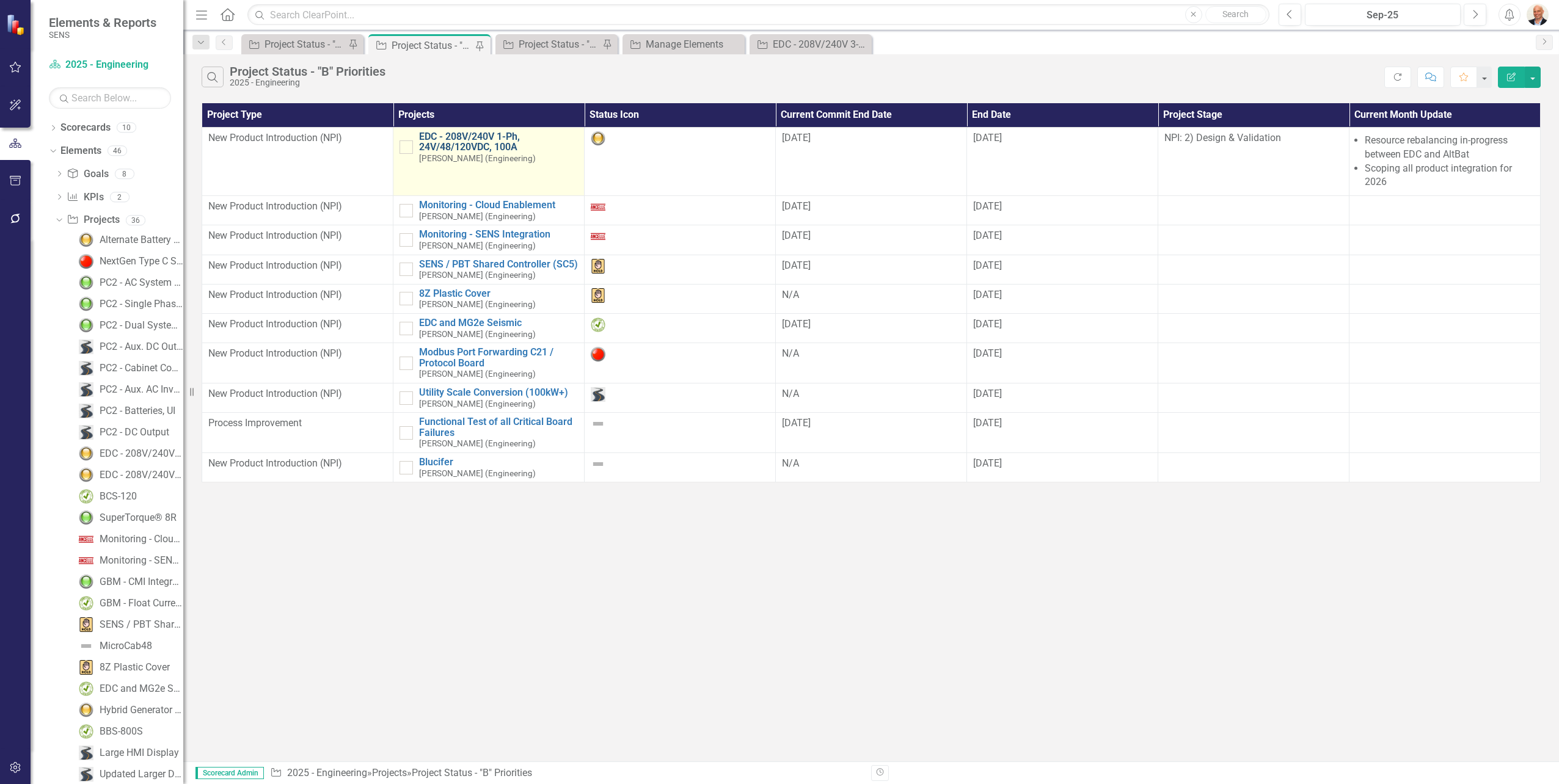
click at [438, 138] on link "EDC - 208V/240V 1-Ph, 24V/48/120VDC, 100A" at bounding box center [499, 142] width 159 height 21
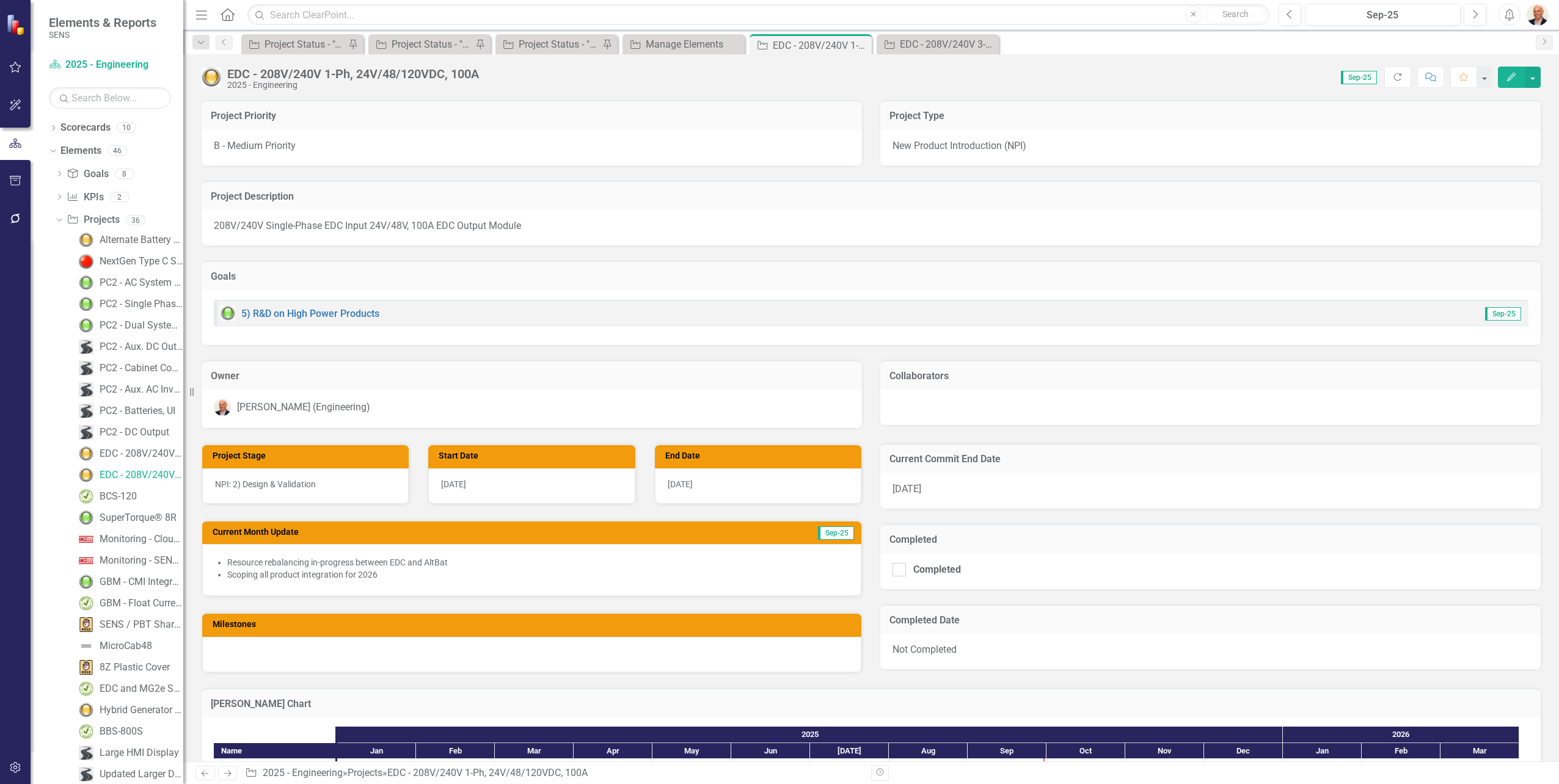
click at [426, 146] on div "B - Medium Priority" at bounding box center [532, 147] width 661 height 35
click at [296, 145] on span "B - Medium Priority" at bounding box center [254, 146] width 81 height 11
click at [276, 149] on span "B - Medium Priority" at bounding box center [254, 146] width 81 height 11
click at [669, 151] on div "B - Medium Priority" at bounding box center [532, 147] width 661 height 35
click at [1511, 81] on button "Edit" at bounding box center [1511, 78] width 27 height 21
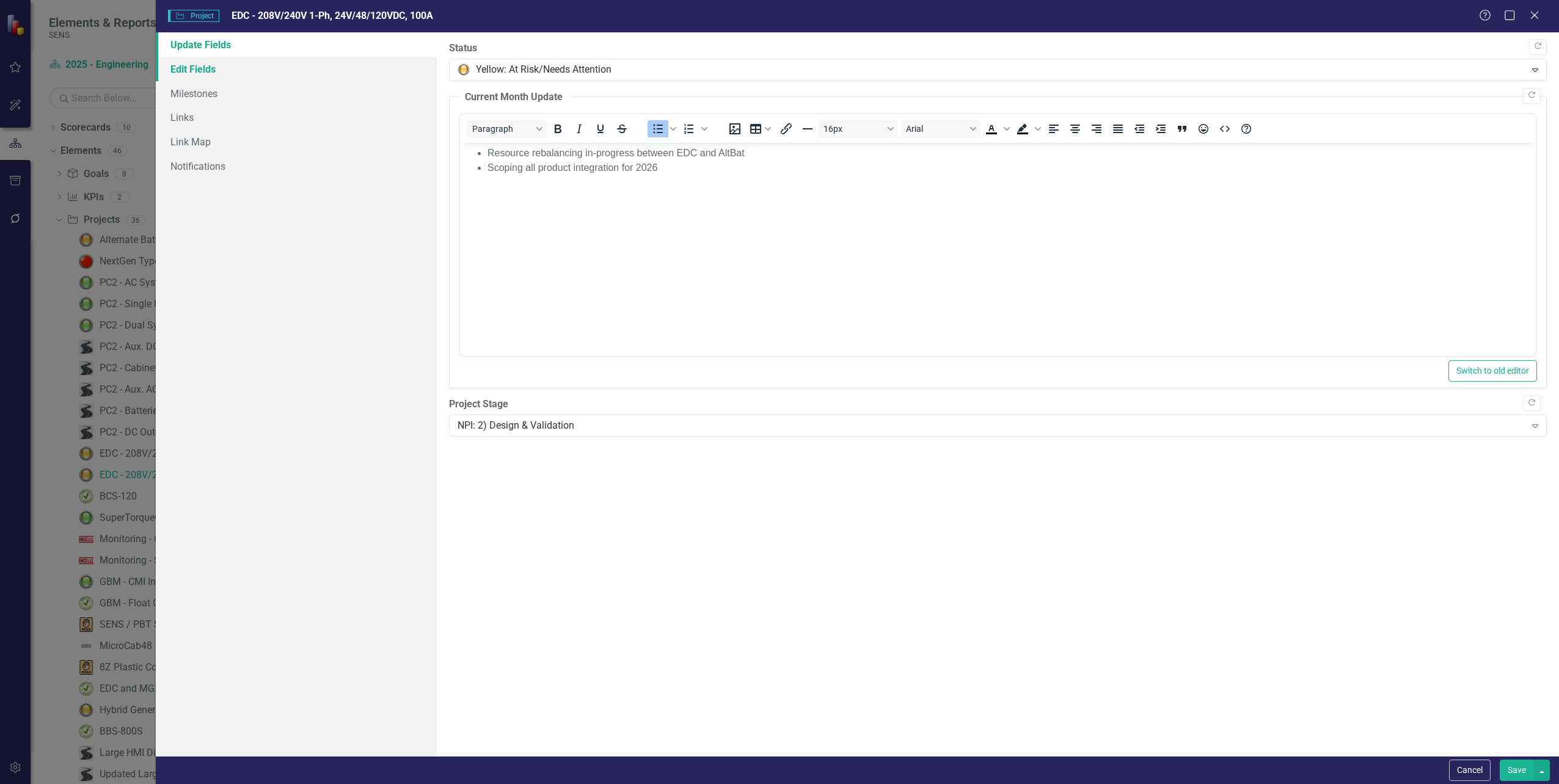
click at [194, 70] on link "Edit Fields" at bounding box center [296, 69] width 281 height 25
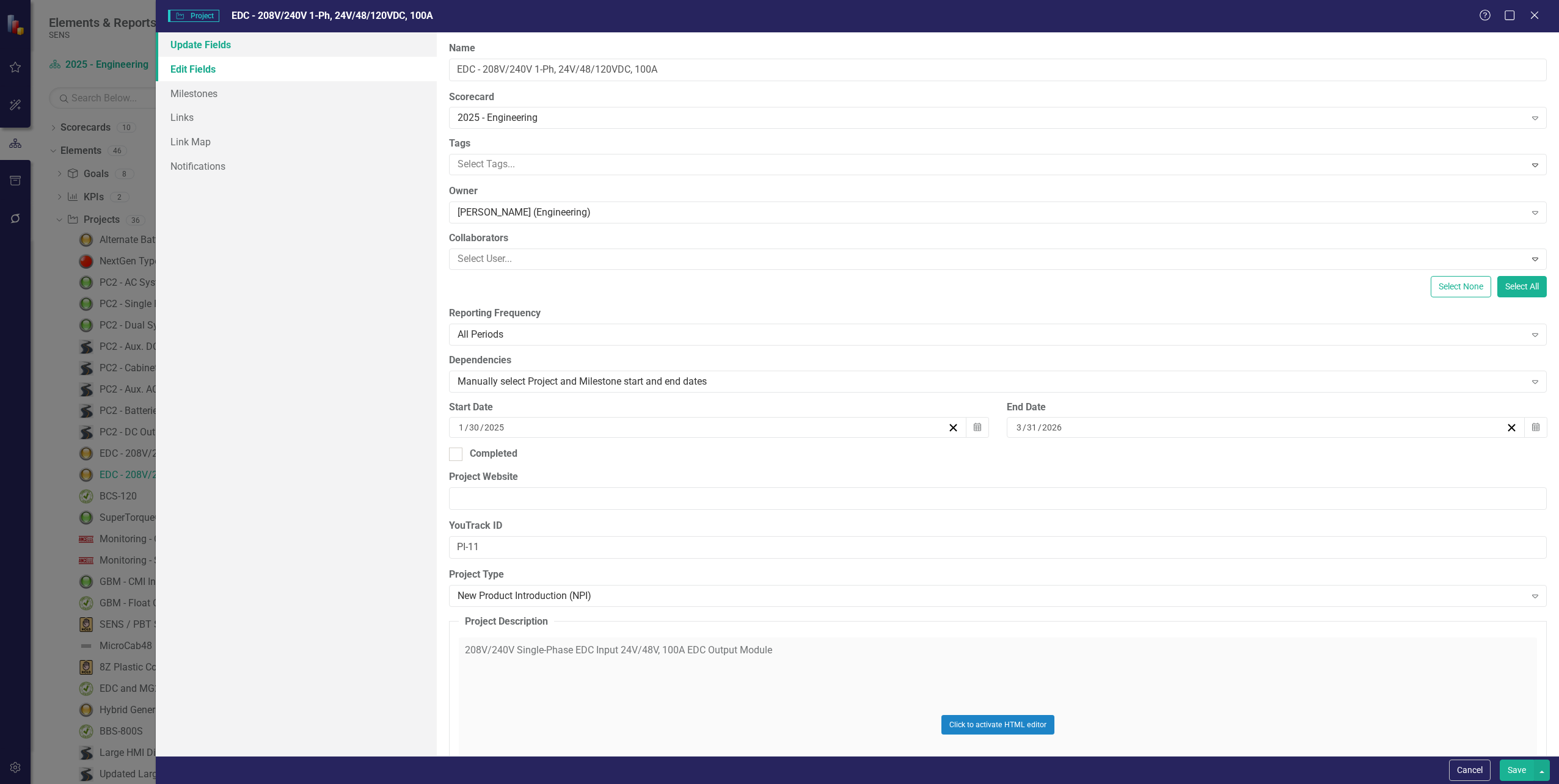
click at [188, 42] on link "Update Fields" at bounding box center [296, 45] width 281 height 25
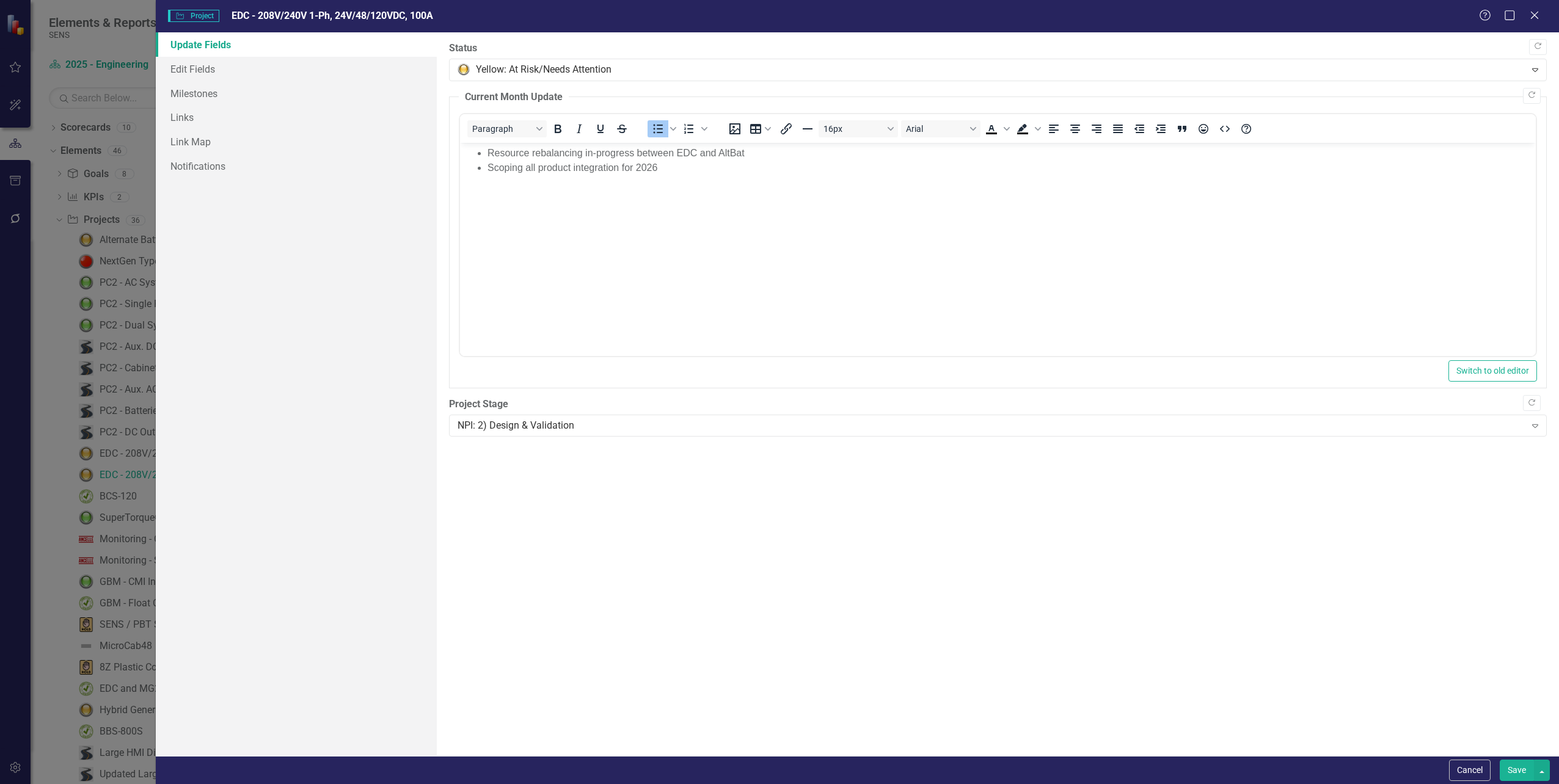
click at [194, 15] on span "Project Project" at bounding box center [192, 15] width 51 height 12
click at [1545, 14] on div "Help Maximize Close" at bounding box center [1512, 16] width 68 height 14
click at [1539, 17] on icon "Close" at bounding box center [1534, 15] width 15 height 11
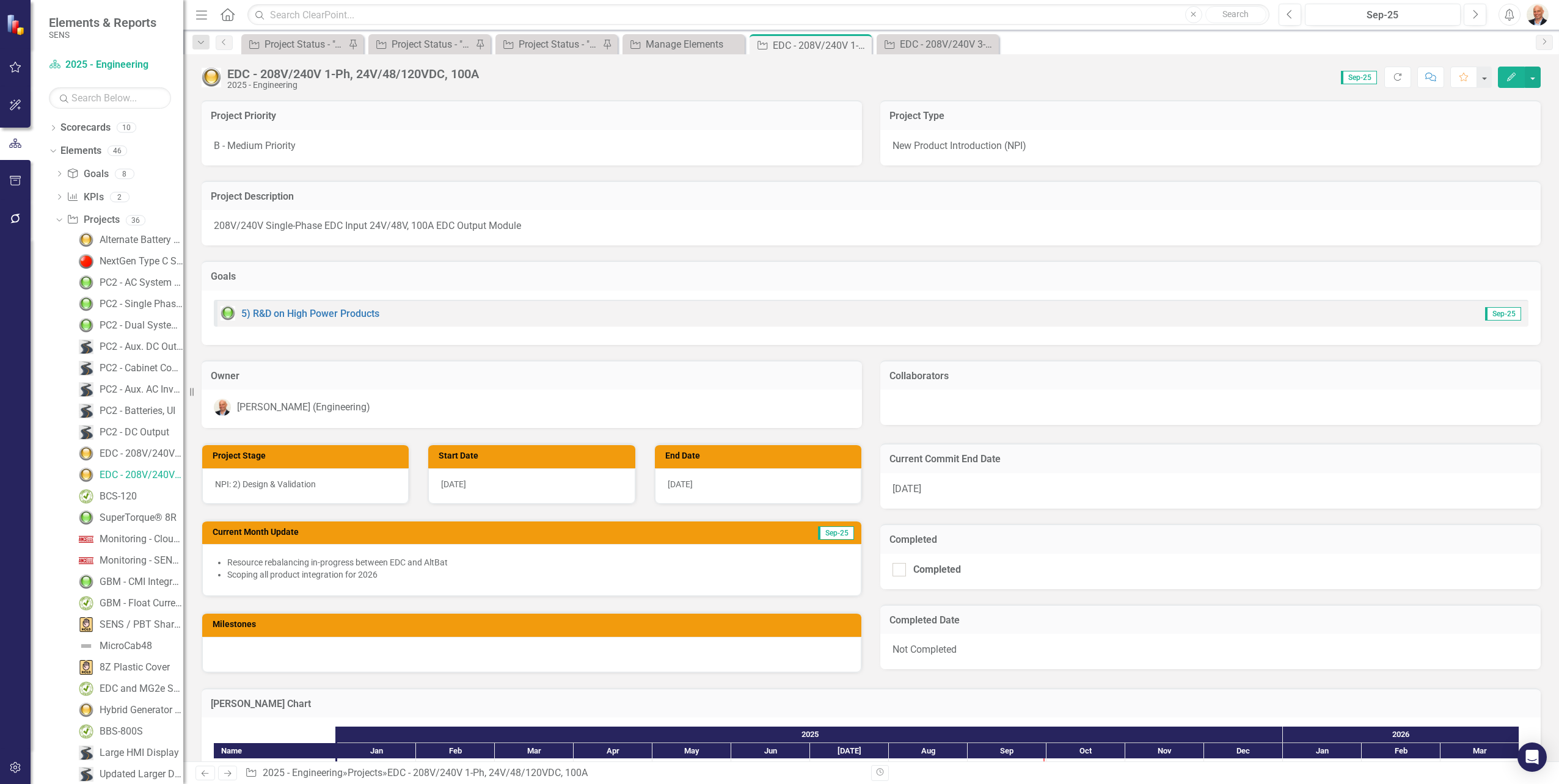
click at [305, 141] on div "B - Medium Priority" at bounding box center [532, 147] width 661 height 35
click at [234, 154] on div "B - Medium Priority" at bounding box center [532, 147] width 661 height 35
click at [214, 151] on div "B - Medium Priority" at bounding box center [532, 147] width 661 height 35
click at [949, 41] on div "EDC - 208V/240V 3-Ph, 500/1000VDC" at bounding box center [940, 44] width 80 height 15
click at [247, 164] on div "Project Priority A - High Priority Project Type New Product Introduction (NPI) …" at bounding box center [870, 257] width 1357 height 343
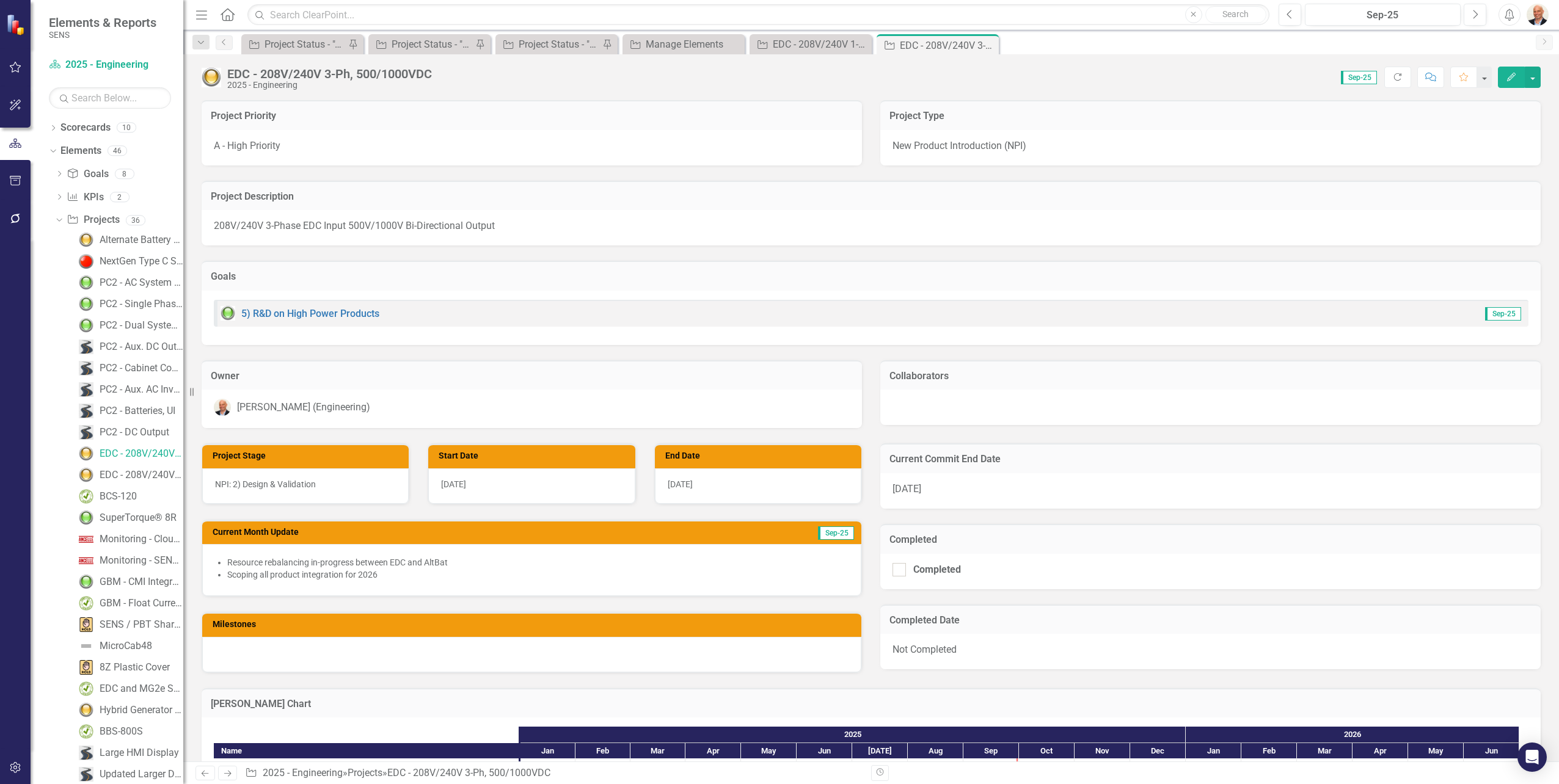
click at [258, 147] on span "A - High Priority" at bounding box center [247, 146] width 67 height 11
click at [298, 48] on div "Project Status - "A" Priorities" at bounding box center [305, 44] width 80 height 15
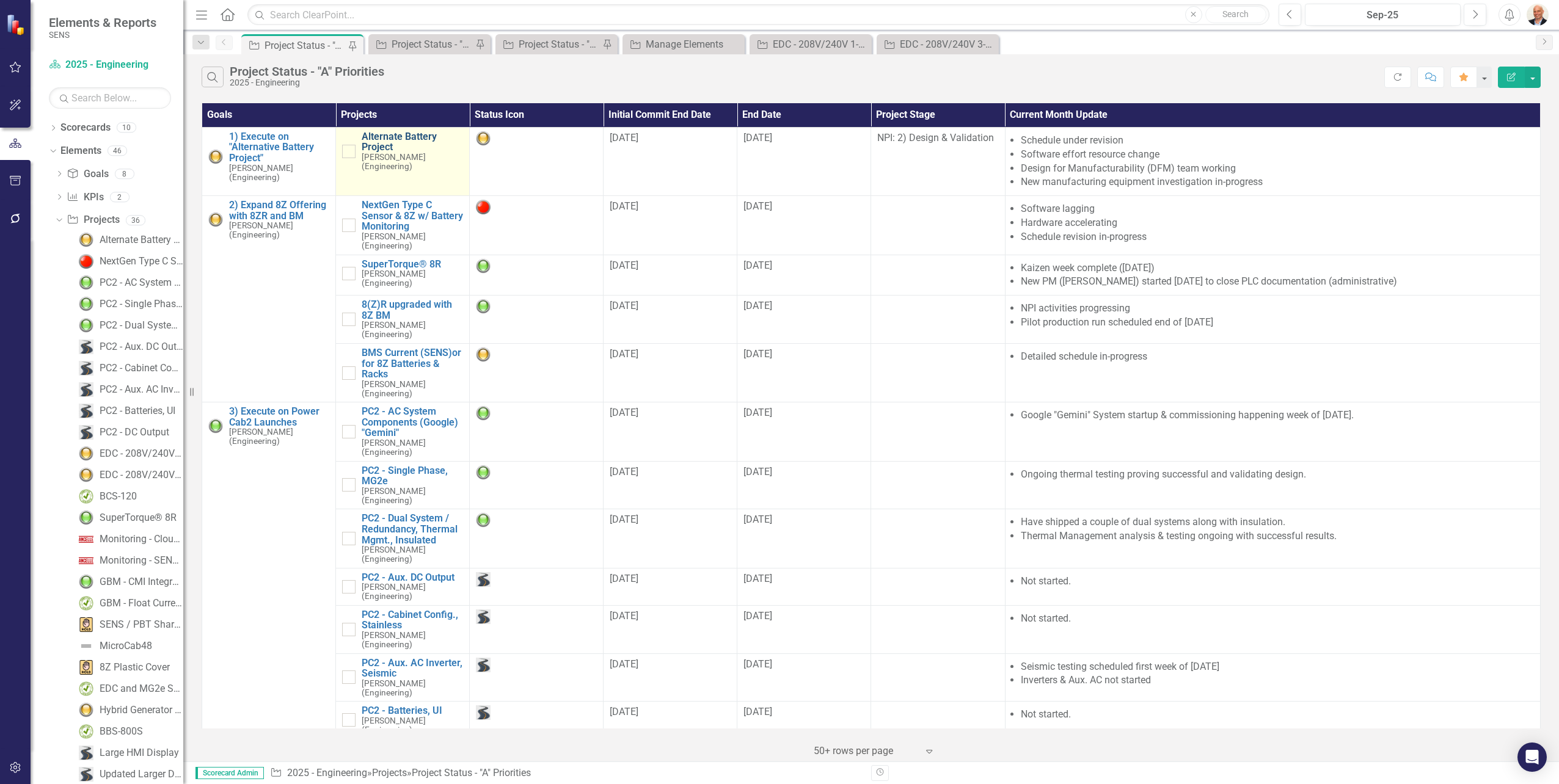
click at [382, 142] on link "Alternate Battery Project" at bounding box center [413, 142] width 102 height 21
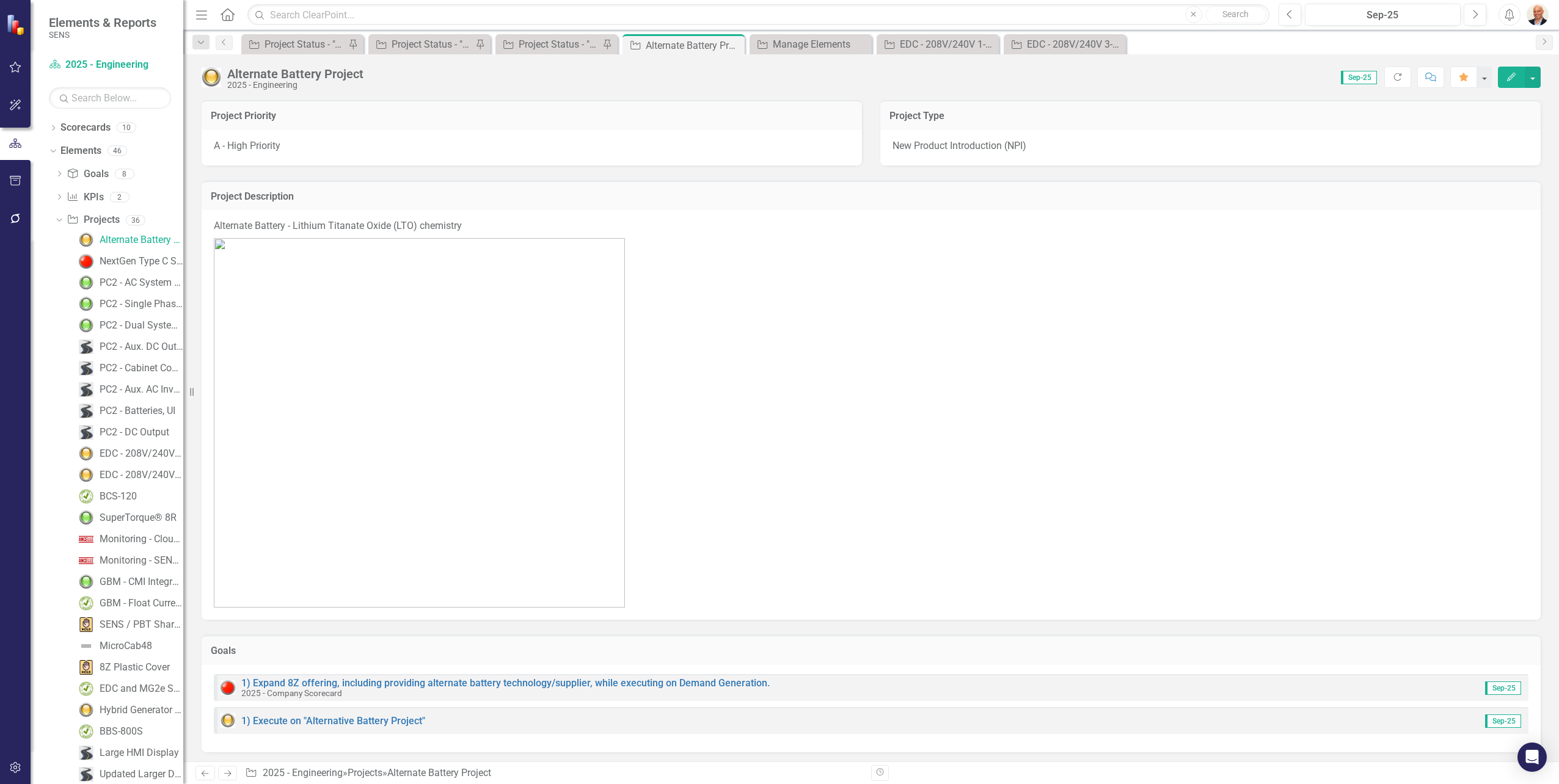
click at [269, 149] on span "A - High Priority" at bounding box center [247, 146] width 67 height 11
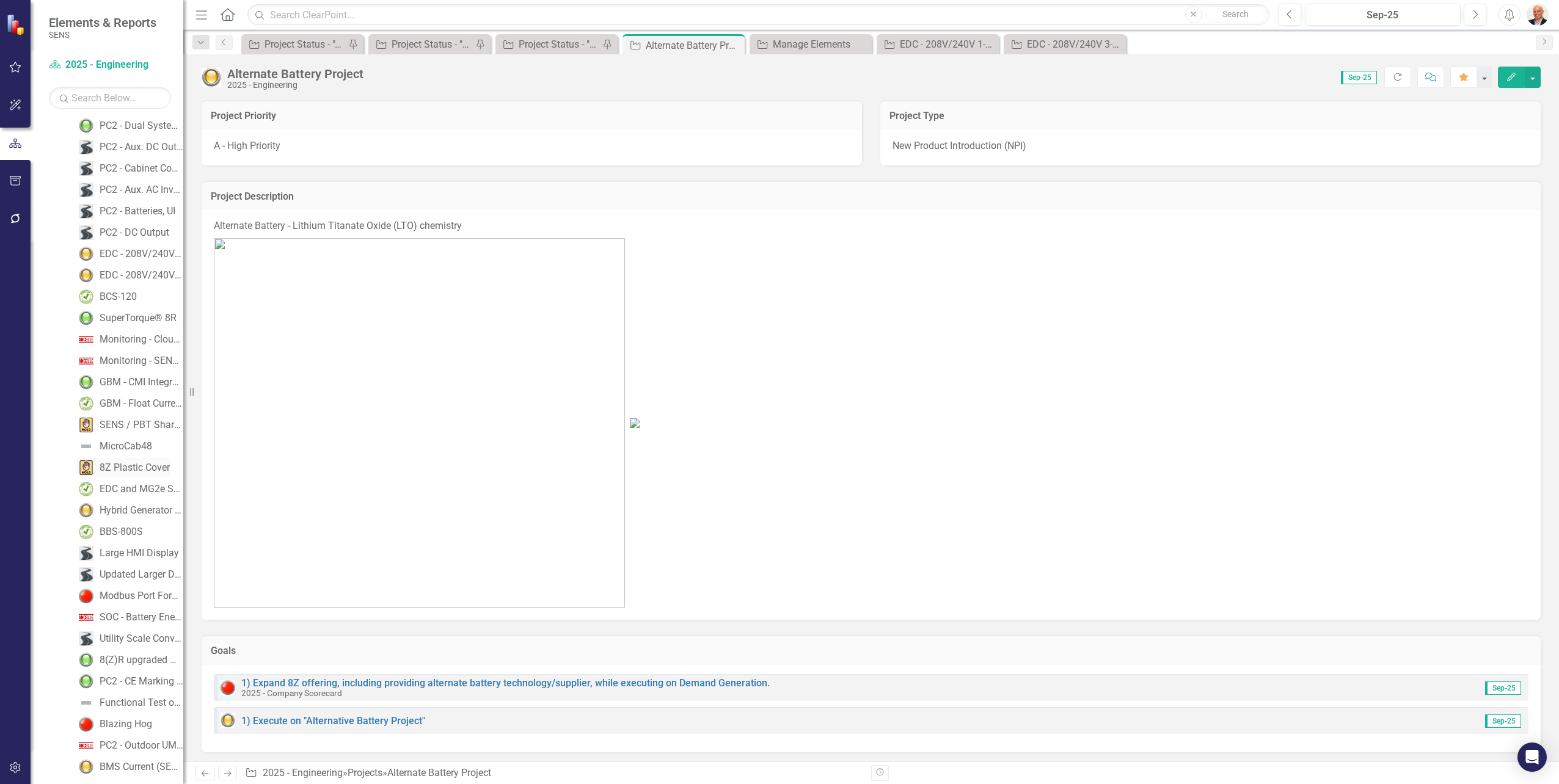
scroll to position [181, 0]
click at [125, 288] on link "EDC - 208V/240V 1-Ph, 24V/48/120VDC, 100A" at bounding box center [129, 294] width 107 height 19
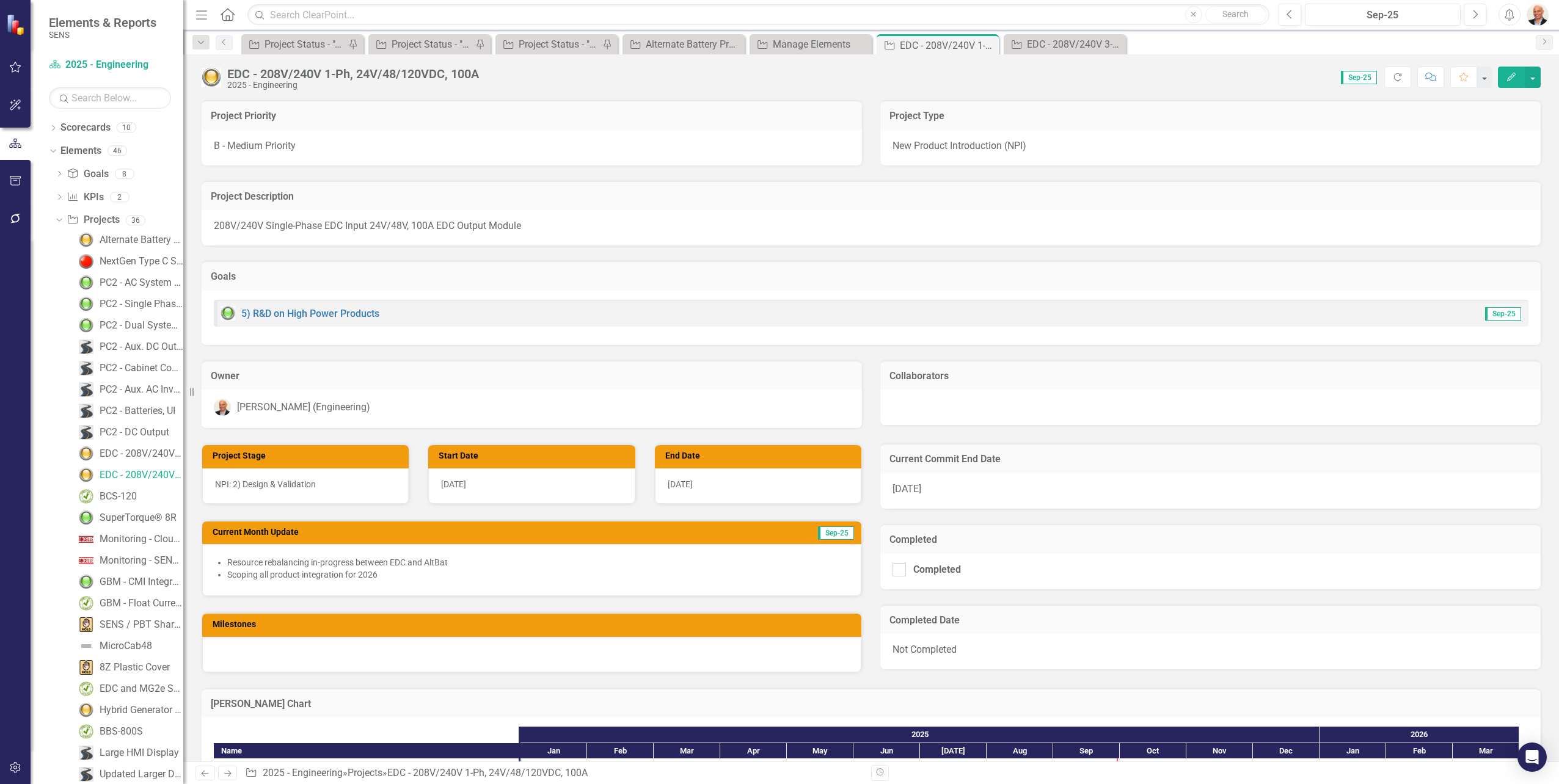
click at [282, 220] on span "208V/240V Single-Phase EDC Input 24V/48V, 100A EDC Output Module" at bounding box center [367, 226] width 307 height 11
click at [304, 151] on div "B - Medium Priority" at bounding box center [532, 147] width 661 height 35
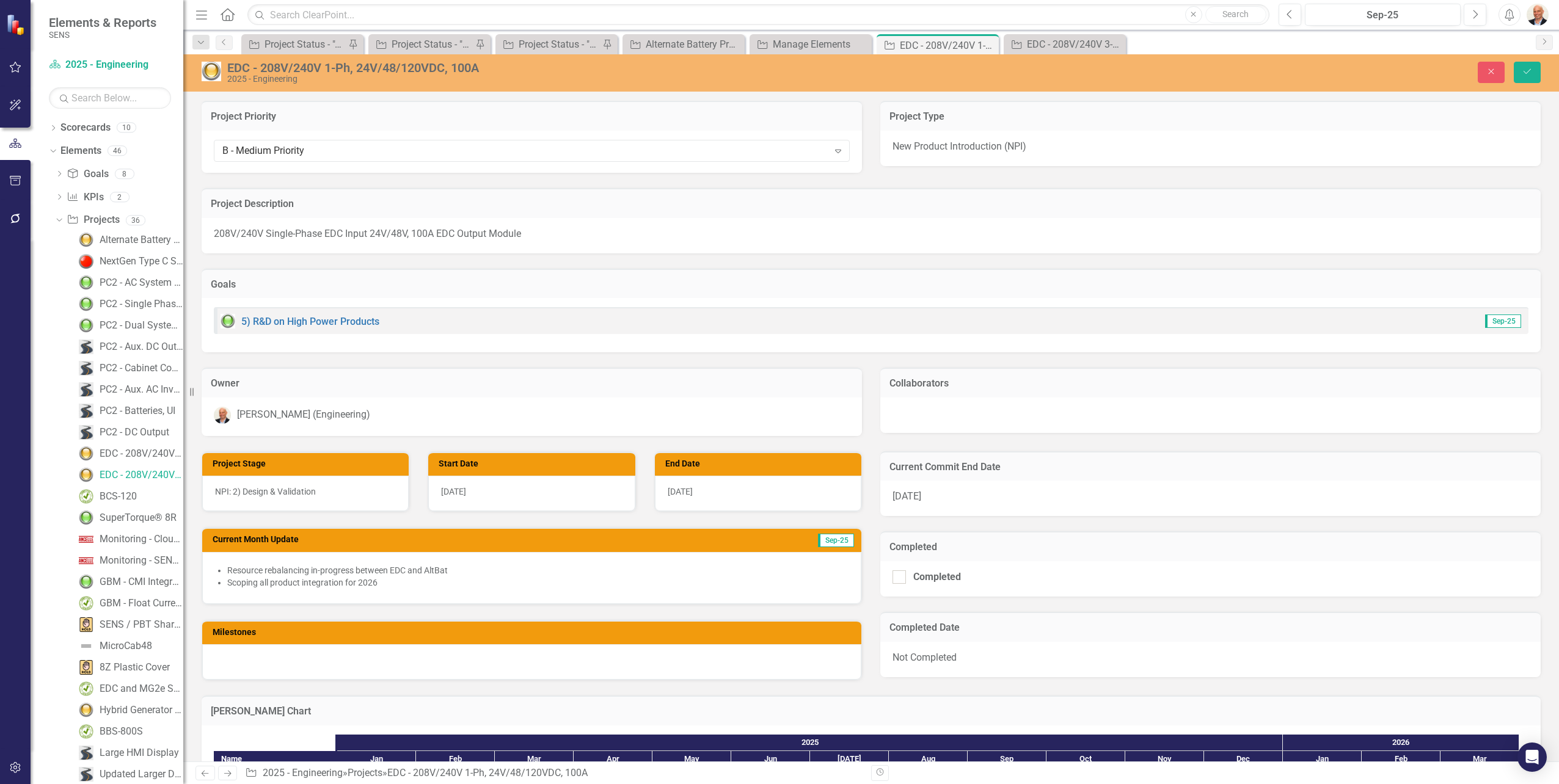
click at [304, 151] on div "B - Medium Priority" at bounding box center [525, 151] width 606 height 14
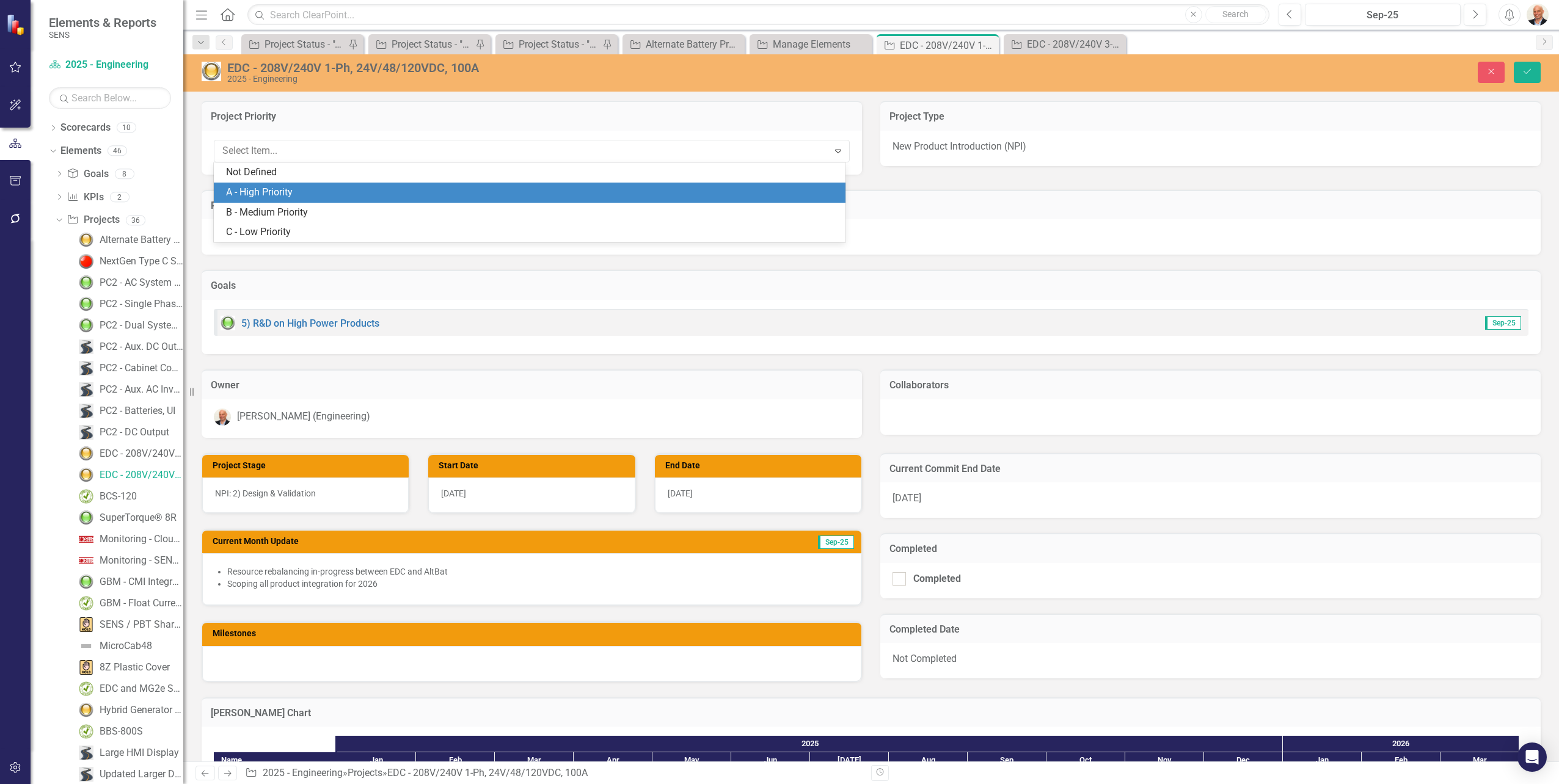
click at [286, 190] on div "A - High Priority" at bounding box center [531, 192] width 612 height 14
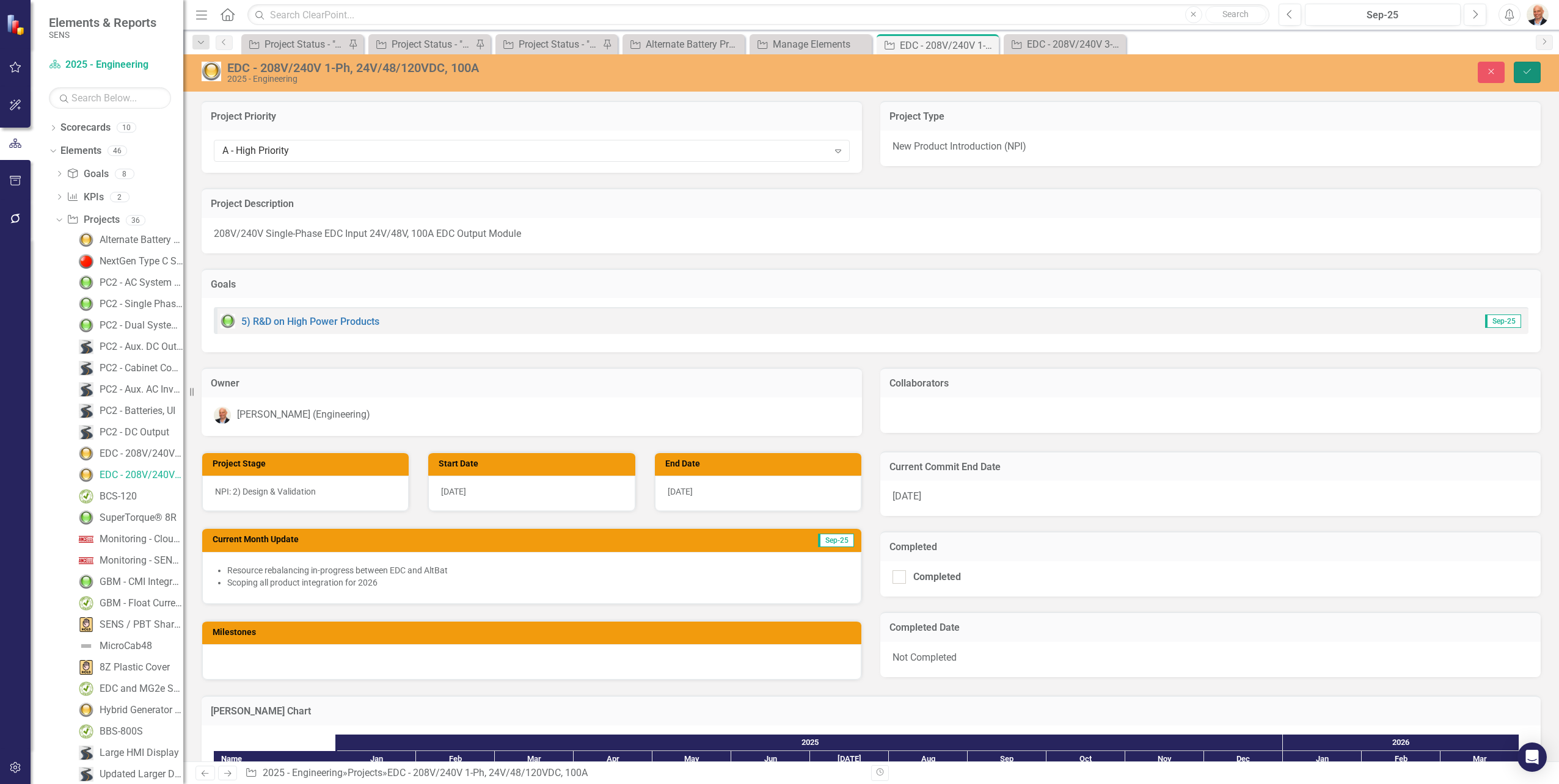
click at [1530, 72] on icon "Save" at bounding box center [1526, 71] width 11 height 9
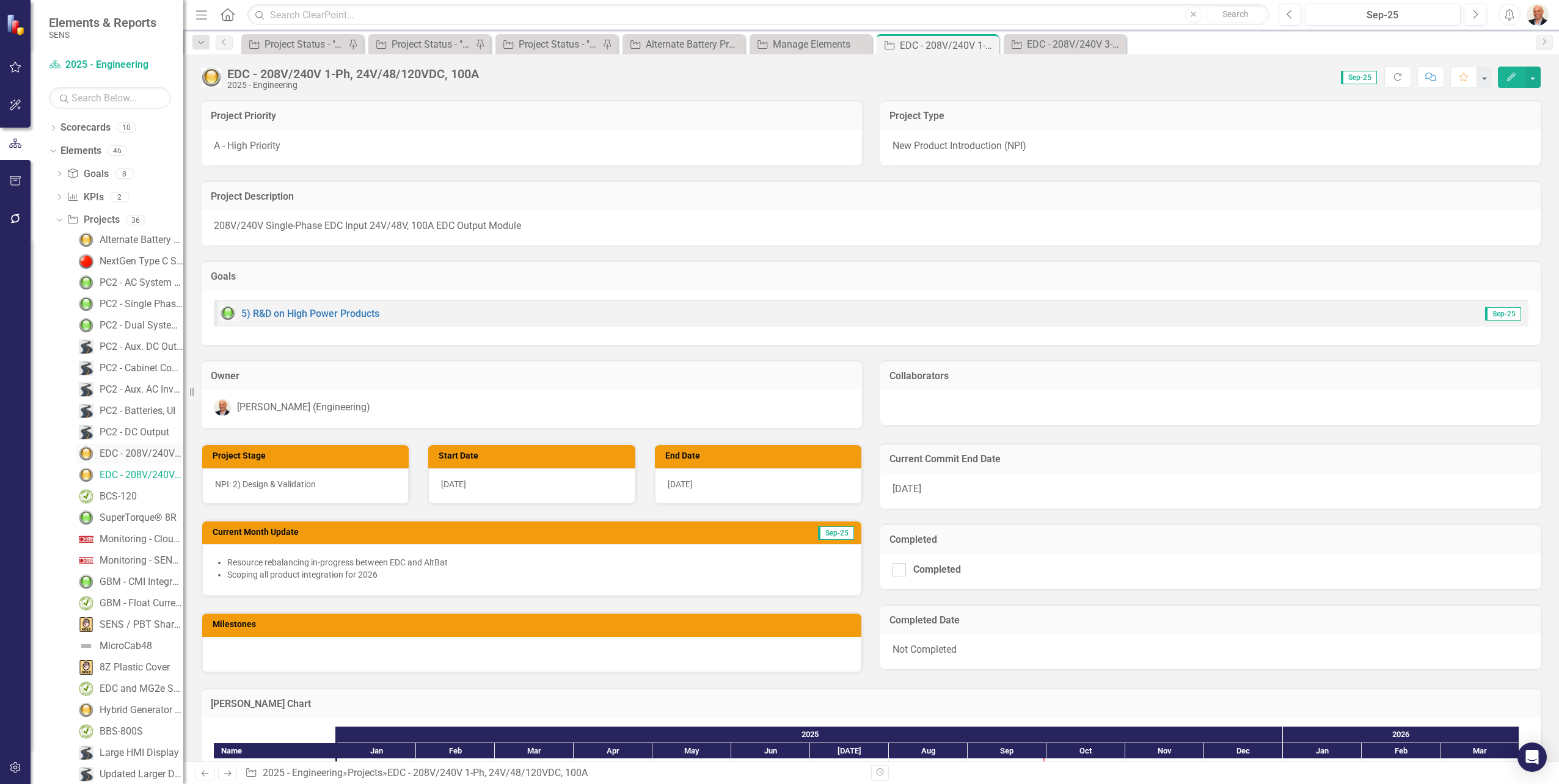
click at [124, 457] on div "EDC - 208V/240V 3-Ph, 500/1000VDC" at bounding box center [141, 453] width 83 height 11
click at [302, 145] on div "A - High Priority" at bounding box center [532, 147] width 661 height 35
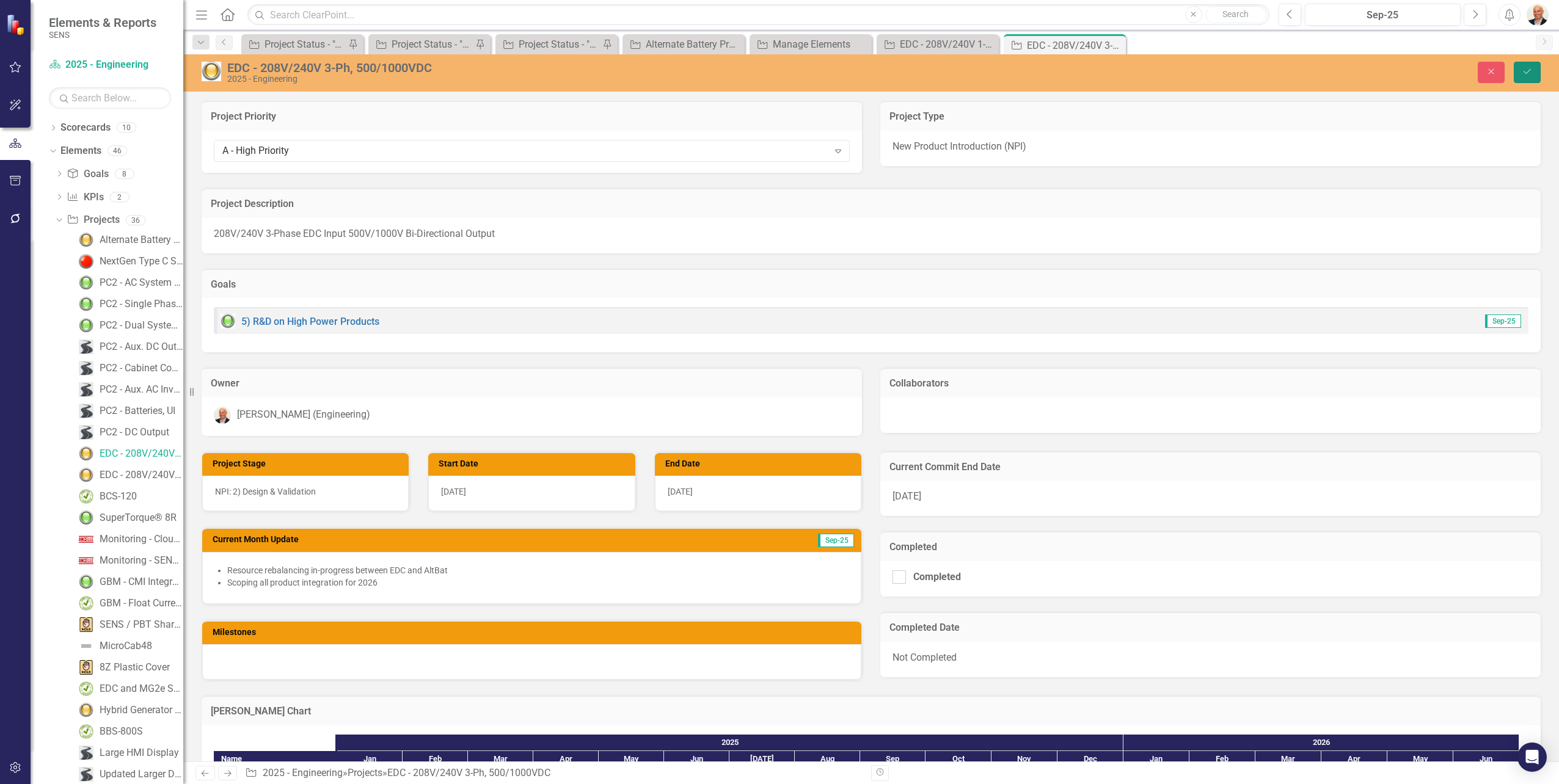
click at [1527, 67] on icon "Save" at bounding box center [1526, 71] width 11 height 9
